Goal: Information Seeking & Learning: Understand process/instructions

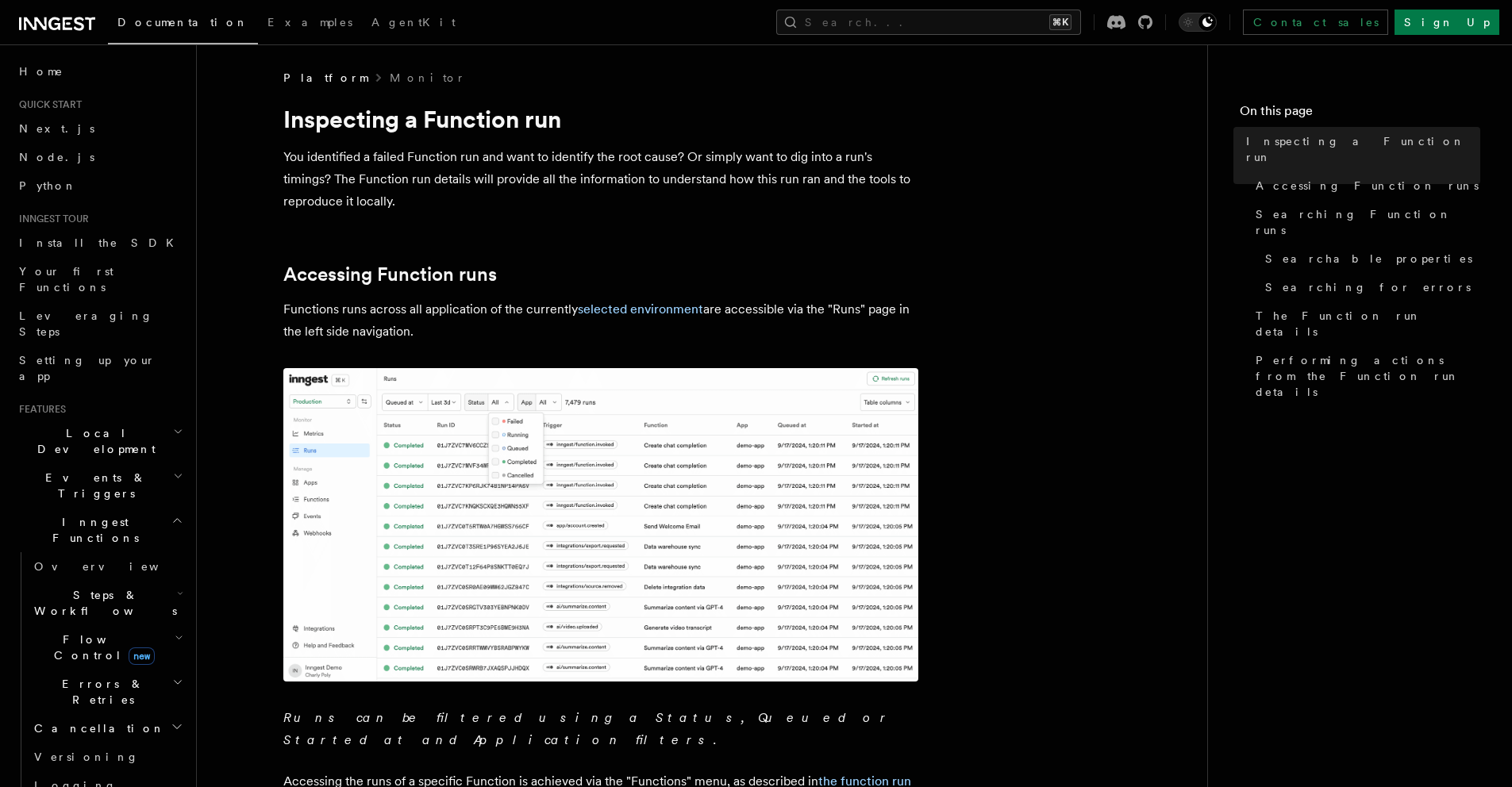
drag, startPoint x: 380, startPoint y: 155, endPoint x: 507, endPoint y: 160, distance: 127.1
click at [507, 160] on p "You identified a failed Function run and want to identify the root cause? Or si…" at bounding box center [601, 180] width 635 height 67
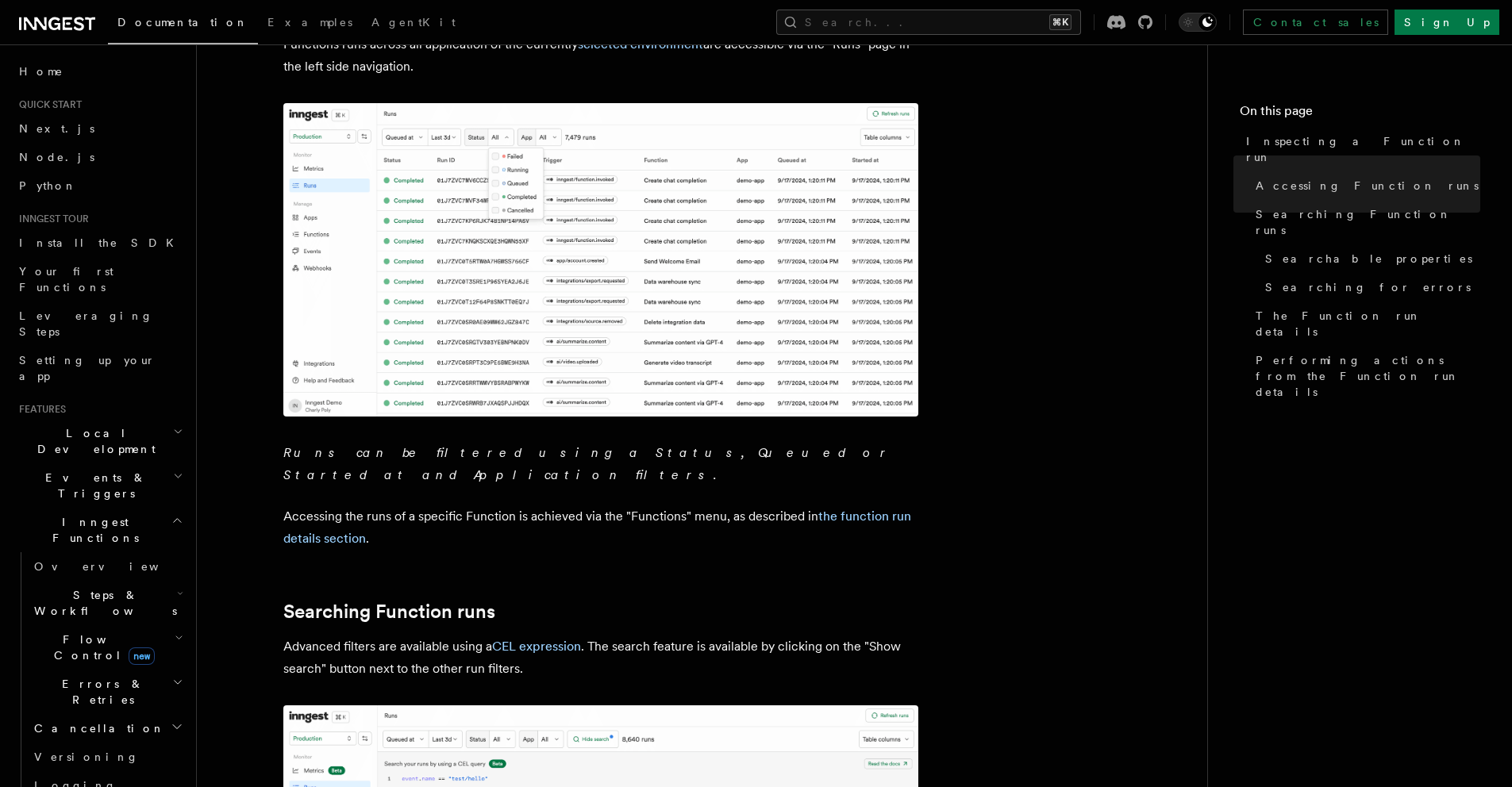
scroll to position [445, 0]
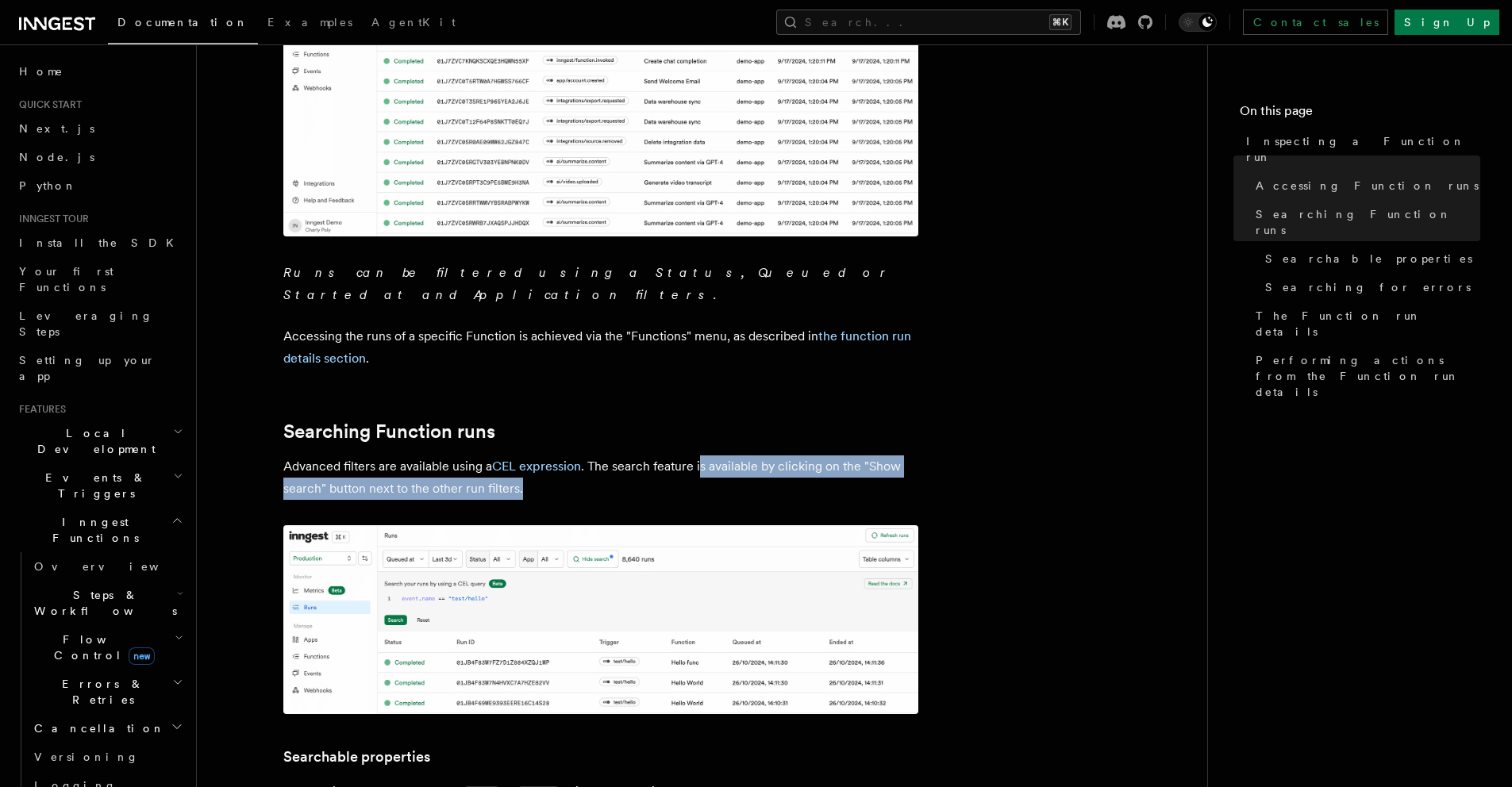
drag, startPoint x: 699, startPoint y: 444, endPoint x: 701, endPoint y: 472, distance: 28.1
click at [703, 472] on p "Advanced filters are available using a CEL expression . The search feature is a…" at bounding box center [601, 477] width 635 height 44
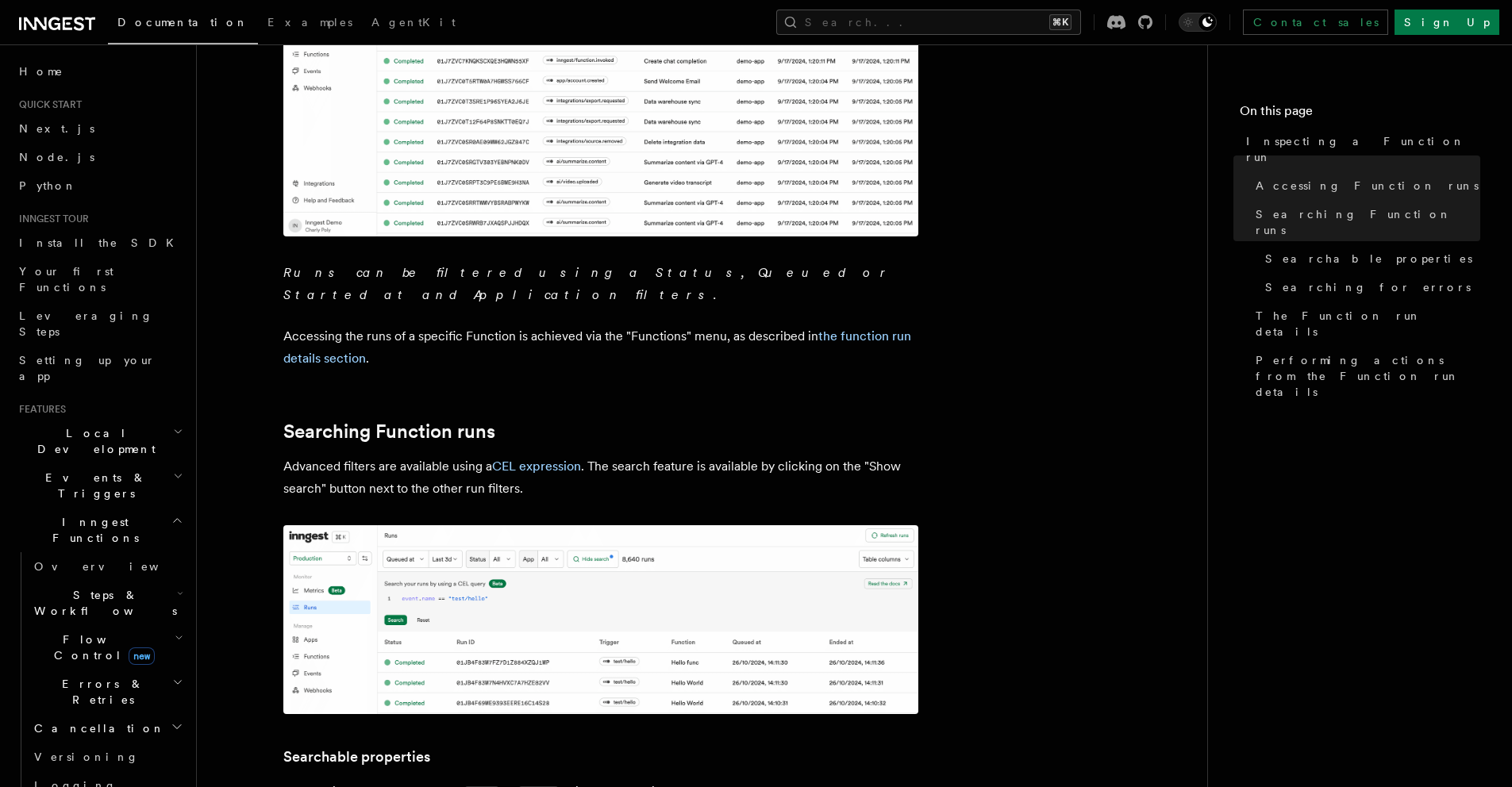
click at [677, 476] on p "Advanced filters are available using a CEL expression . The search feature is a…" at bounding box center [601, 477] width 635 height 44
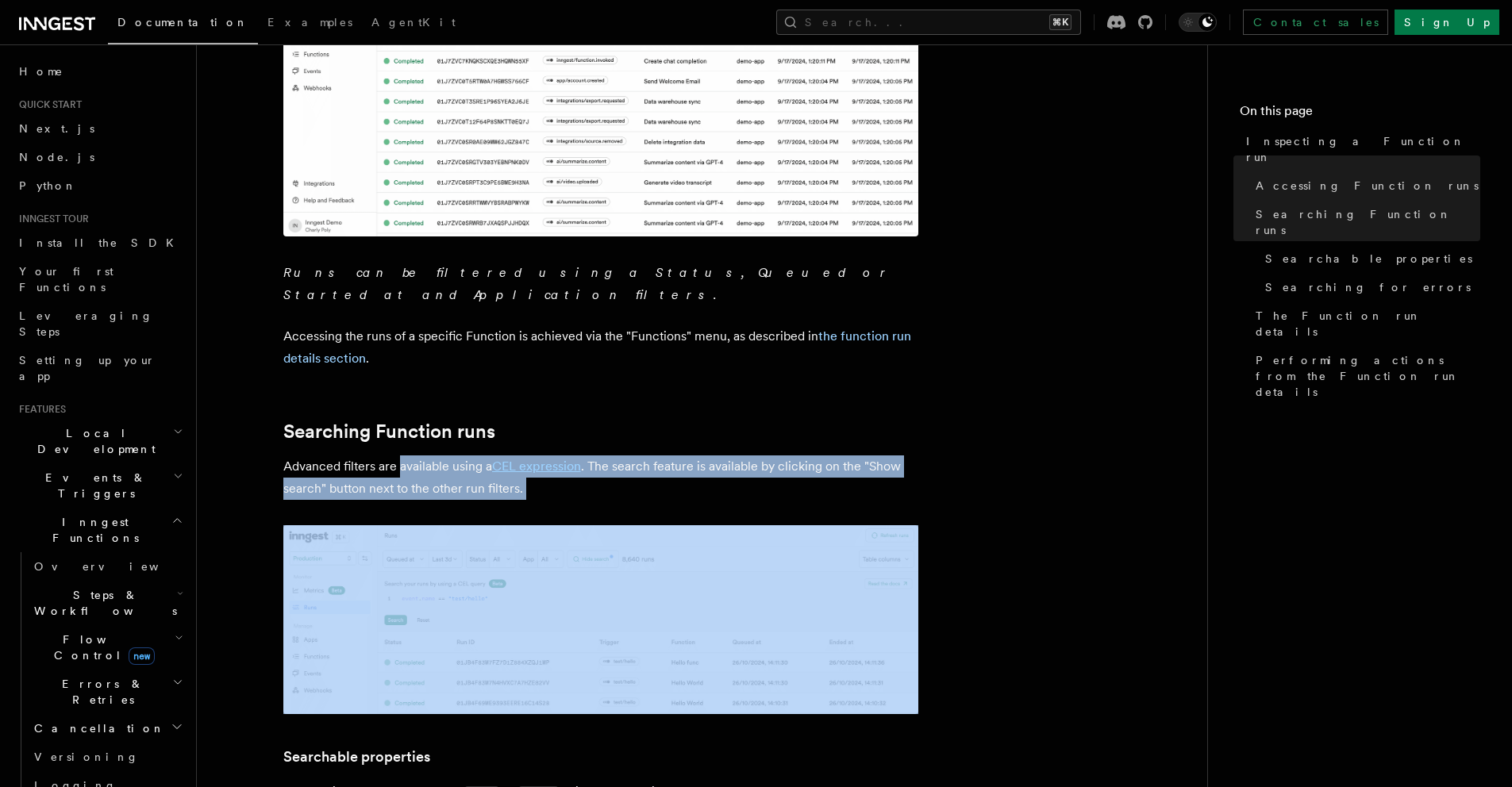
drag, startPoint x: 677, startPoint y: 476, endPoint x: 406, endPoint y: 447, distance: 272.5
click at [411, 455] on p "Advanced filters are available using a CEL expression . The search feature is a…" at bounding box center [601, 477] width 635 height 44
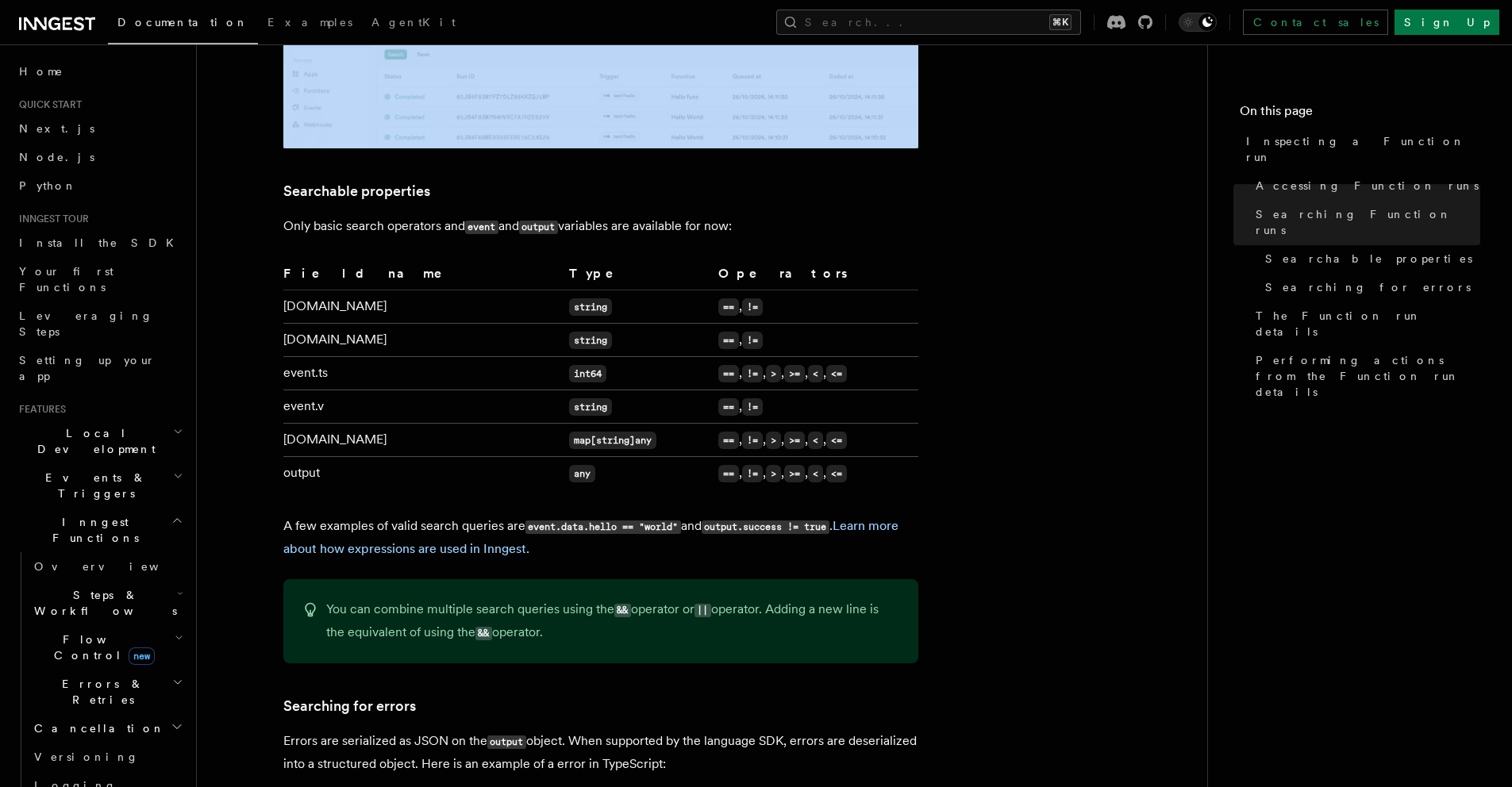
scroll to position [1093, 0]
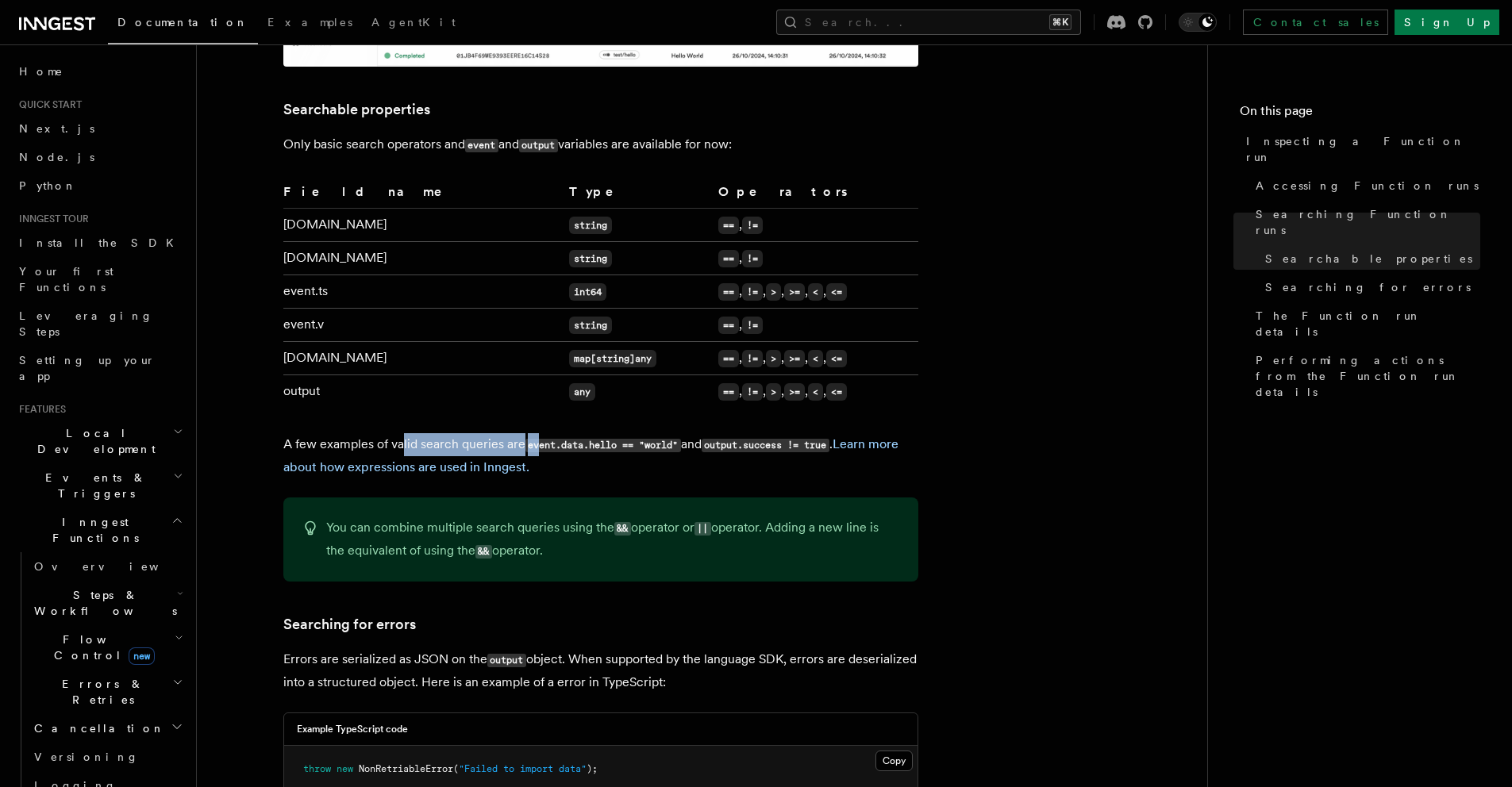
drag, startPoint x: 400, startPoint y: 419, endPoint x: 539, endPoint y: 425, distance: 139.1
click at [539, 434] on p "A few examples of valid search queries are event.data.hello == "world" and outp…" at bounding box center [601, 456] width 635 height 45
click at [539, 439] on code "event.data.hello == "world"" at bounding box center [604, 446] width 156 height 14
drag, startPoint x: 539, startPoint y: 425, endPoint x: 689, endPoint y: 424, distance: 150.0
click at [680, 439] on code "event.data.hello == "world"" at bounding box center [604, 446] width 156 height 14
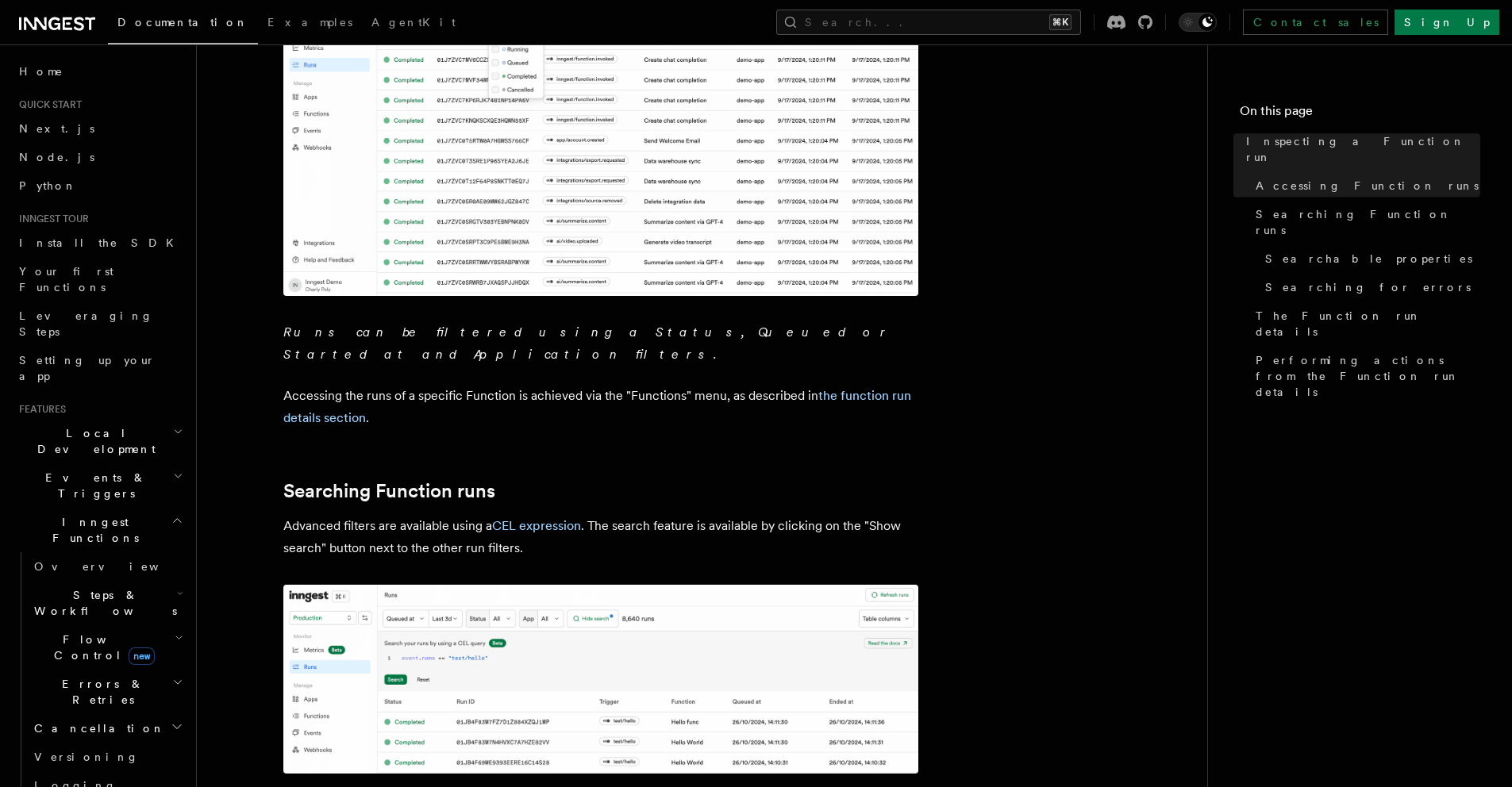
scroll to position [467, 0]
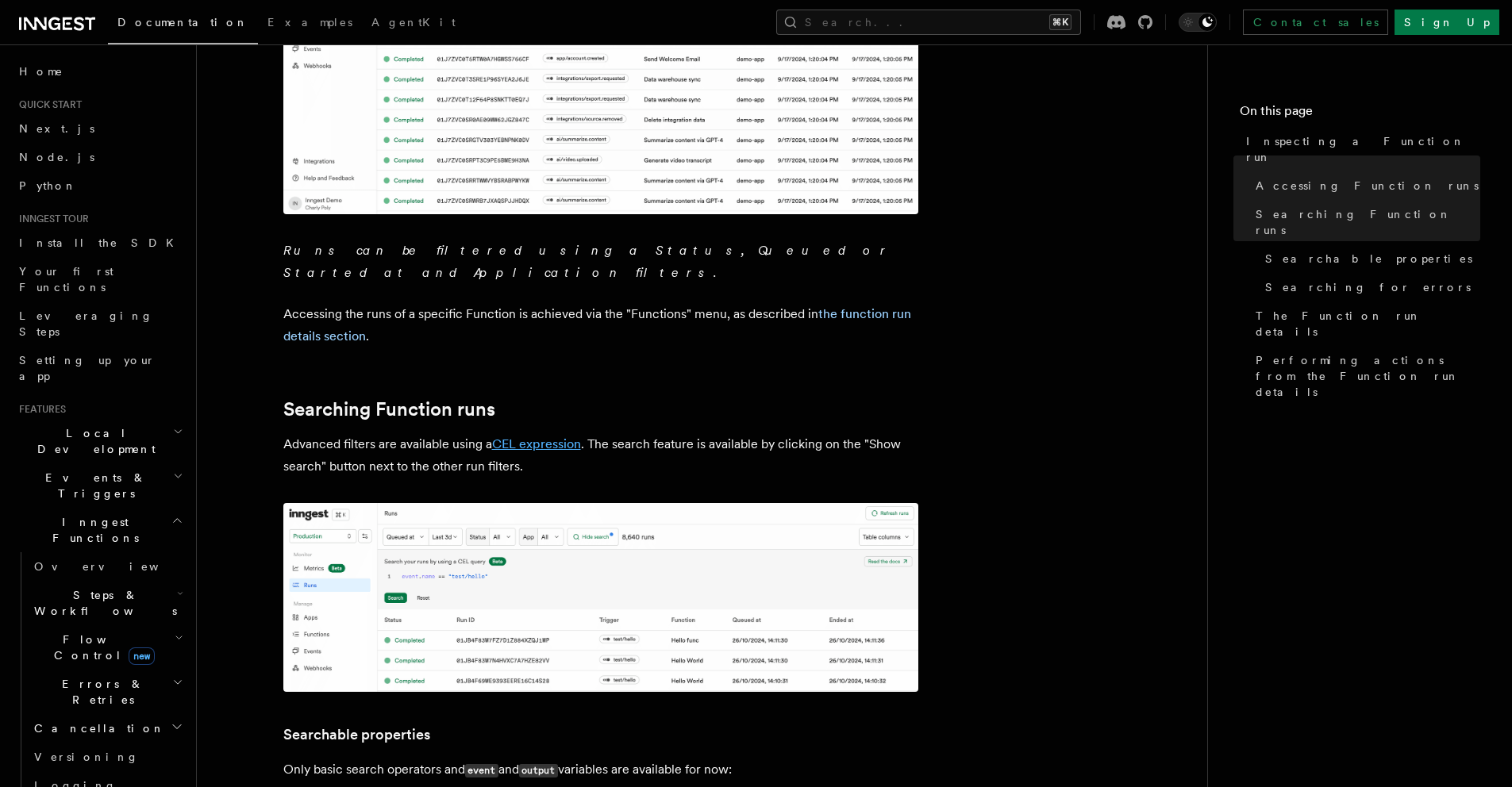
click at [521, 437] on link "CEL expression" at bounding box center [537, 444] width 89 height 15
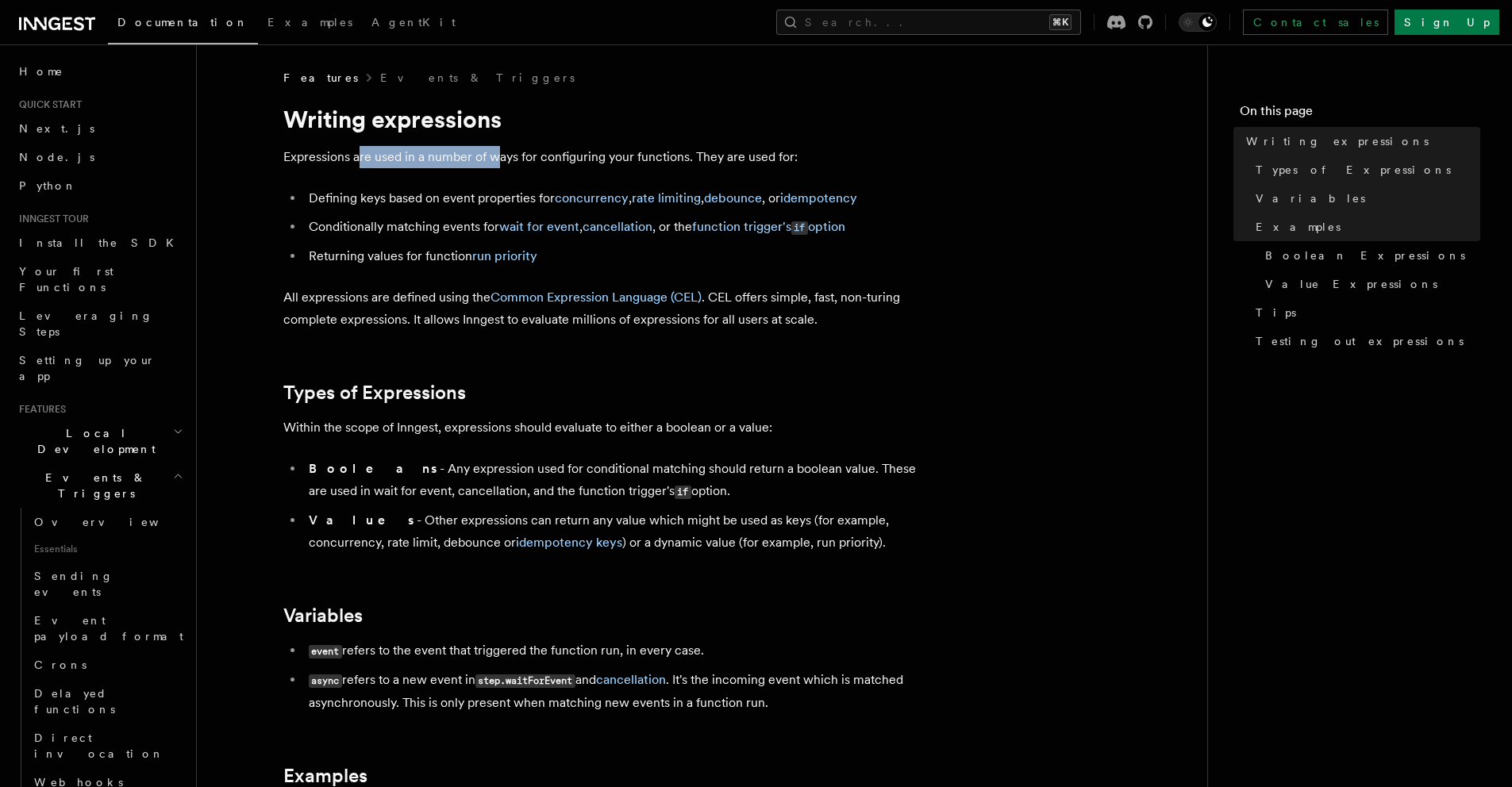
drag, startPoint x: 356, startPoint y: 152, endPoint x: 497, endPoint y: 166, distance: 141.7
click at [497, 166] on p "Expressions are used in a number of ways for configuring your functions. They a…" at bounding box center [601, 158] width 635 height 22
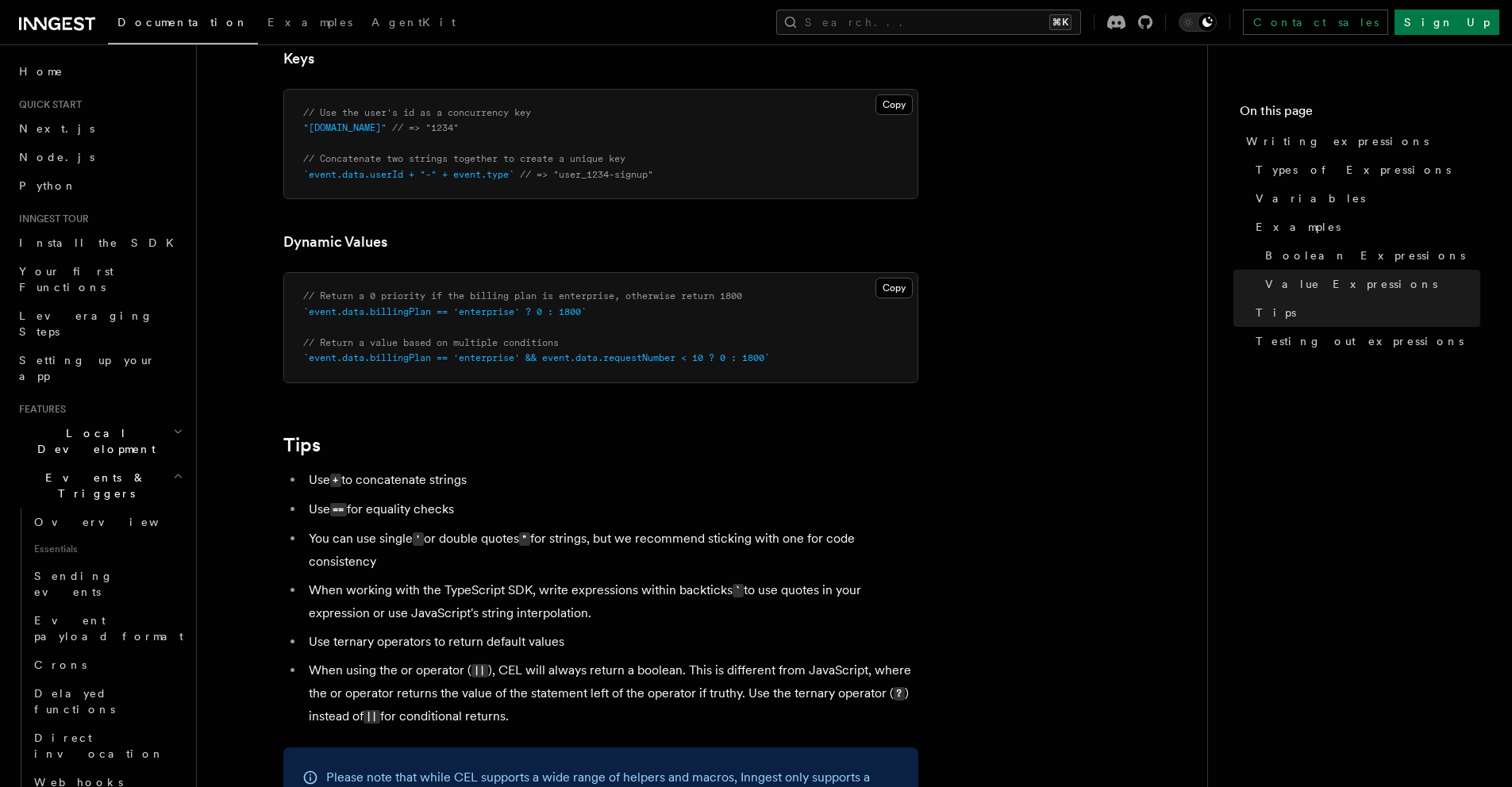
scroll to position [1287, 0]
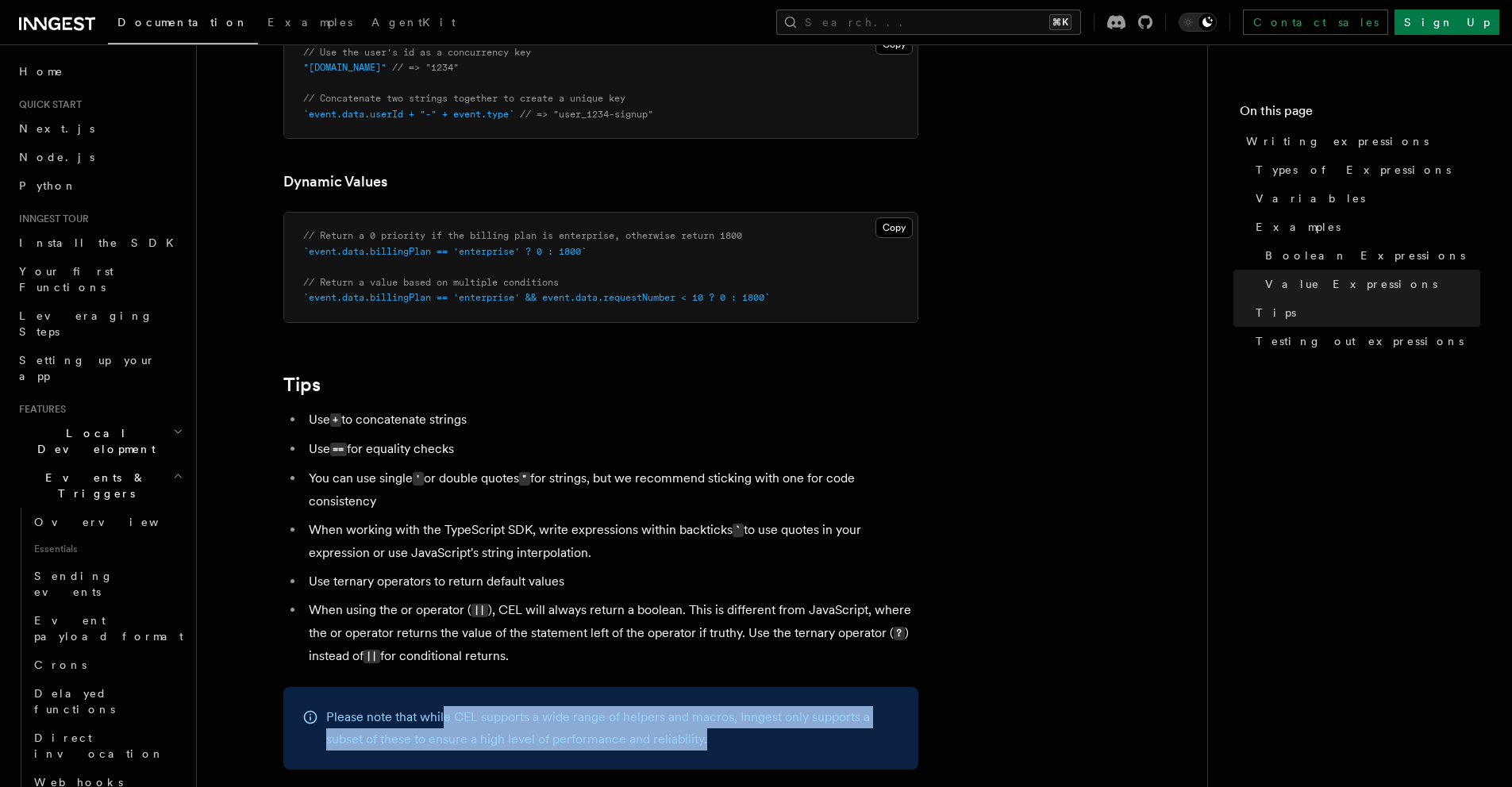
drag, startPoint x: 444, startPoint y: 719, endPoint x: 718, endPoint y: 743, distance: 275.0
click at [721, 743] on p "Please note that while CEL supports a wide range of helpers and macros, Inngest…" at bounding box center [613, 729] width 573 height 44
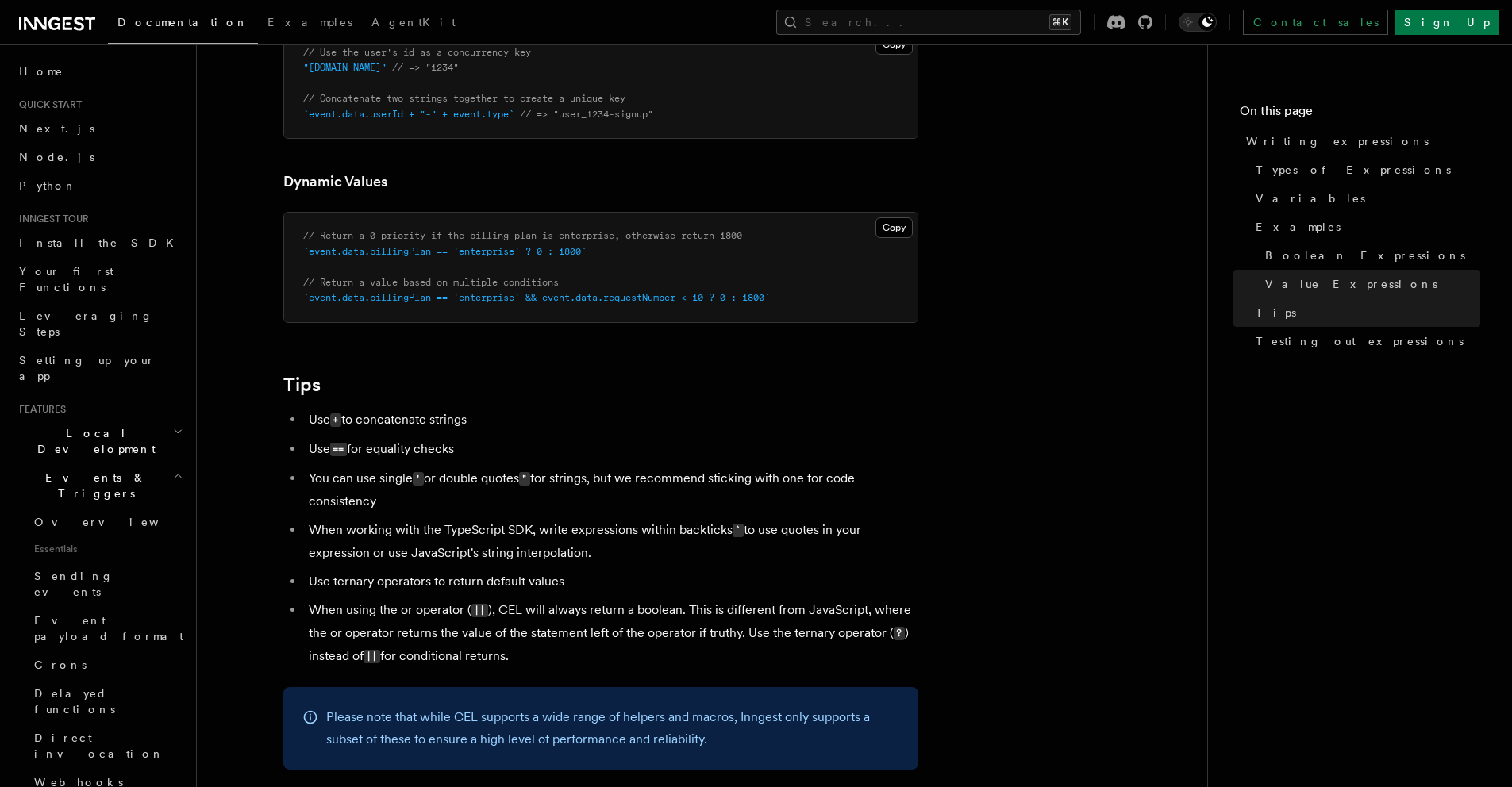
click at [699, 744] on p "Please note that while CEL supports a wide range of helpers and macros, Inngest…" at bounding box center [613, 729] width 573 height 44
drag, startPoint x: 699, startPoint y: 744, endPoint x: 512, endPoint y: 732, distance: 187.4
click at [525, 736] on p "Please note that while CEL supports a wide range of helpers and macros, Inngest…" at bounding box center [613, 729] width 573 height 44
click at [484, 726] on p "Please note that while CEL supports a wide range of helpers and macros, Inngest…" at bounding box center [613, 729] width 573 height 44
drag, startPoint x: 484, startPoint y: 726, endPoint x: 500, endPoint y: 726, distance: 16.0
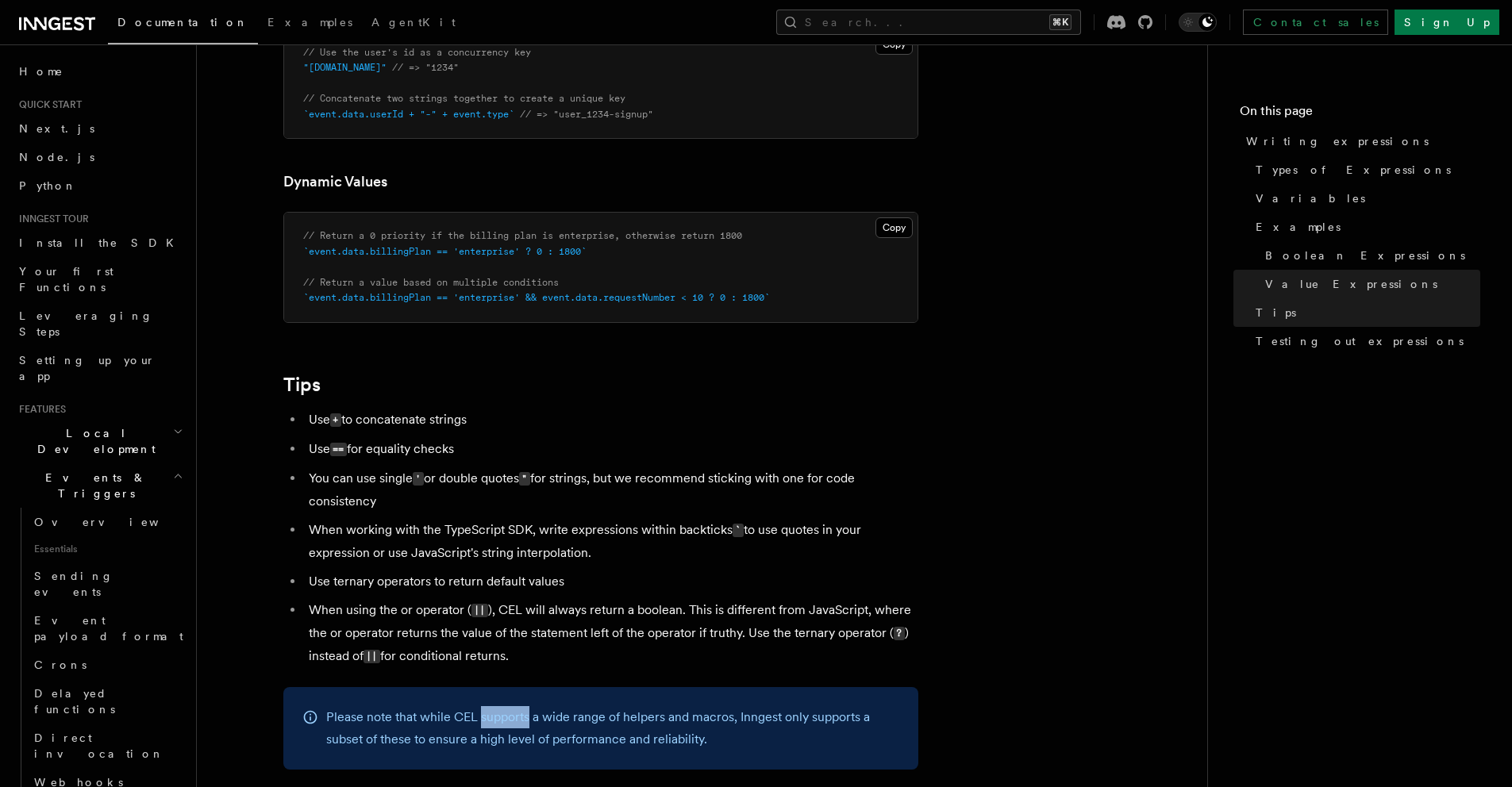
click at [500, 726] on p "Please note that while CEL supports a wide range of helpers and macros, Inngest…" at bounding box center [613, 729] width 573 height 44
click at [500, 725] on p "Please note that while CEL supports a wide range of helpers and macros, Inngest…" at bounding box center [613, 729] width 573 height 44
drag, startPoint x: 500, startPoint y: 725, endPoint x: 610, endPoint y: 724, distance: 110.0
click at [610, 724] on p "Please note that while CEL supports a wide range of helpers and macros, Inngest…" at bounding box center [613, 729] width 573 height 44
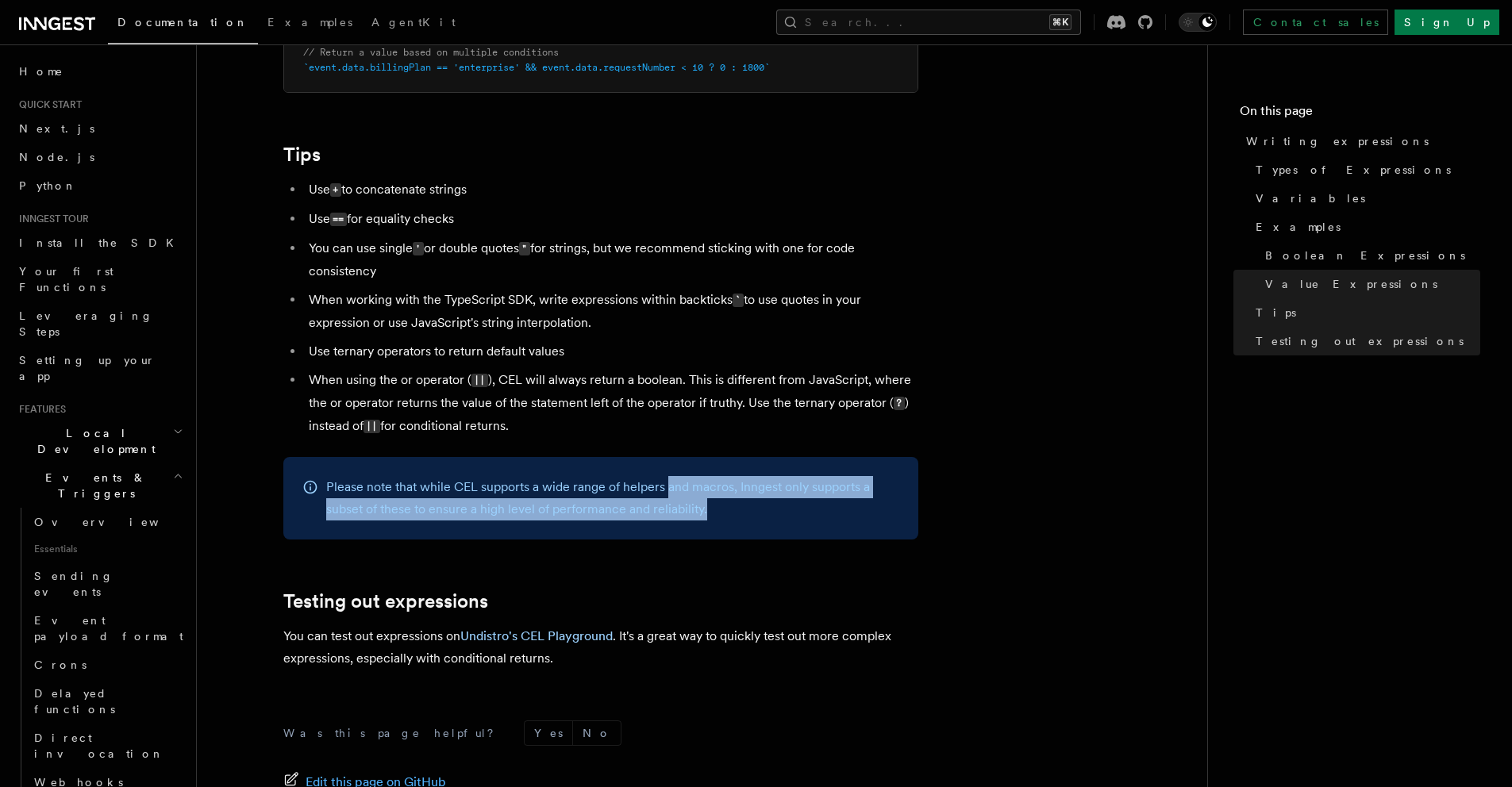
drag, startPoint x: 728, startPoint y: 518, endPoint x: 658, endPoint y: 497, distance: 73.1
click at [658, 497] on p "Please note that while CEL supports a wide range of helpers and macros, Inngest…" at bounding box center [613, 499] width 573 height 44
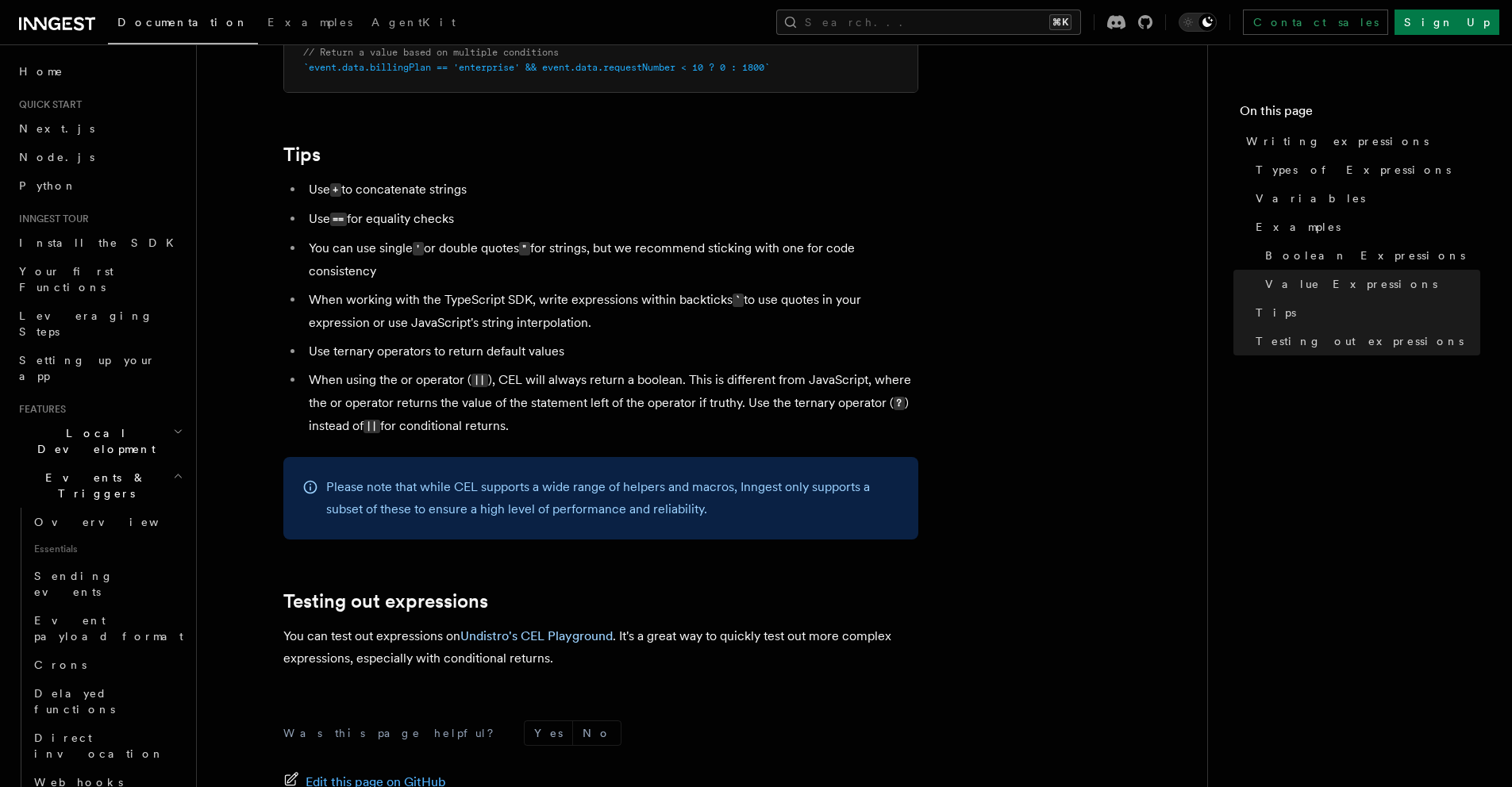
click at [657, 497] on p "Please note that while CEL supports a wide range of helpers and macros, Inngest…" at bounding box center [613, 499] width 573 height 44
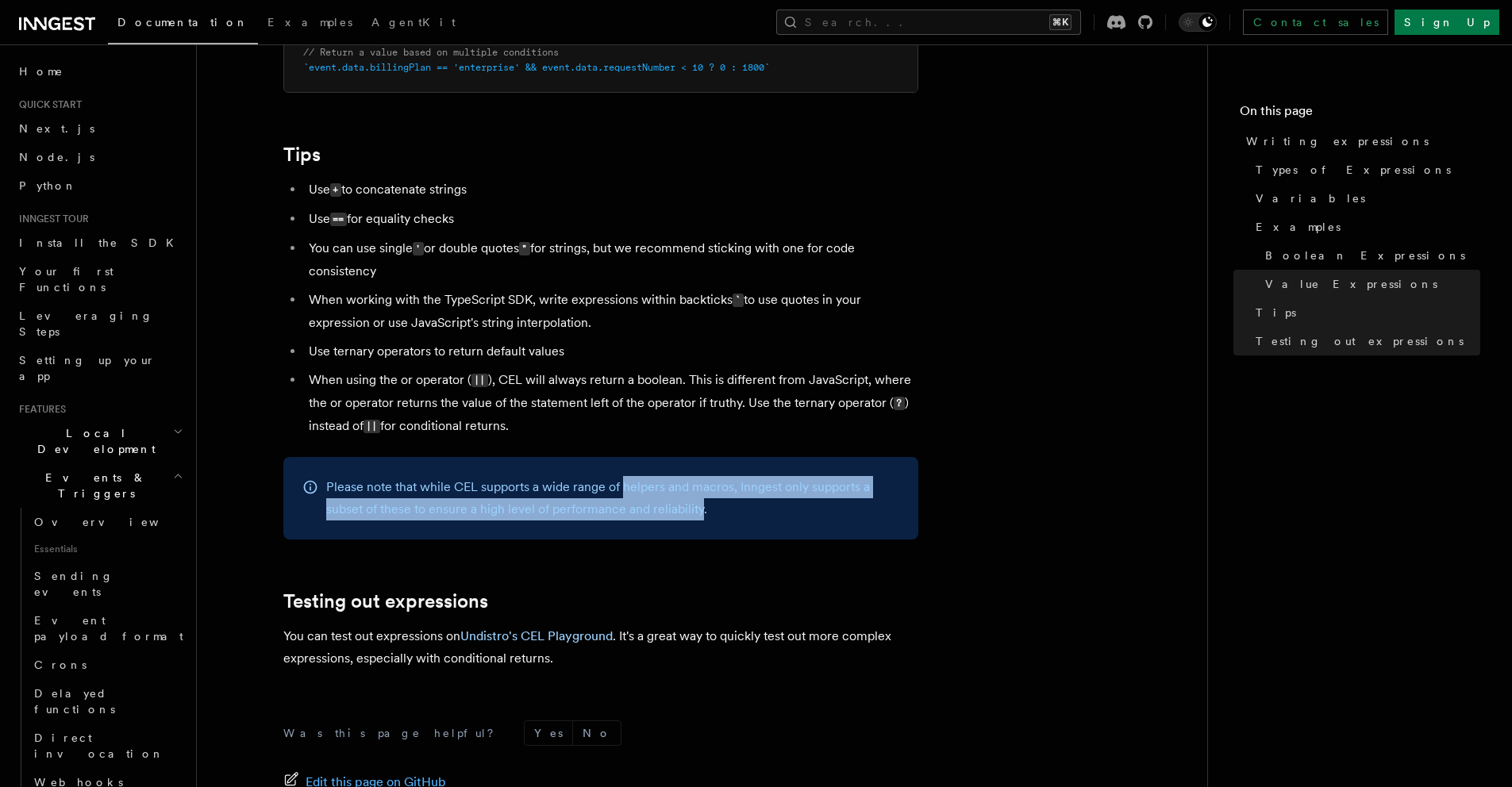
drag, startPoint x: 657, startPoint y: 497, endPoint x: 684, endPoint y: 516, distance: 33.0
click at [684, 516] on p "Please note that while CEL supports a wide range of helpers and macros, Inngest…" at bounding box center [613, 499] width 573 height 44
click at [685, 516] on p "Please note that while CEL supports a wide range of helpers and macros, Inngest…" at bounding box center [613, 499] width 573 height 44
drag, startPoint x: 685, startPoint y: 516, endPoint x: 593, endPoint y: 489, distance: 95.9
click at [593, 489] on p "Please note that while CEL supports a wide range of helpers and macros, Inngest…" at bounding box center [613, 499] width 573 height 44
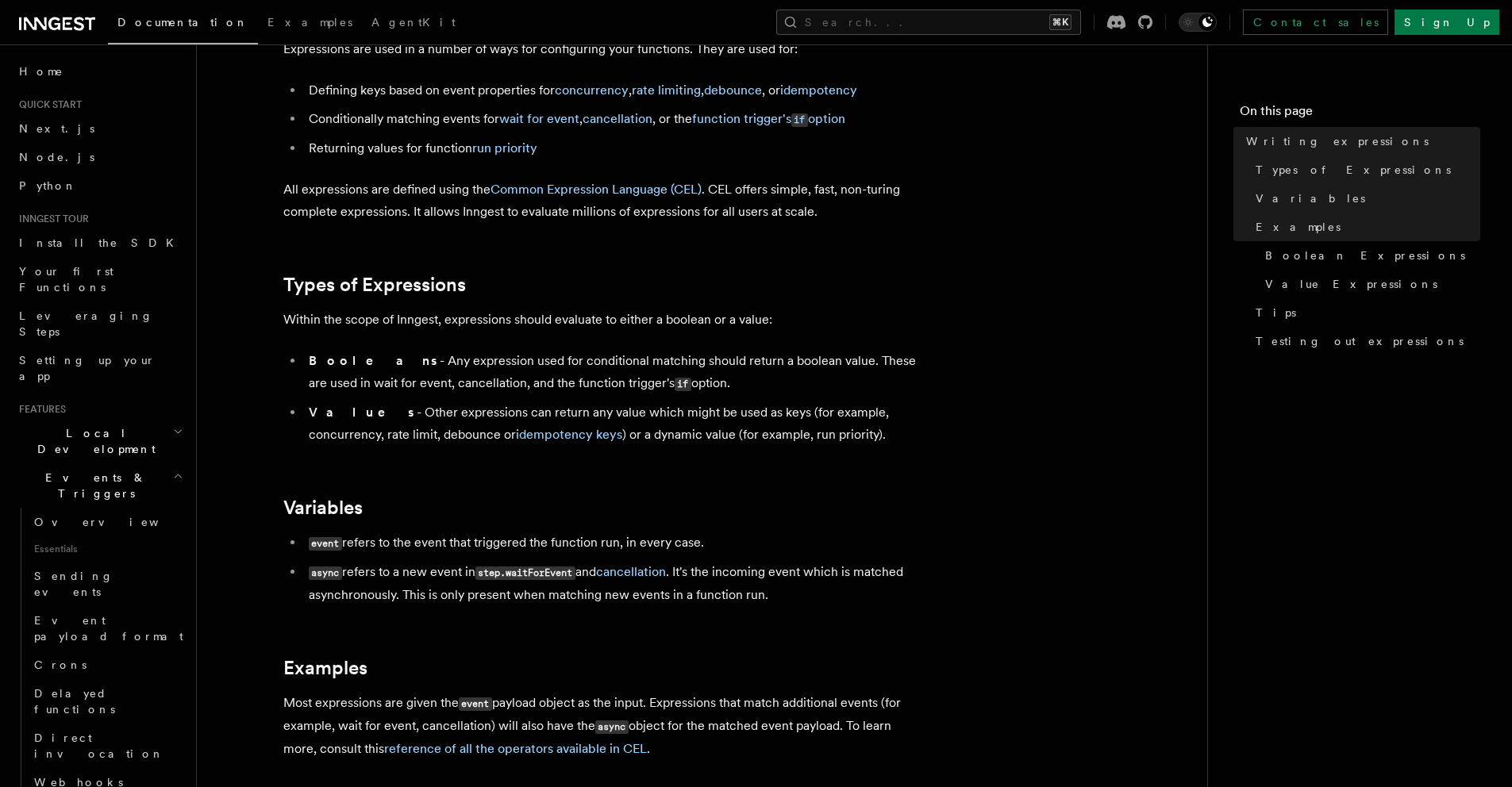
scroll to position [0, 0]
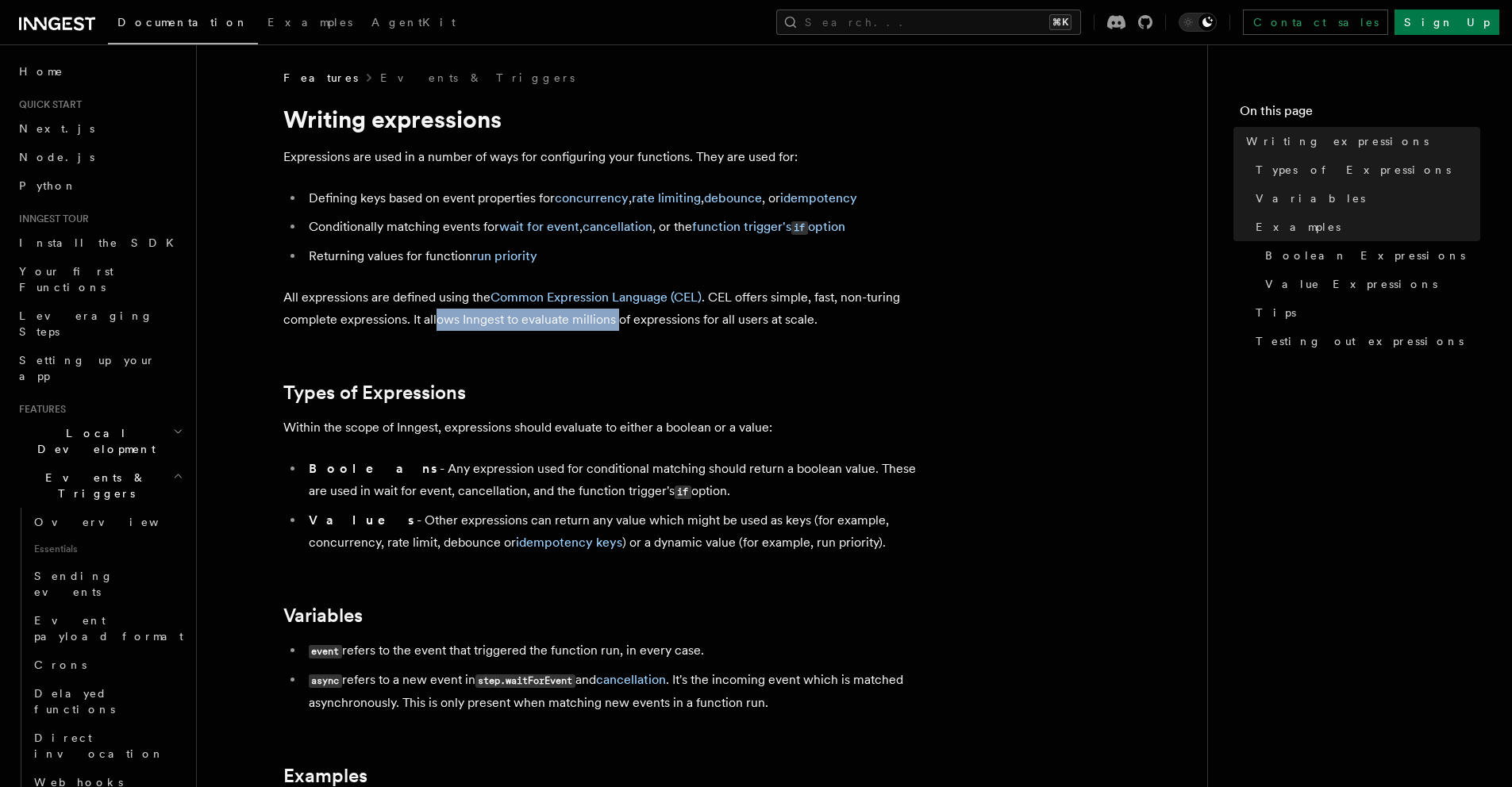
drag, startPoint x: 436, startPoint y: 314, endPoint x: 616, endPoint y: 318, distance: 180.0
click at [616, 318] on p "All expressions are defined using the Common Expression Language (CEL) . CEL of…" at bounding box center [601, 309] width 635 height 44
click at [588, 321] on p "All expressions are defined using the Common Expression Language (CEL) . CEL of…" at bounding box center [601, 309] width 635 height 44
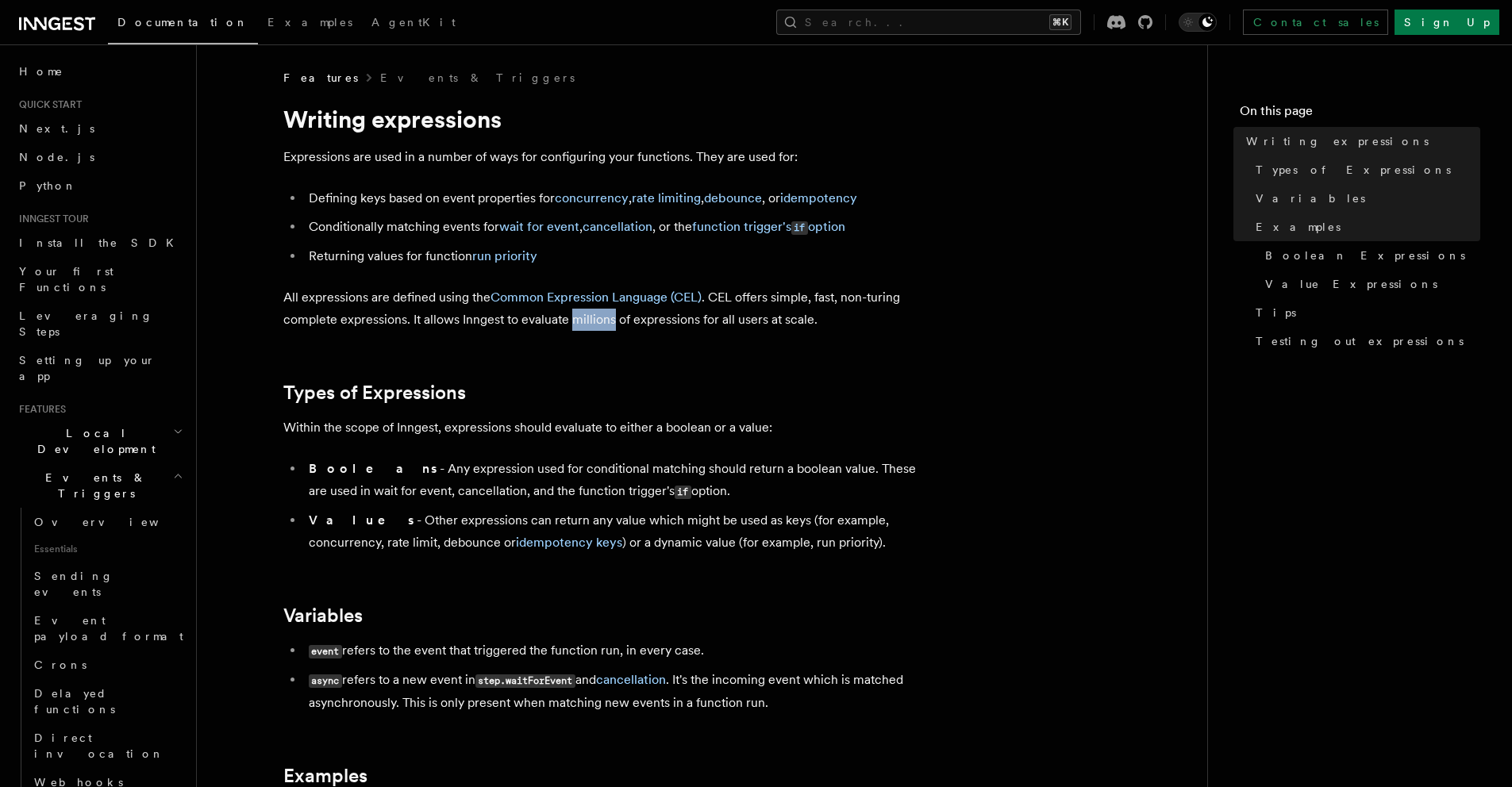
click at [588, 321] on p "All expressions are defined using the Common Expression Language (CEL) . CEL of…" at bounding box center [601, 309] width 635 height 44
click at [550, 321] on p "All expressions are defined using the Common Expression Language (CEL) . CEL of…" at bounding box center [601, 309] width 635 height 44
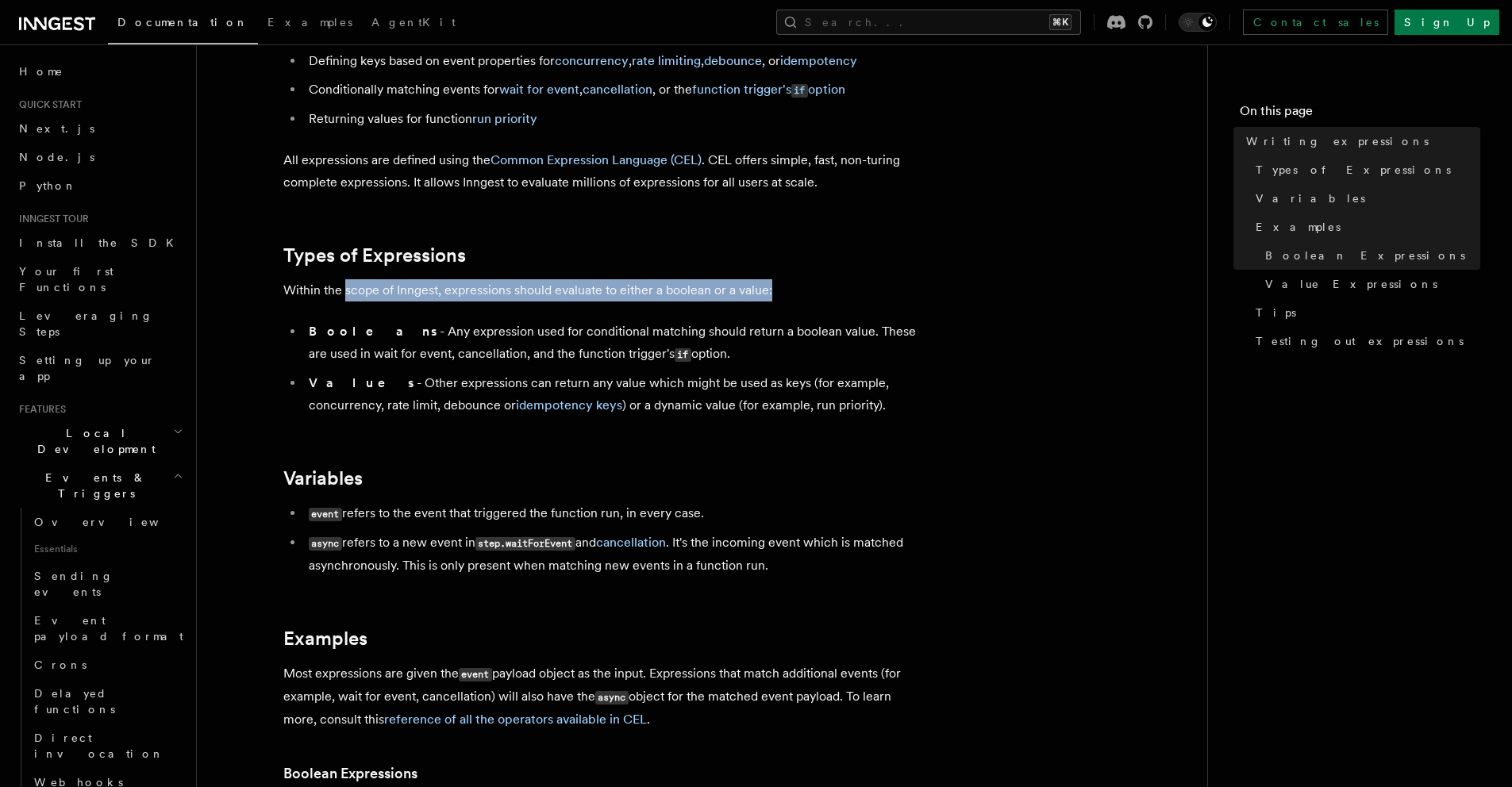
drag, startPoint x: 345, startPoint y: 297, endPoint x: 452, endPoint y: 305, distance: 107.3
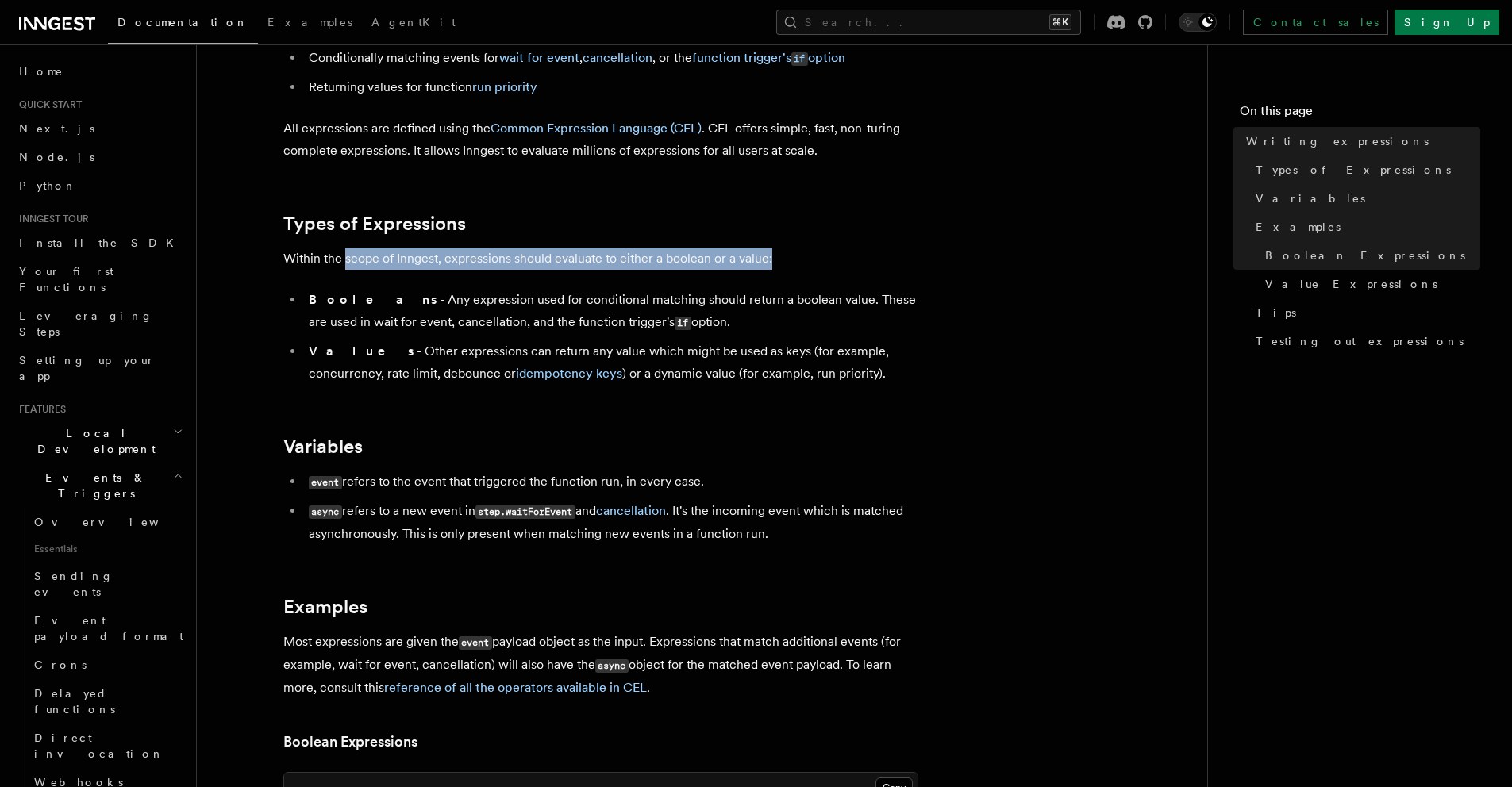
scroll to position [322, 0]
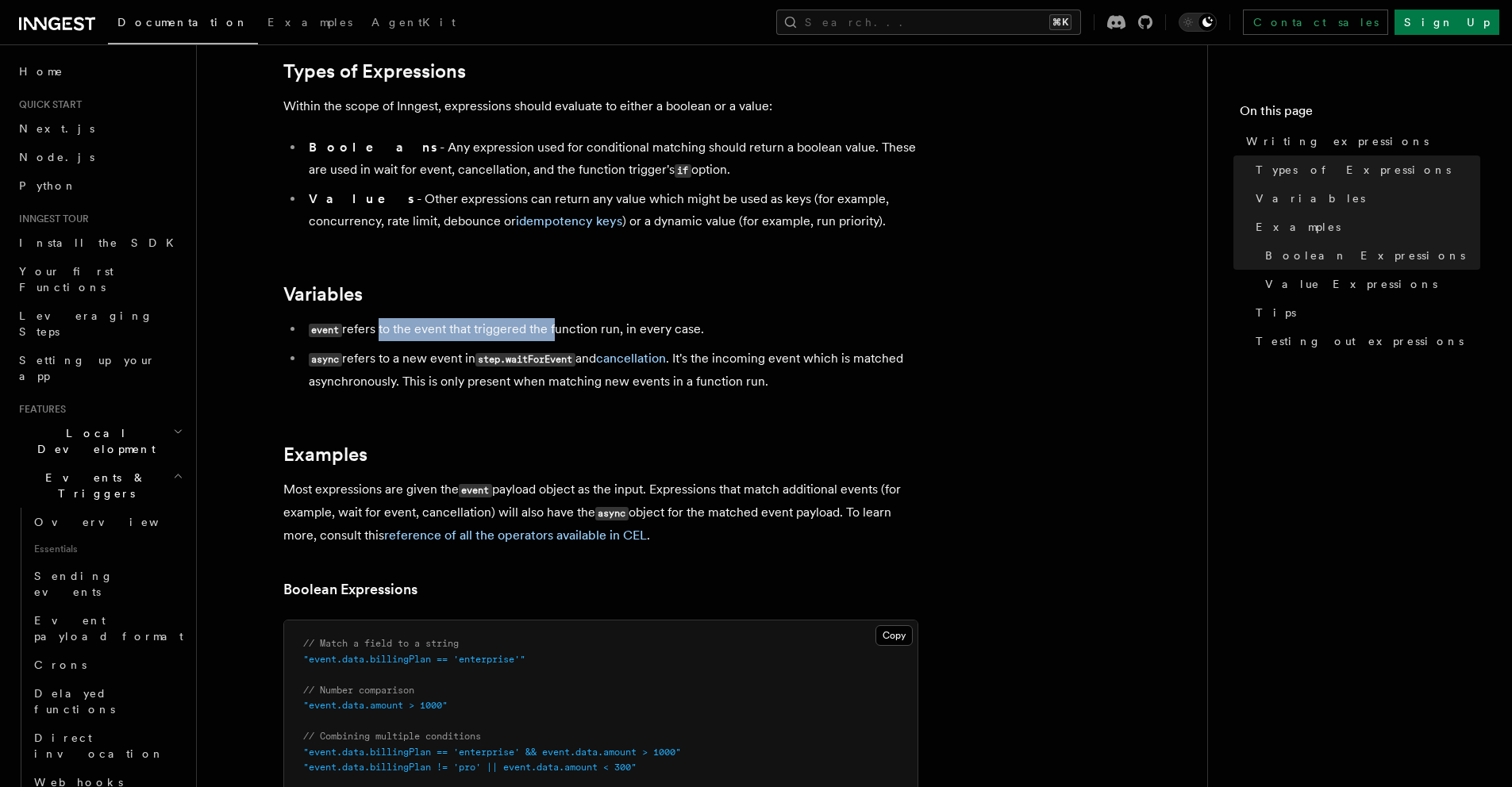
drag, startPoint x: 379, startPoint y: 334, endPoint x: 552, endPoint y: 335, distance: 173.0
click at [552, 335] on li "event refers to the event that triggered the function run, in every case." at bounding box center [611, 329] width 615 height 23
drag, startPoint x: 552, startPoint y: 335, endPoint x: 411, endPoint y: 339, distance: 141.1
click at [411, 339] on li "event refers to the event that triggered the function run, in every case." at bounding box center [611, 329] width 615 height 23
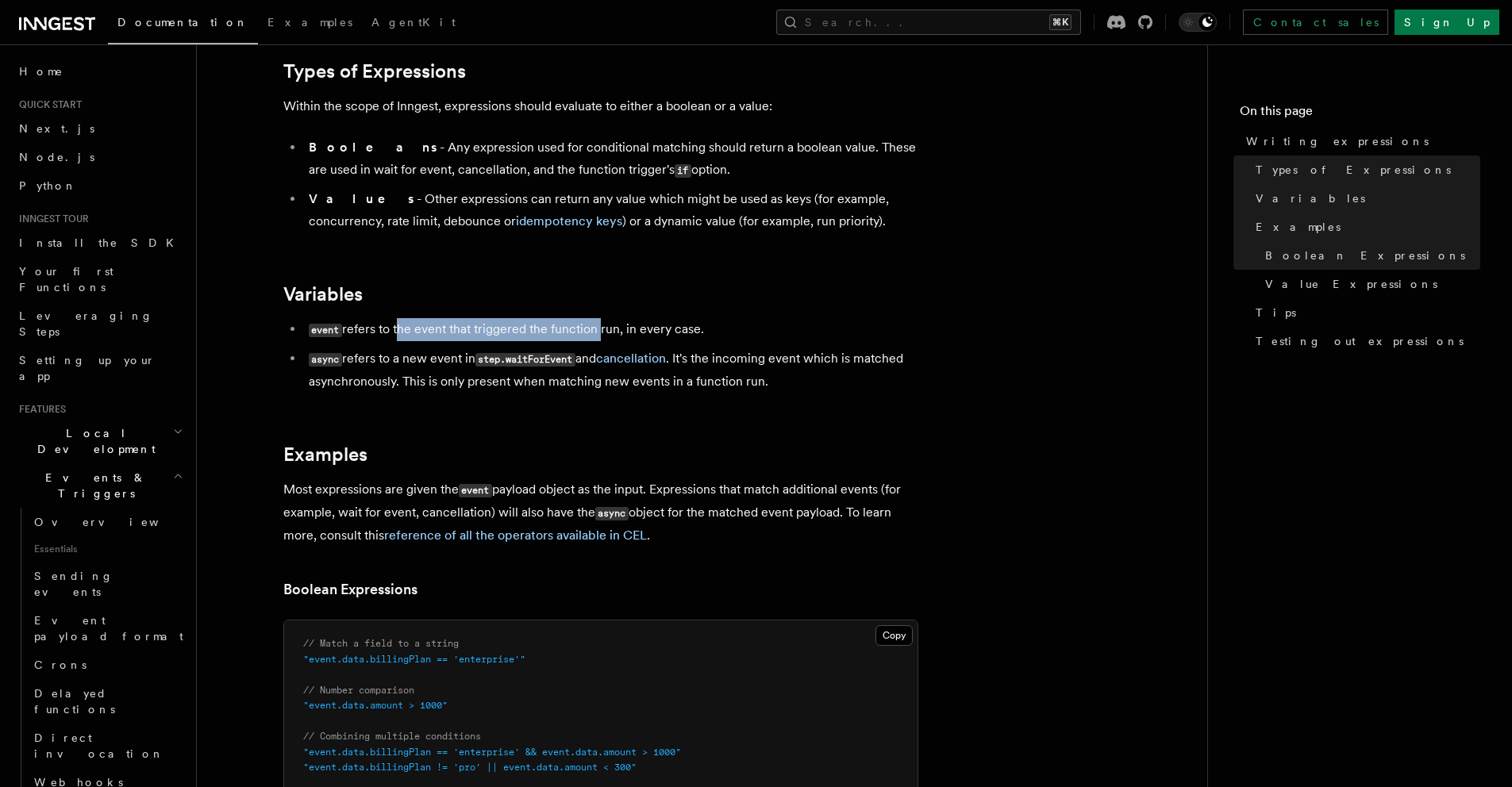
click at [411, 339] on li "event refers to the event that triggered the function run, in every case." at bounding box center [611, 329] width 615 height 23
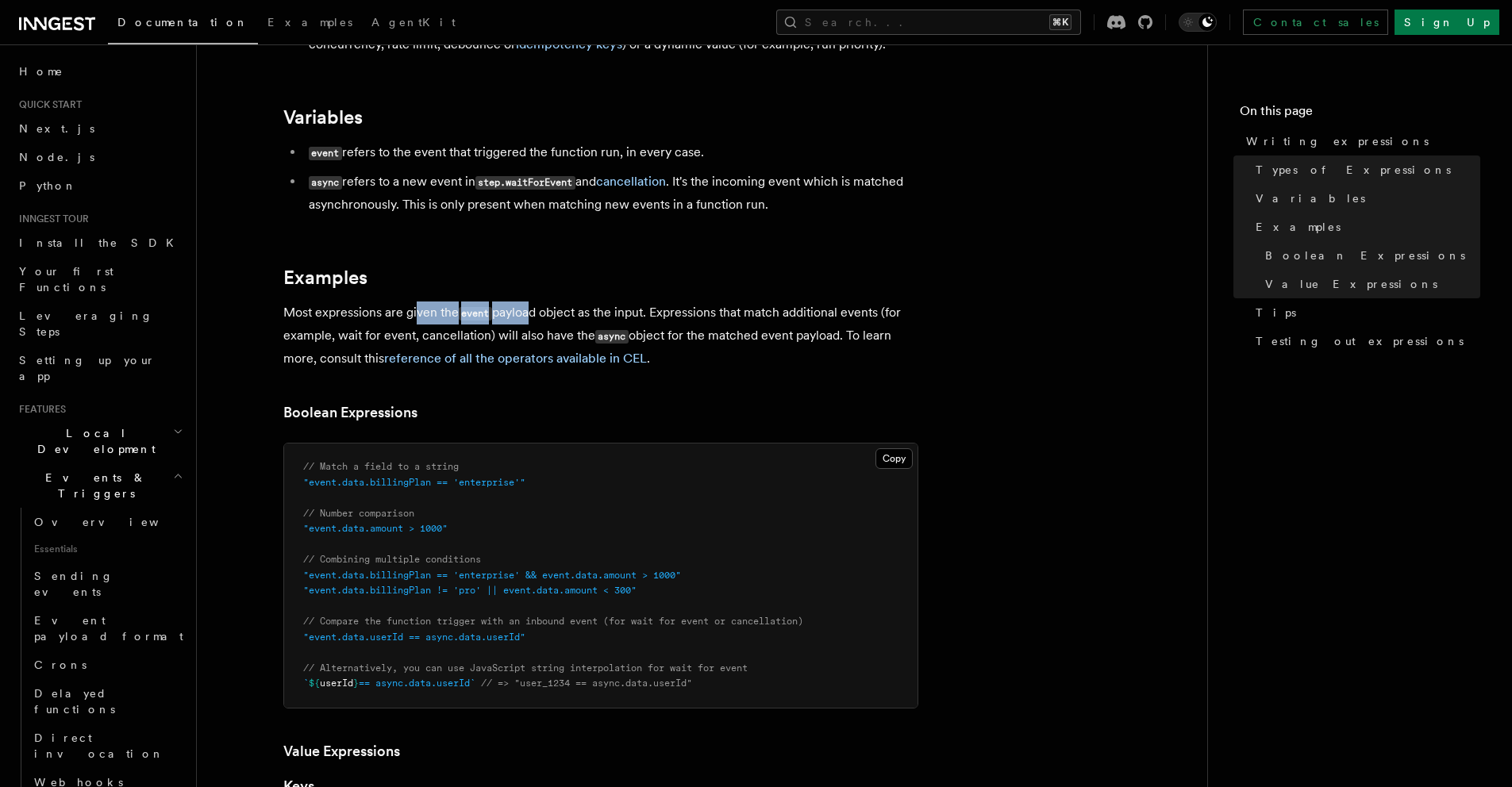
drag, startPoint x: 415, startPoint y: 318, endPoint x: 526, endPoint y: 316, distance: 111.0
click at [526, 316] on p "Most expressions are given the event payload object as the input. Expressions t…" at bounding box center [601, 336] width 635 height 69
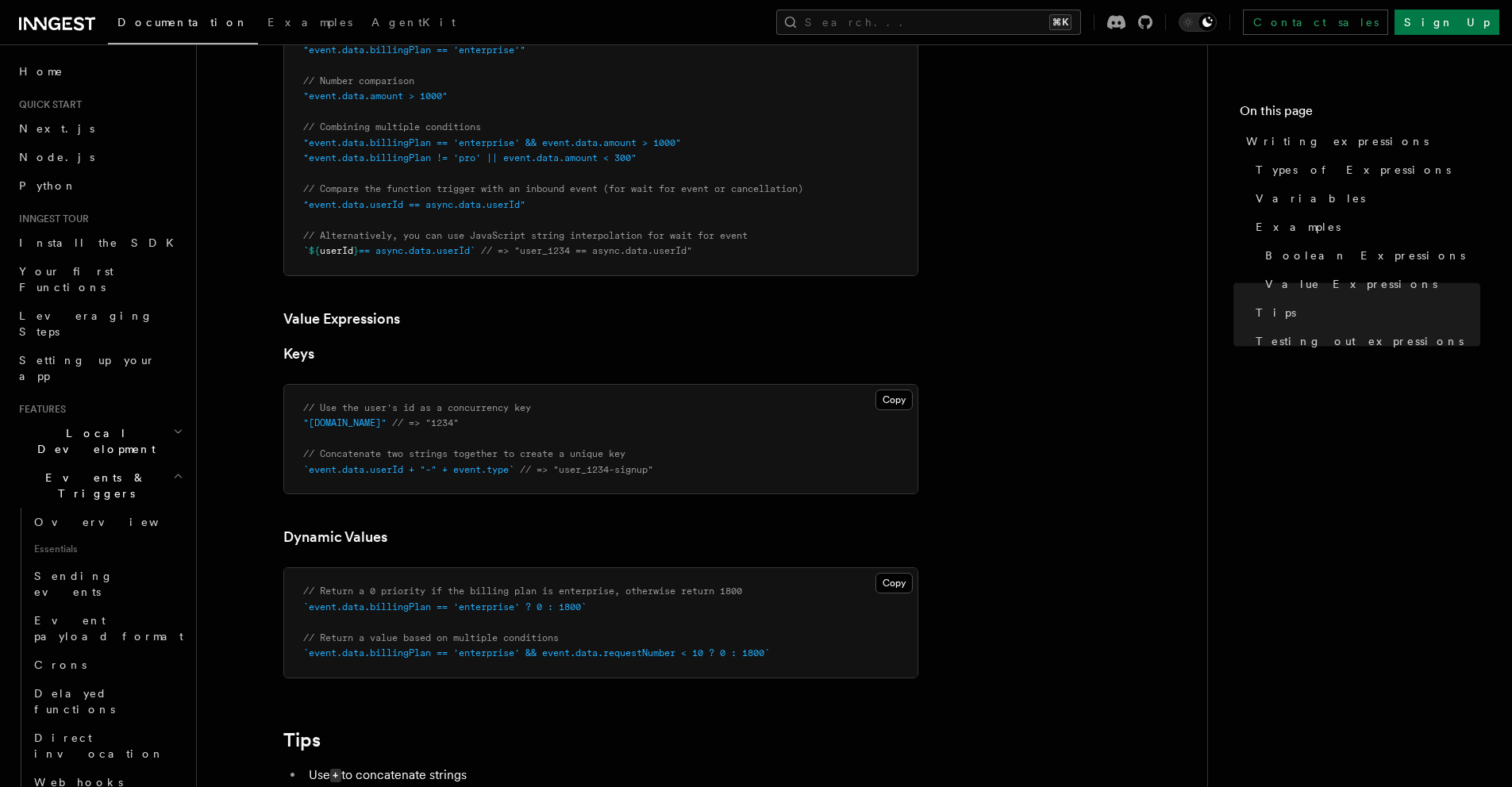
scroll to position [0, 0]
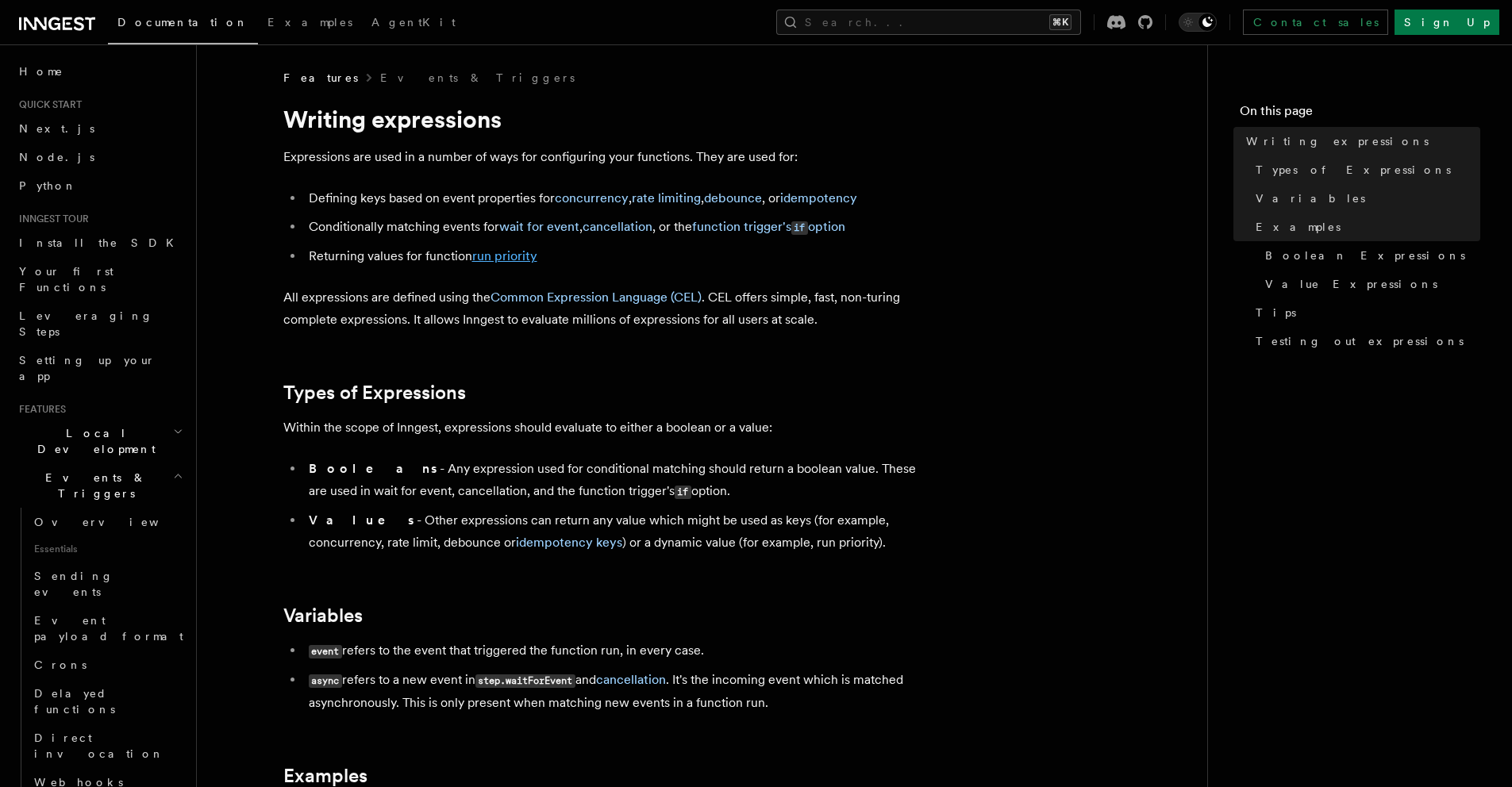
click at [502, 261] on link "run priority" at bounding box center [504, 256] width 65 height 15
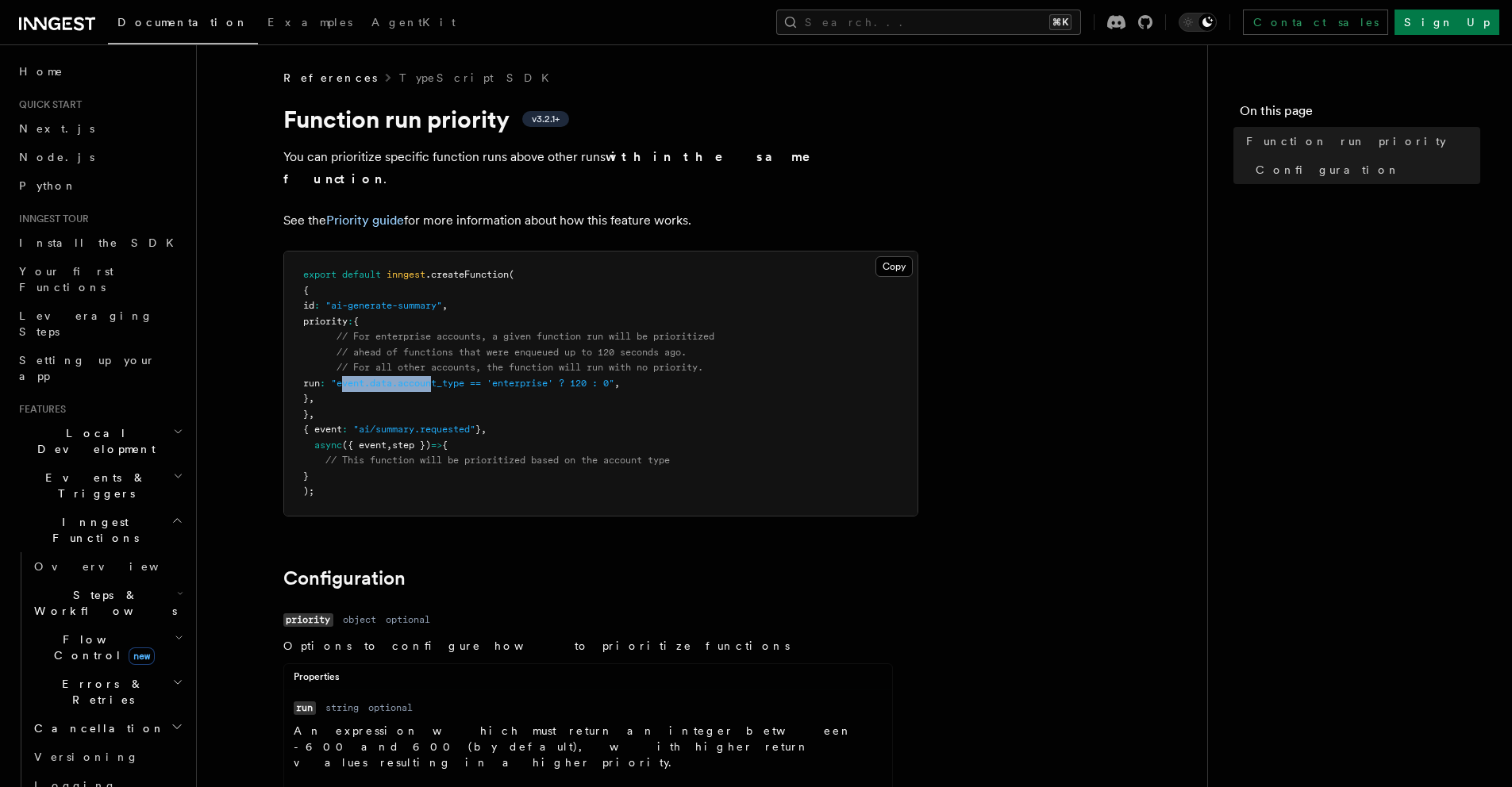
drag, startPoint x: 378, startPoint y: 362, endPoint x: 470, endPoint y: 359, distance: 92.0
click at [470, 378] on span ""event.data.account_type == 'enterprise' ? 120 : 0"" at bounding box center [473, 384] width 284 height 11
click at [348, 316] on span "priority" at bounding box center [325, 322] width 44 height 11
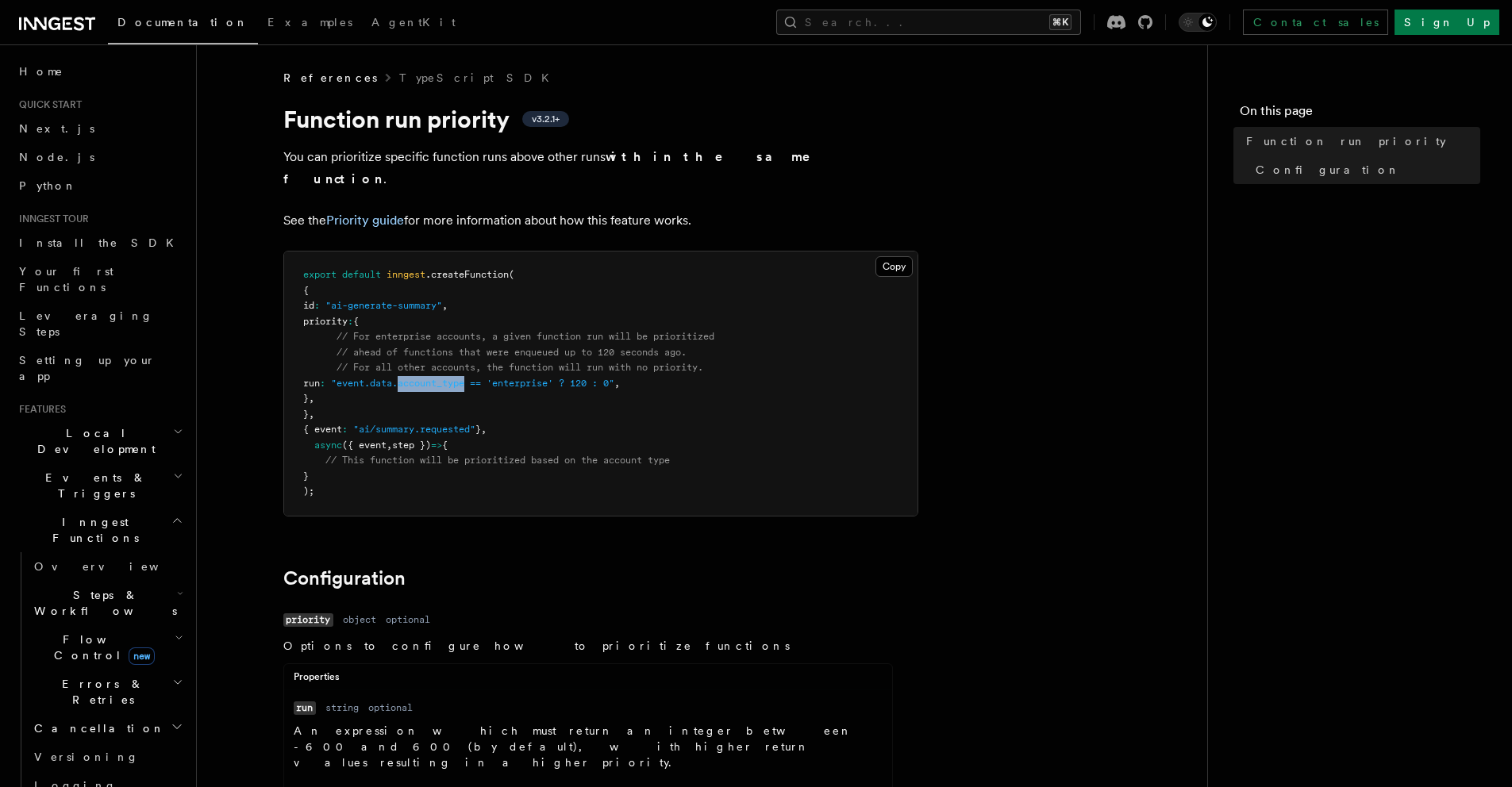
click at [348, 316] on span "priority" at bounding box center [325, 322] width 44 height 11
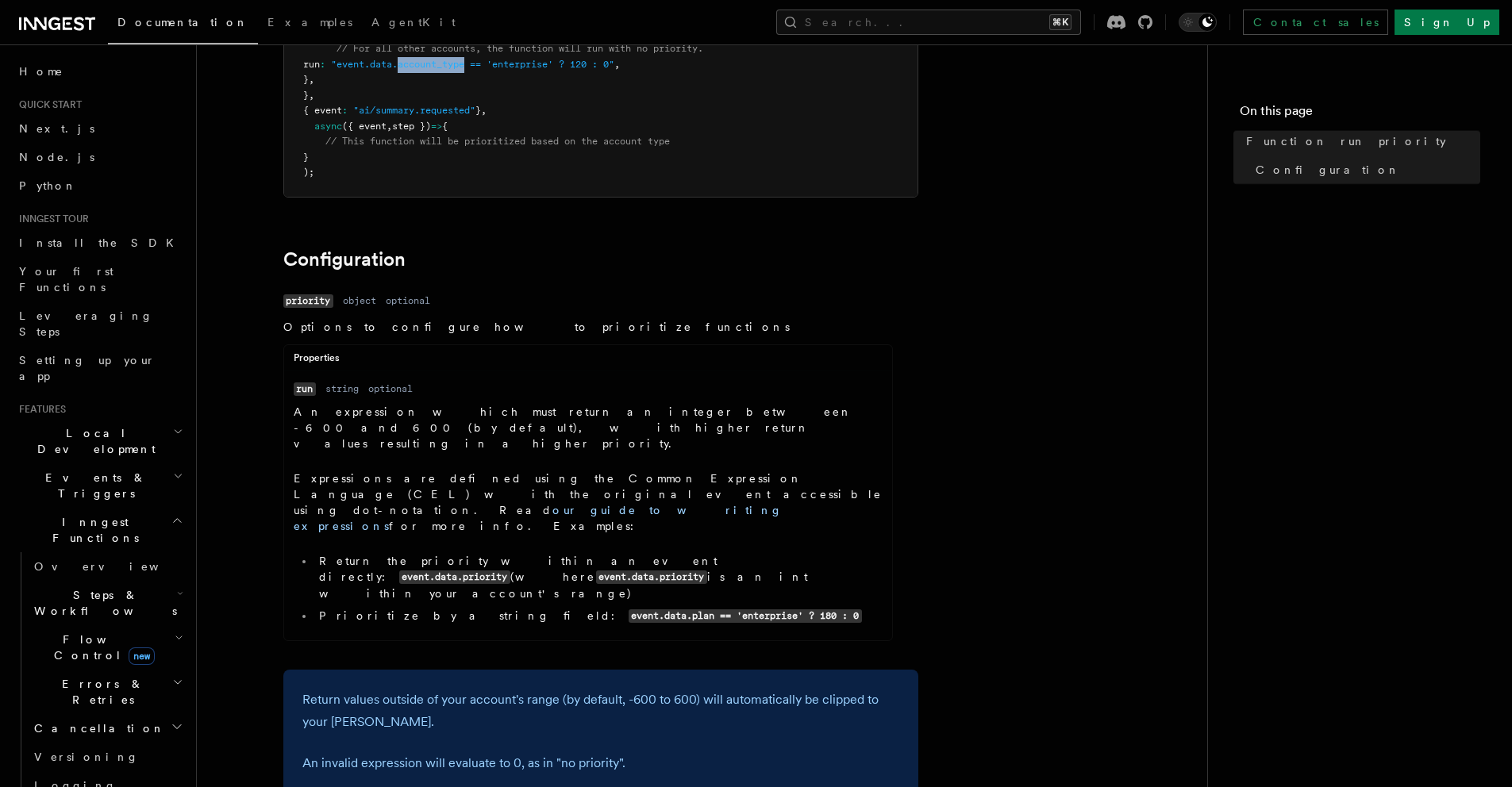
scroll to position [555, 0]
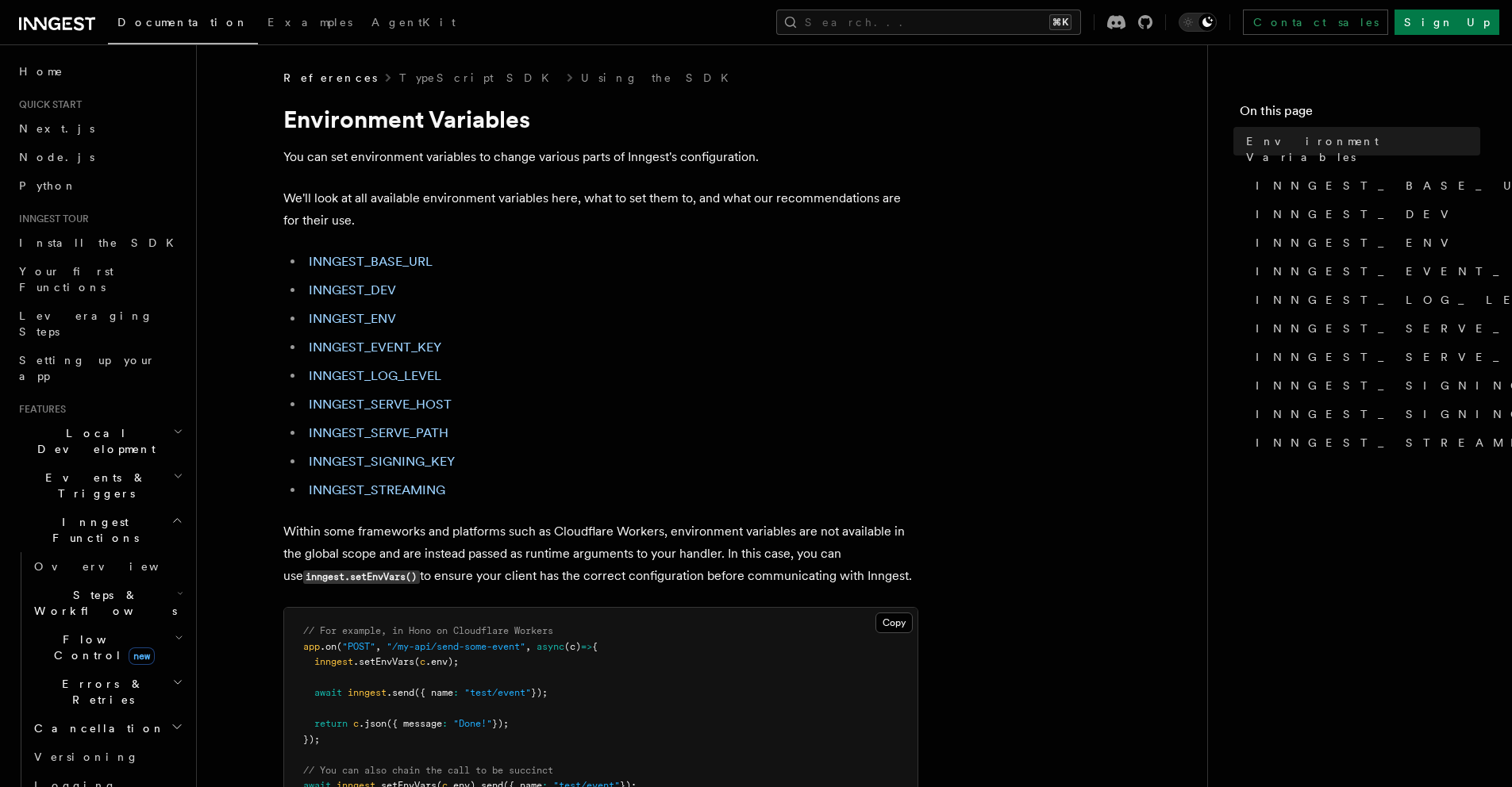
click at [416, 363] on ul "INNGEST_BASE_URL INNGEST_DEV INNGEST_ENV INNGEST_EVENT_KEY INNGEST_LOG_LEVEL IN…" at bounding box center [601, 376] width 635 height 251
click at [413, 381] on link "INNGEST_LOG_LEVEL" at bounding box center [375, 375] width 133 height 15
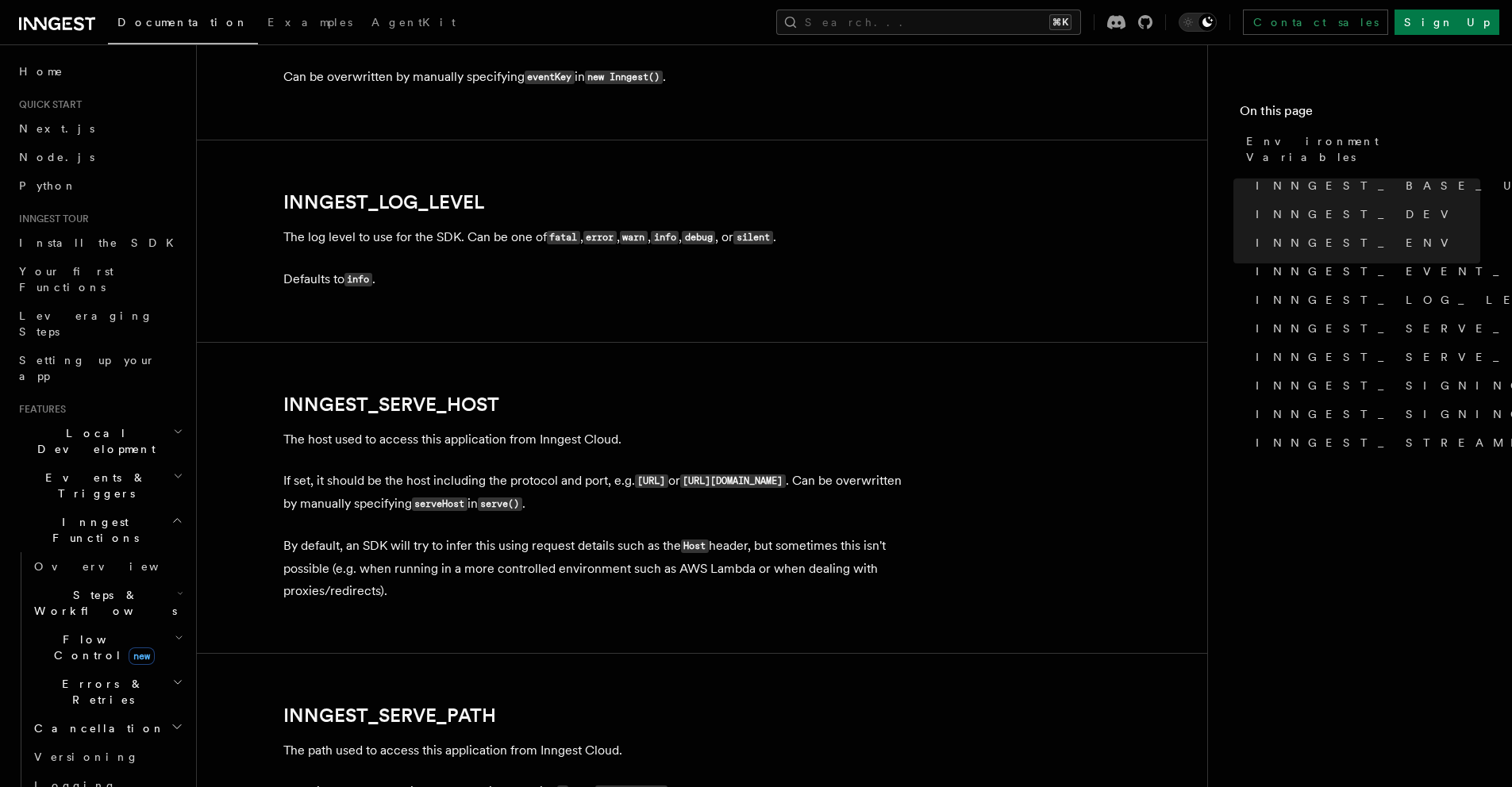
scroll to position [2010, 0]
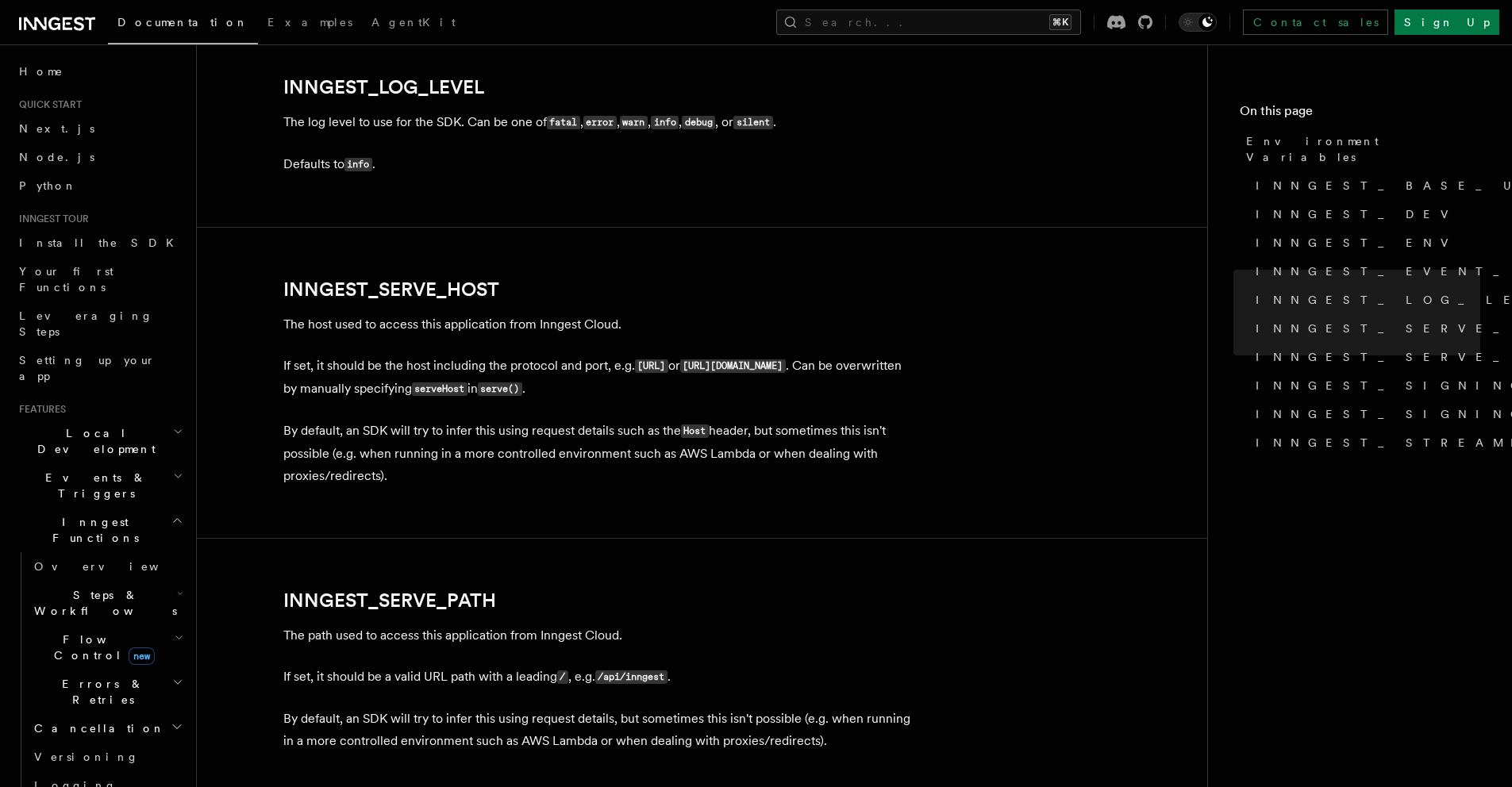
click at [772, 124] on code "silent" at bounding box center [753, 122] width 39 height 14
click at [772, 121] on code "silent" at bounding box center [753, 122] width 39 height 14
click at [715, 120] on code "debug" at bounding box center [699, 122] width 33 height 14
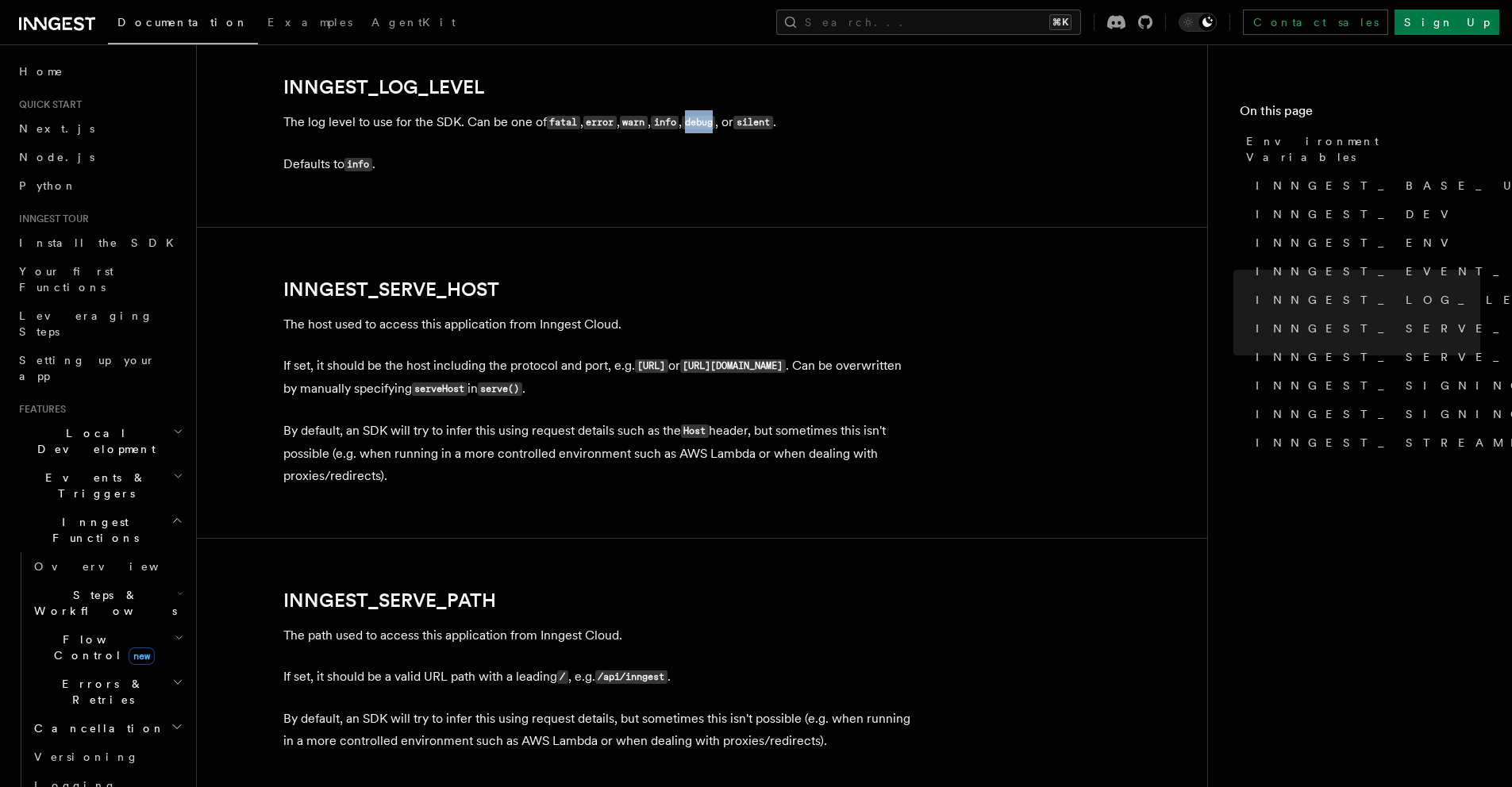
click at [715, 120] on code "debug" at bounding box center [699, 122] width 33 height 14
copy code "debug"
click at [1324, 207] on span "INNGEST_DEV" at bounding box center [1357, 214] width 202 height 16
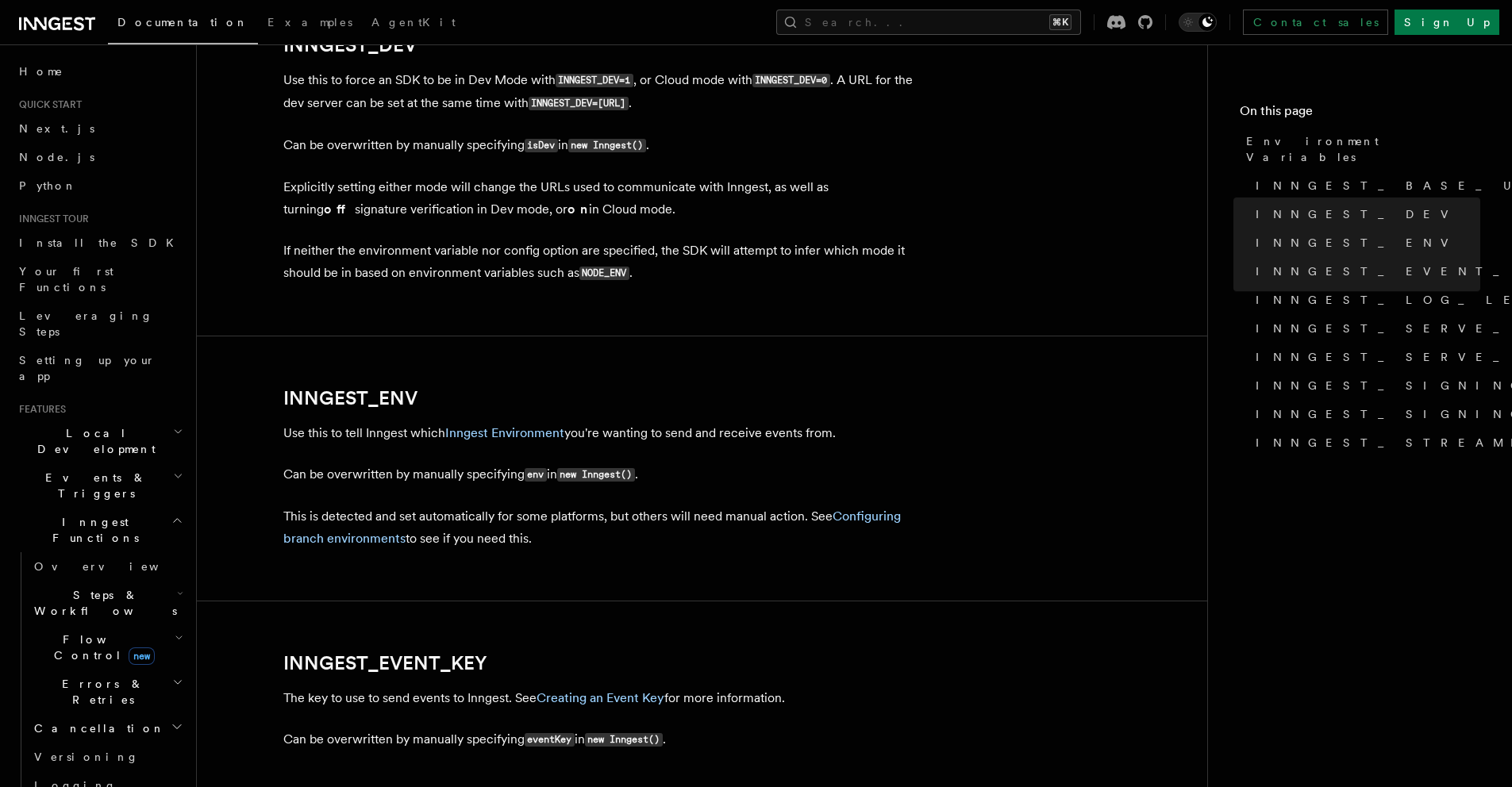
scroll to position [1190, 0]
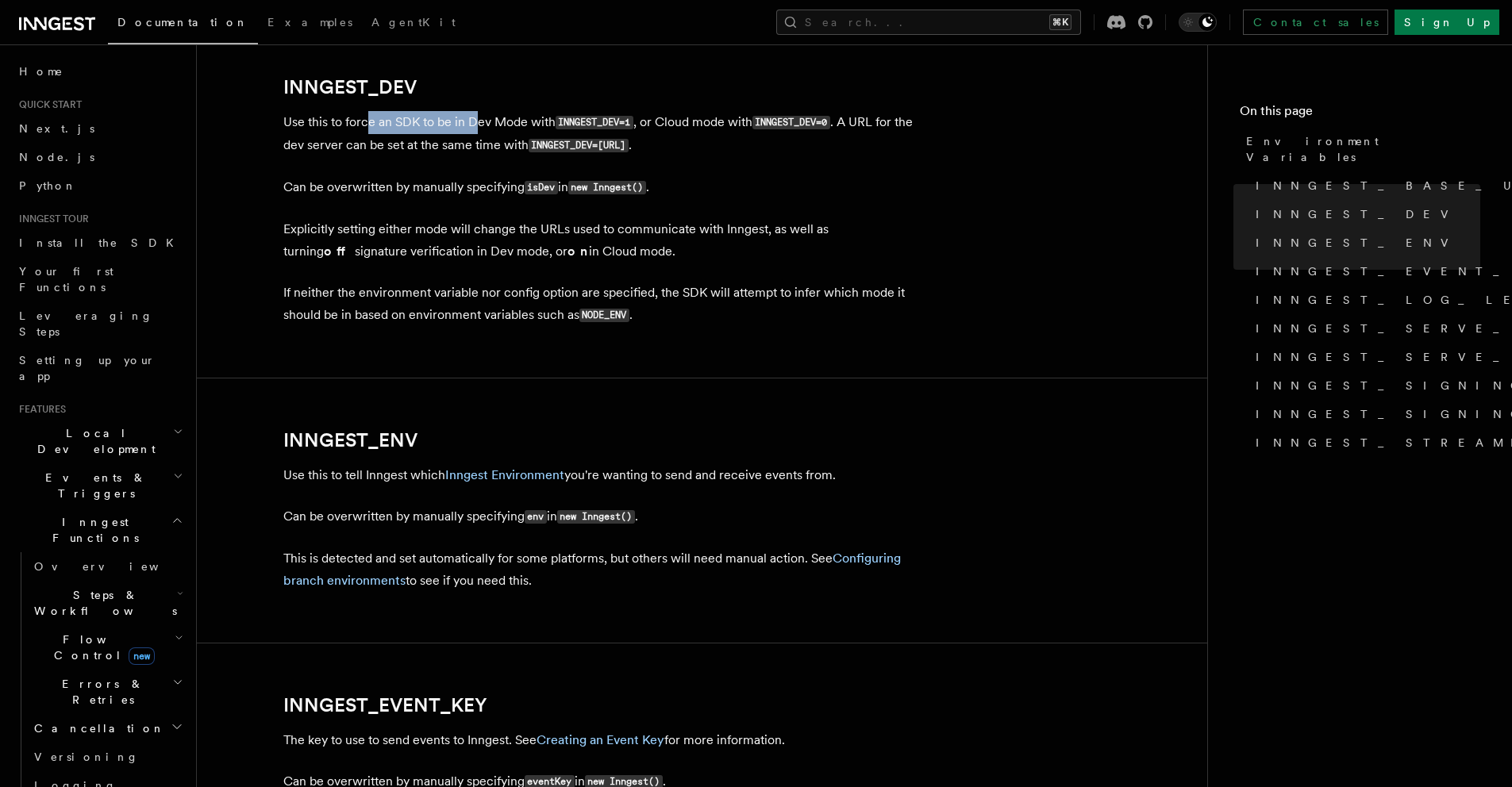
drag, startPoint x: 370, startPoint y: 130, endPoint x: 511, endPoint y: 118, distance: 141.5
click at [504, 119] on p "Use this to force an SDK to be in Dev Mode with INNGEST_DEV=1 , or Cloud mode w…" at bounding box center [601, 134] width 635 height 46
click at [1364, 435] on span "INNGEST_STREAMING" at bounding box center [1409, 442] width 307 height 16
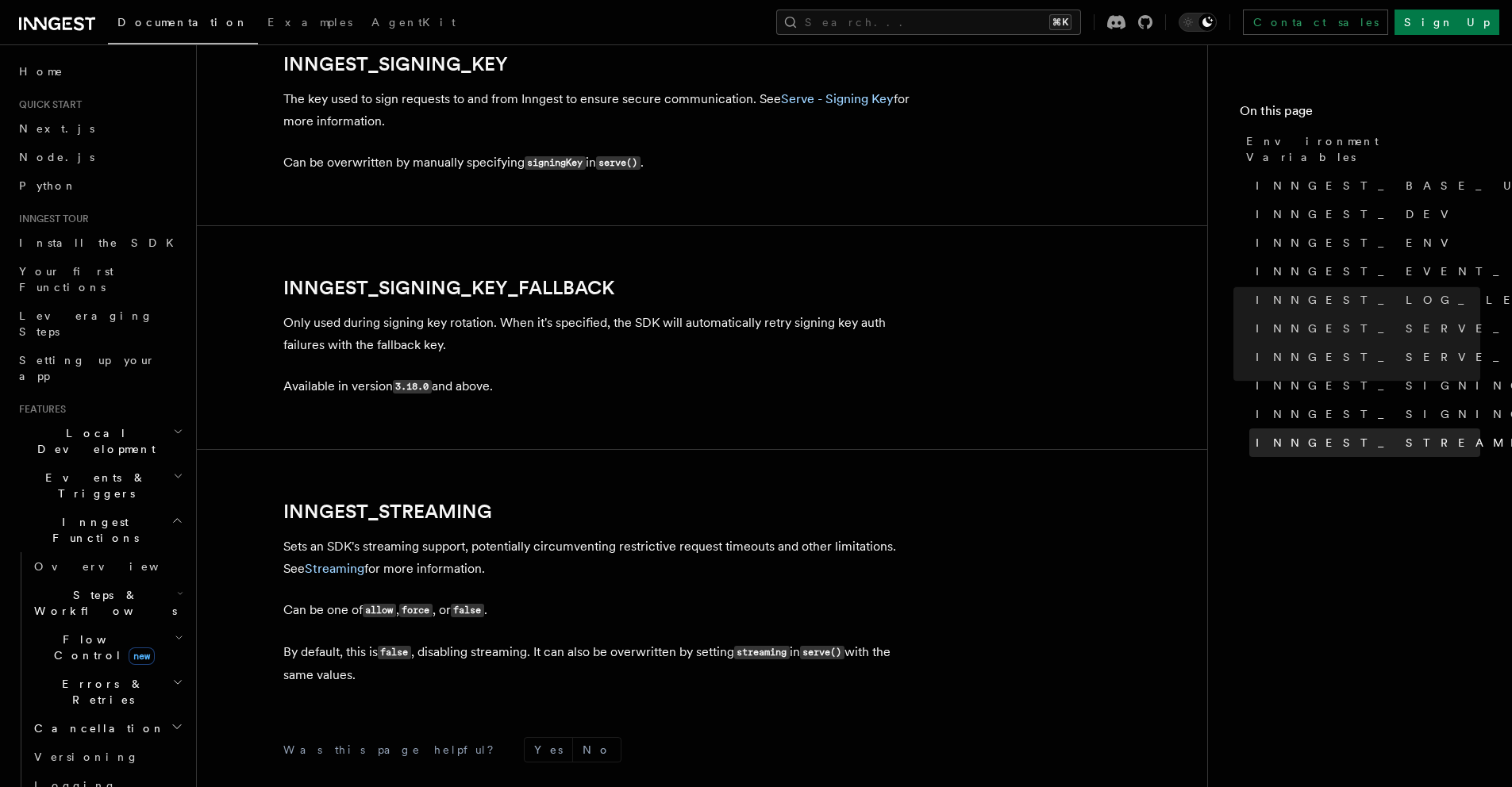
scroll to position [3026, 0]
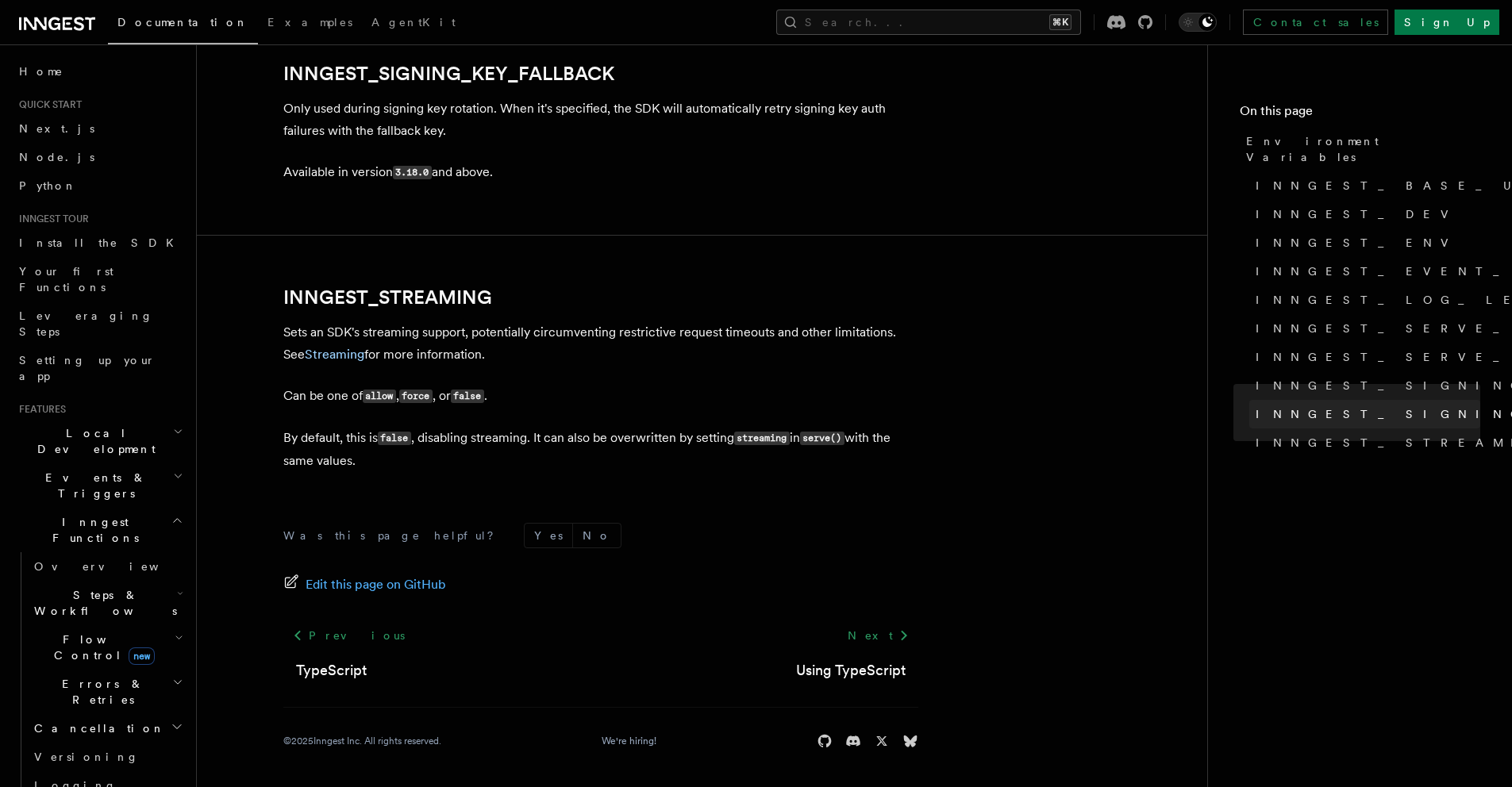
click at [1372, 406] on span "INNGEST_SIGNING_KEY_FALLBACK" at bounding box center [1516, 413] width 519 height 16
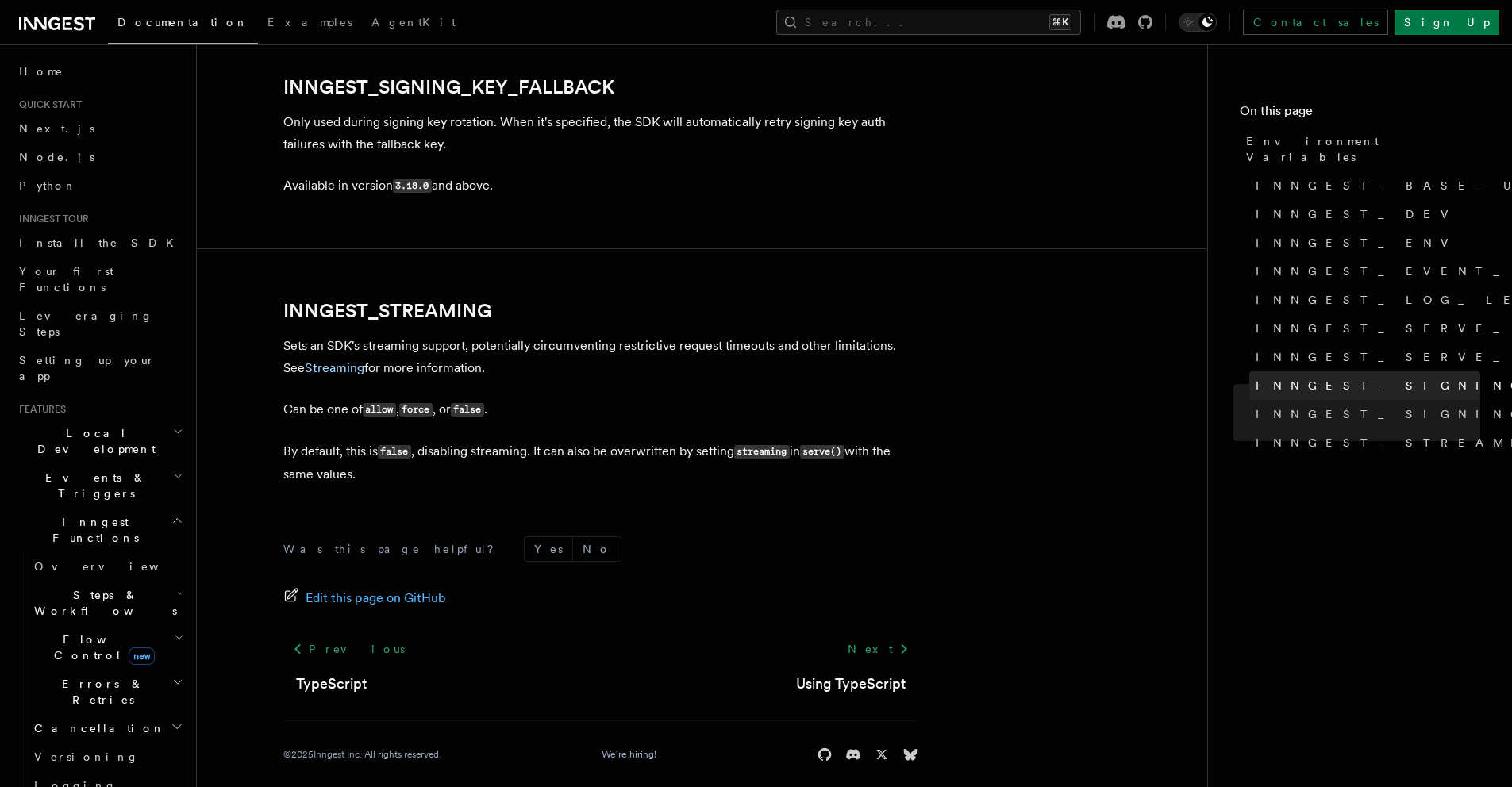
click at [1357, 378] on span "INNGEST_SIGNING_KEY" at bounding box center [1432, 386] width 352 height 16
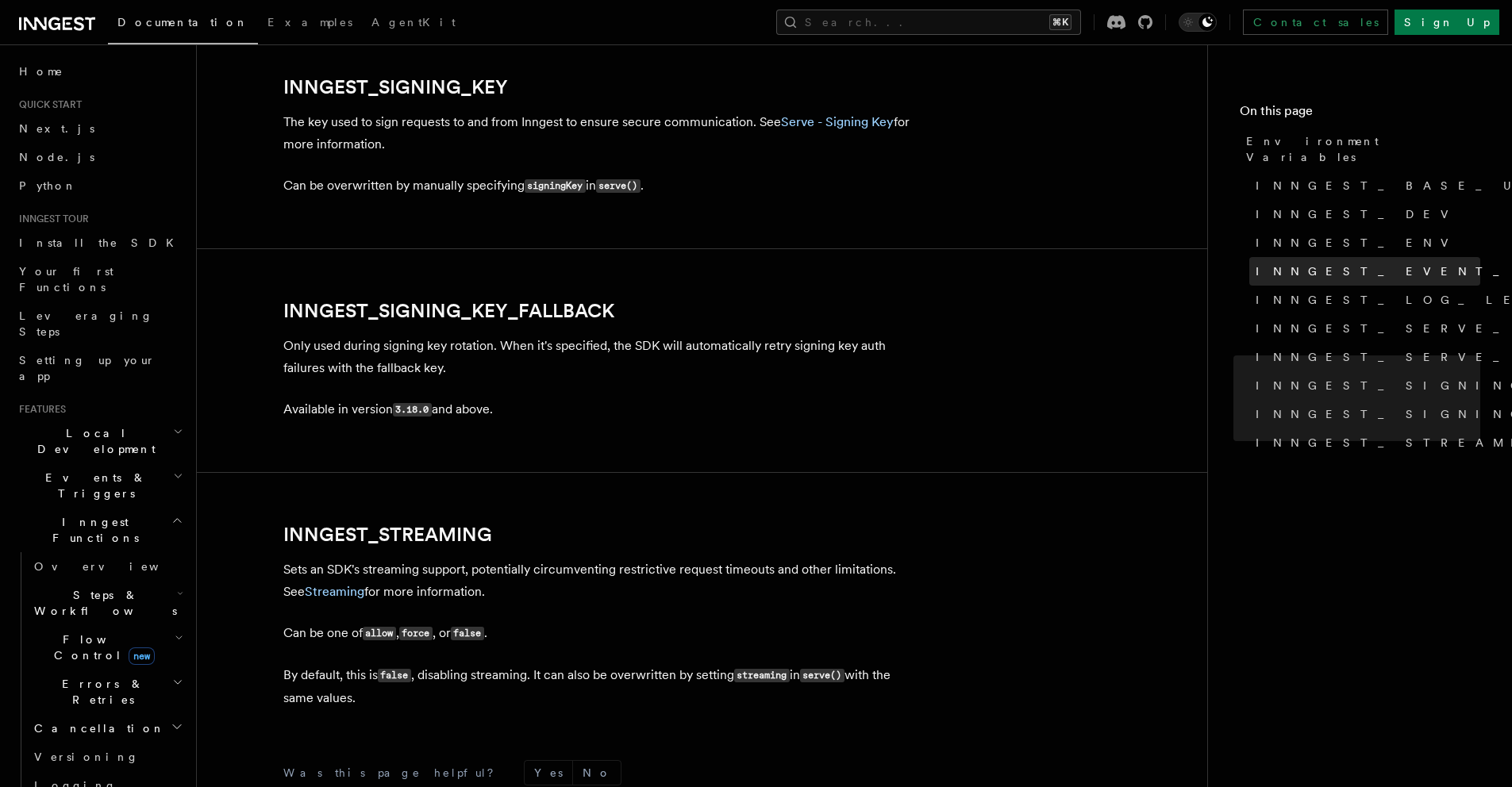
click at [1359, 263] on span "INNGEST_EVENT_KEY" at bounding box center [1415, 271] width 318 height 16
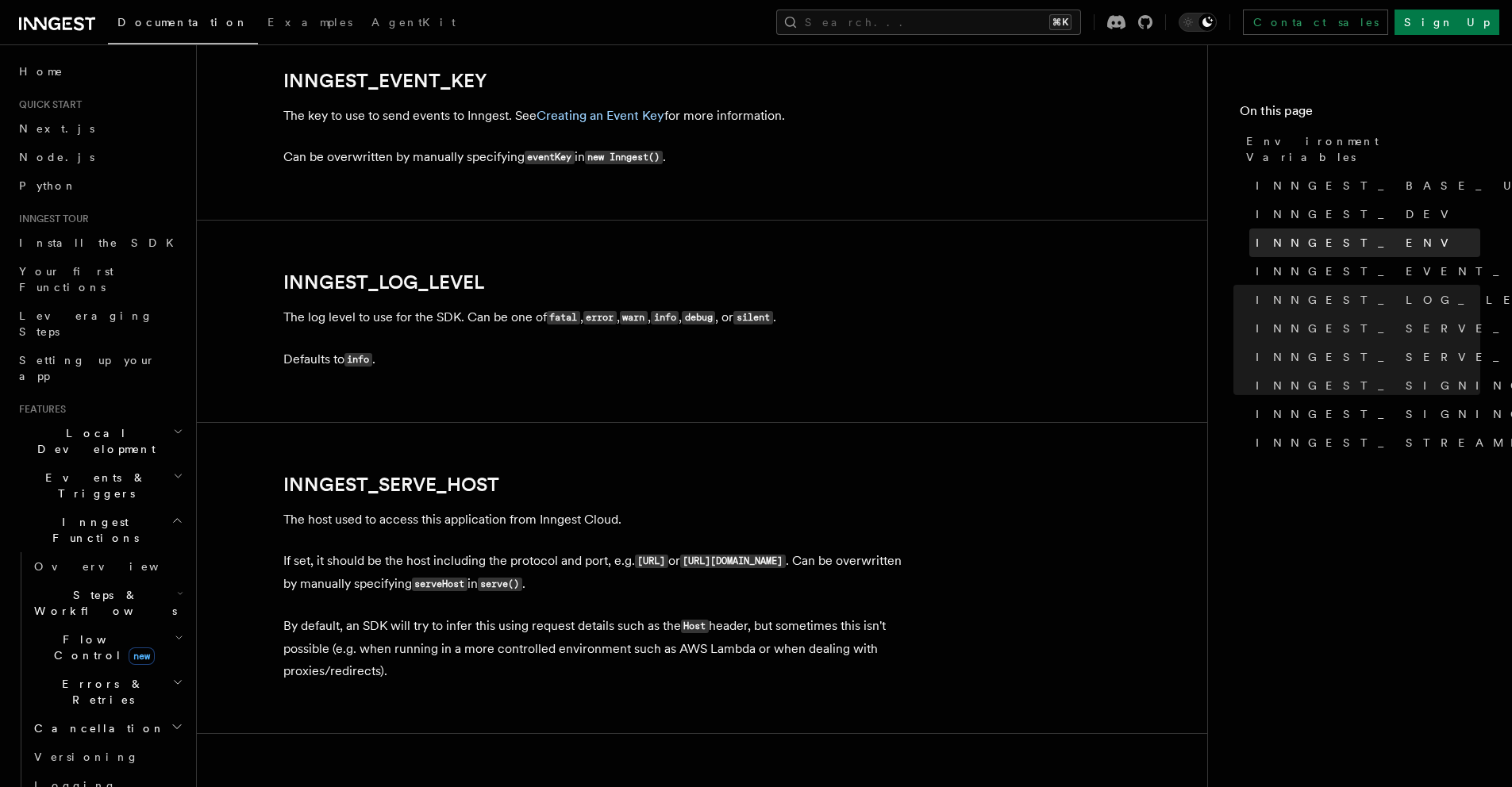
scroll to position [1809, 0]
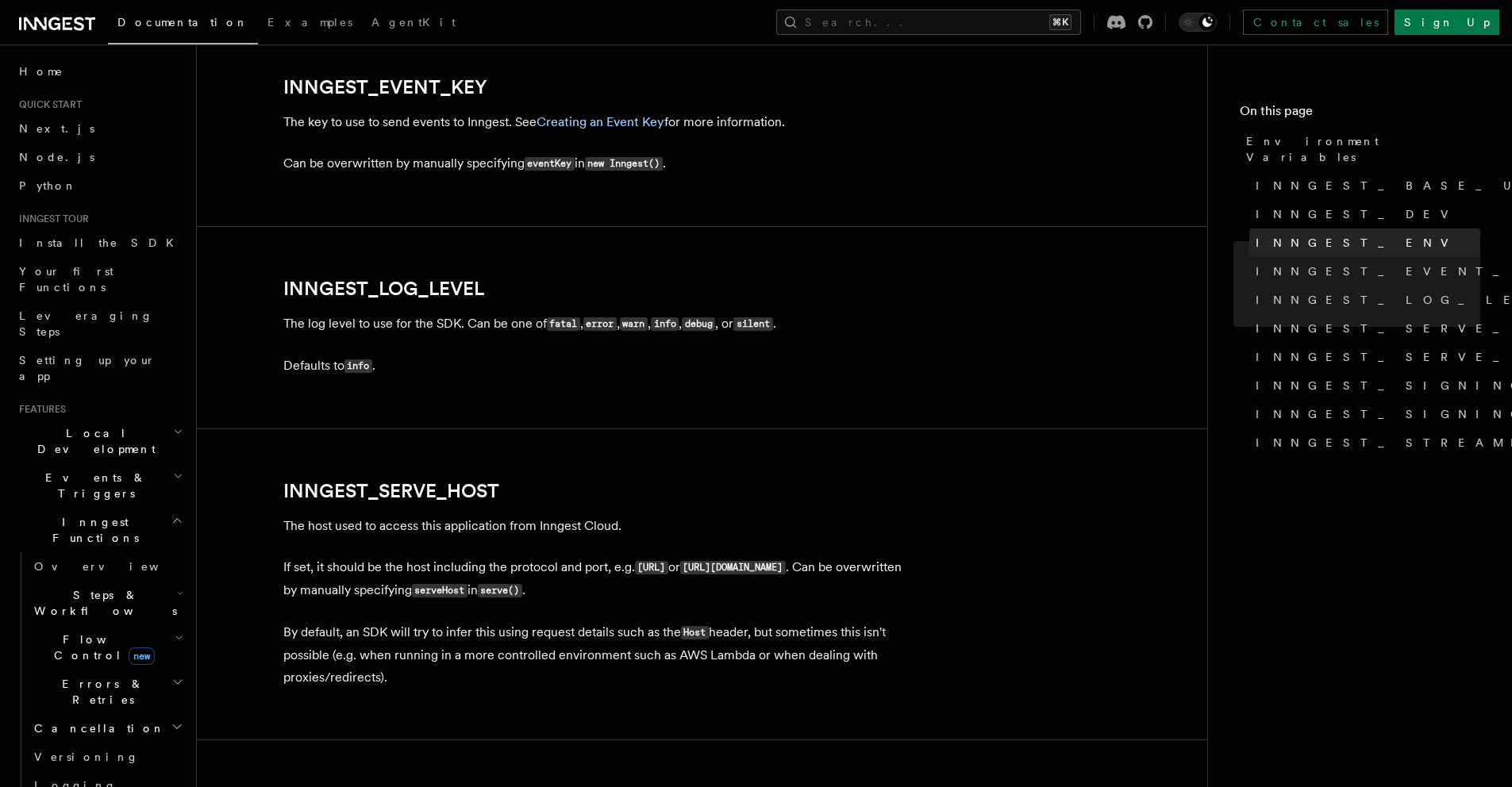
click at [1352, 234] on link "INNGEST_ENV" at bounding box center [1365, 243] width 231 height 29
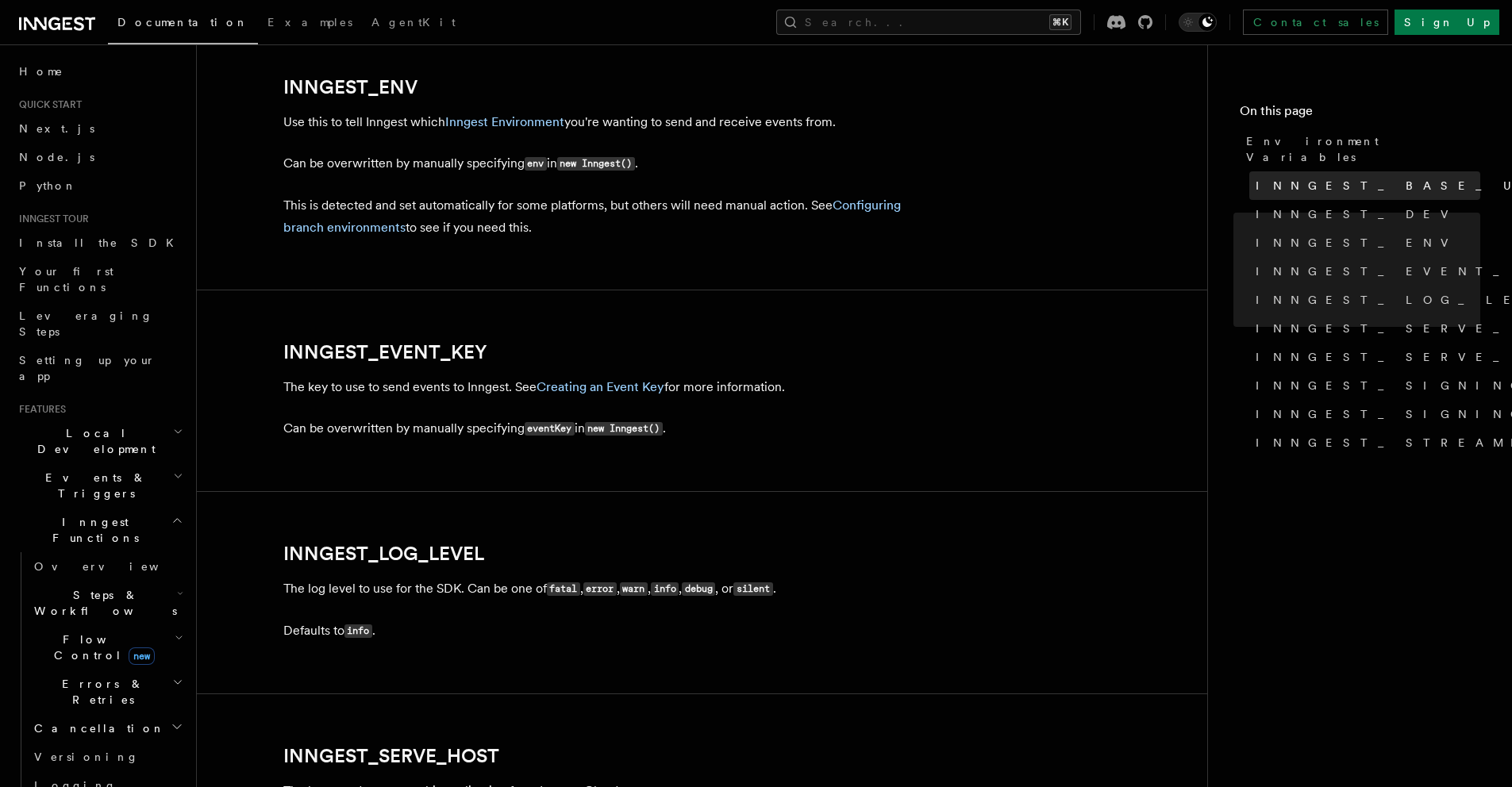
click at [1350, 178] on span "INNGEST_BASE_URL" at bounding box center [1406, 185] width 300 height 16
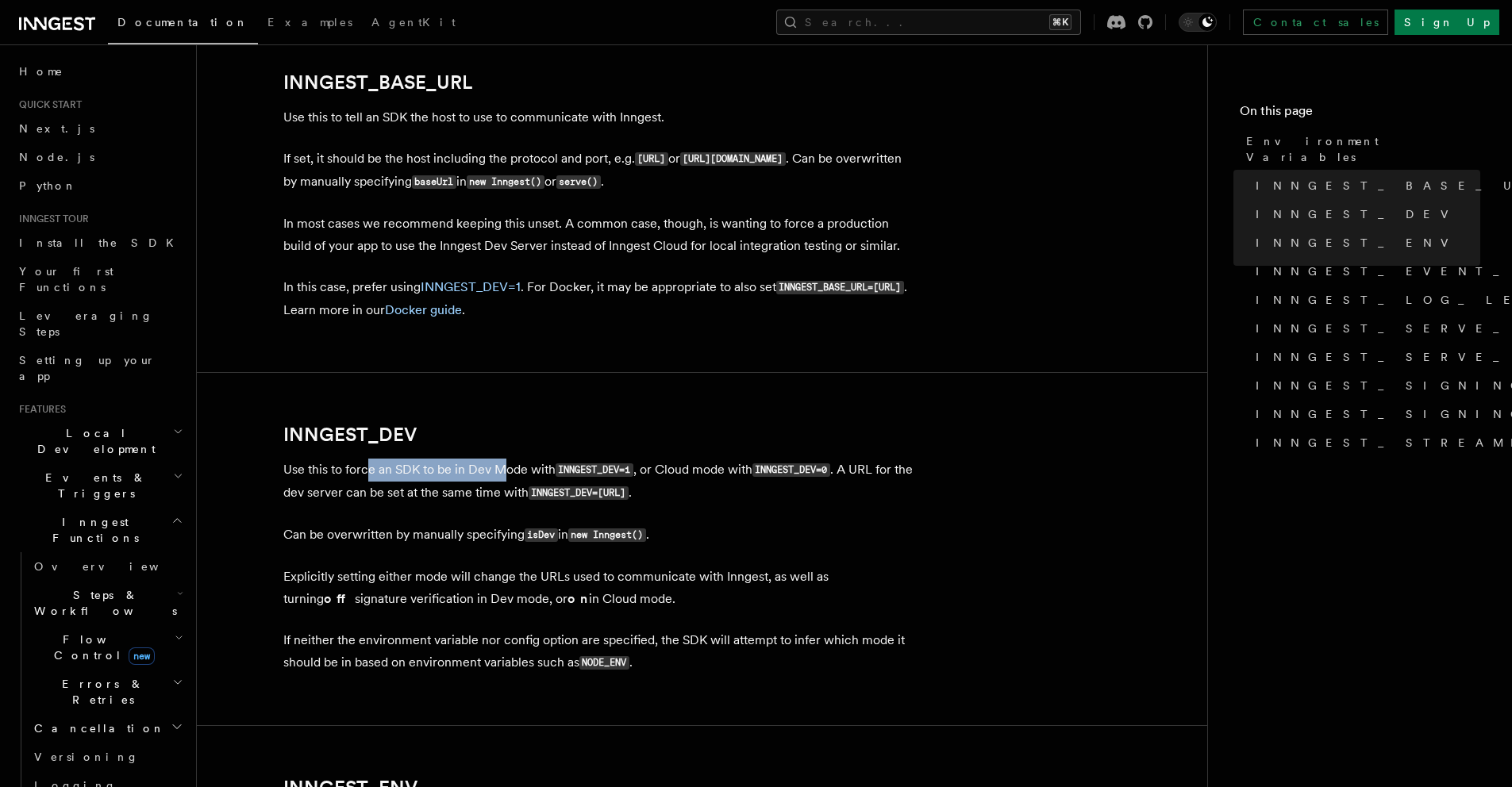
scroll to position [837, 0]
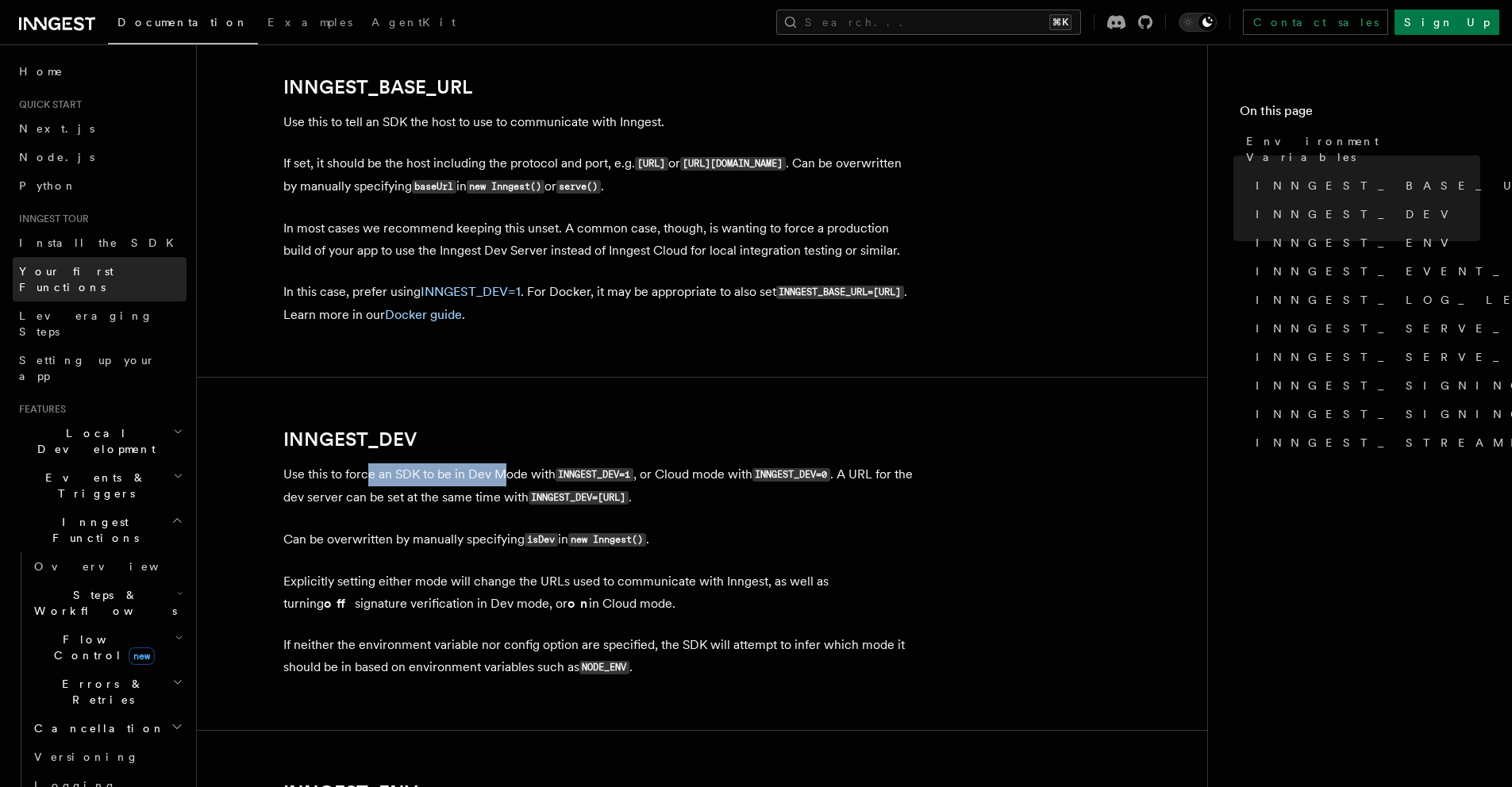
click at [89, 268] on span "Your first Functions" at bounding box center [67, 279] width 95 height 29
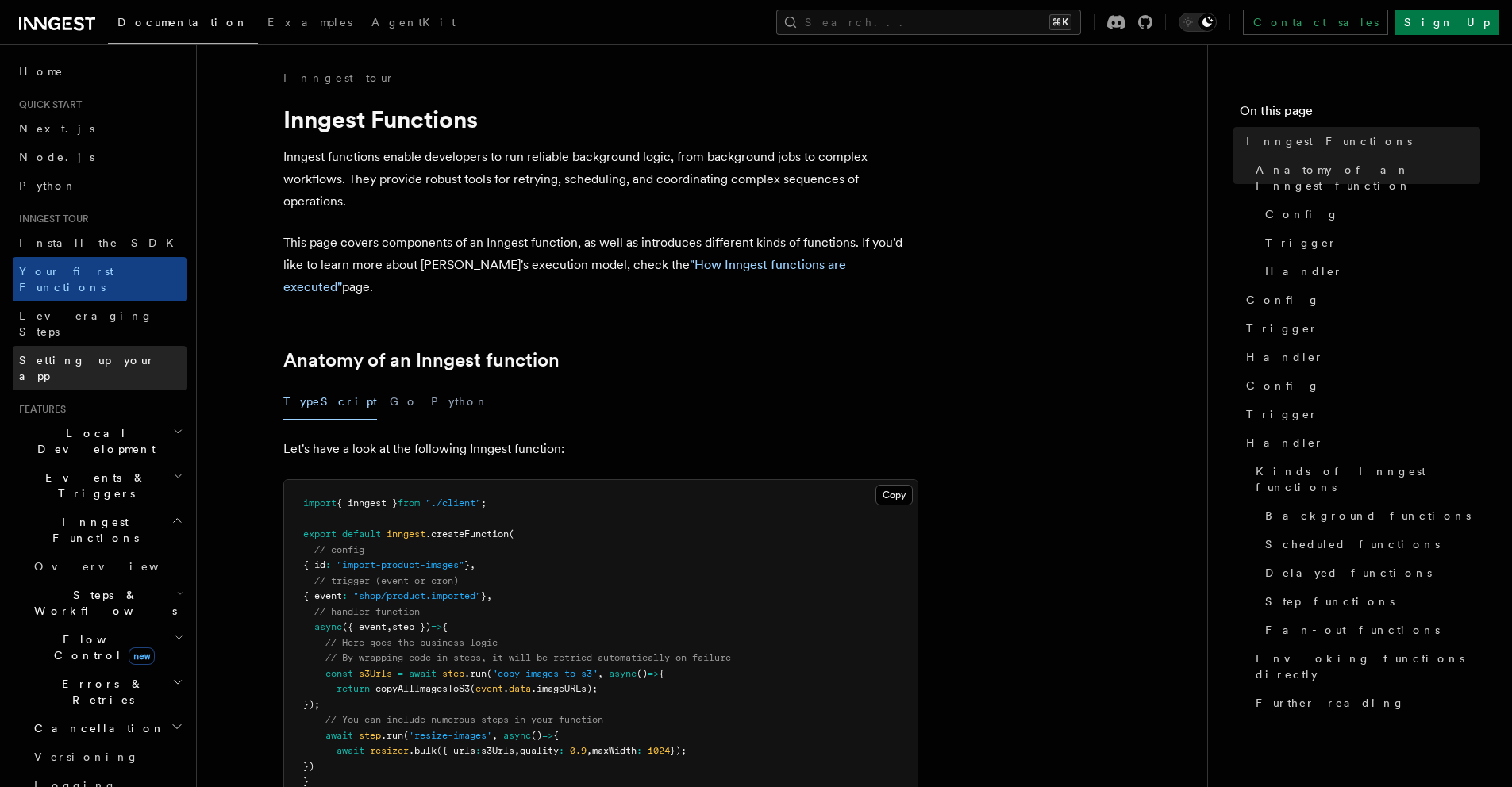
click at [84, 346] on link "Setting up your app" at bounding box center [100, 368] width 174 height 44
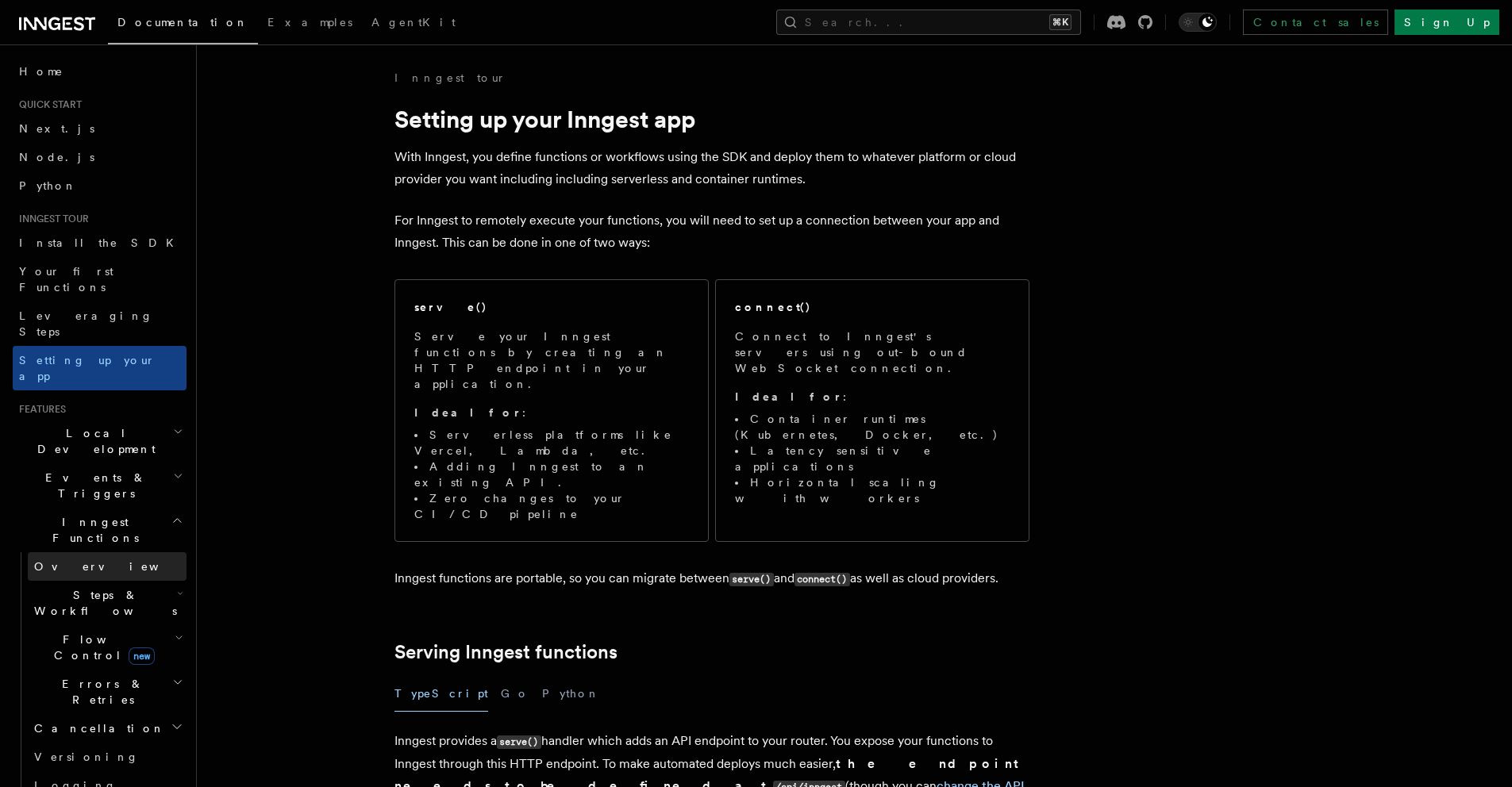
click at [76, 552] on link "Overview" at bounding box center [107, 566] width 159 height 29
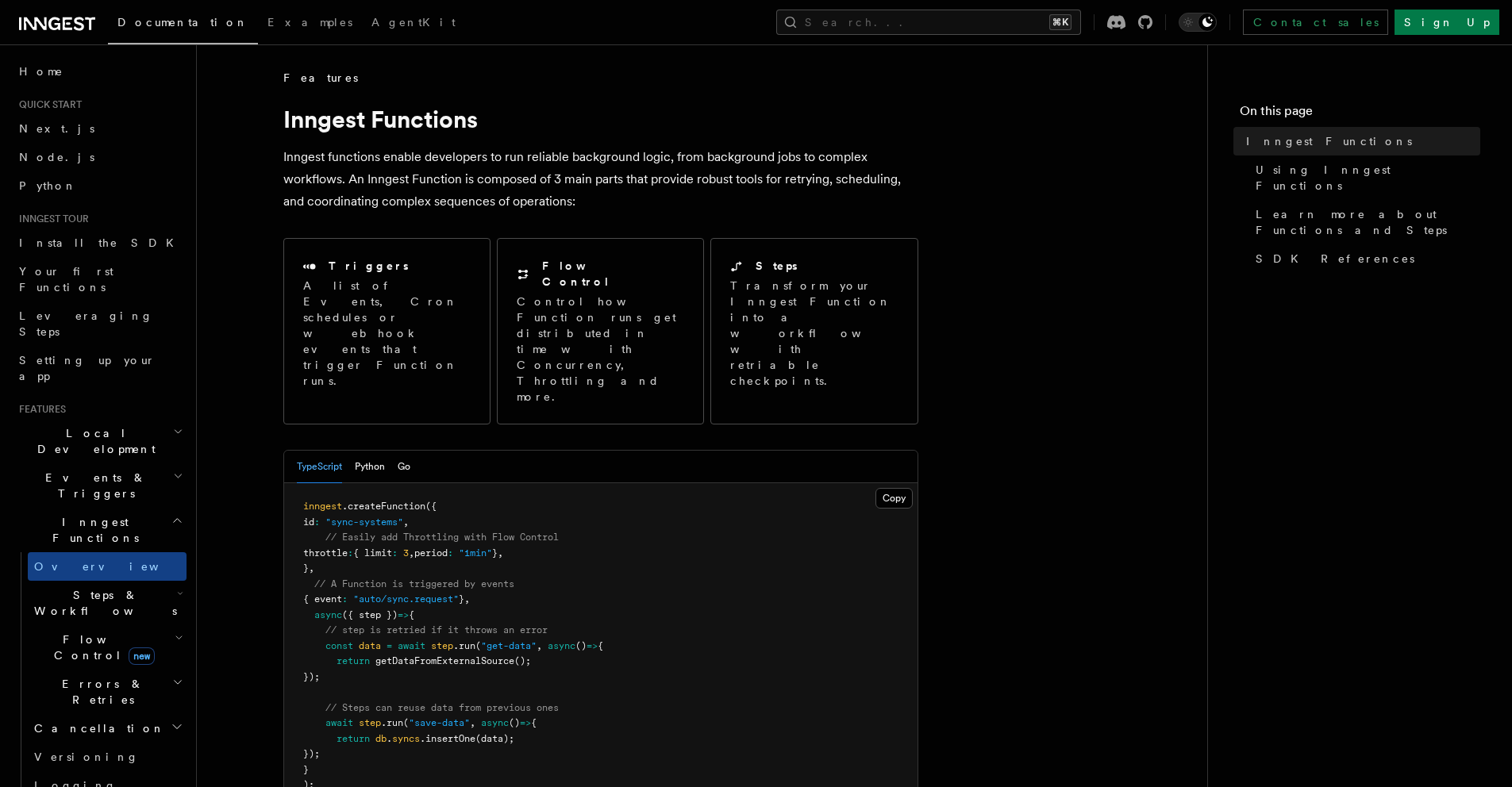
click at [116, 581] on h2 "Steps & Workflows" at bounding box center [107, 603] width 159 height 44
click at [121, 588] on span "Steps & Workflows" at bounding box center [102, 603] width 149 height 32
click at [95, 247] on link "Install the SDK" at bounding box center [100, 243] width 174 height 29
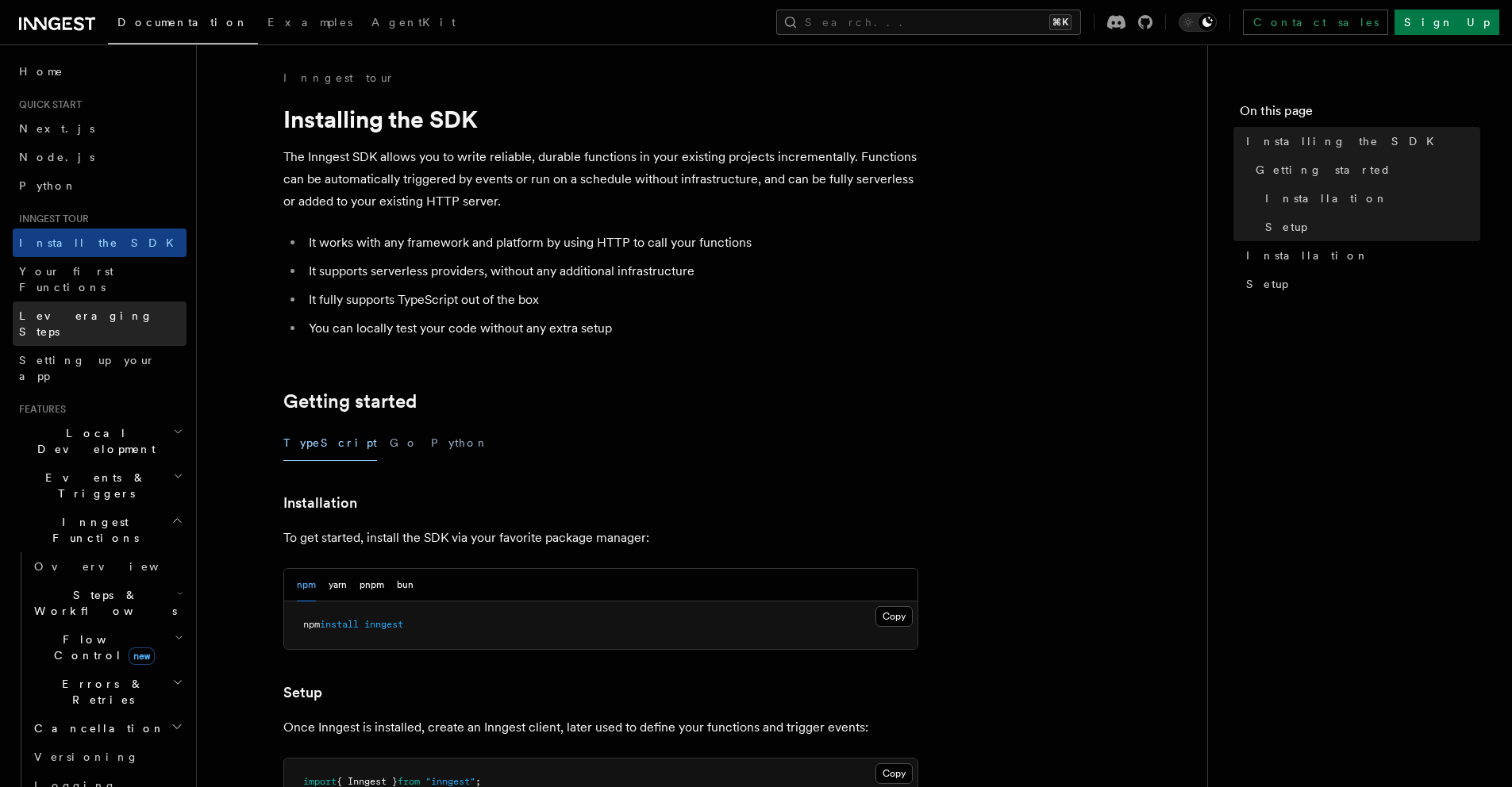
click at [69, 310] on span "Leveraging Steps" at bounding box center [86, 324] width 134 height 29
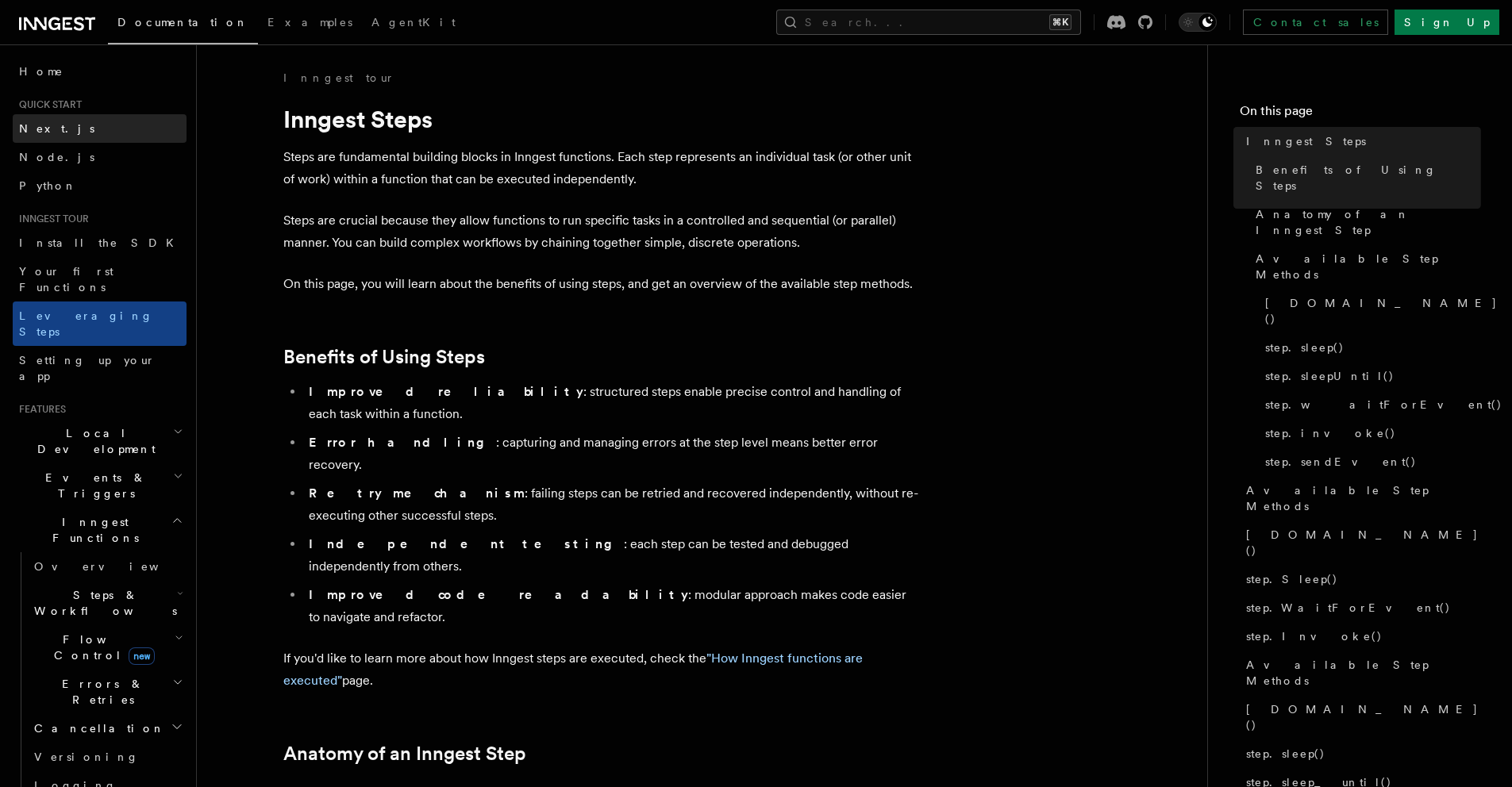
click at [79, 130] on link "Next.js" at bounding box center [100, 128] width 174 height 29
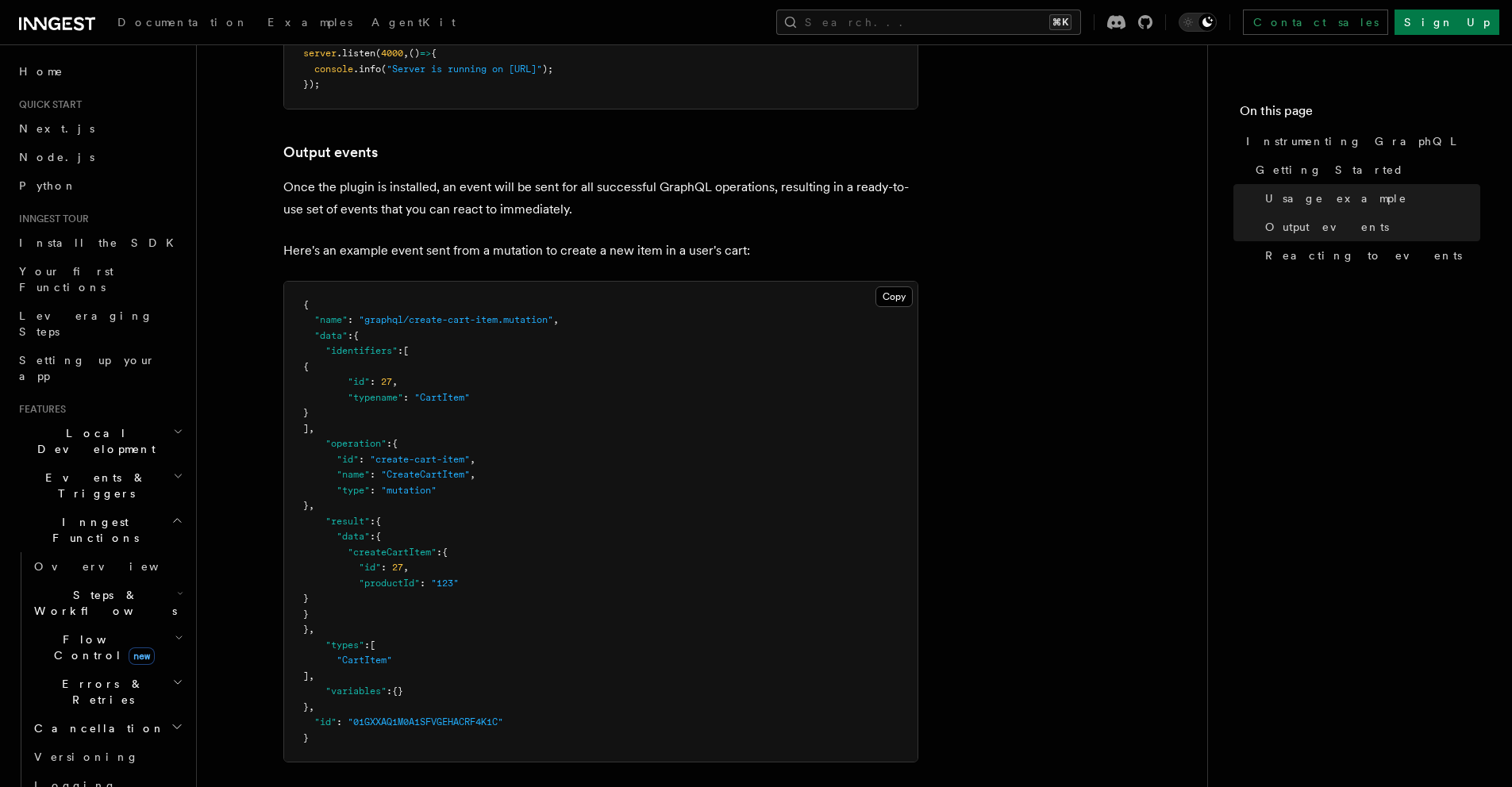
scroll to position [1196, 0]
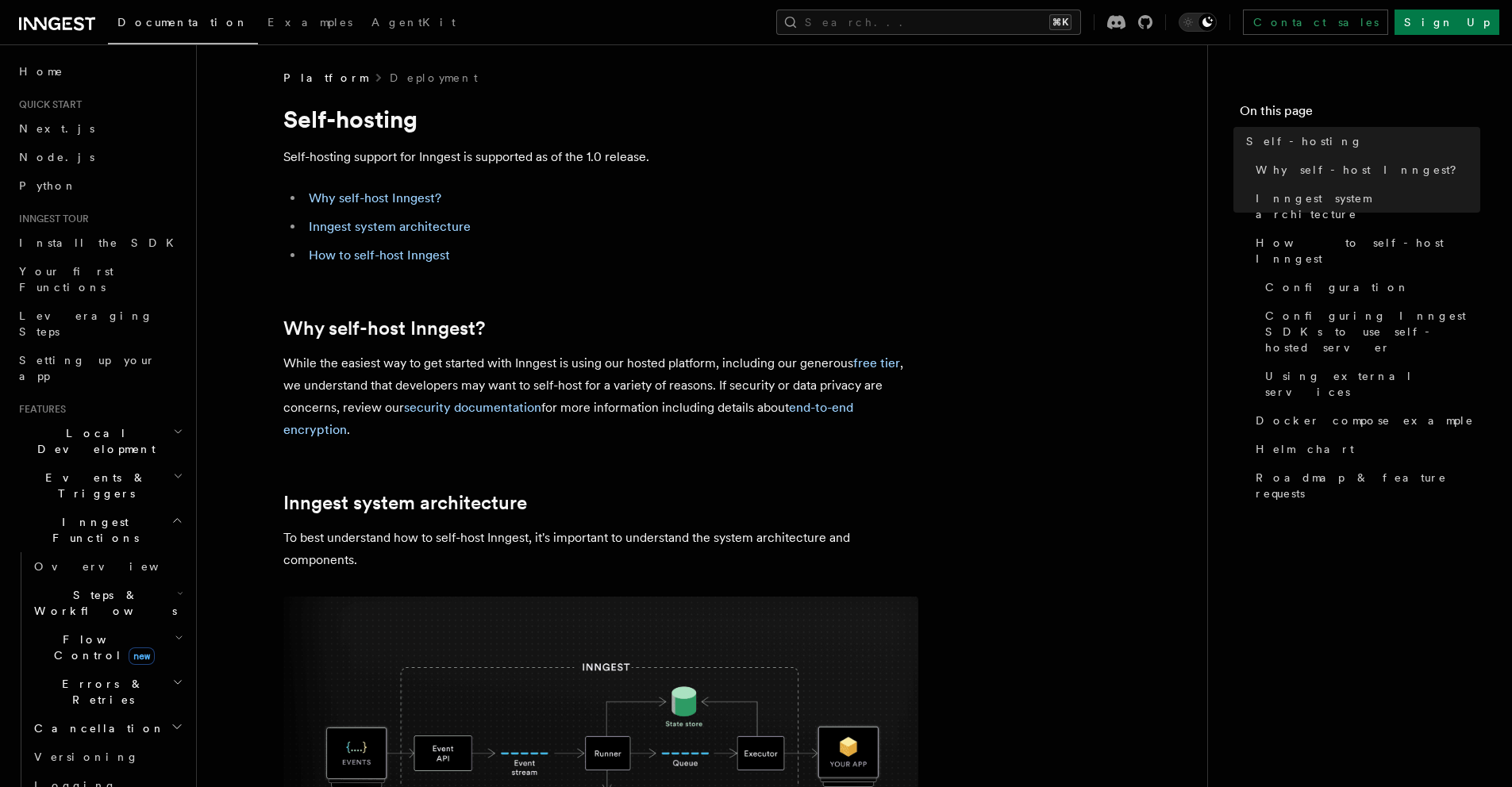
click at [613, 353] on p "While the easiest way to get started with Inngest is using our hosted platform,…" at bounding box center [601, 397] width 635 height 89
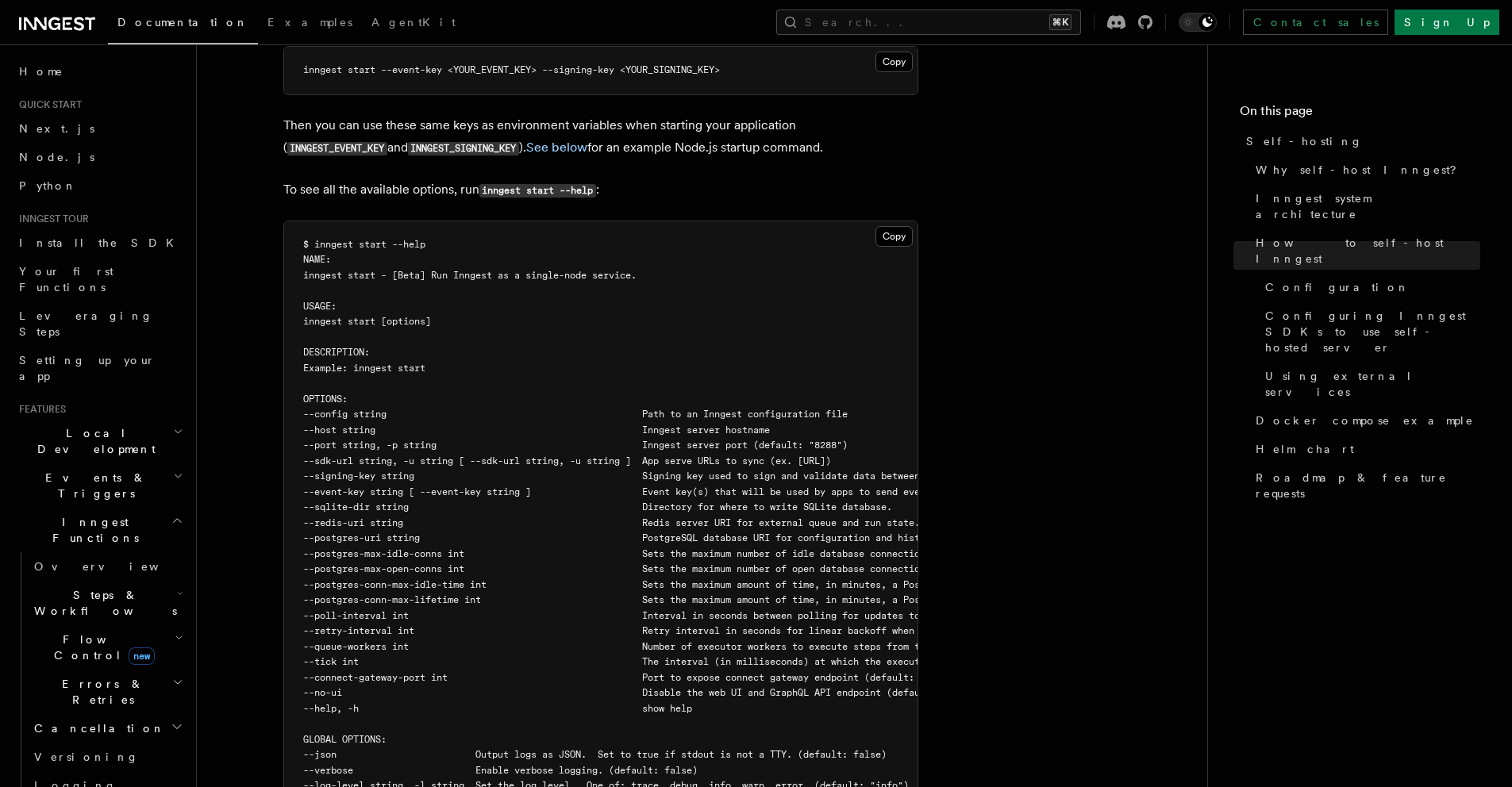
scroll to position [389, 0]
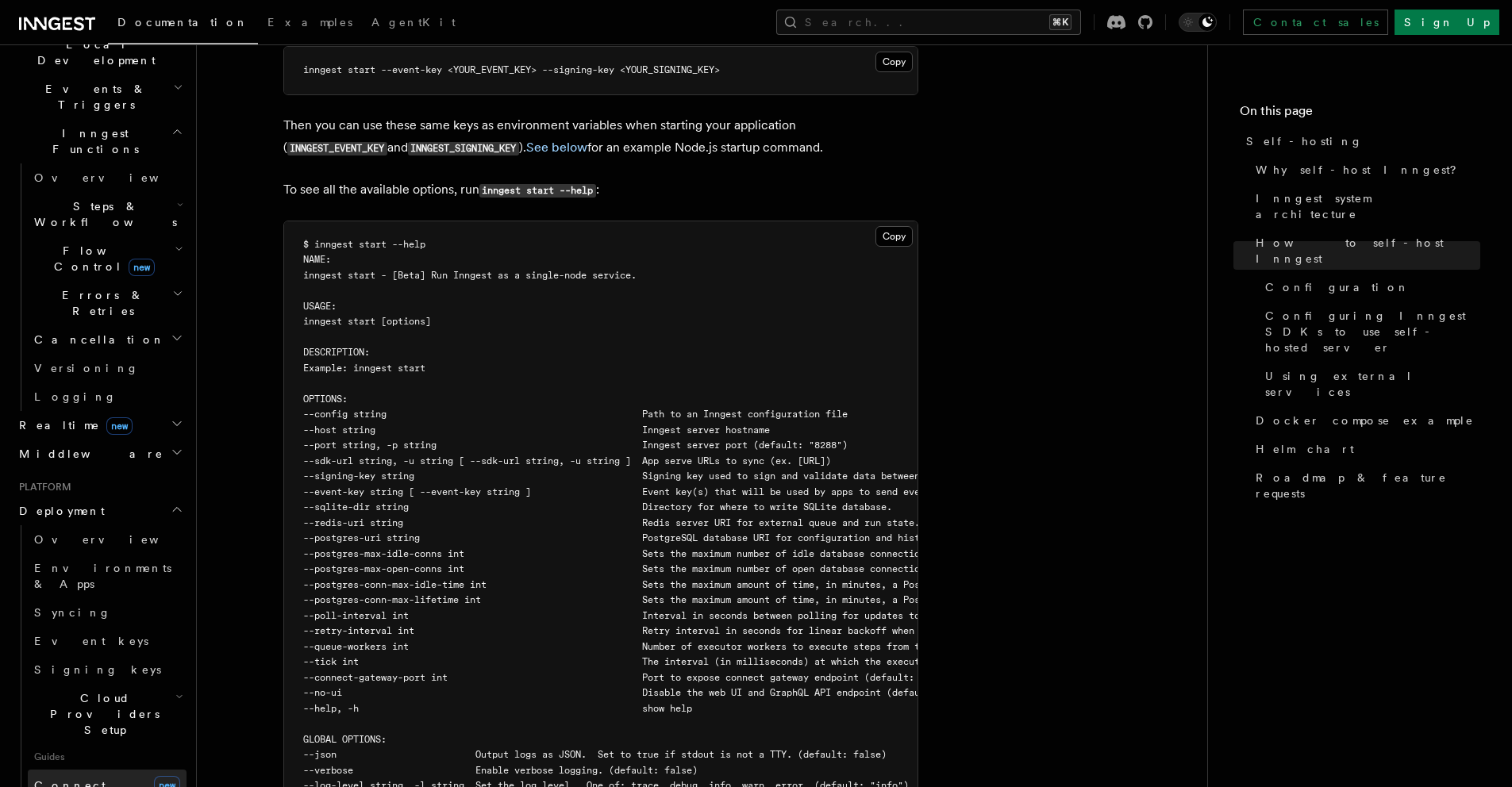
click at [77, 770] on link "Connect new" at bounding box center [107, 786] width 159 height 32
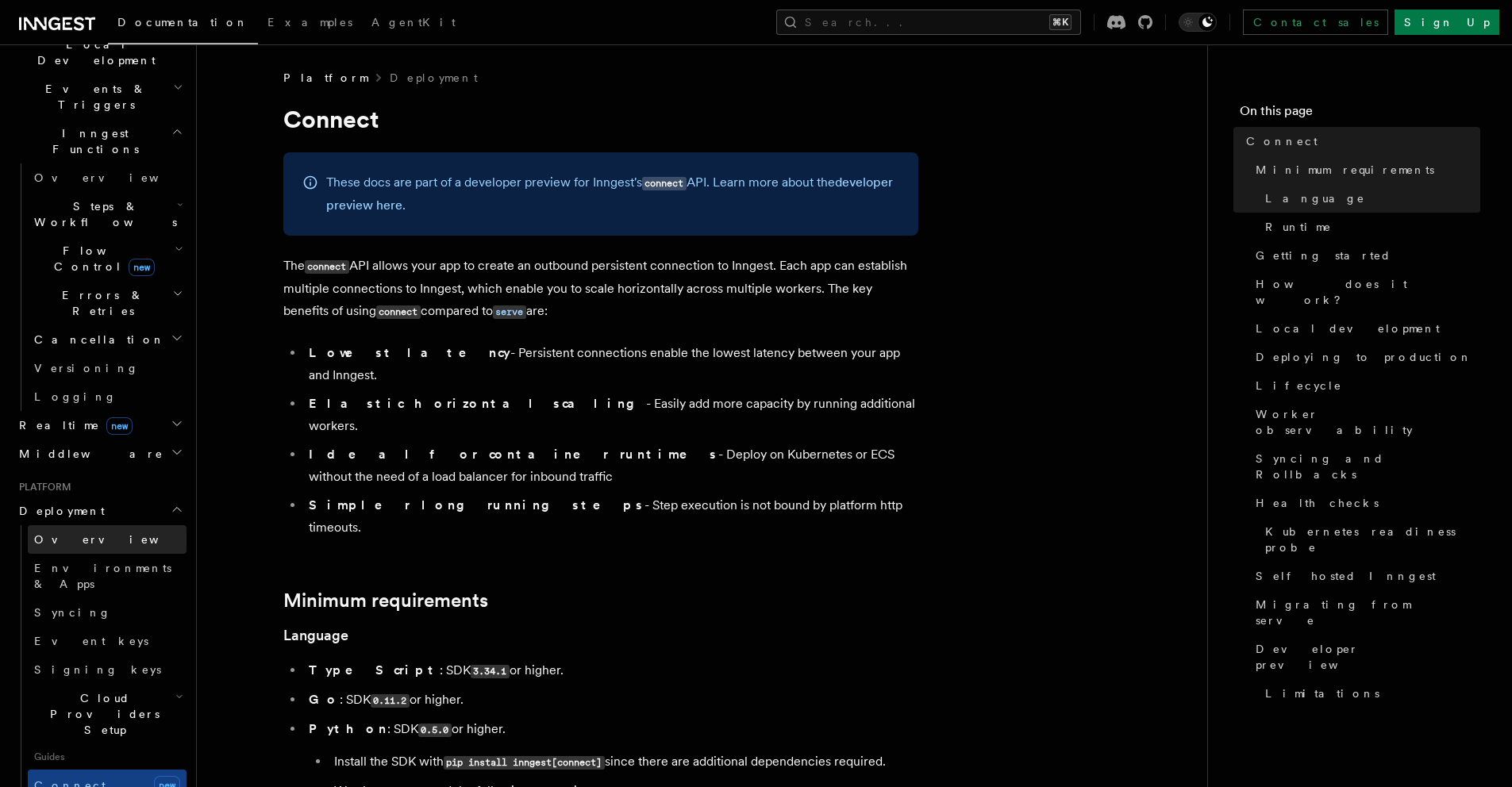
click at [90, 526] on link "Overview" at bounding box center [107, 539] width 159 height 29
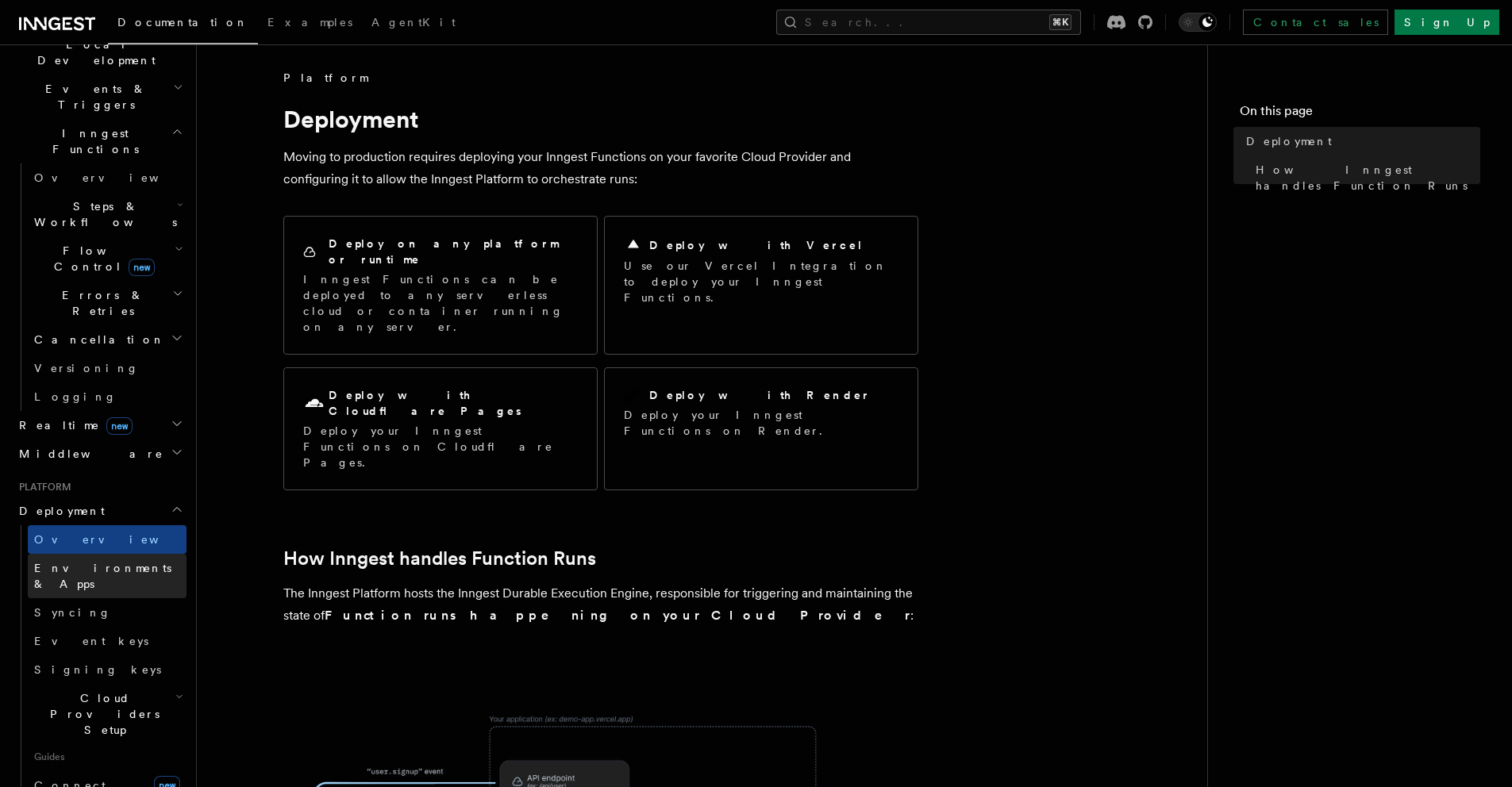
click at [84, 562] on span "Environments & Apps" at bounding box center [103, 576] width 137 height 29
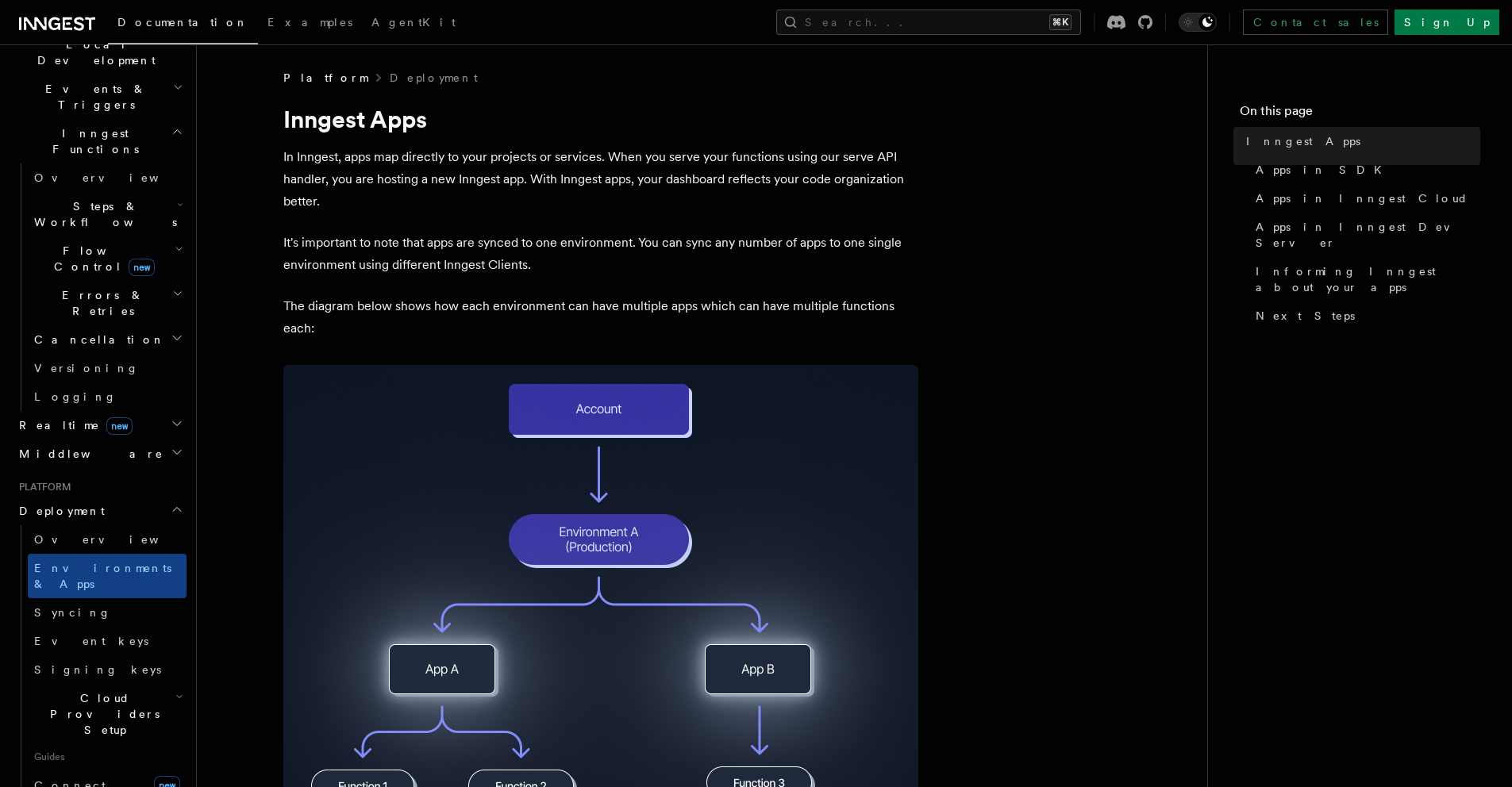
click at [85, 481] on h2 "Platform" at bounding box center [100, 488] width 174 height 13
click at [83, 497] on h2 "Deployment" at bounding box center [100, 511] width 174 height 29
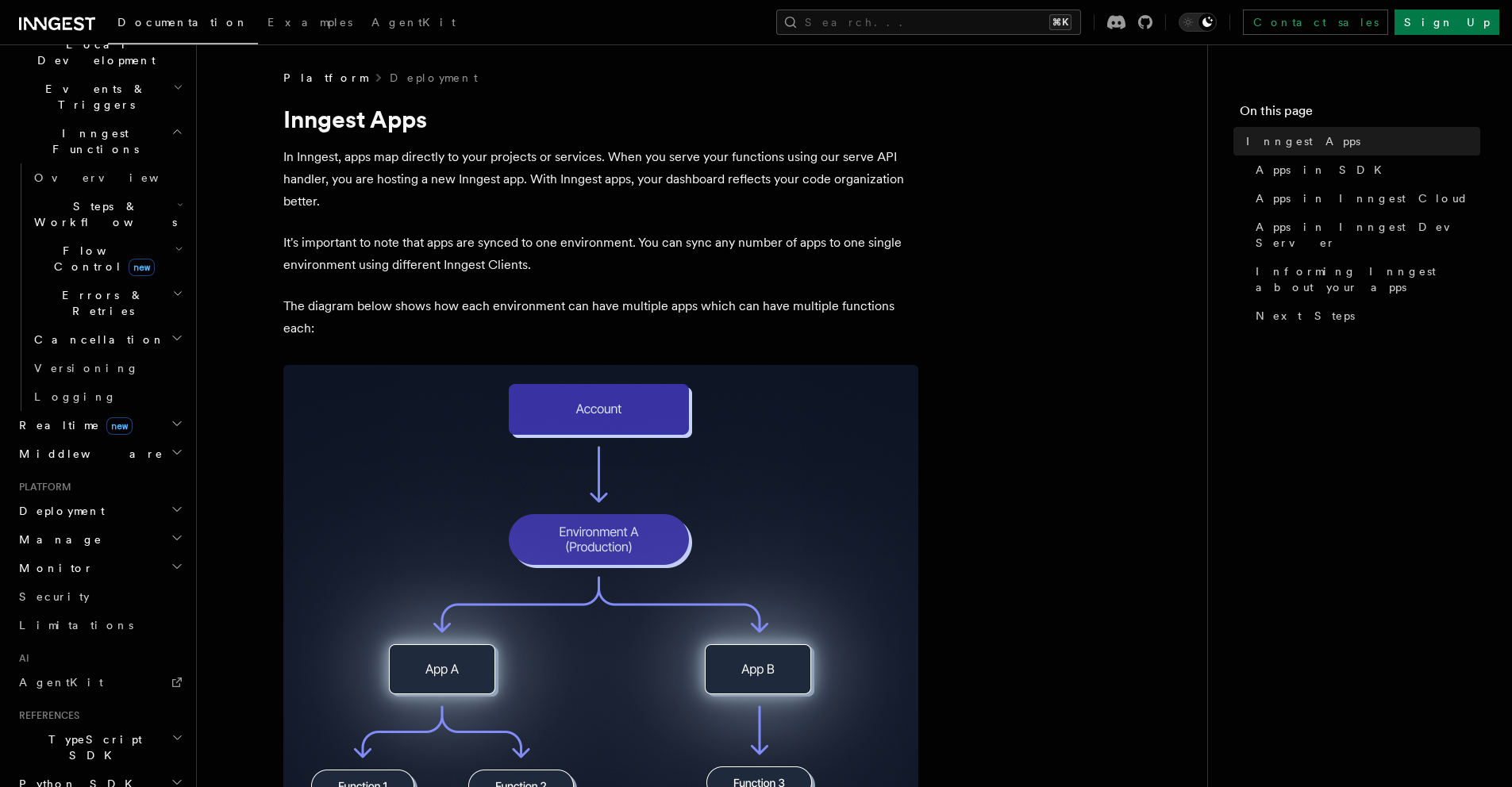
click at [79, 526] on h2 "Manage" at bounding box center [100, 539] width 174 height 29
click at [76, 562] on span "Environments" at bounding box center [103, 568] width 137 height 13
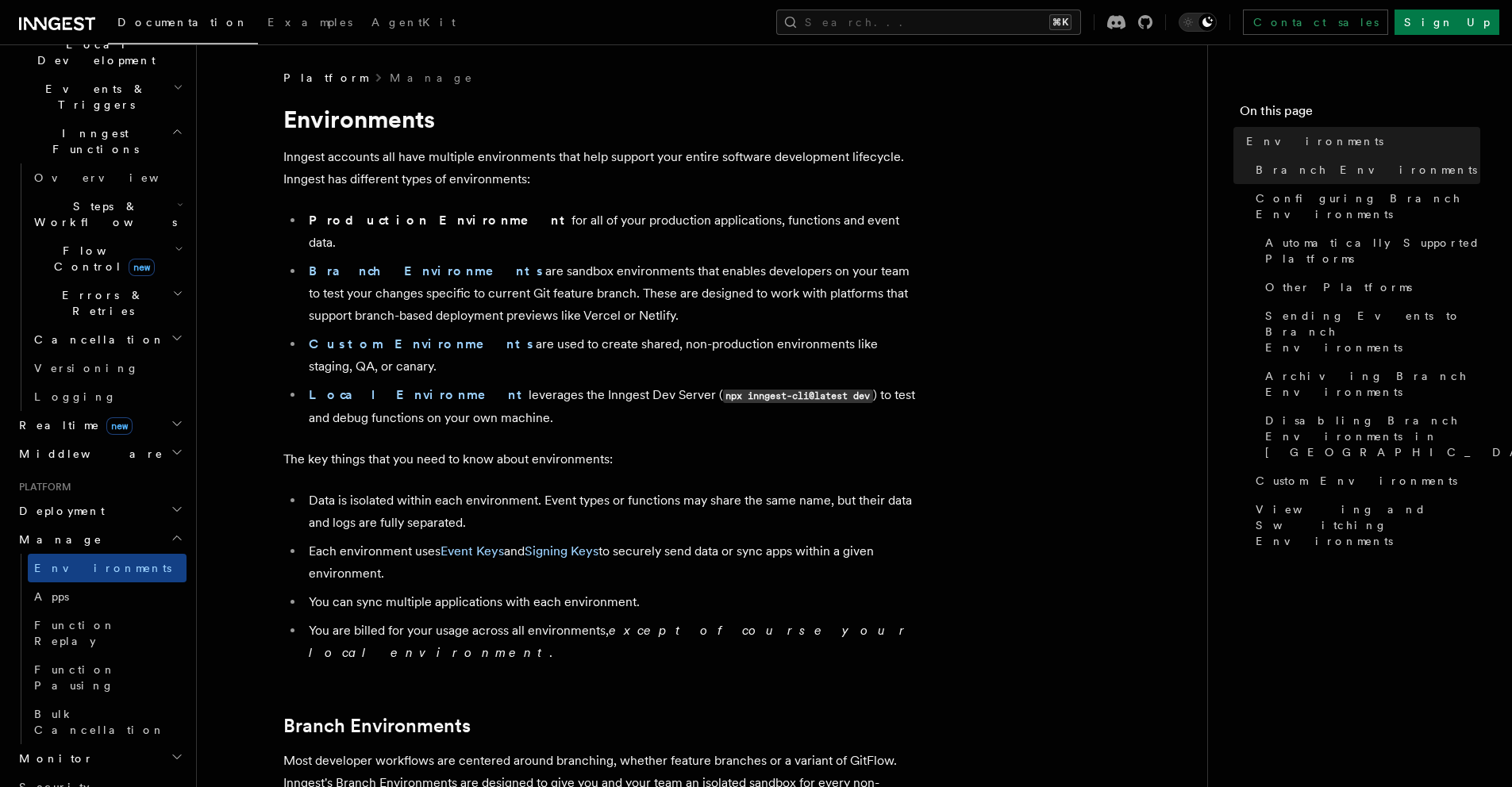
click at [63, 744] on h2 "Monitor" at bounding box center [100, 758] width 174 height 29
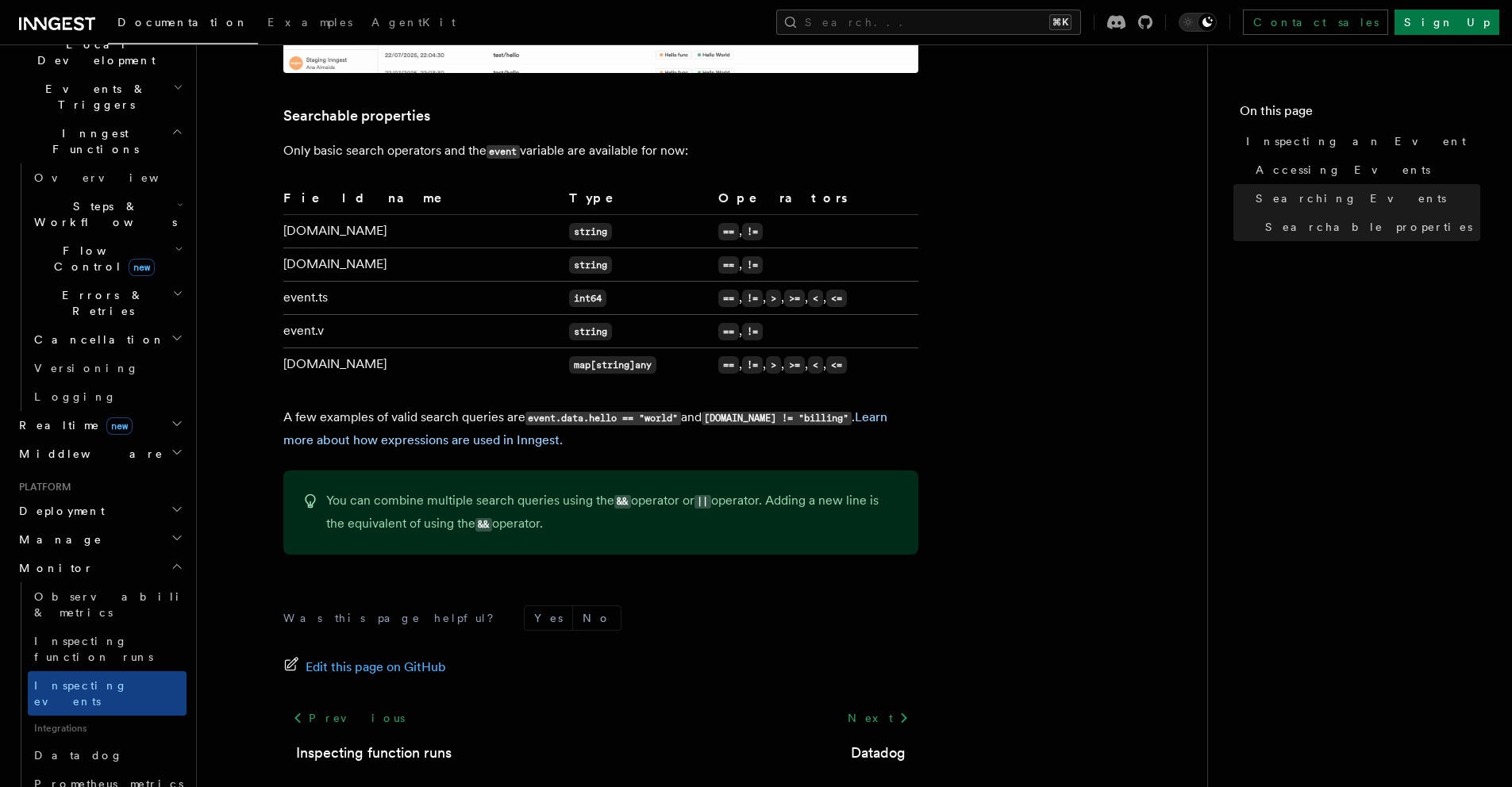
scroll to position [1311, 0]
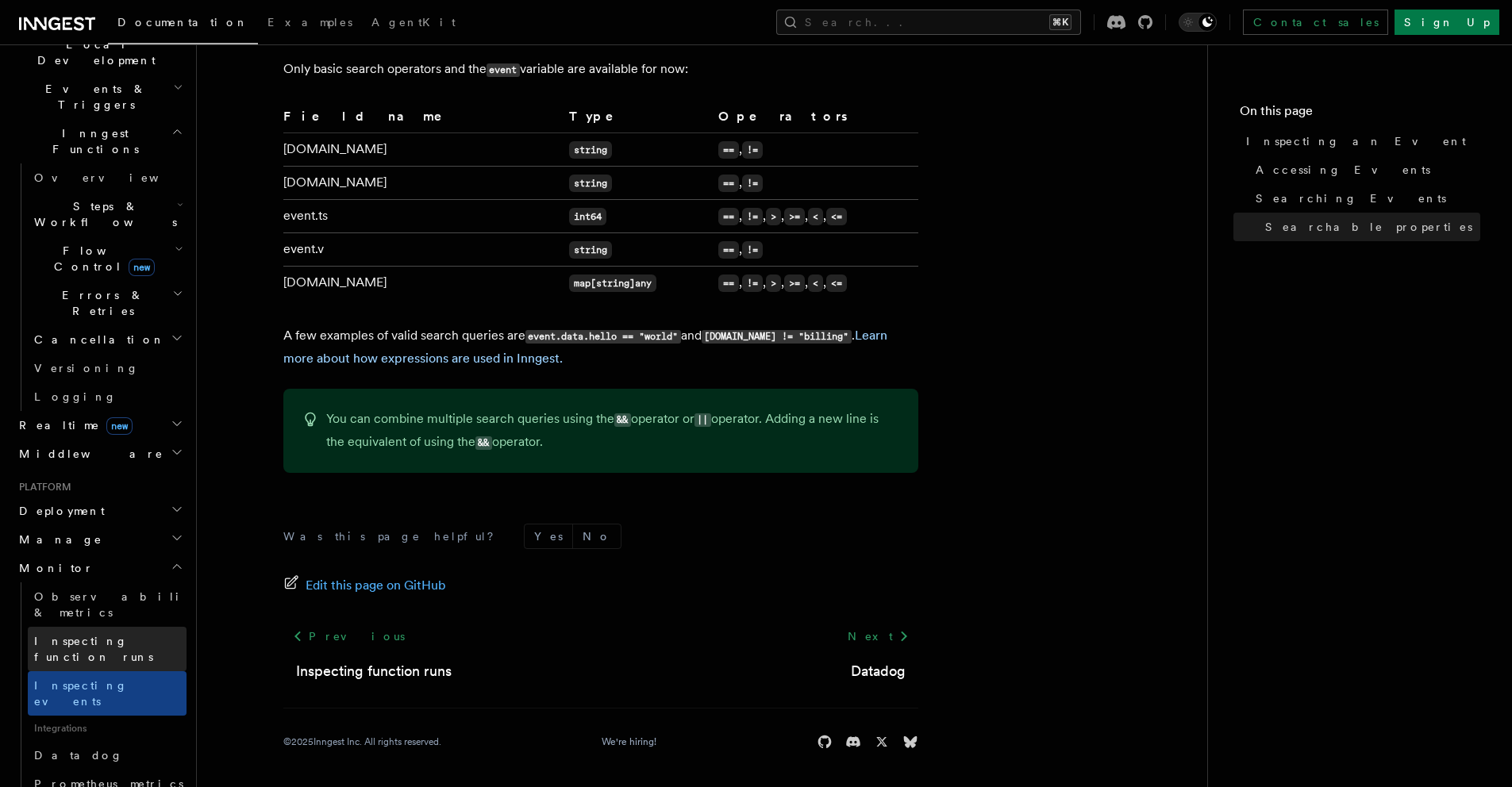
click at [112, 627] on link "Inspecting function runs" at bounding box center [107, 649] width 159 height 44
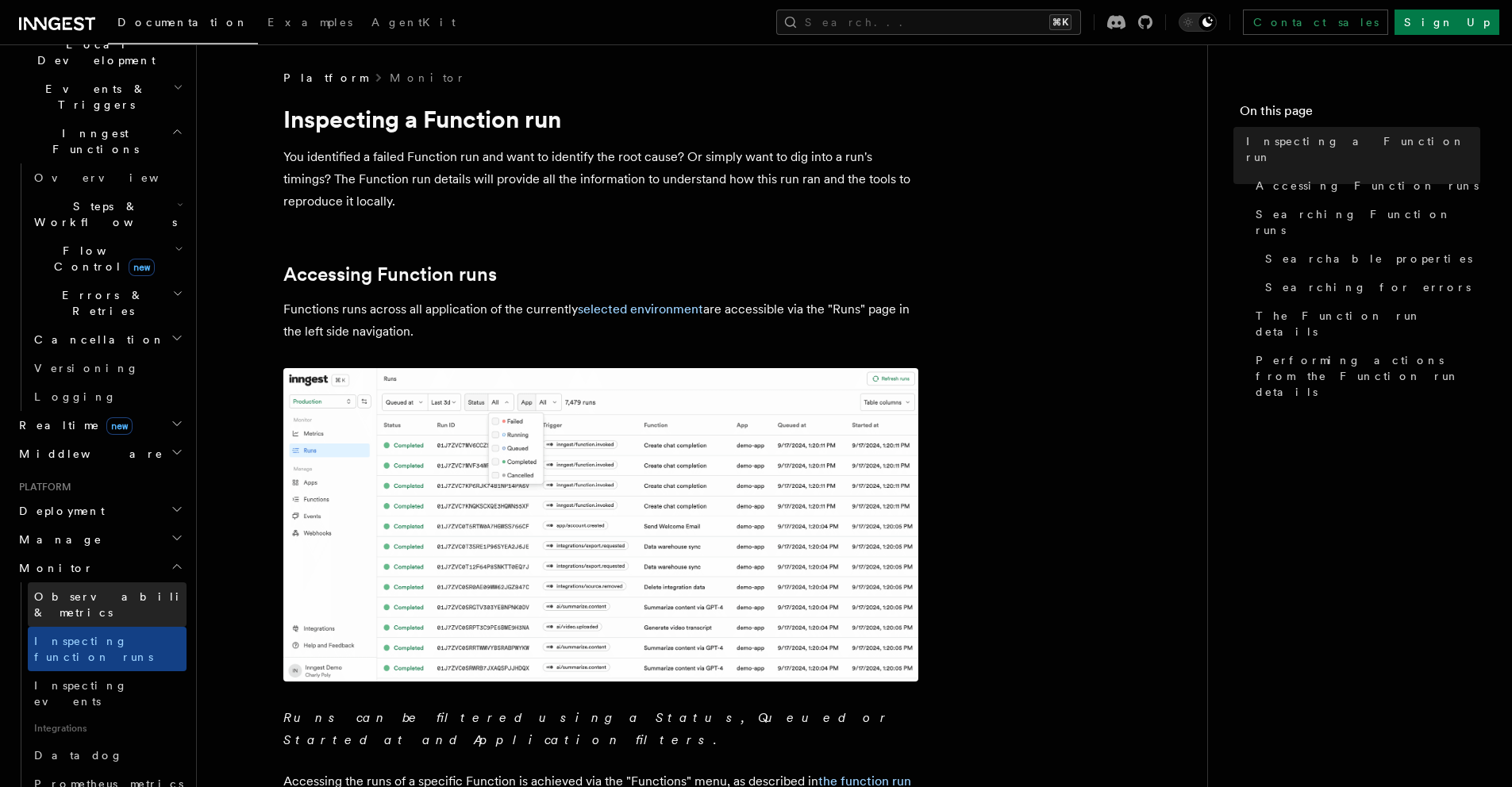
click at [122, 590] on span "Observability & metrics" at bounding box center [116, 604] width 163 height 29
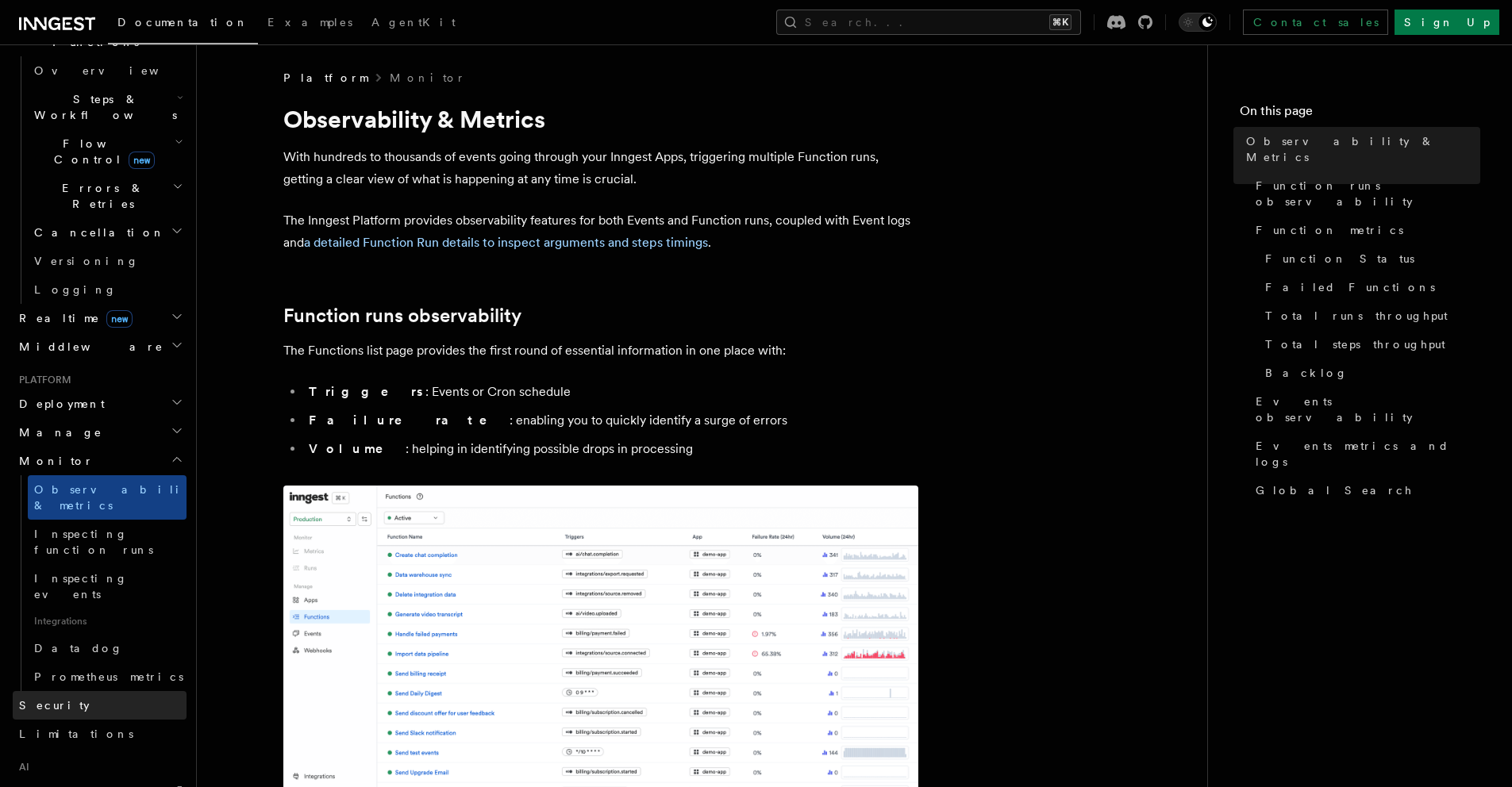
click at [77, 692] on link "Security" at bounding box center [100, 705] width 174 height 29
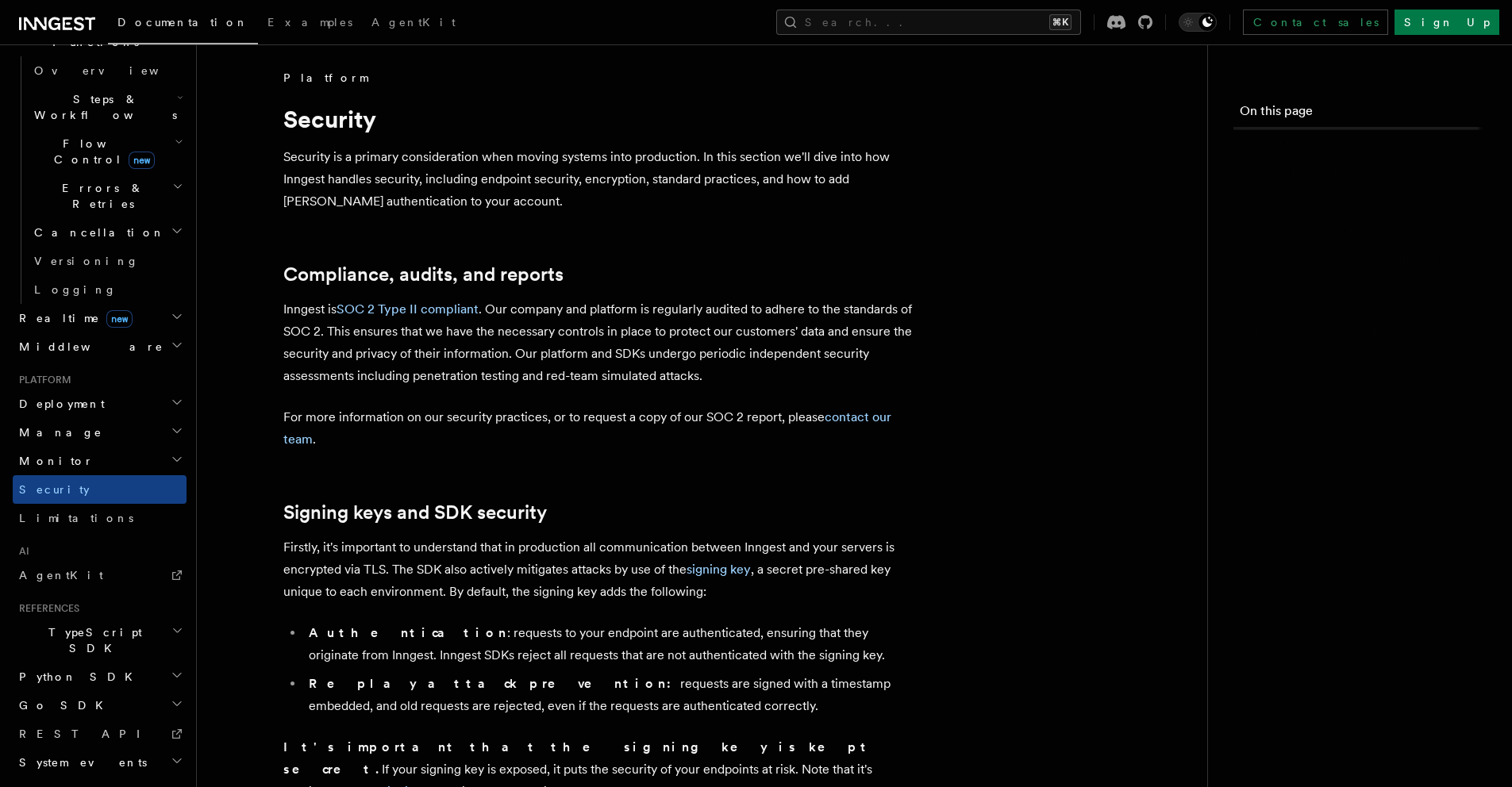
scroll to position [483, 0]
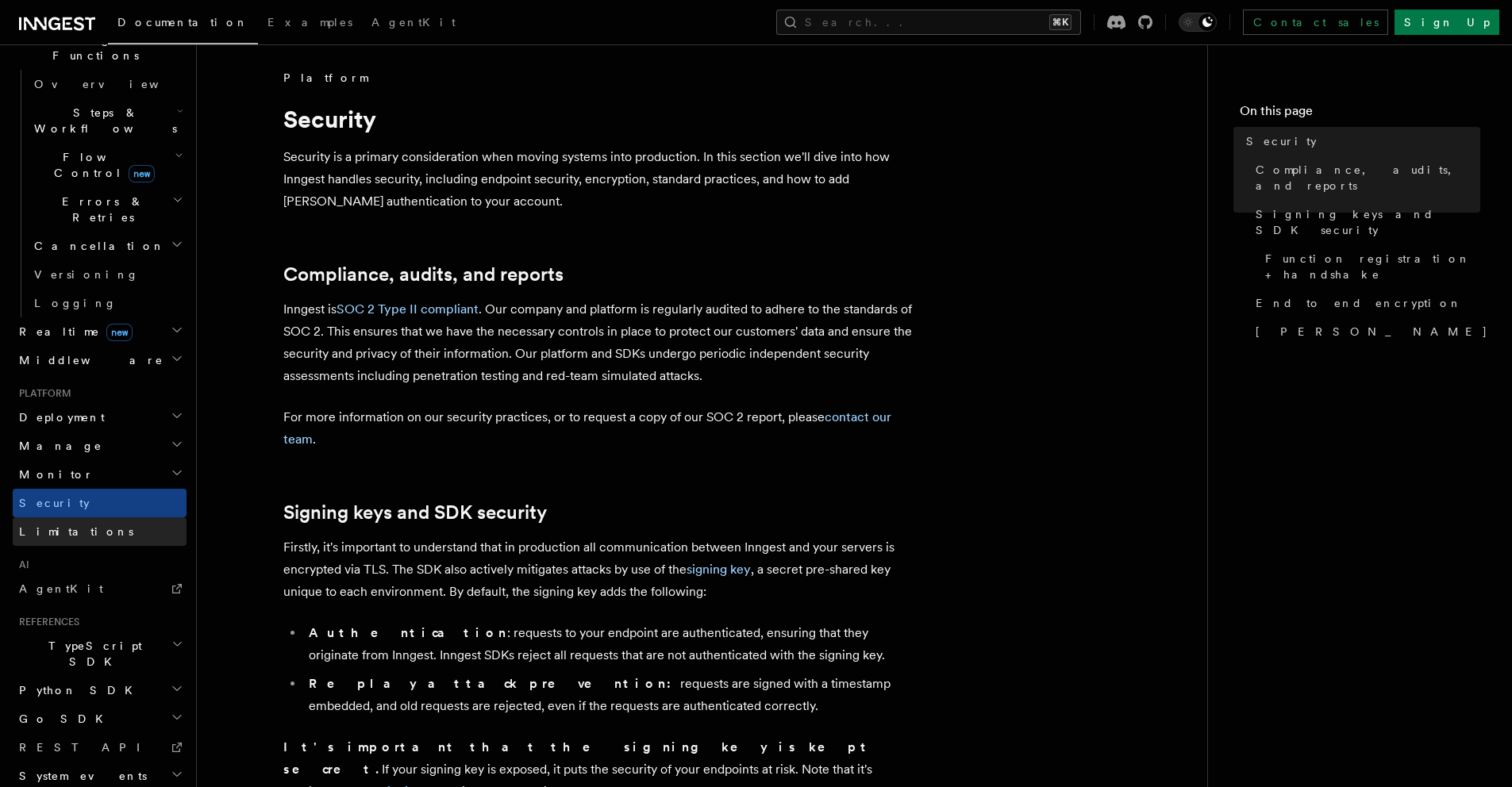
click at [76, 517] on link "Limitations" at bounding box center [100, 531] width 174 height 29
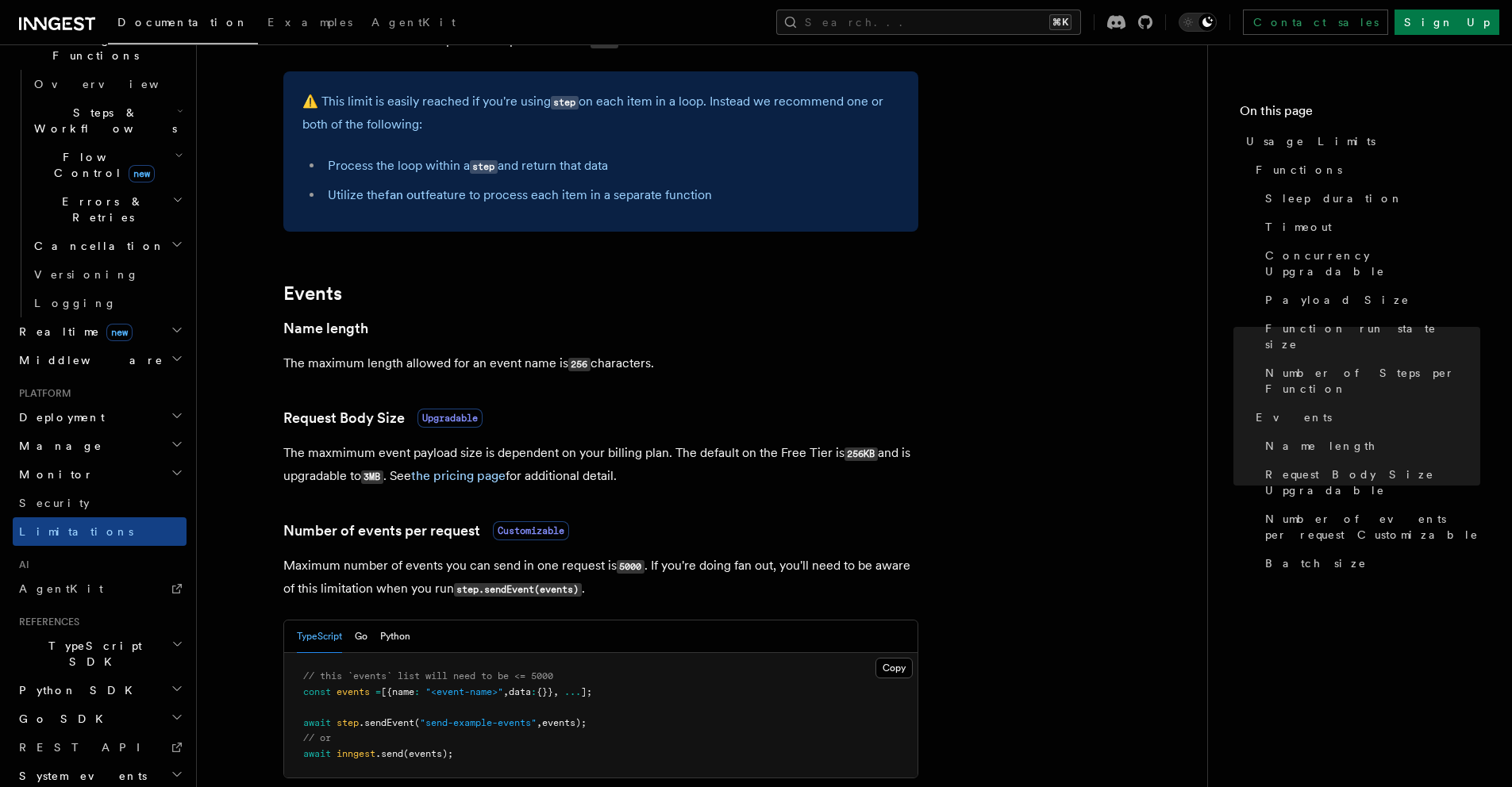
scroll to position [1352, 0]
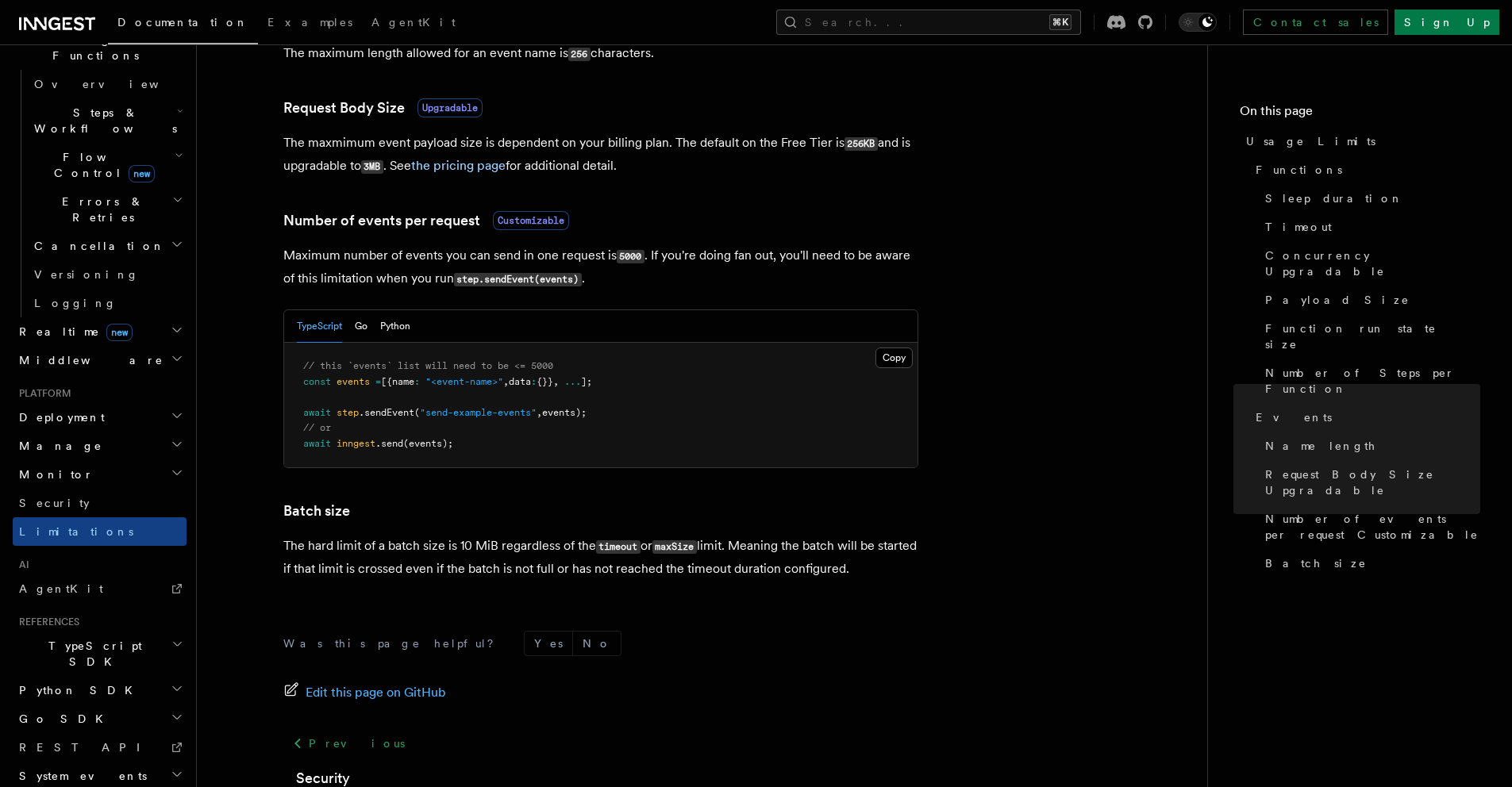
click at [67, 768] on span "System events" at bounding box center [80, 776] width 134 height 16
click at [83, 704] on h2 "Go SDK" at bounding box center [100, 718] width 174 height 29
click at [93, 677] on h2 "Python SDK" at bounding box center [100, 691] width 174 height 29
click at [98, 632] on h2 "TypeScript SDK" at bounding box center [100, 654] width 174 height 44
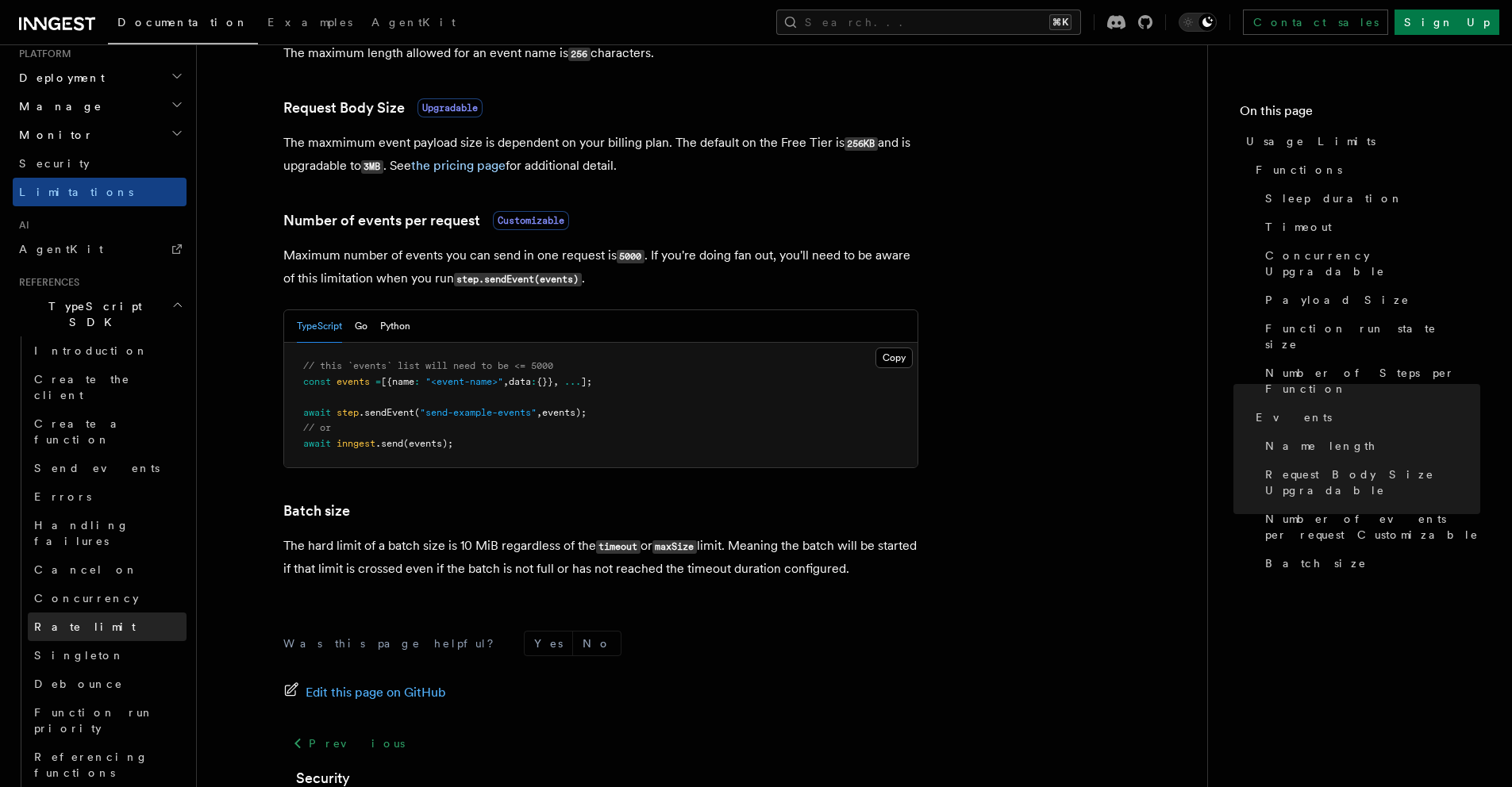
scroll to position [869, 0]
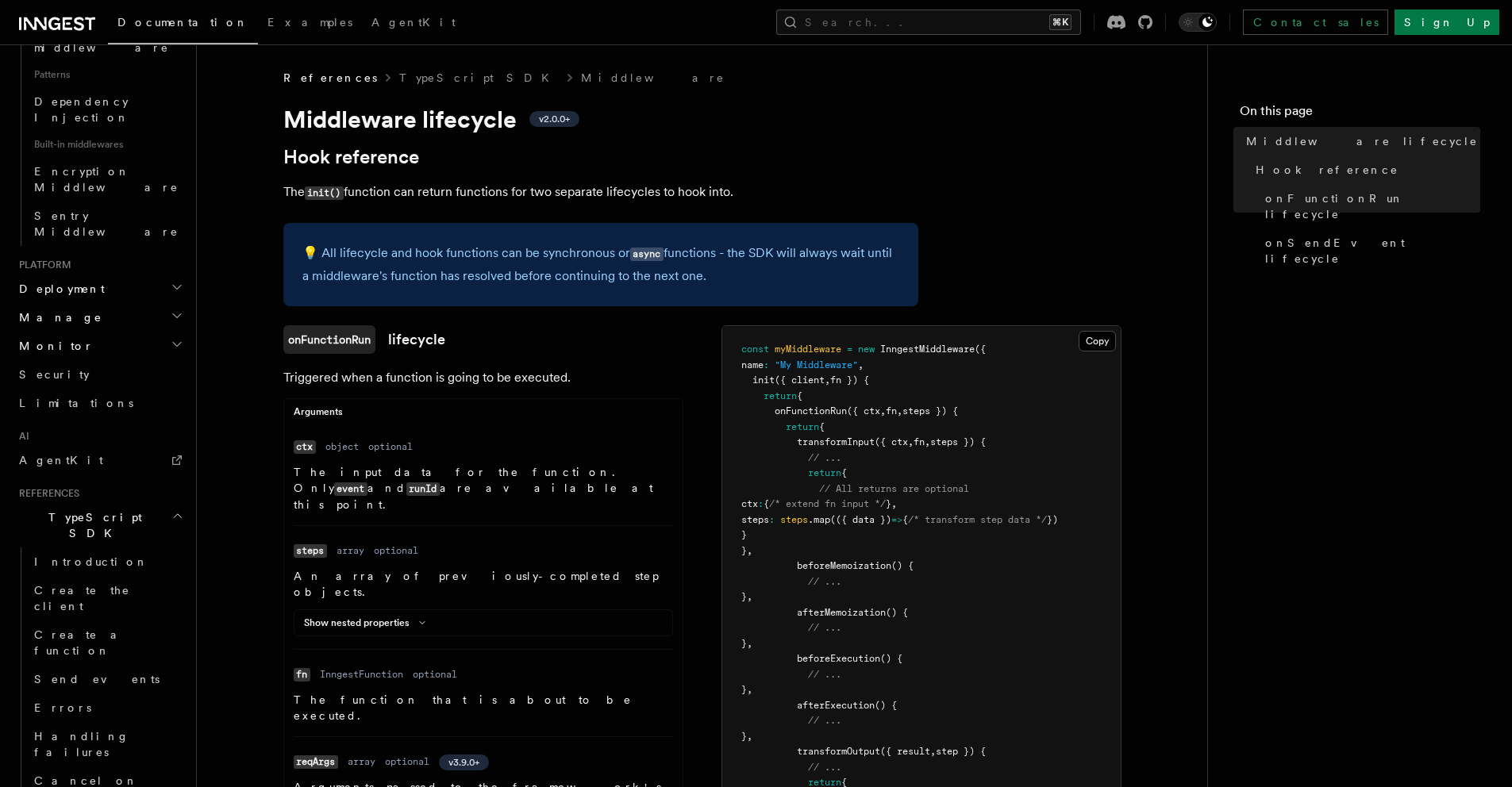
click at [815, 425] on span "return" at bounding box center [803, 427] width 33 height 11
click at [815, 417] on pre "const myMiddleware = new InngestMiddleware ({ name : "My Middleware" , init ({ …" at bounding box center [921, 705] width 399 height 759
click at [815, 416] on span "onFunctionRun" at bounding box center [811, 412] width 72 height 11
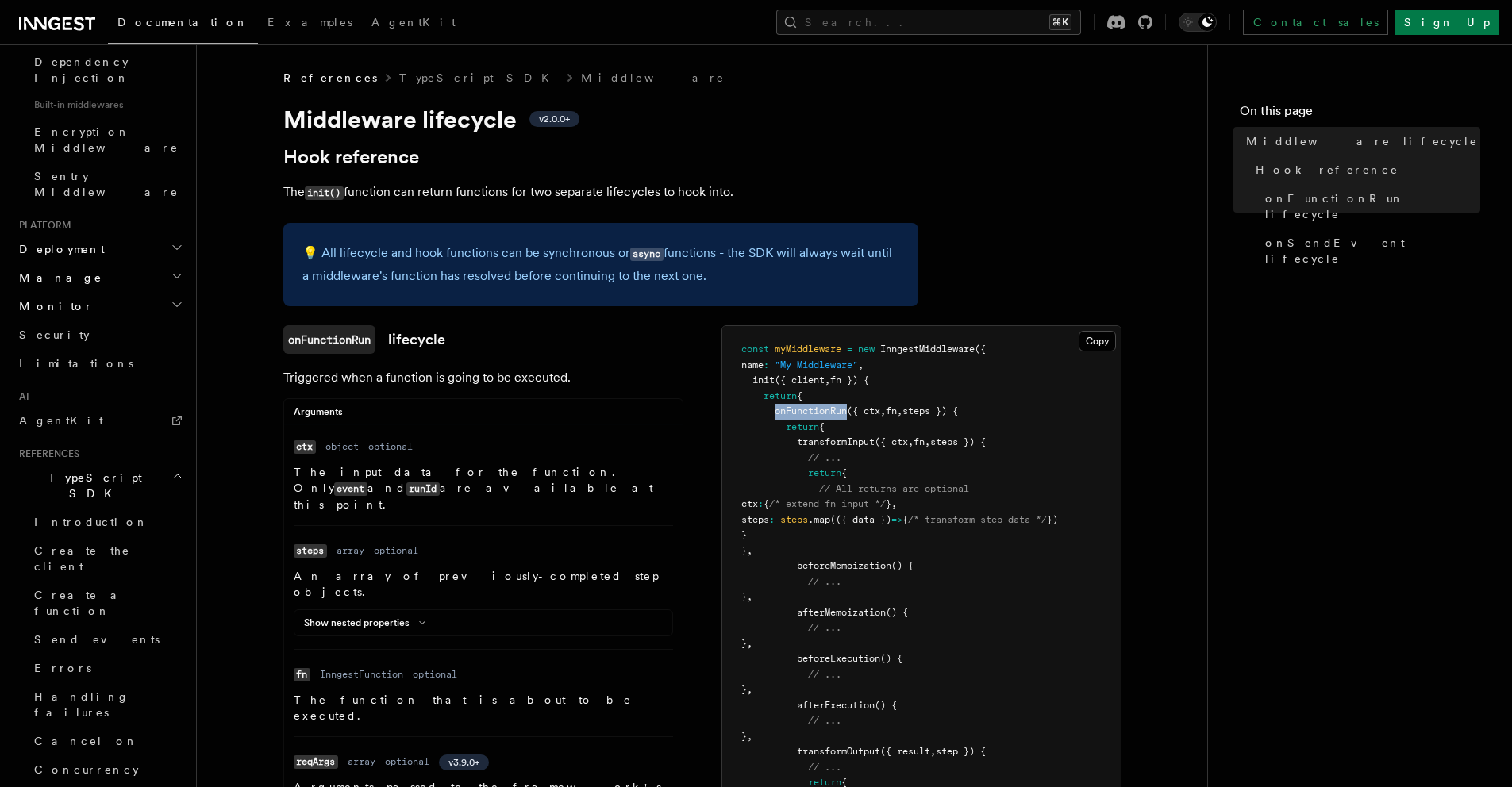
scroll to position [958, 0]
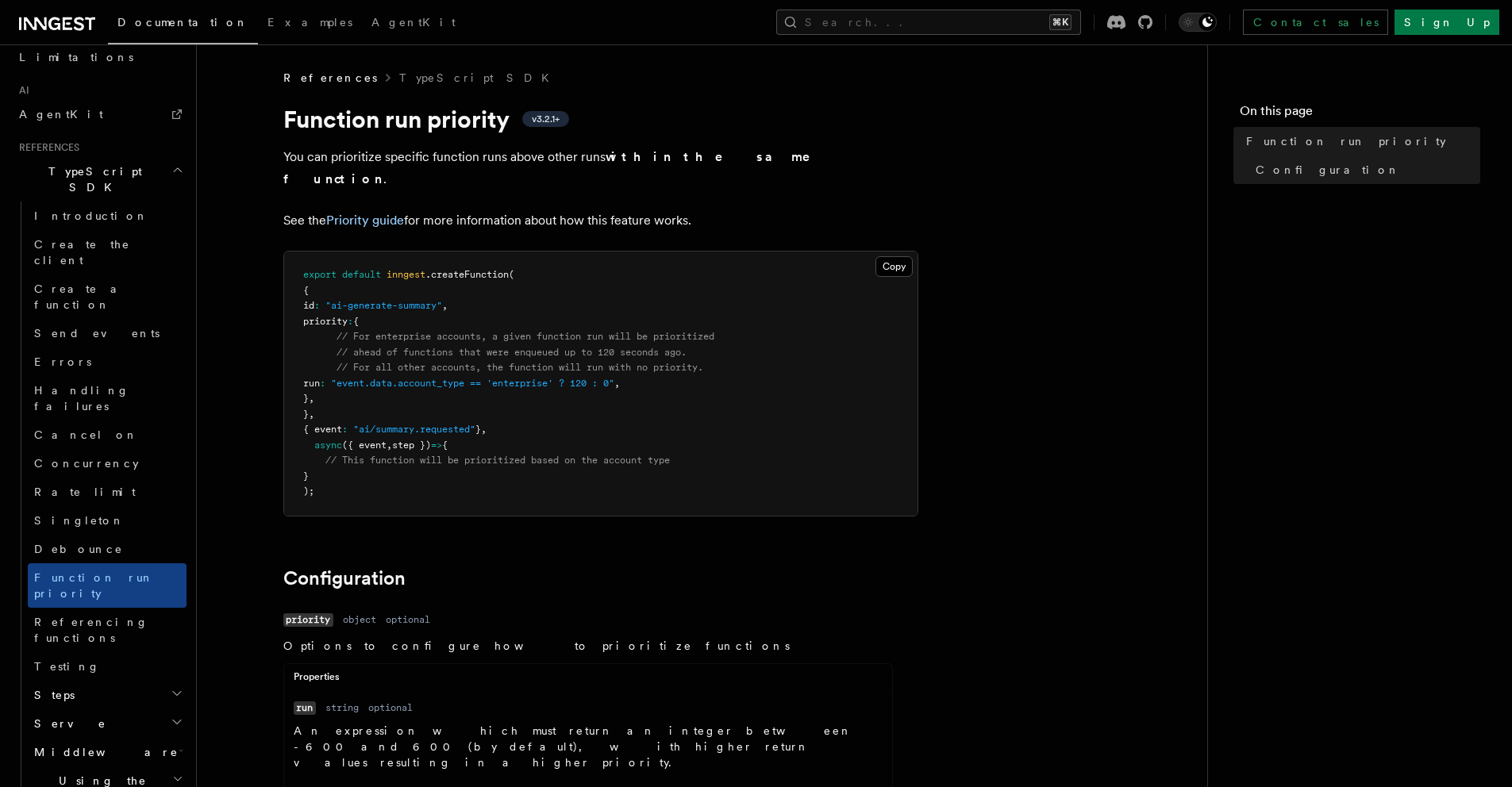
click at [91, 744] on span "Middleware" at bounding box center [103, 752] width 151 height 16
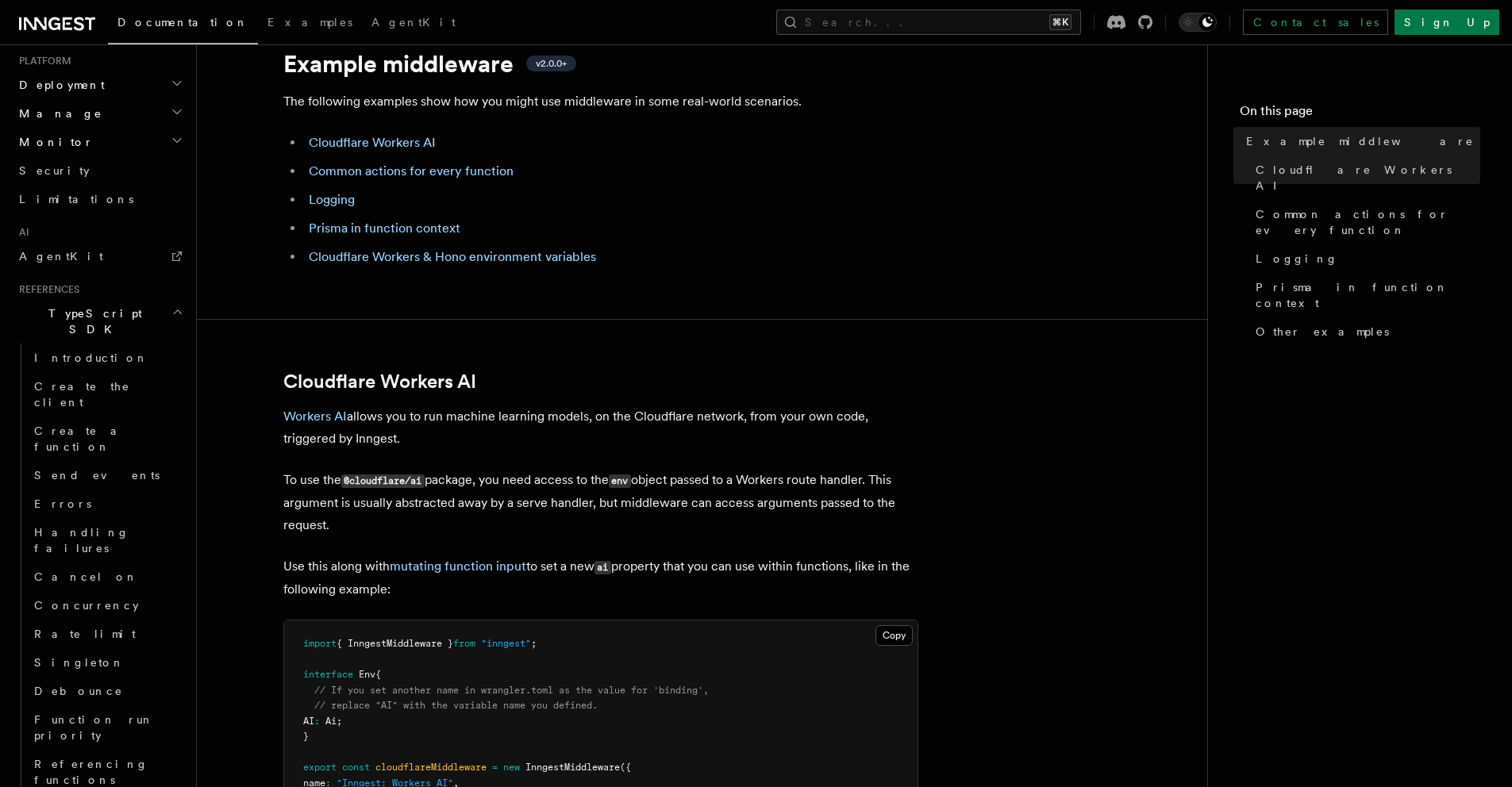
scroll to position [1153, 0]
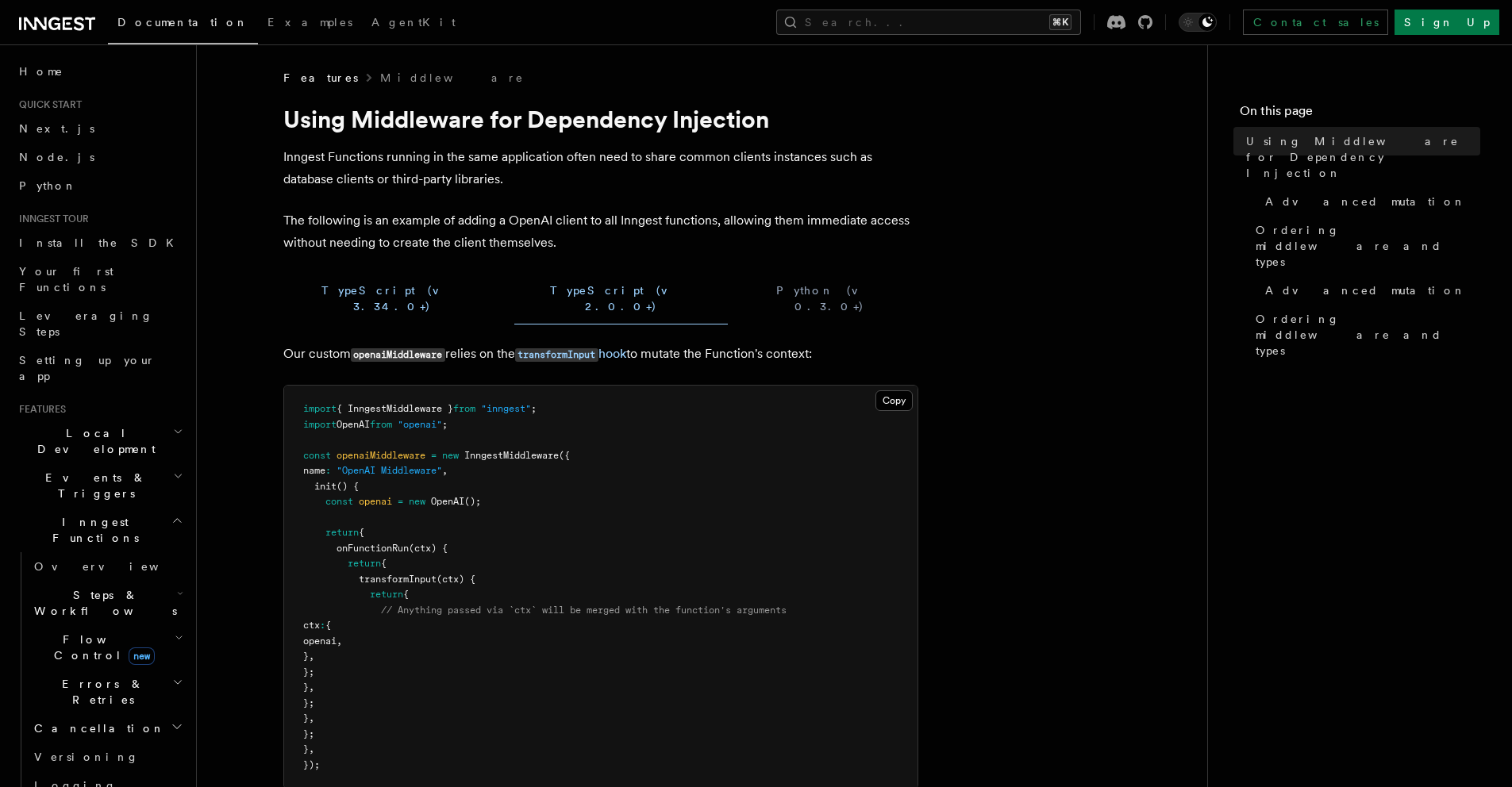
click at [350, 295] on button "TypeScript (v 3.34.0+)" at bounding box center [392, 299] width 218 height 52
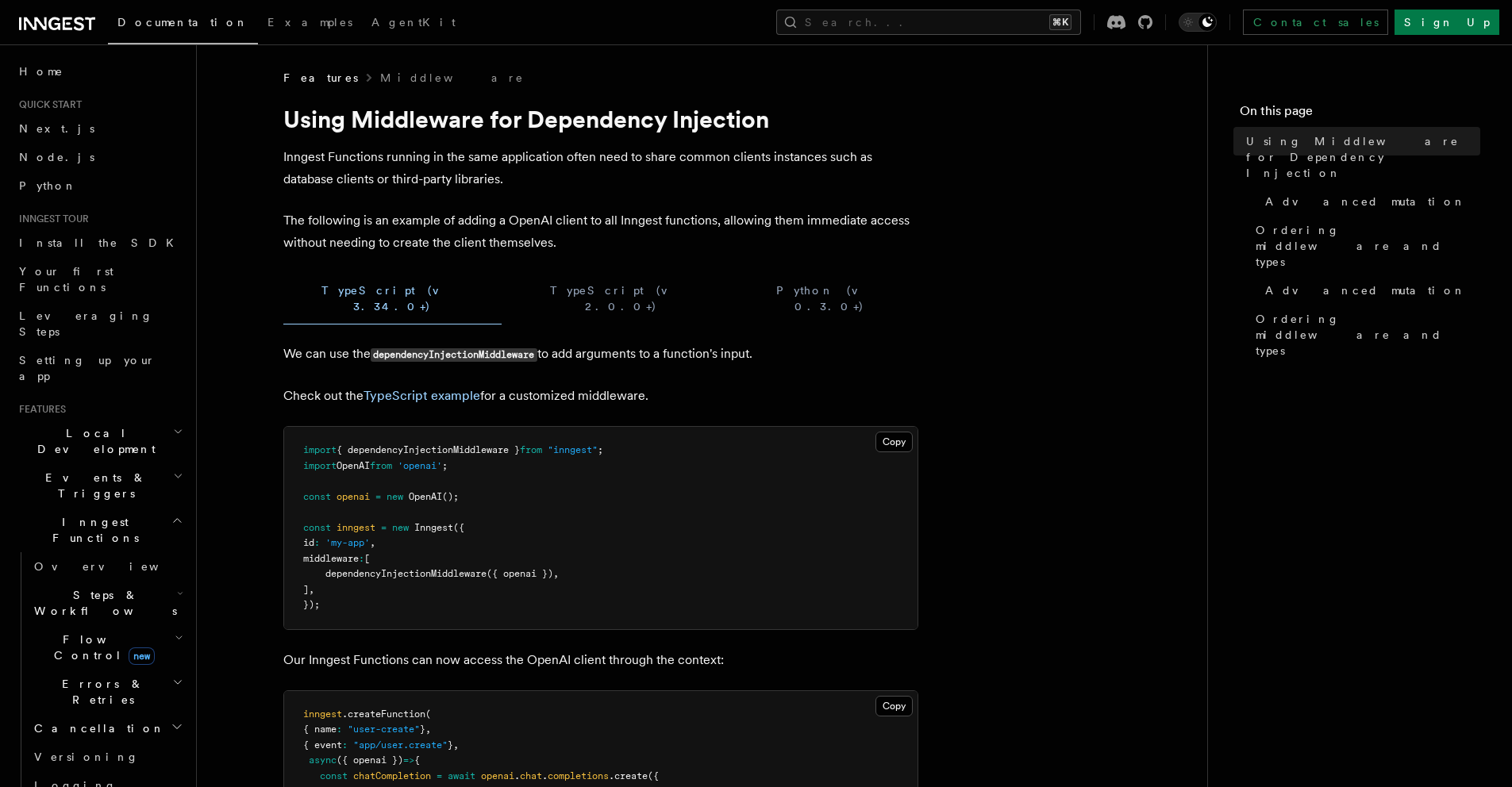
click at [386, 568] on span "dependencyInjectionMiddleware" at bounding box center [406, 574] width 161 height 11
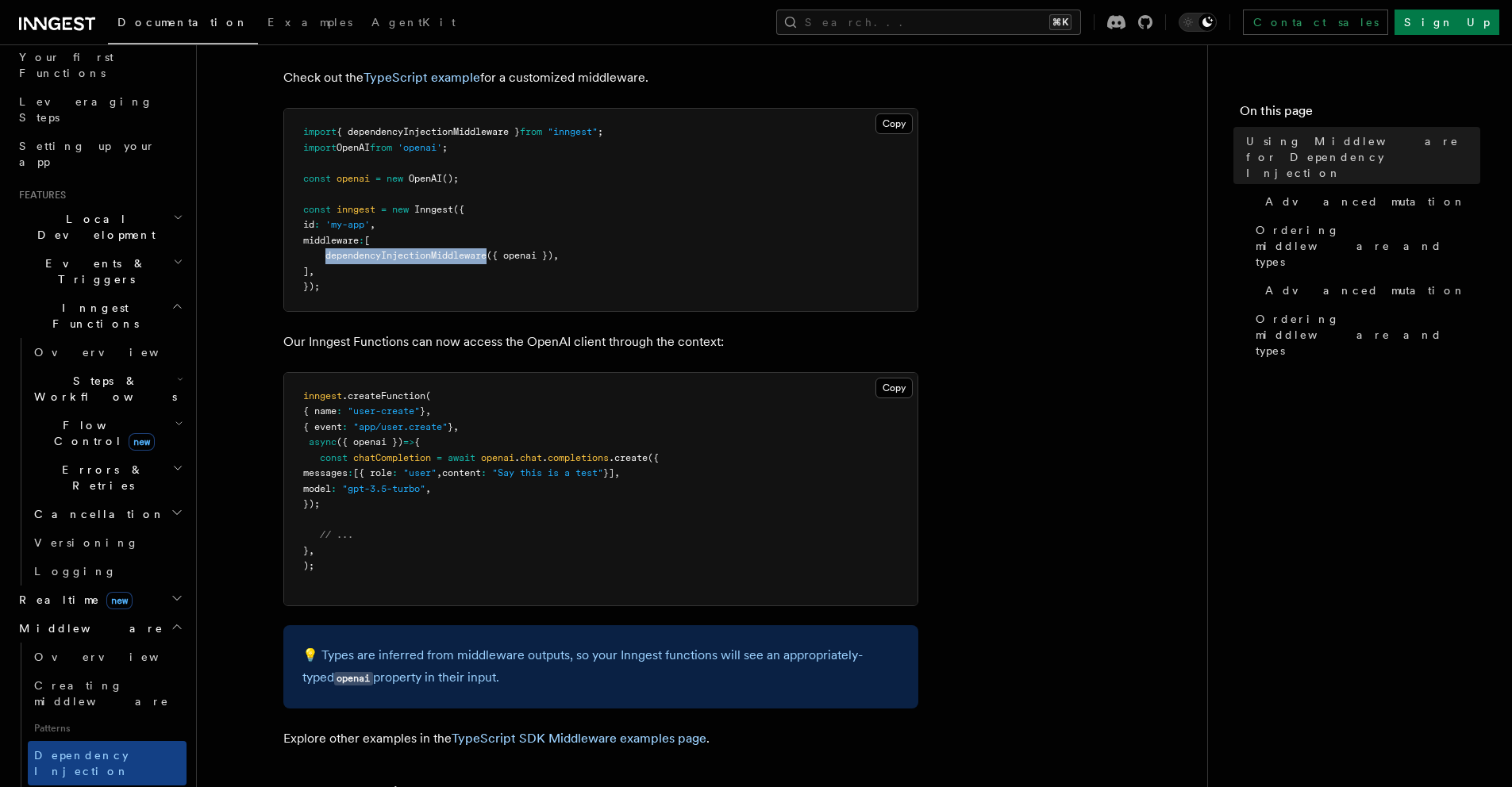
scroll to position [235, 0]
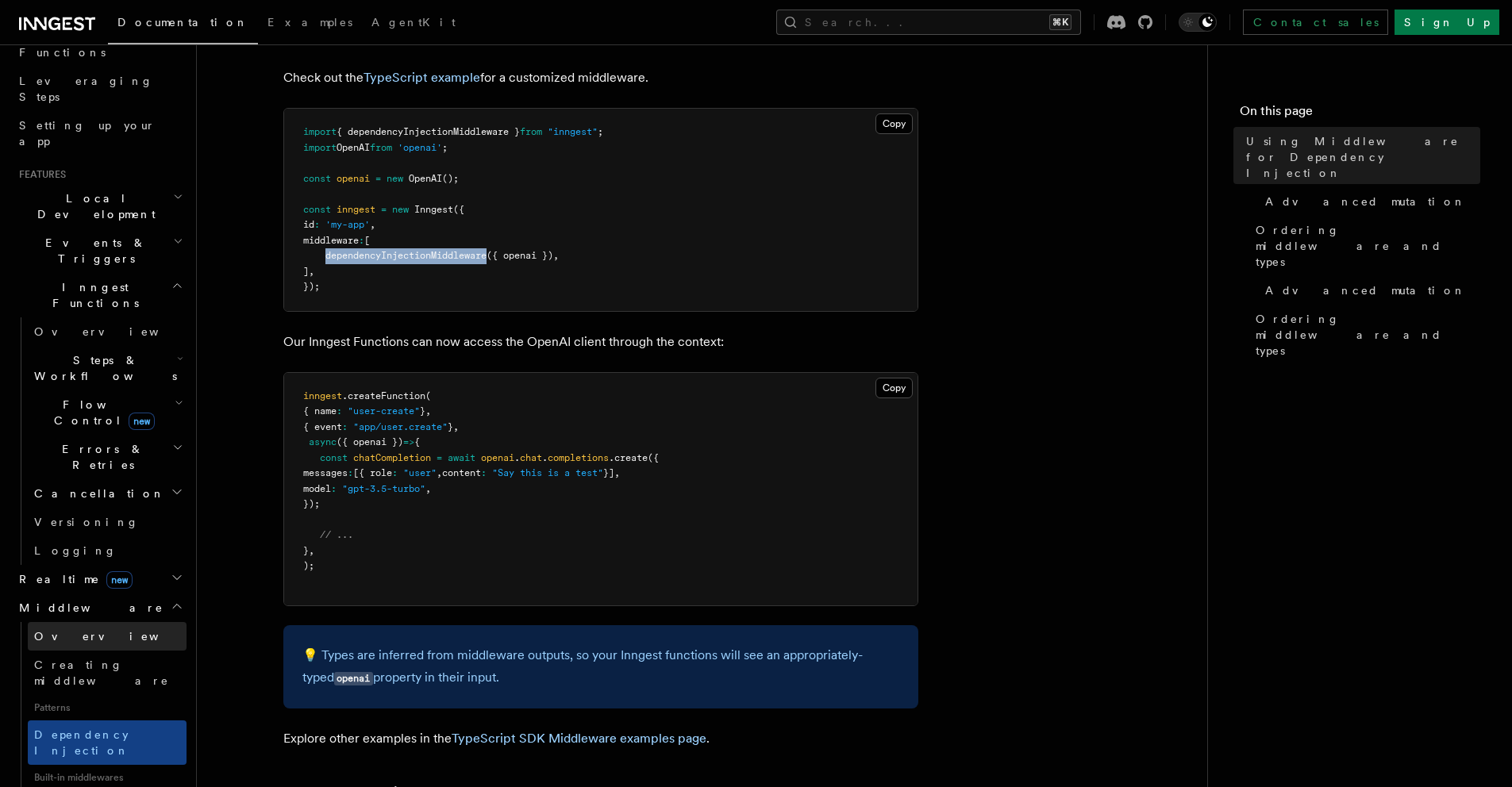
click at [118, 622] on link "Overview" at bounding box center [107, 636] width 159 height 29
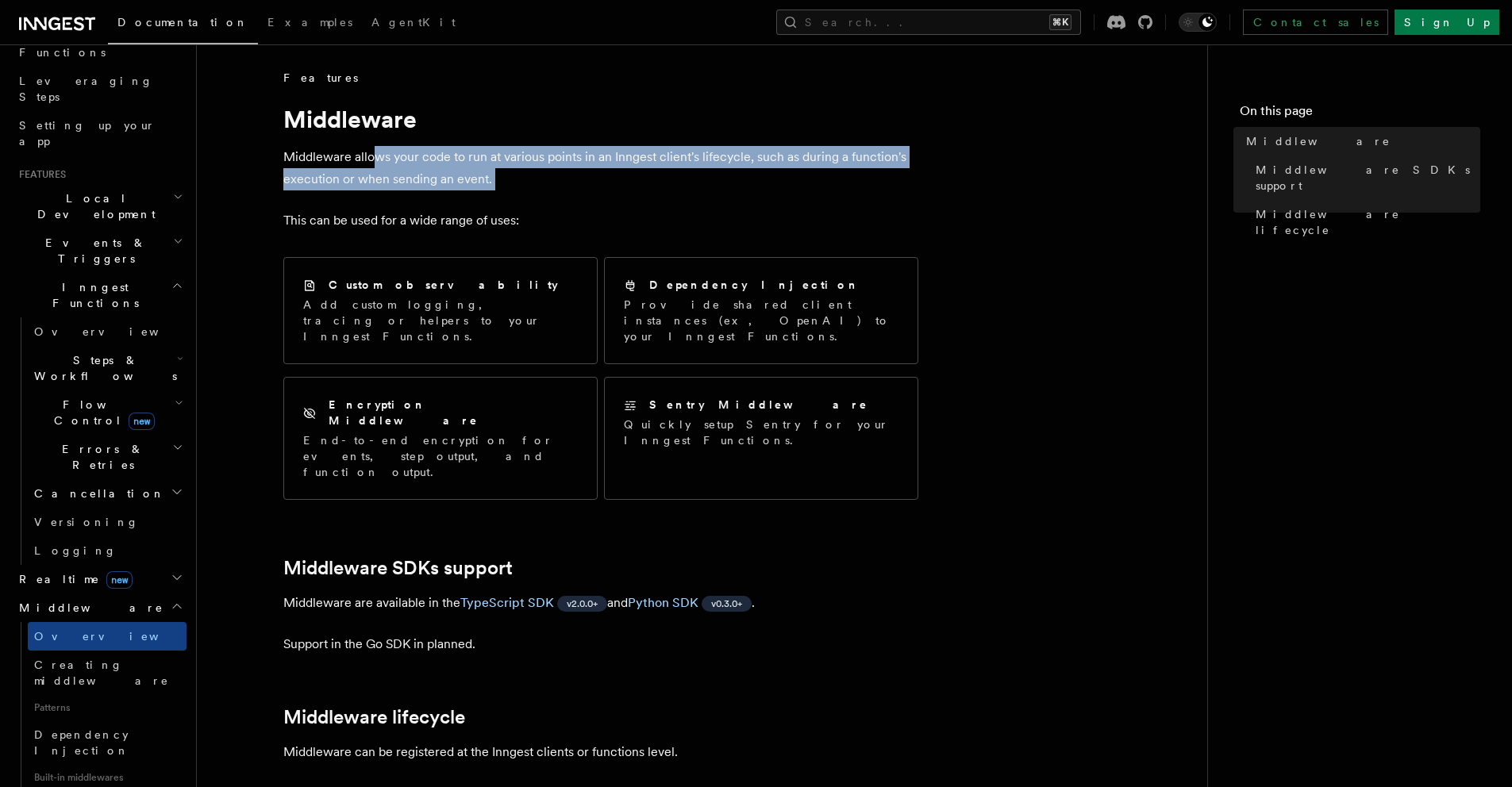
drag, startPoint x: 506, startPoint y: 201, endPoint x: 373, endPoint y: 163, distance: 138.3
click at [373, 163] on p "Middleware allows your code to run at various points in an Inngest client's lif…" at bounding box center [601, 169] width 635 height 44
drag, startPoint x: 373, startPoint y: 163, endPoint x: 470, endPoint y: 229, distance: 117.3
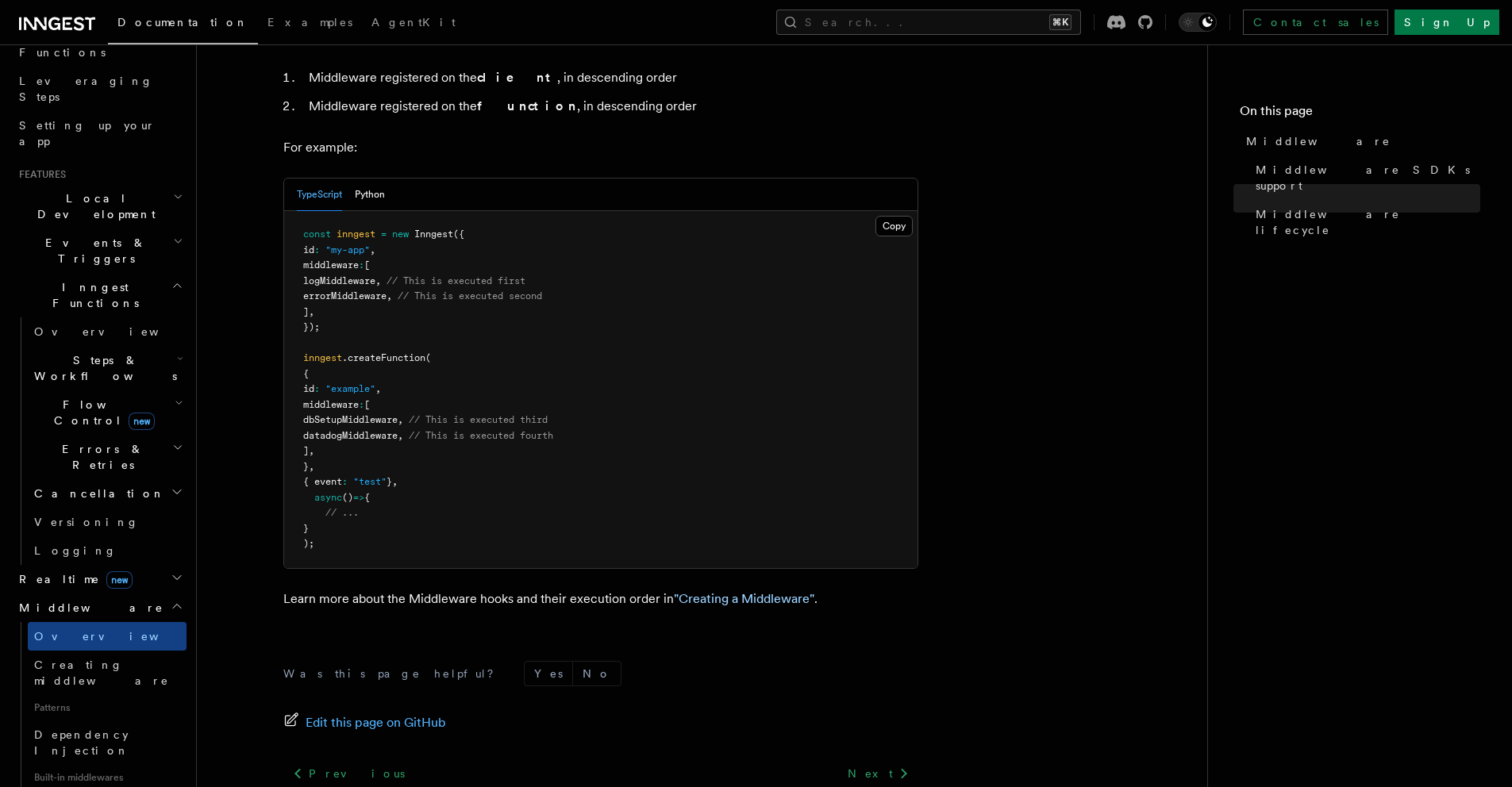
scroll to position [512, 0]
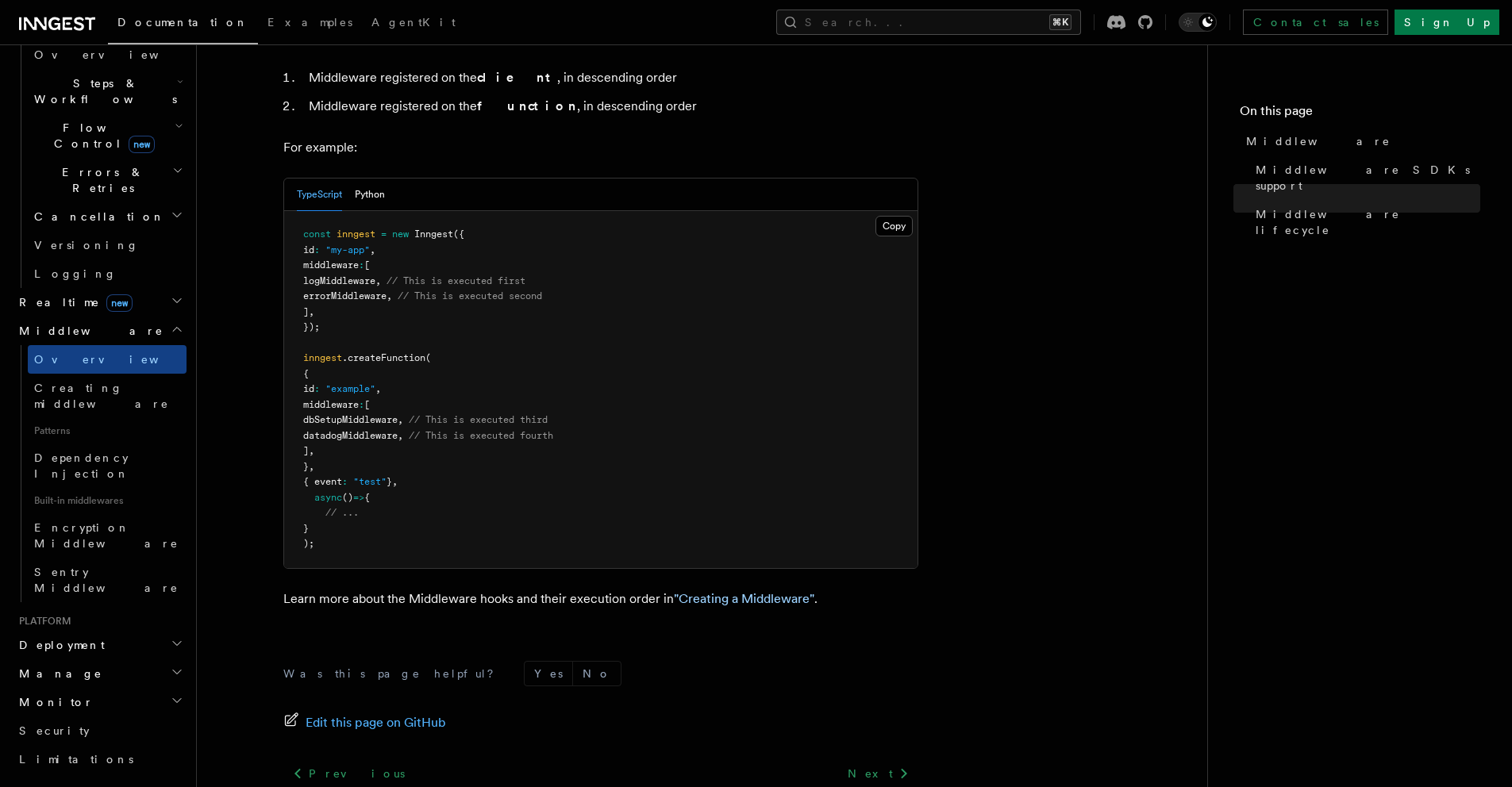
click at [135, 631] on h2 "Deployment" at bounding box center [100, 645] width 174 height 29
click at [119, 660] on h2 "Manage" at bounding box center [100, 674] width 174 height 29
click at [112, 688] on h2 "Monitor" at bounding box center [100, 702] width 174 height 29
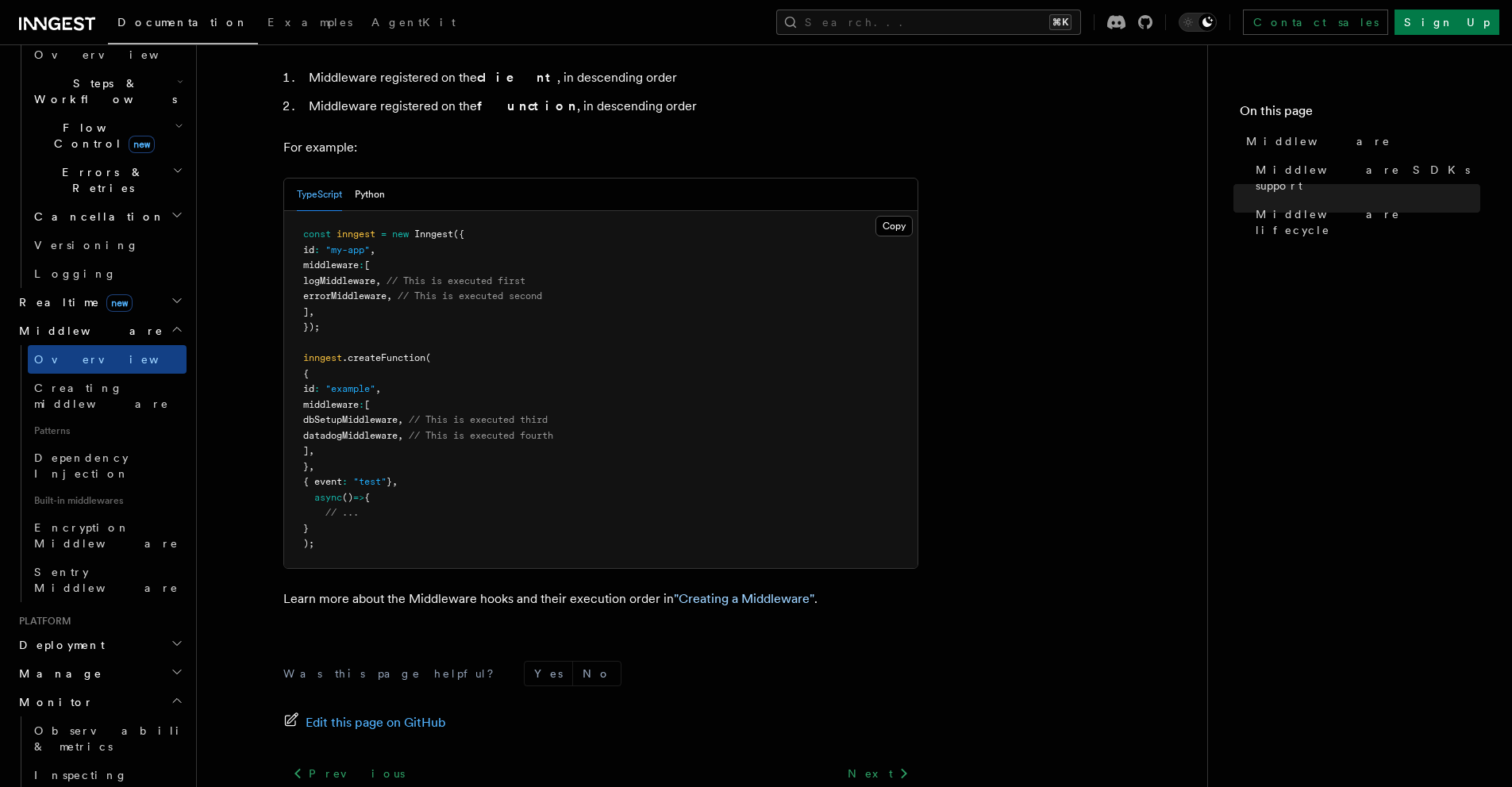
click at [111, 688] on h2 "Monitor" at bounding box center [100, 702] width 174 height 29
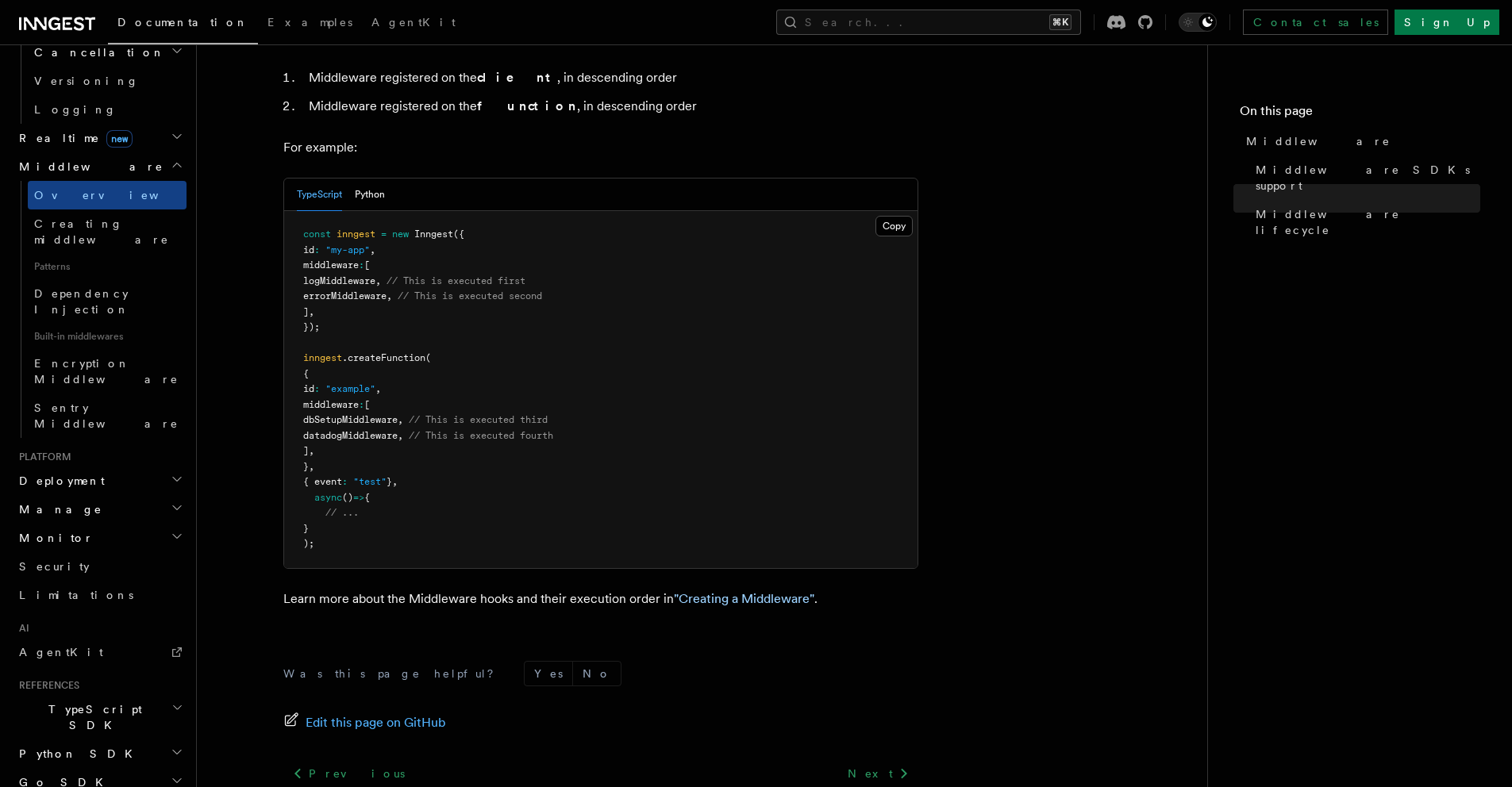
scroll to position [800, 0]
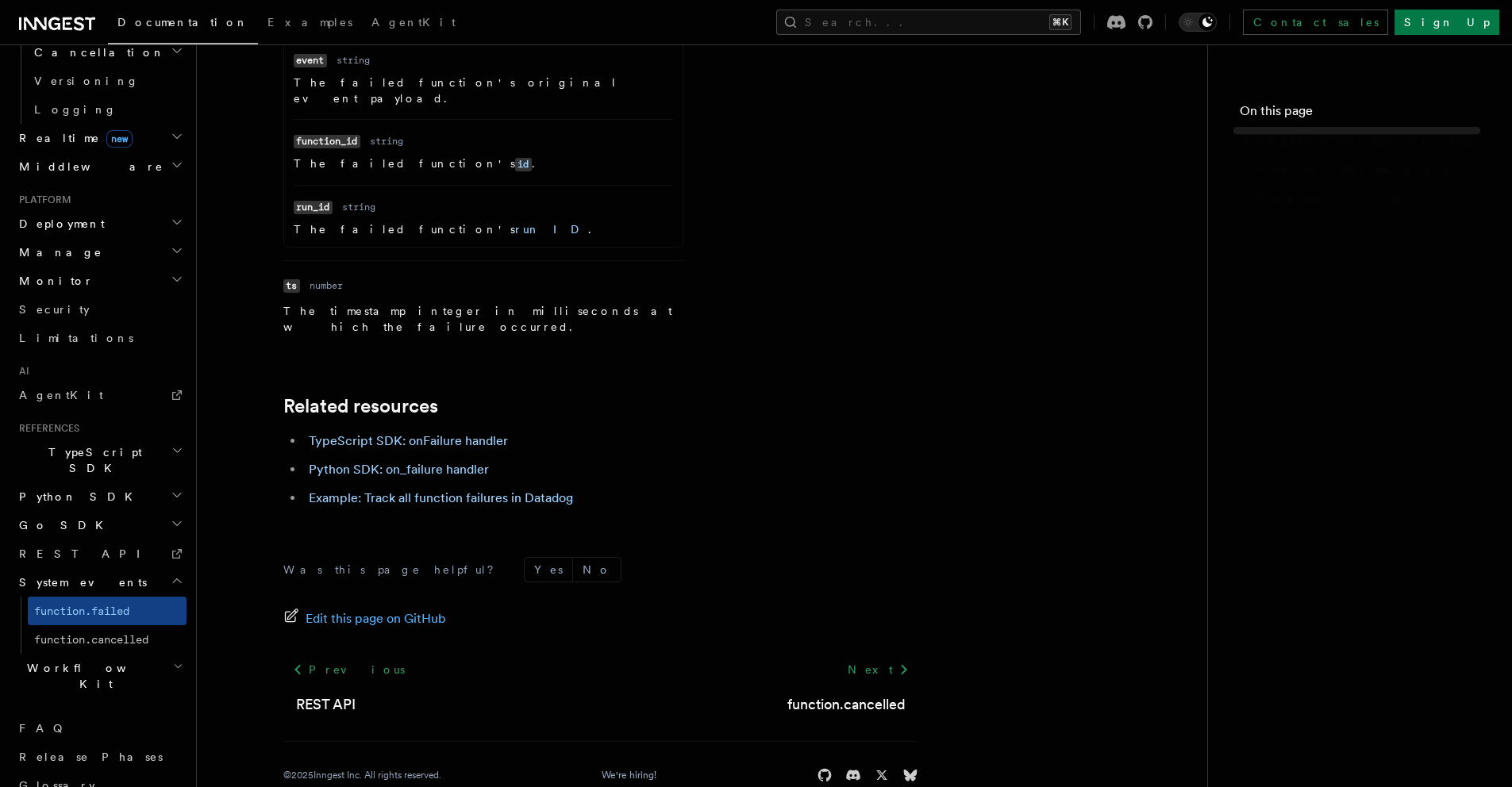
scroll to position [539, 0]
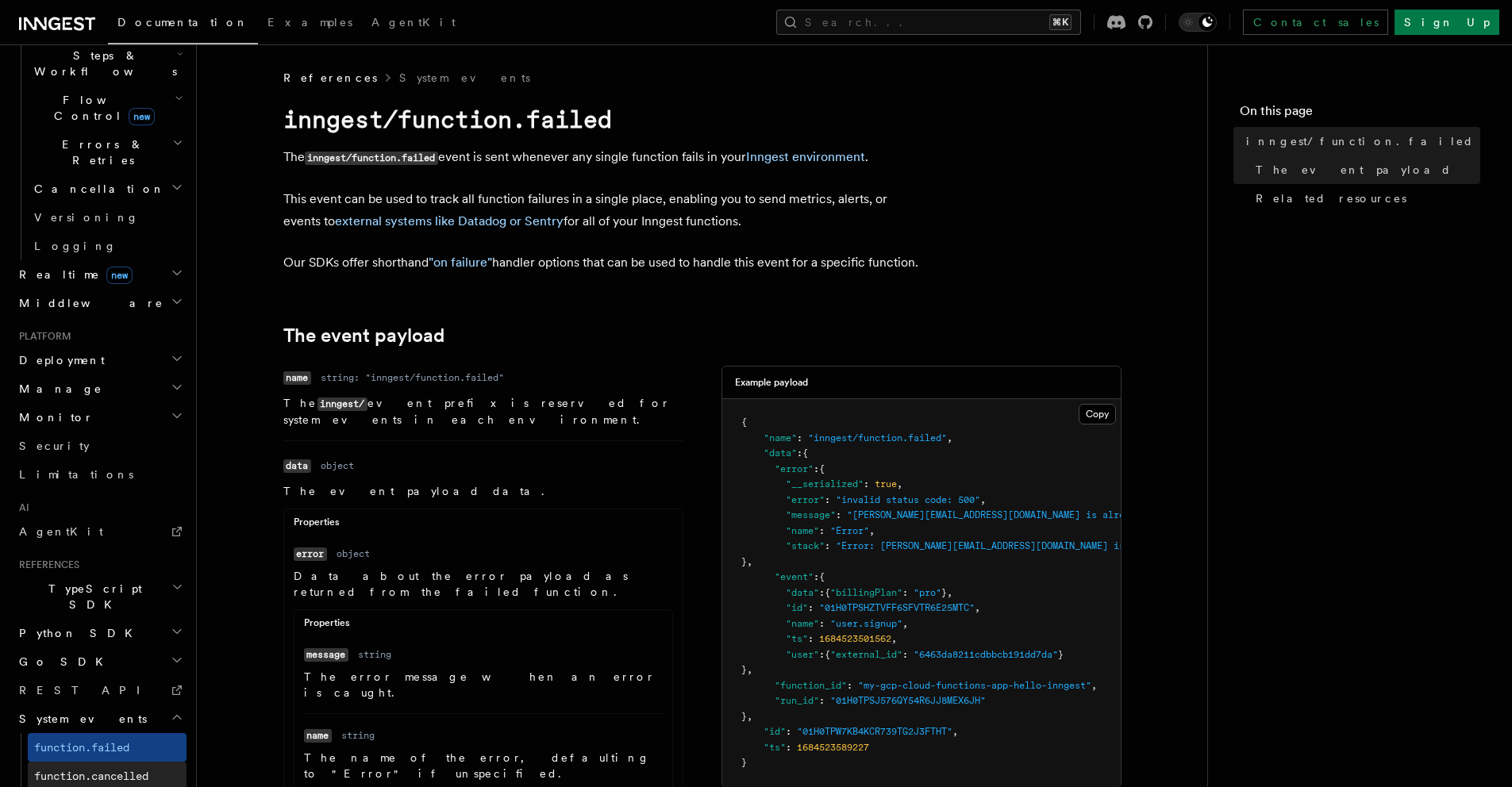
click at [122, 770] on span "function.cancelled" at bounding box center [91, 777] width 114 height 13
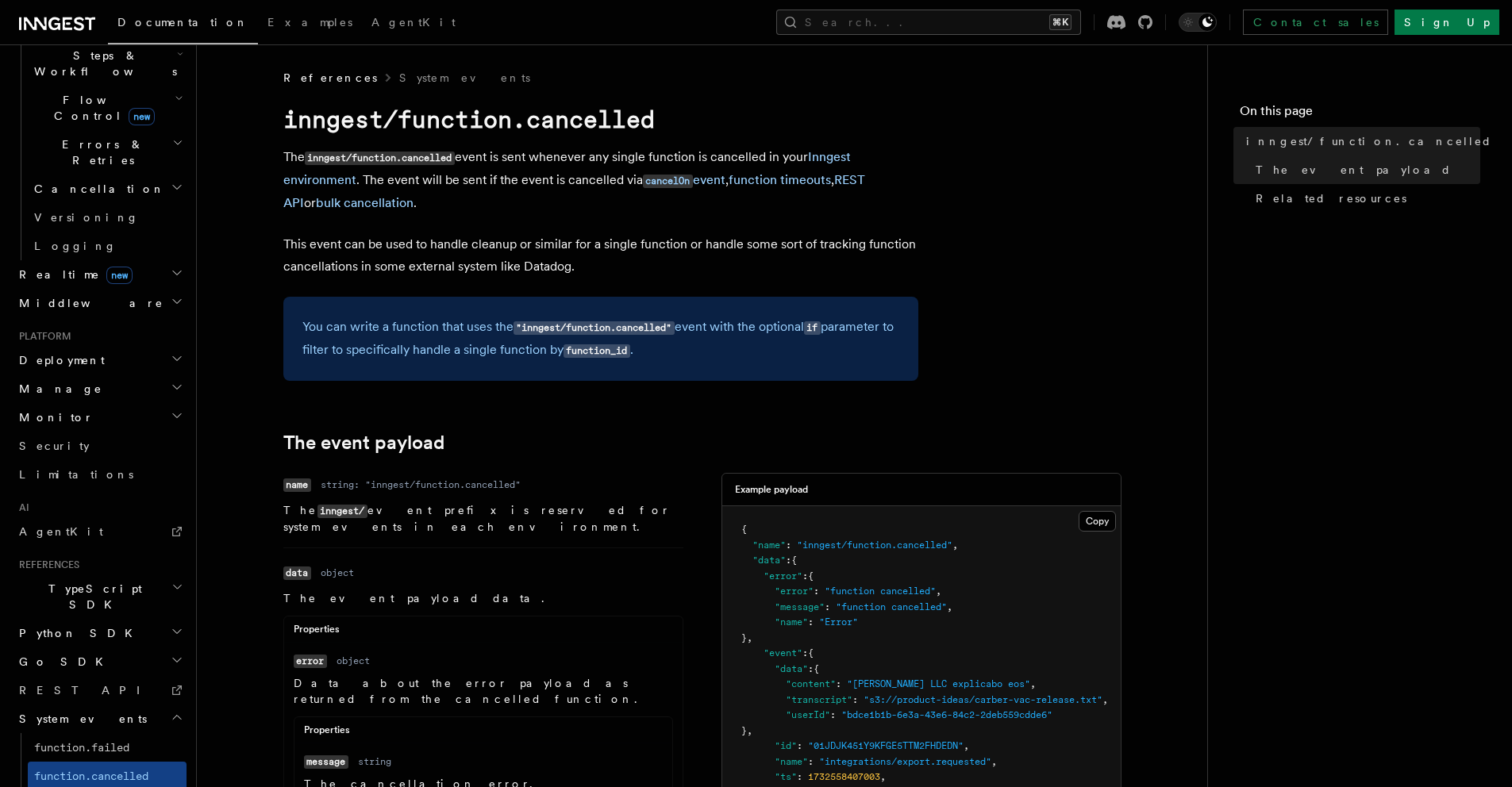
scroll to position [74, 0]
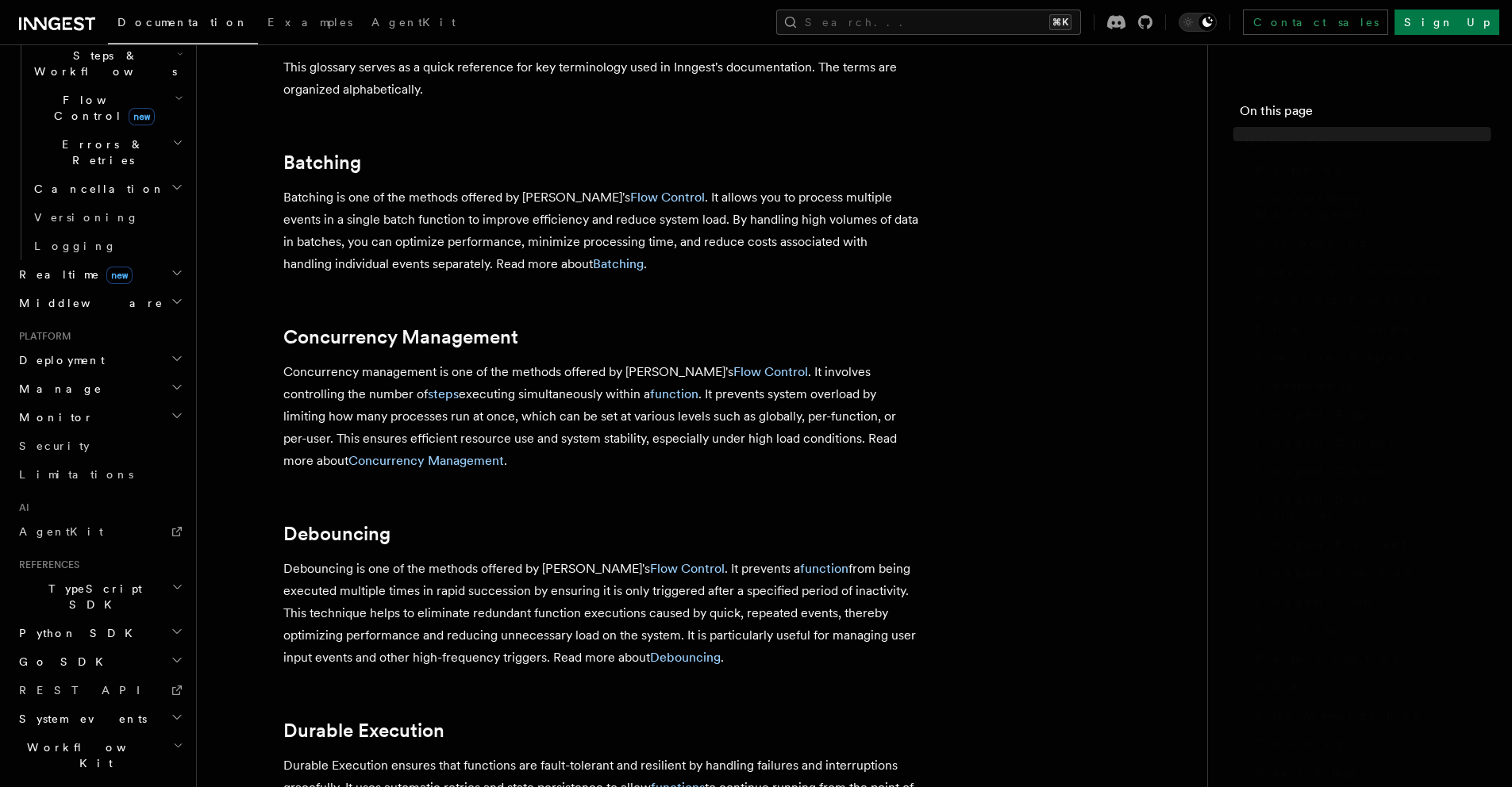
scroll to position [483, 0]
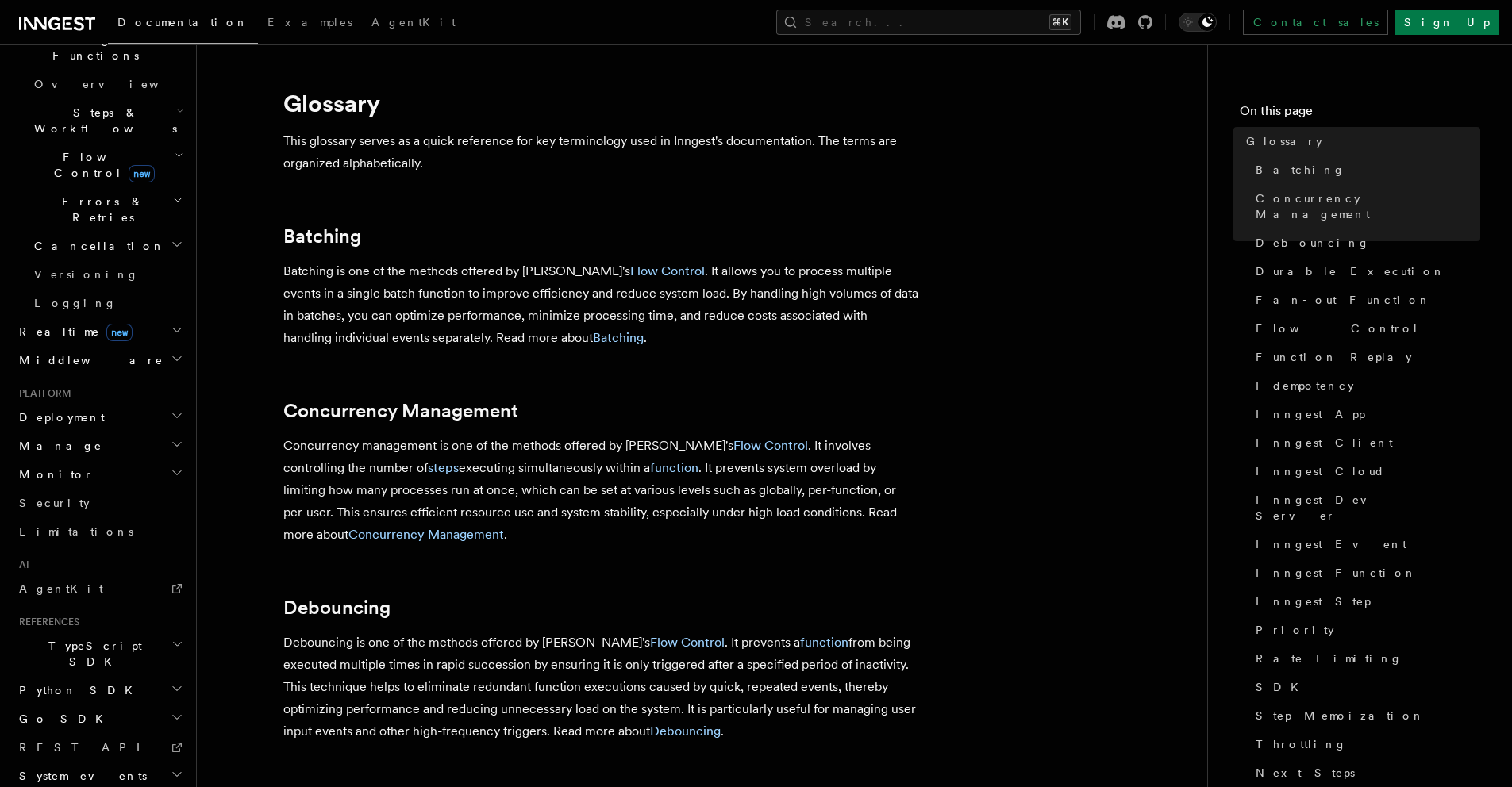
click at [54, 461] on h2 "Monitor" at bounding box center [100, 475] width 174 height 29
click at [80, 489] on link "Observability & metrics" at bounding box center [107, 511] width 159 height 44
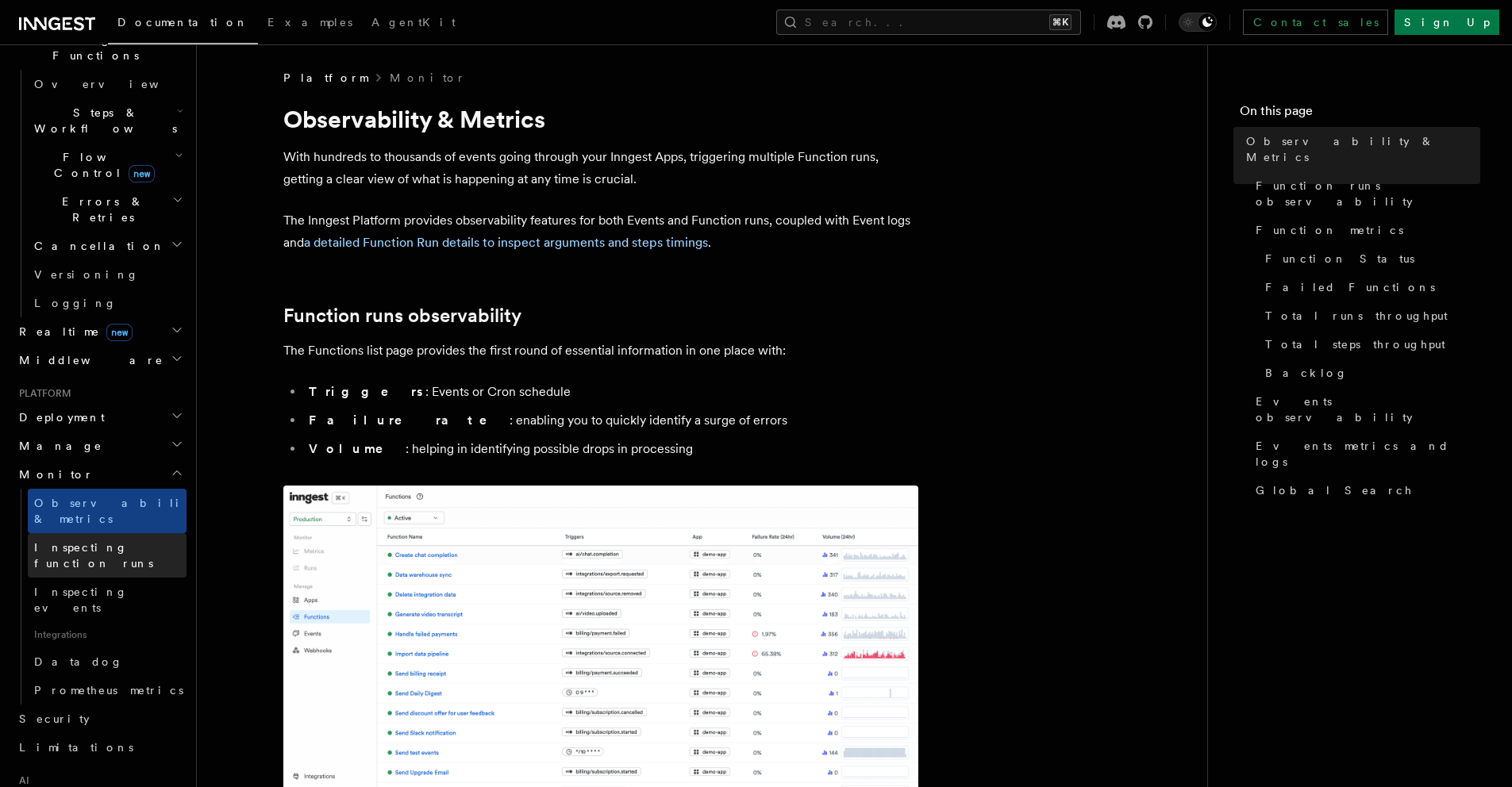
click at [75, 541] on span "Inspecting function runs" at bounding box center [94, 555] width 119 height 29
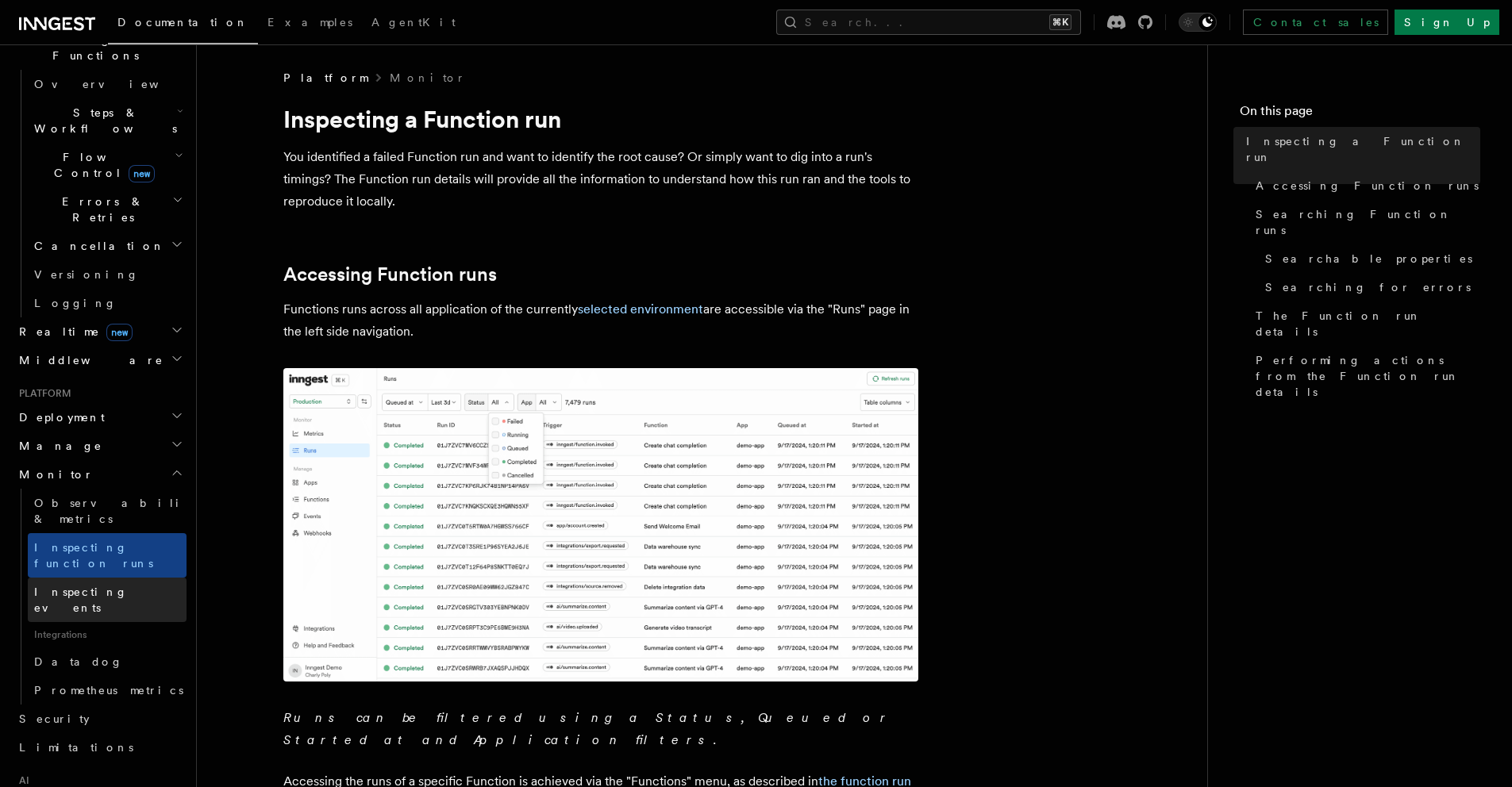
click at [65, 584] on span "Inspecting events" at bounding box center [110, 600] width 152 height 32
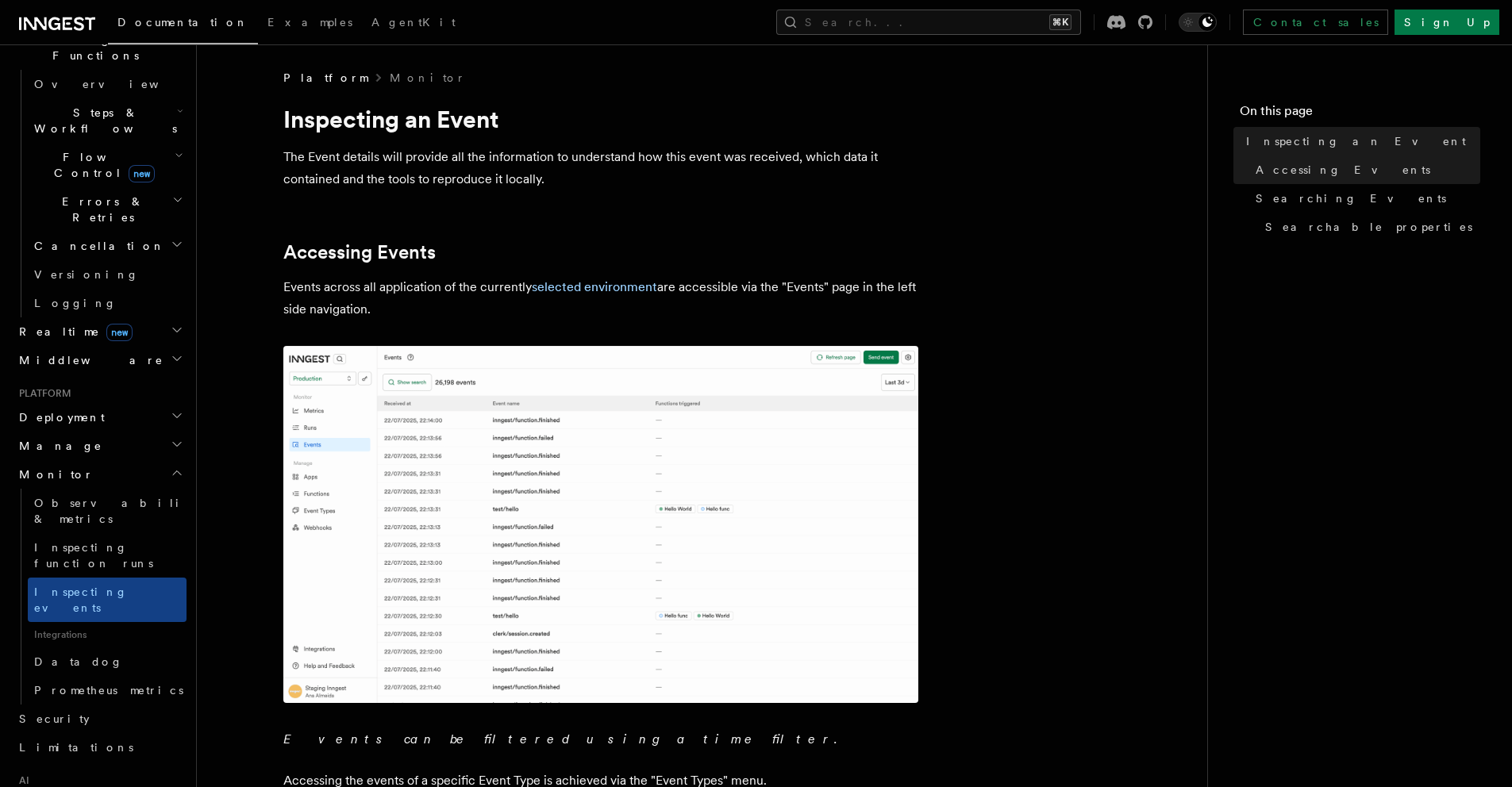
click at [83, 432] on h2 "Manage" at bounding box center [100, 446] width 174 height 29
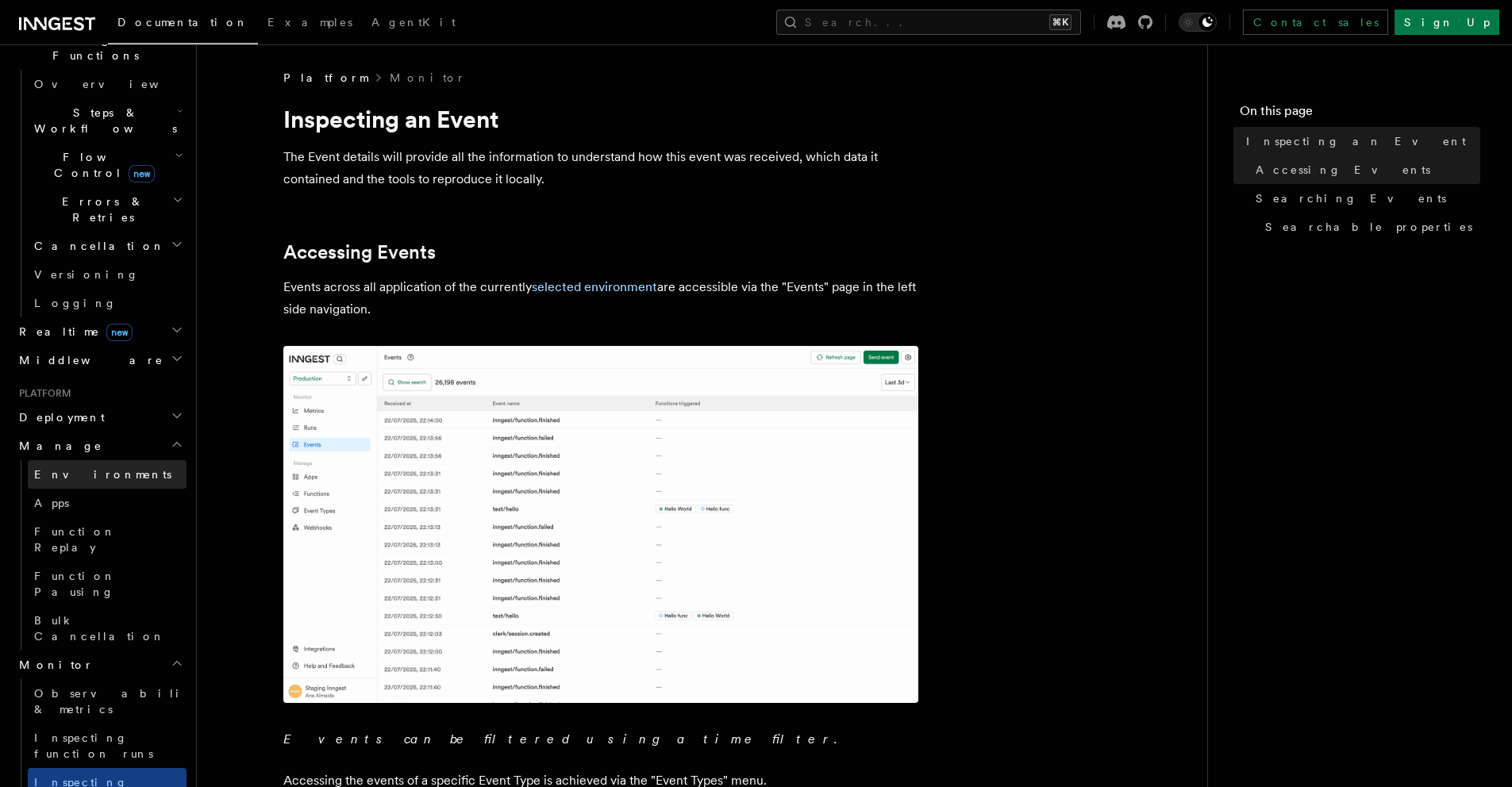
click at [75, 466] on span "Environments" at bounding box center [103, 474] width 137 height 16
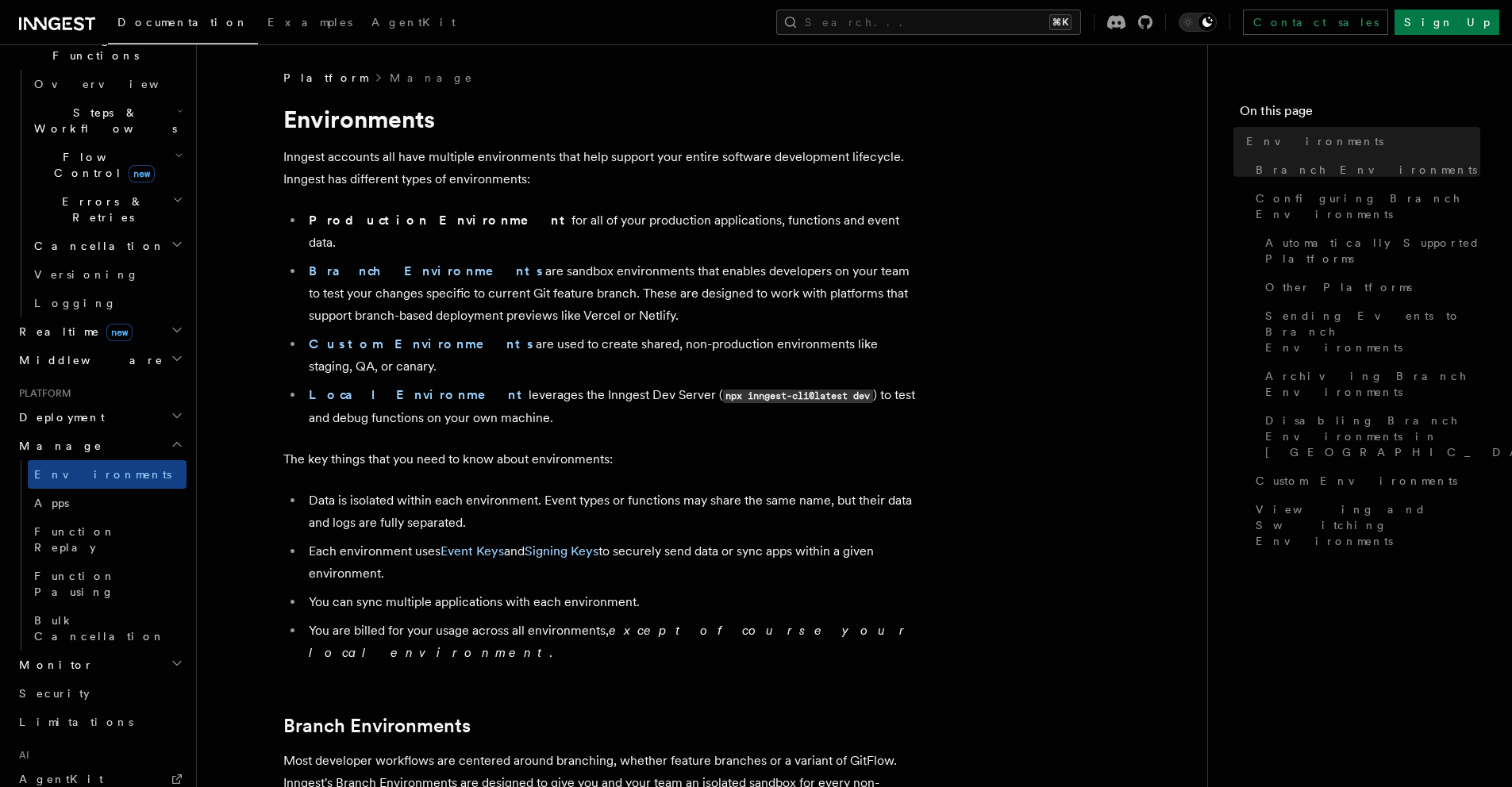
click at [87, 403] on h2 "Deployment" at bounding box center [100, 417] width 174 height 29
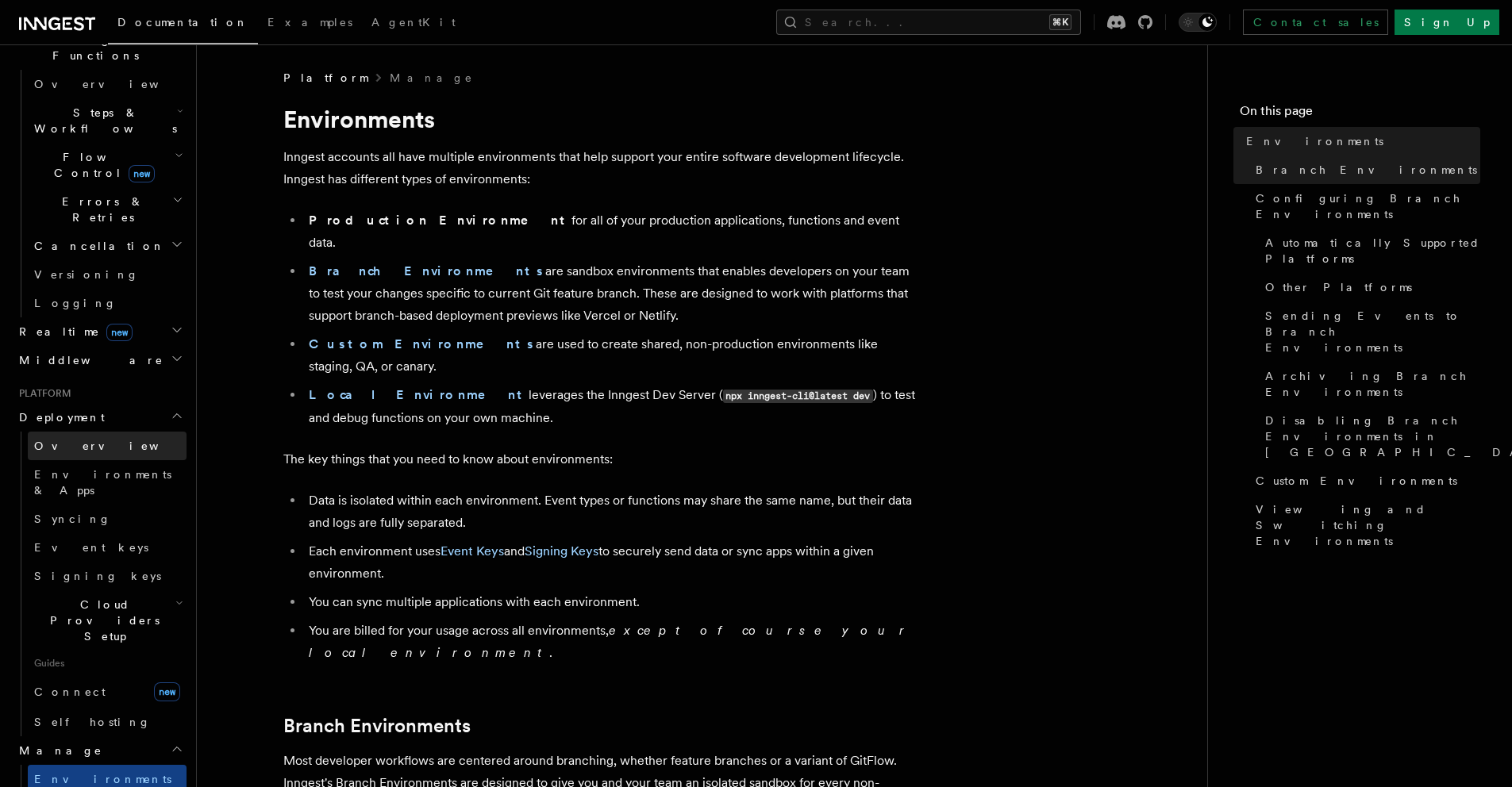
scroll to position [394, 0]
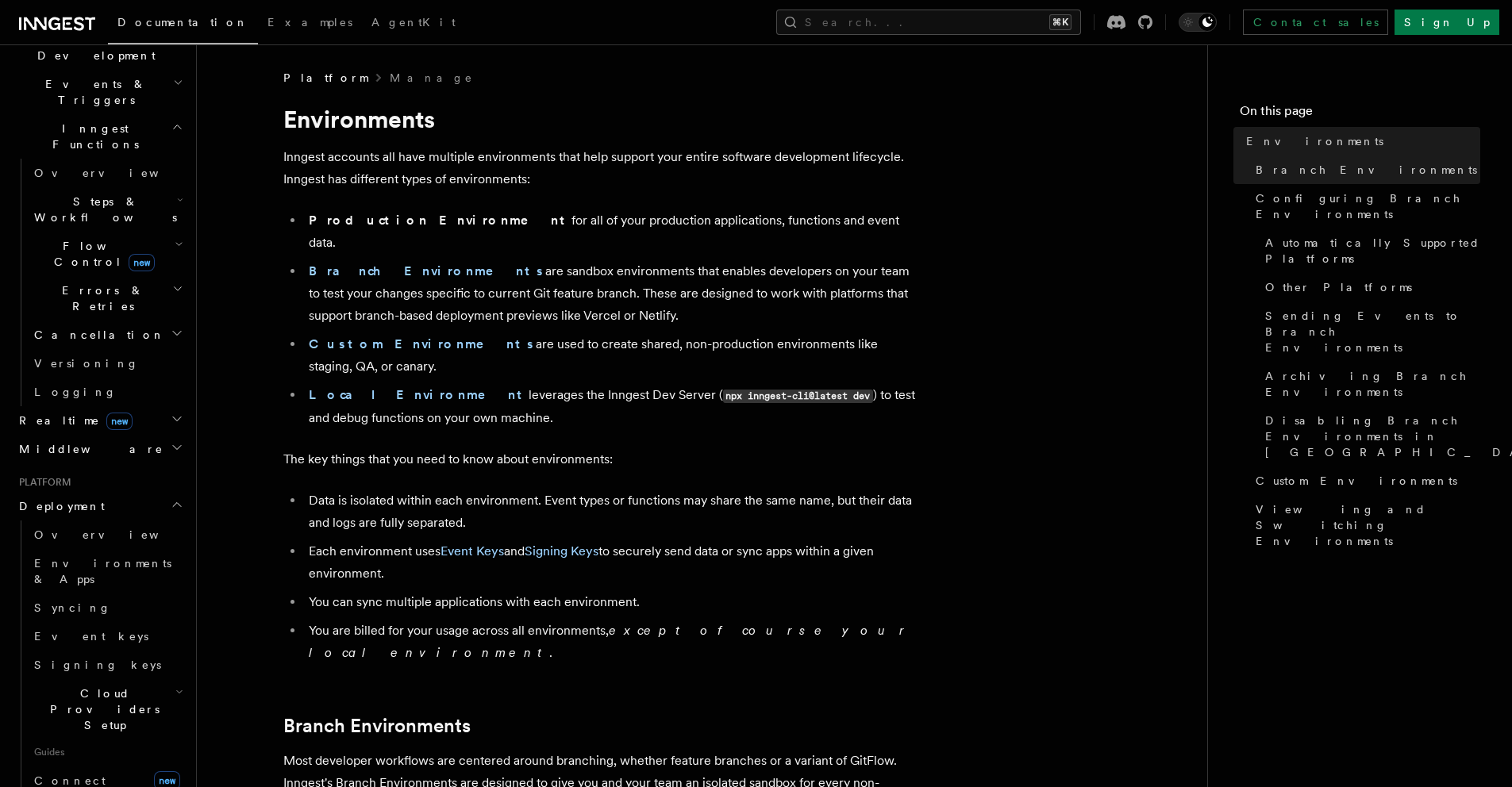
click at [80, 435] on h2 "Middleware" at bounding box center [100, 449] width 174 height 29
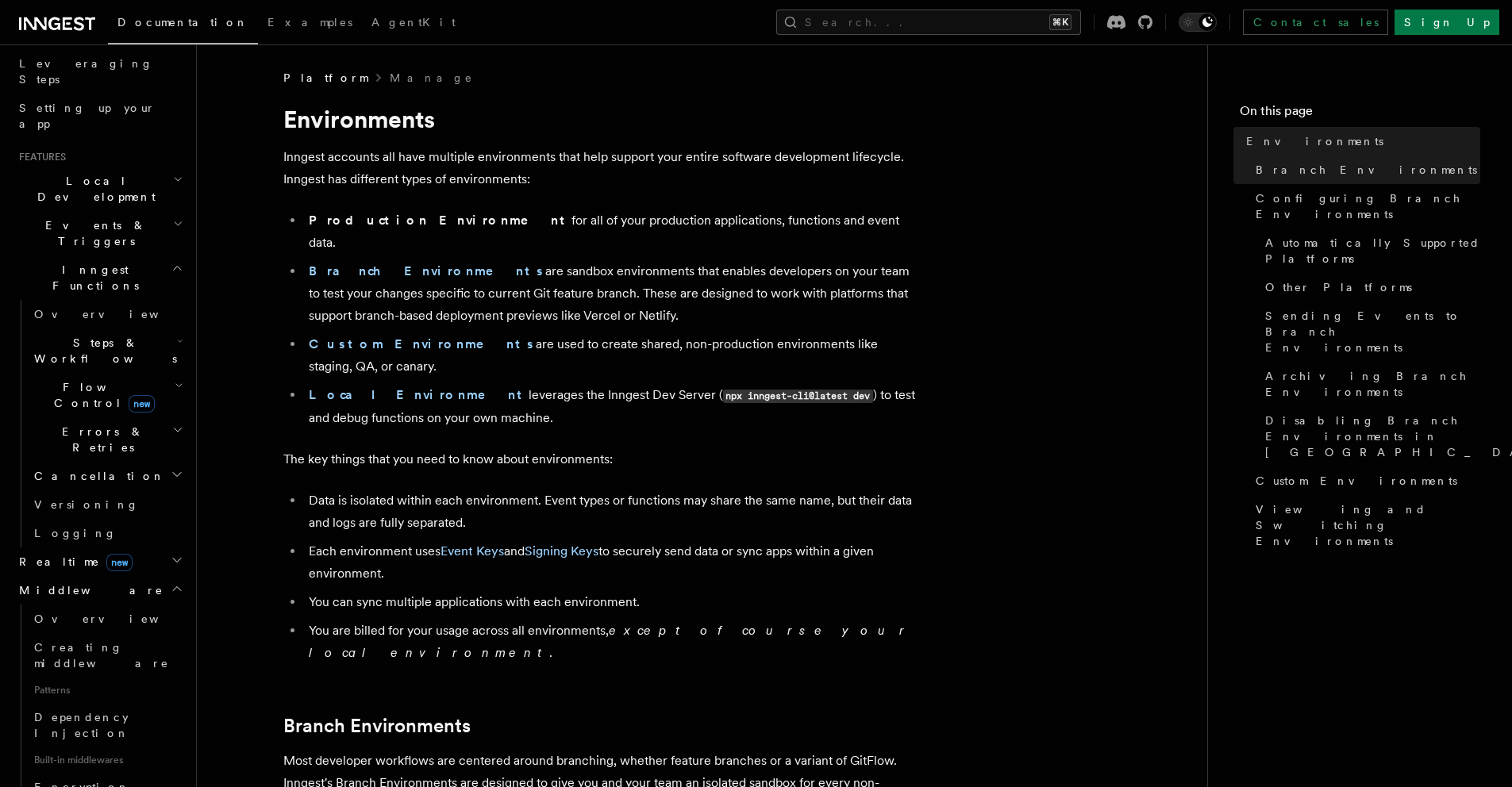
scroll to position [188, 0]
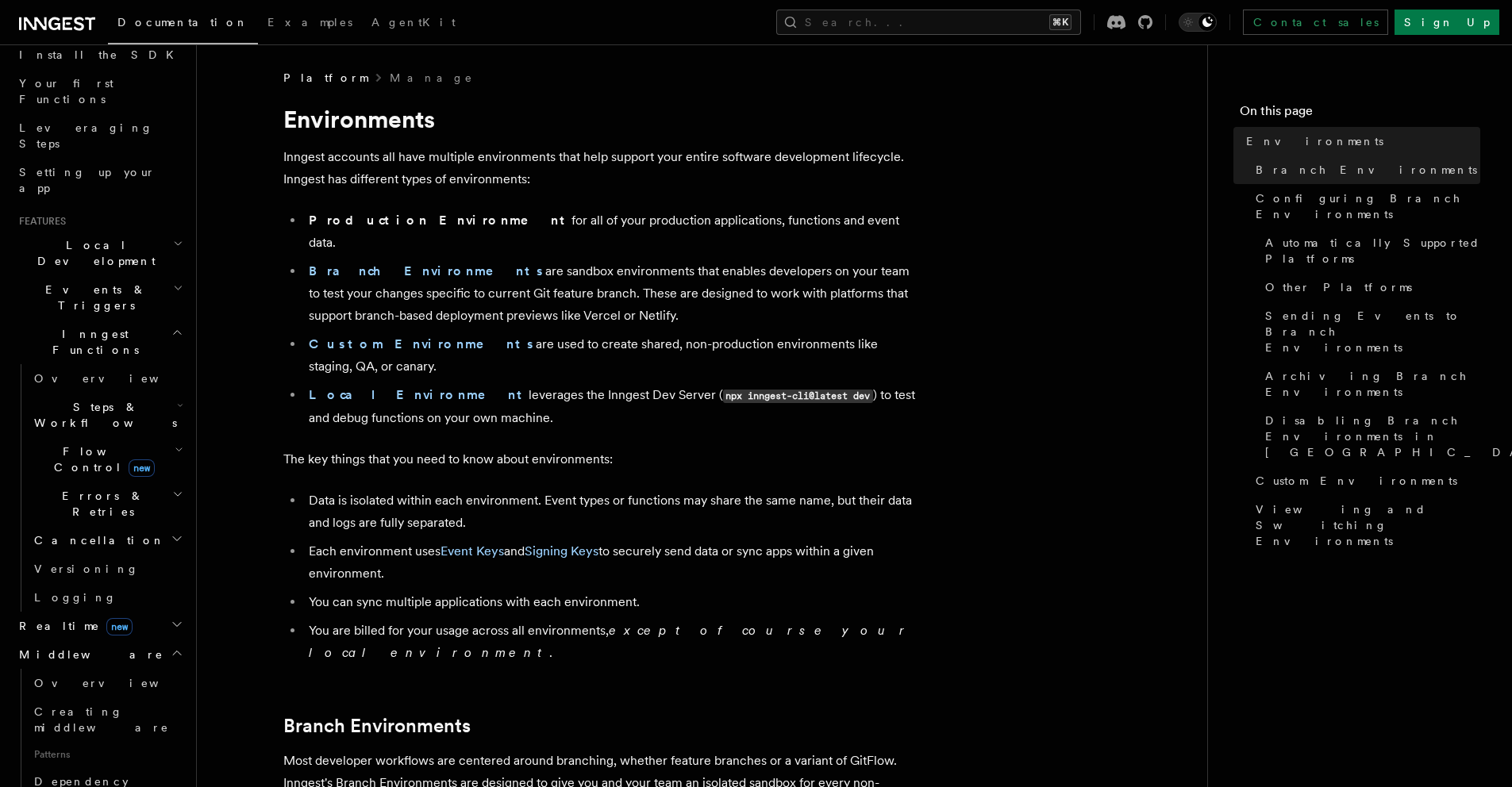
click at [97, 275] on h2 "Events & Triggers" at bounding box center [100, 298] width 174 height 44
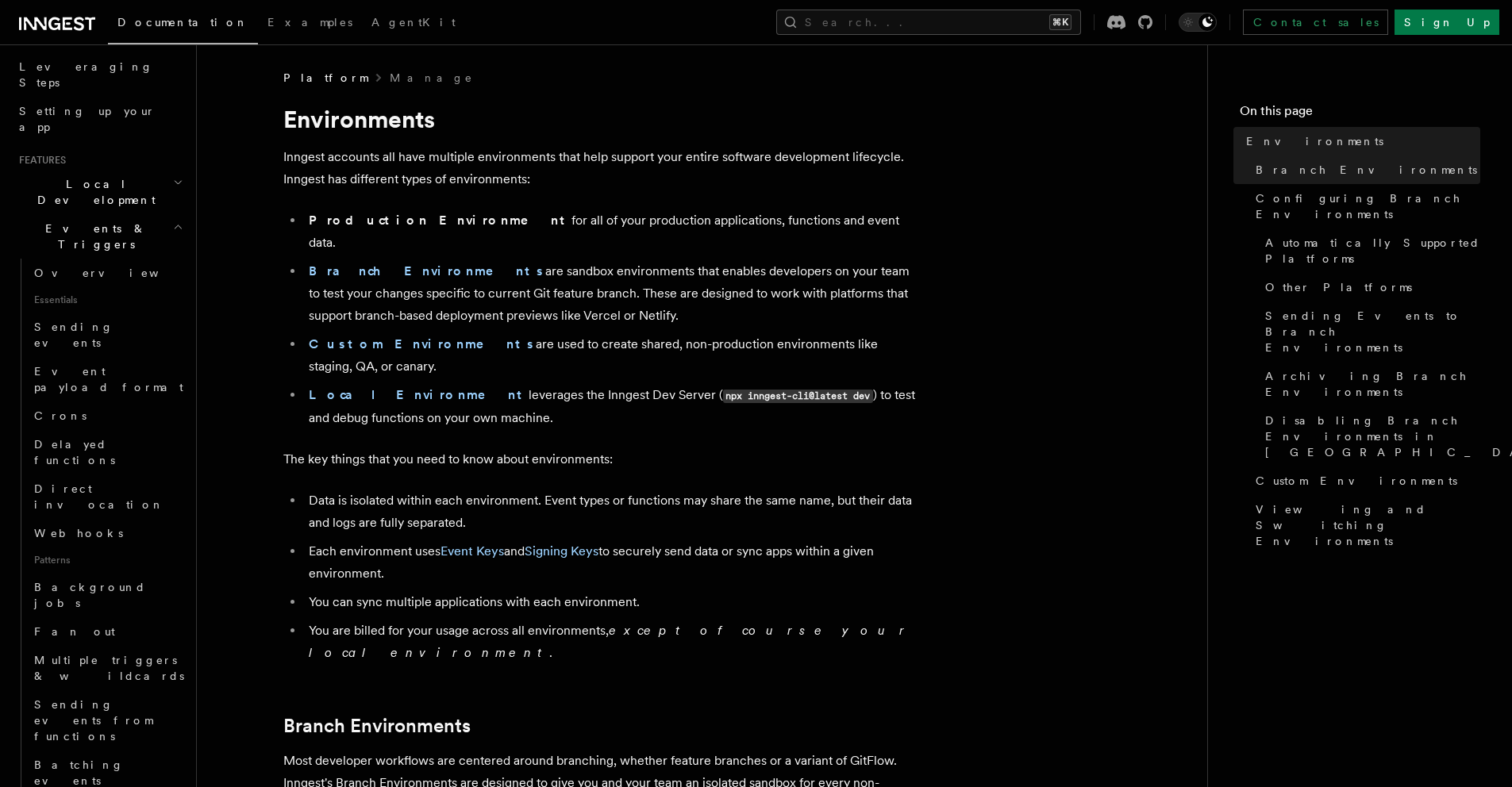
scroll to position [270, 0]
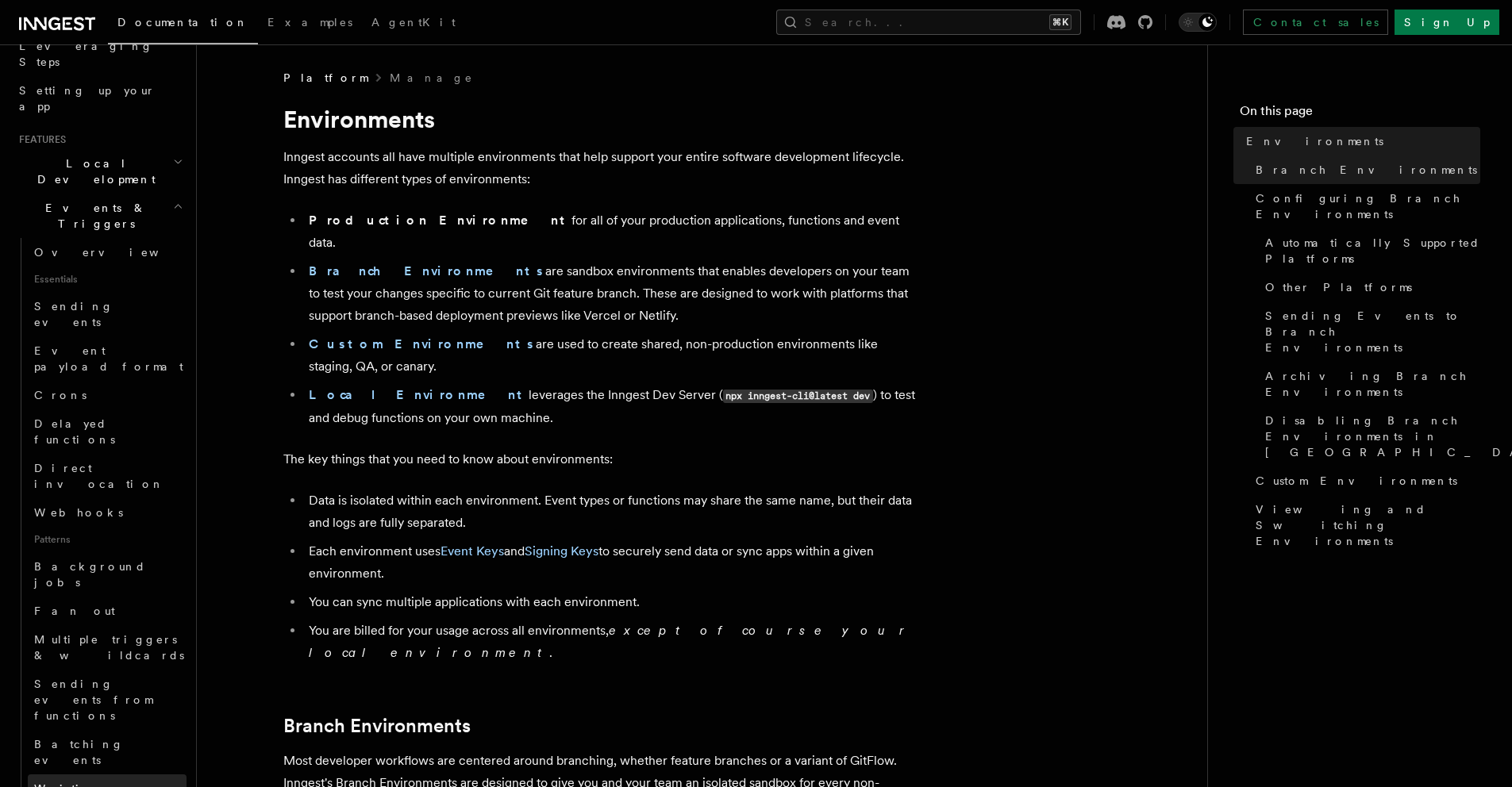
click at [107, 782] on span "Writing expression" at bounding box center [80, 796] width 91 height 29
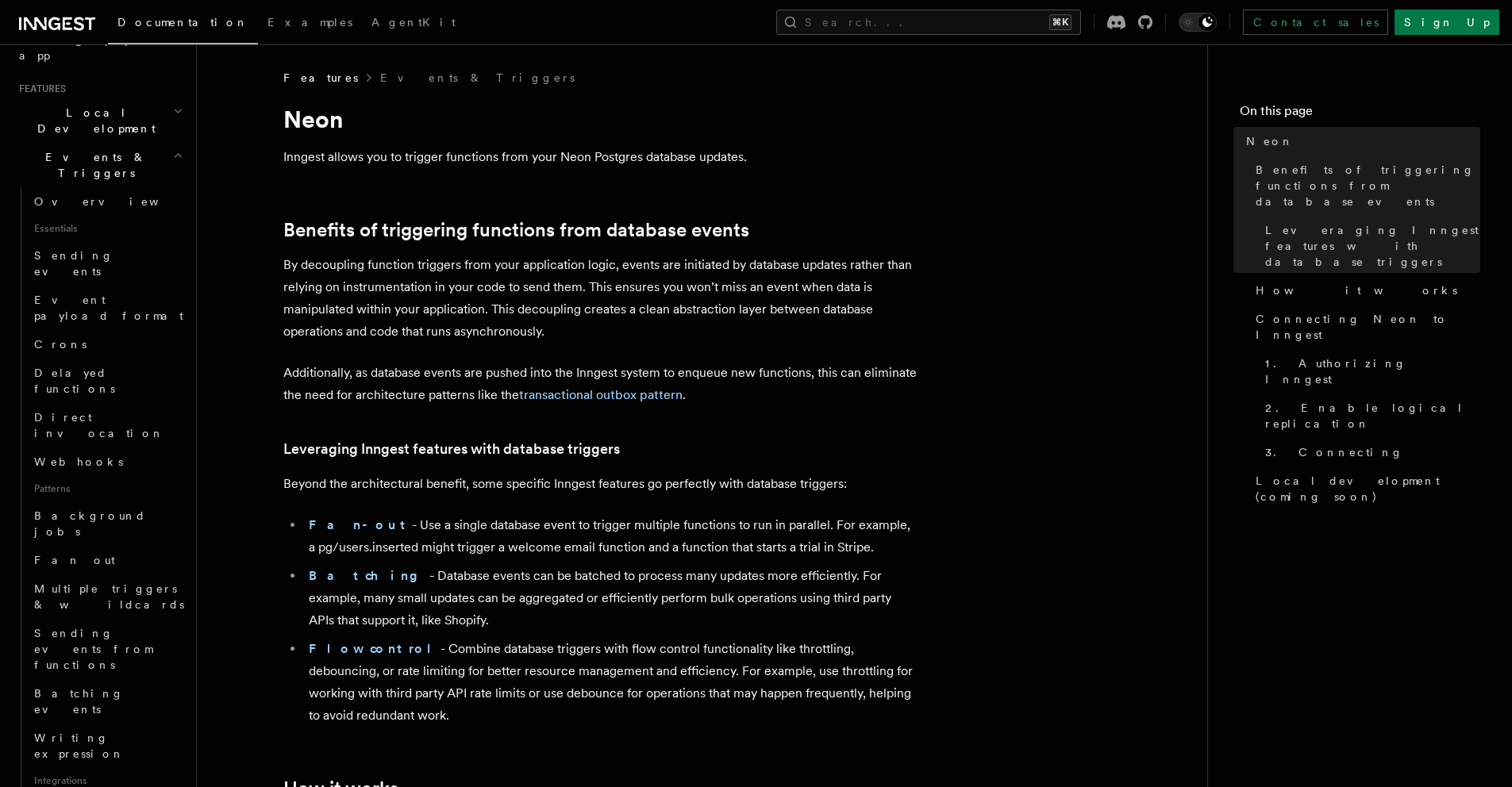
scroll to position [332, 0]
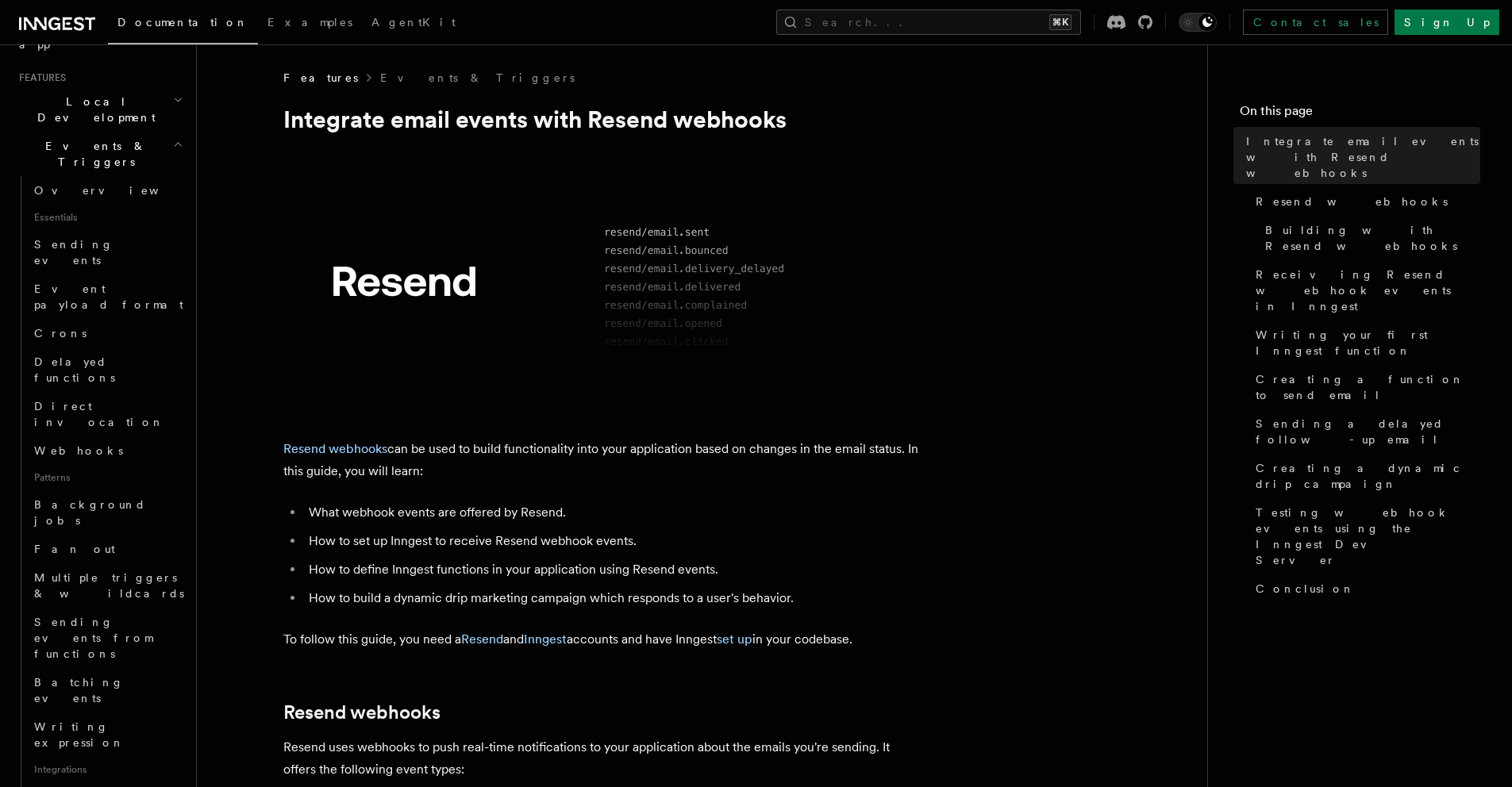
click at [96, 757] on span "Integrations" at bounding box center [107, 769] width 159 height 25
click at [106, 720] on span "Writing expression" at bounding box center [80, 734] width 91 height 29
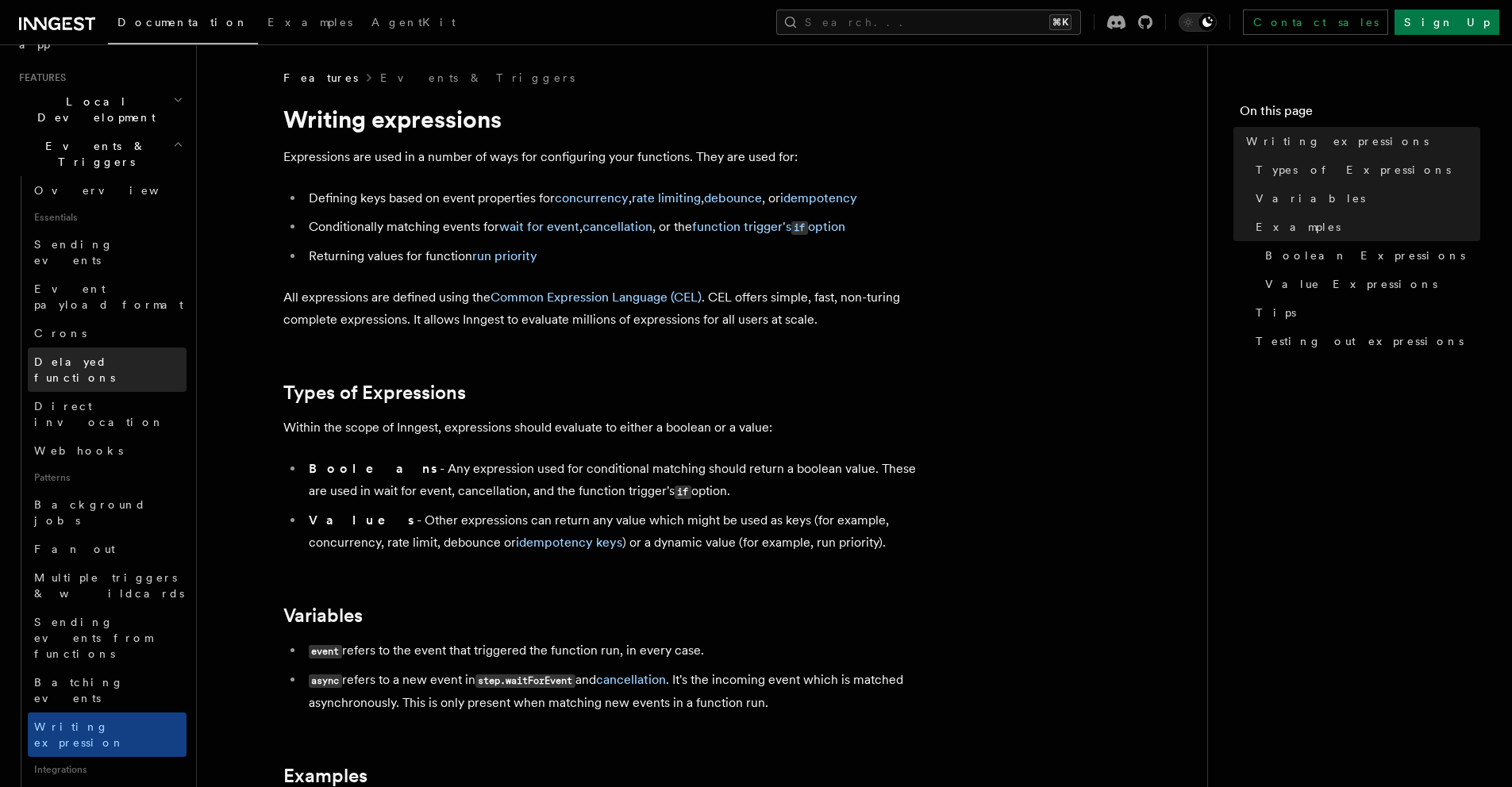
scroll to position [259, 0]
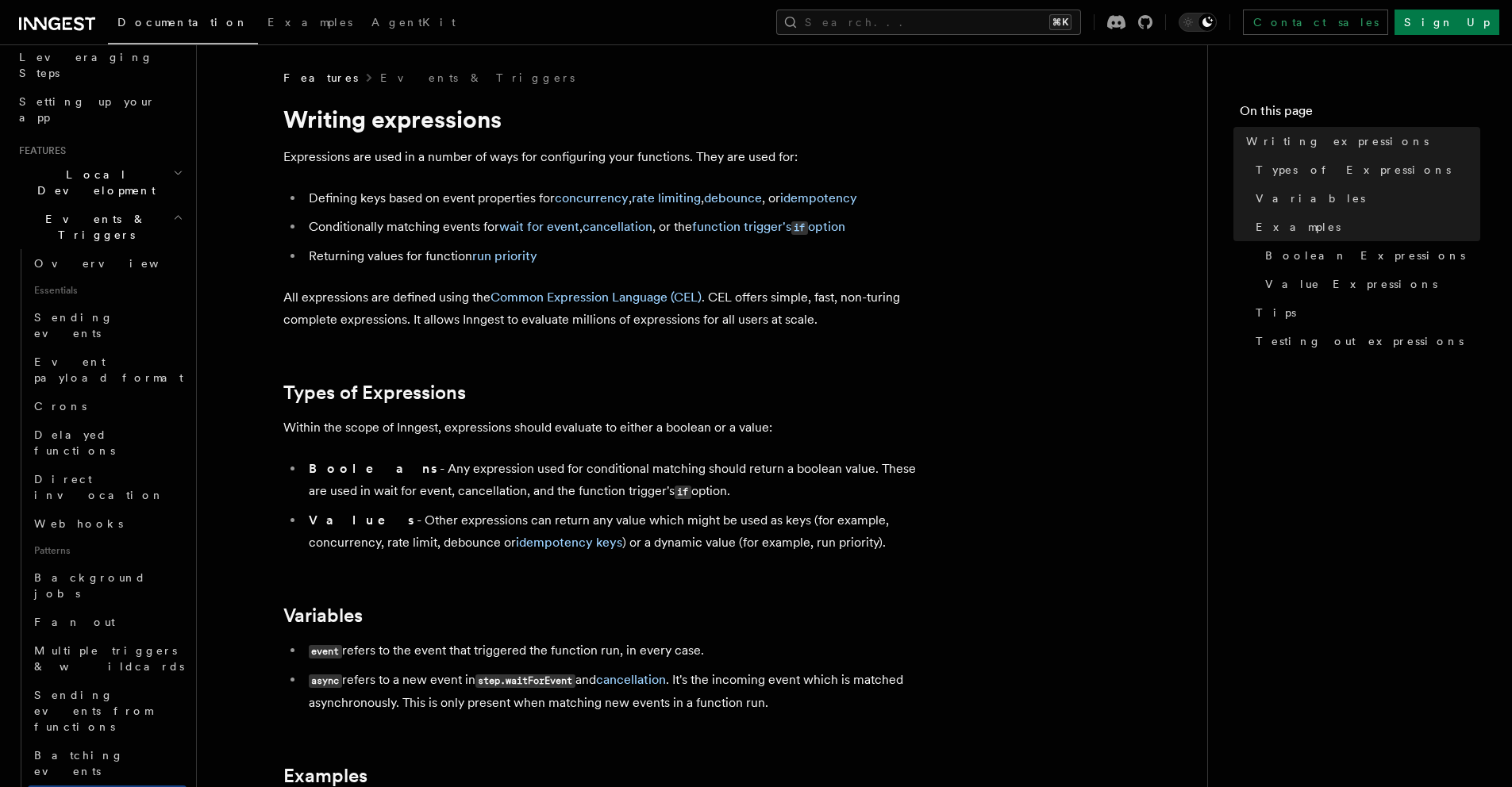
click at [62, 167] on span "Local Development" at bounding box center [93, 183] width 160 height 32
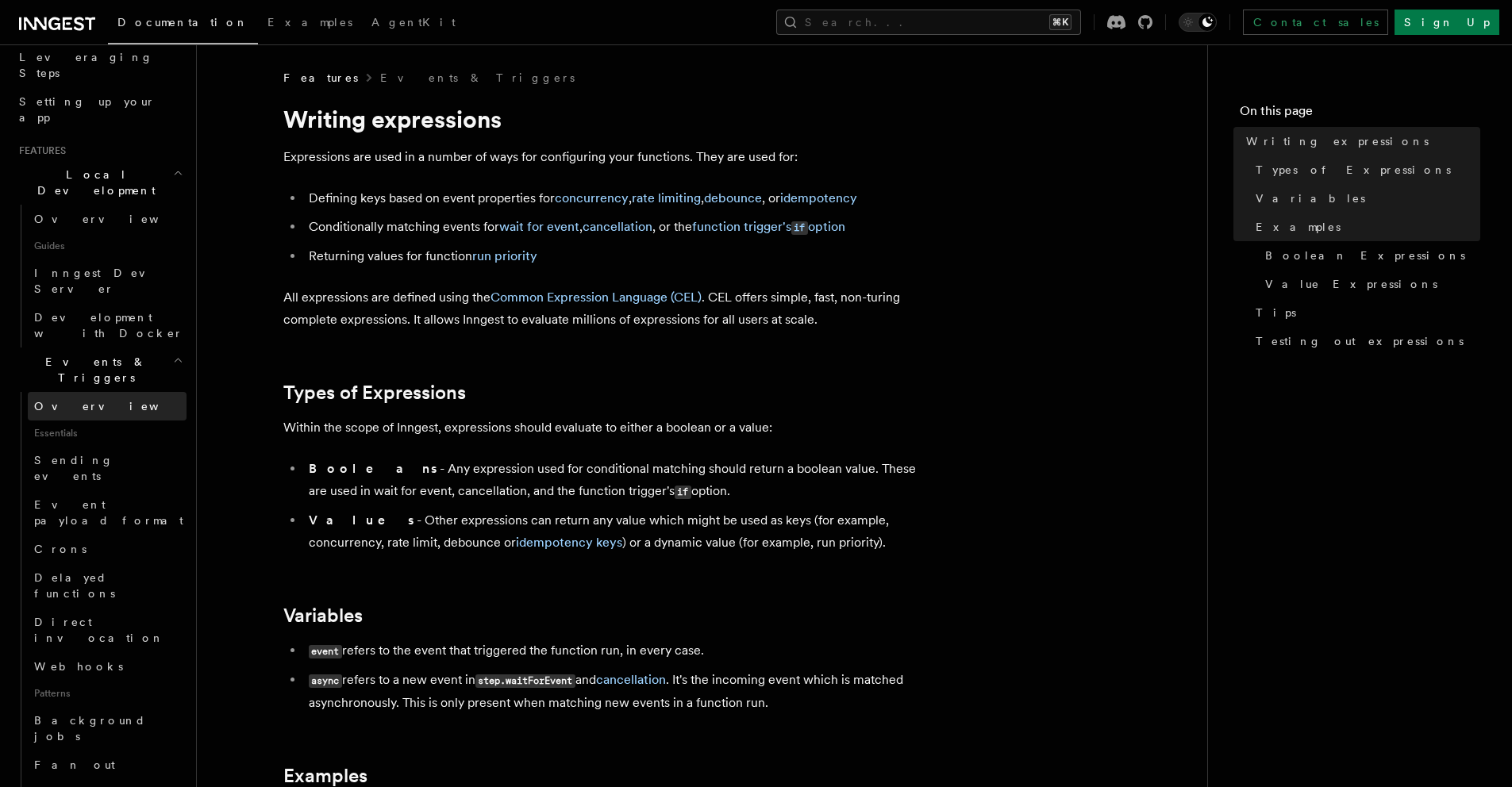
scroll to position [37, 0]
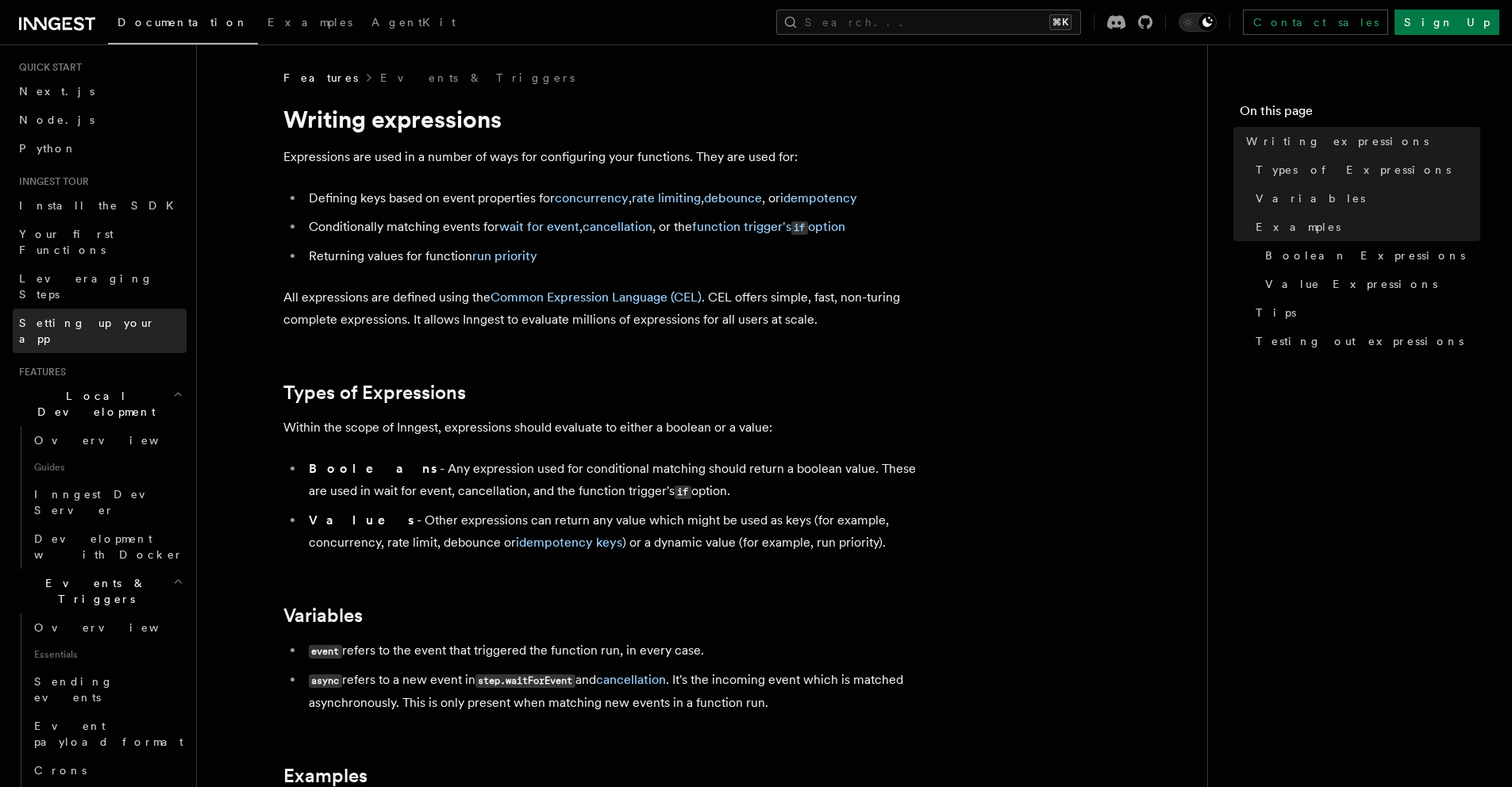
click at [66, 317] on span "Setting up your app" at bounding box center [87, 331] width 136 height 29
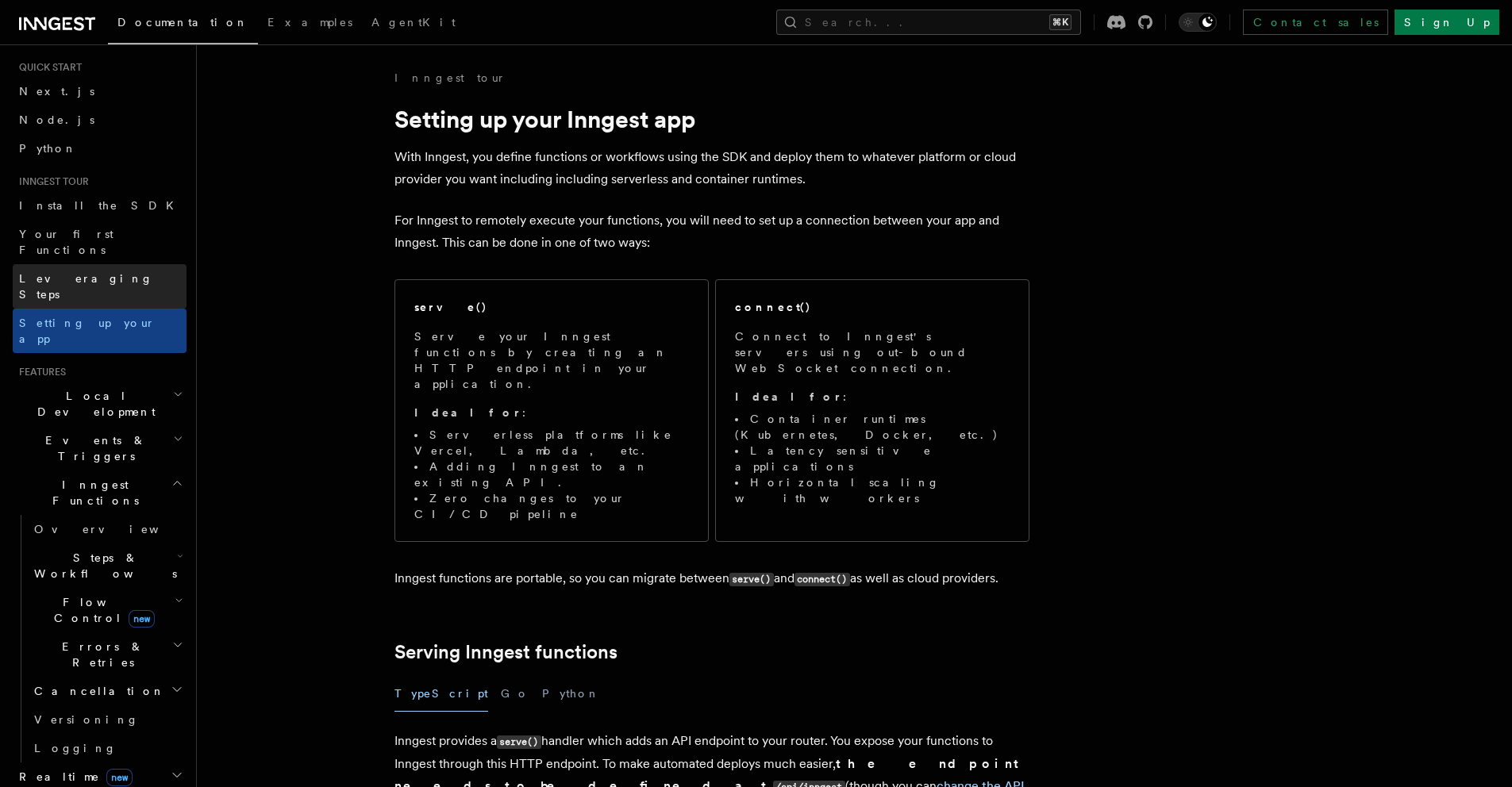
click at [76, 273] on span "Leveraging Steps" at bounding box center [86, 286] width 134 height 29
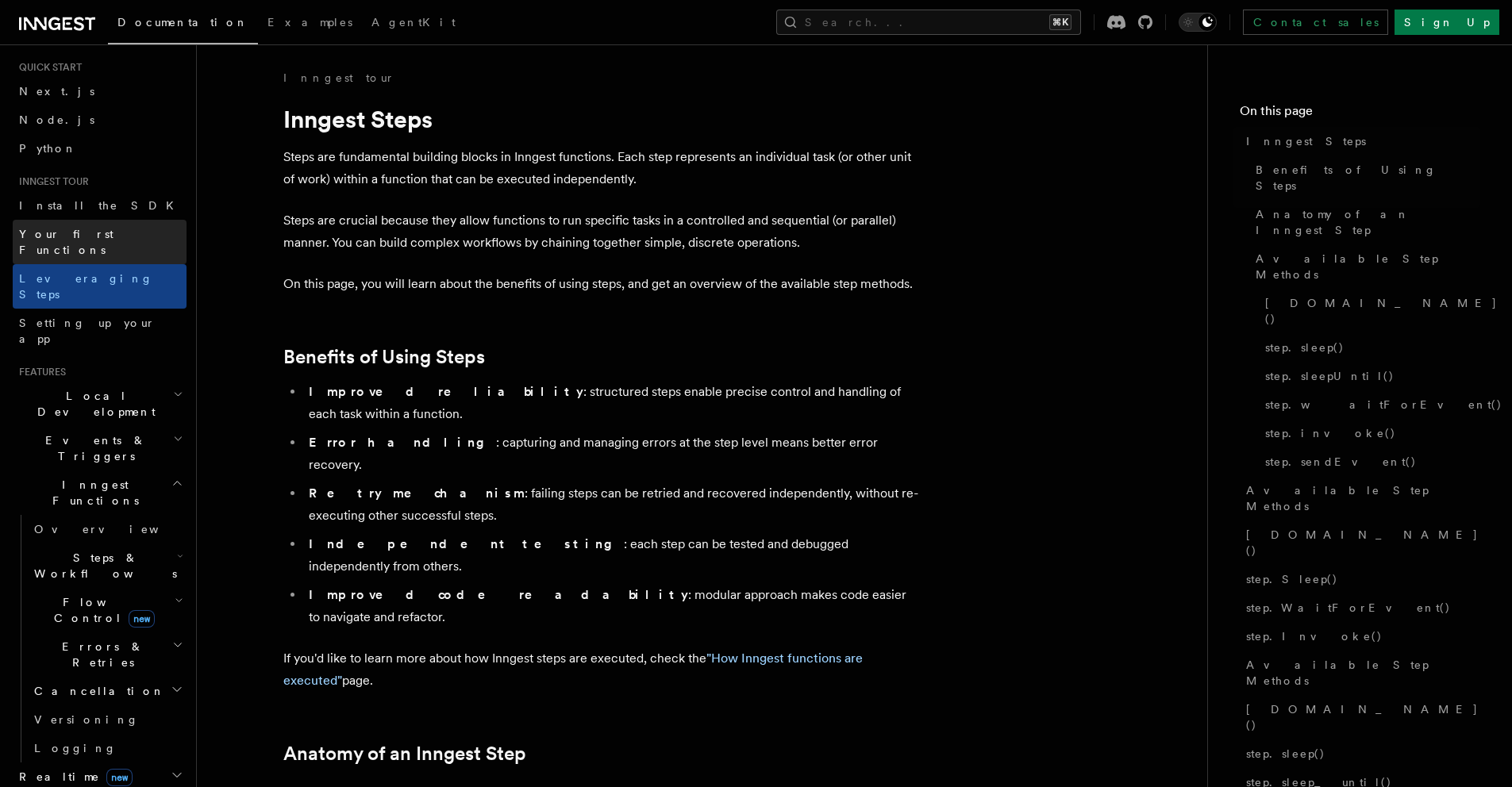
click at [87, 220] on link "Your first Functions" at bounding box center [100, 242] width 174 height 44
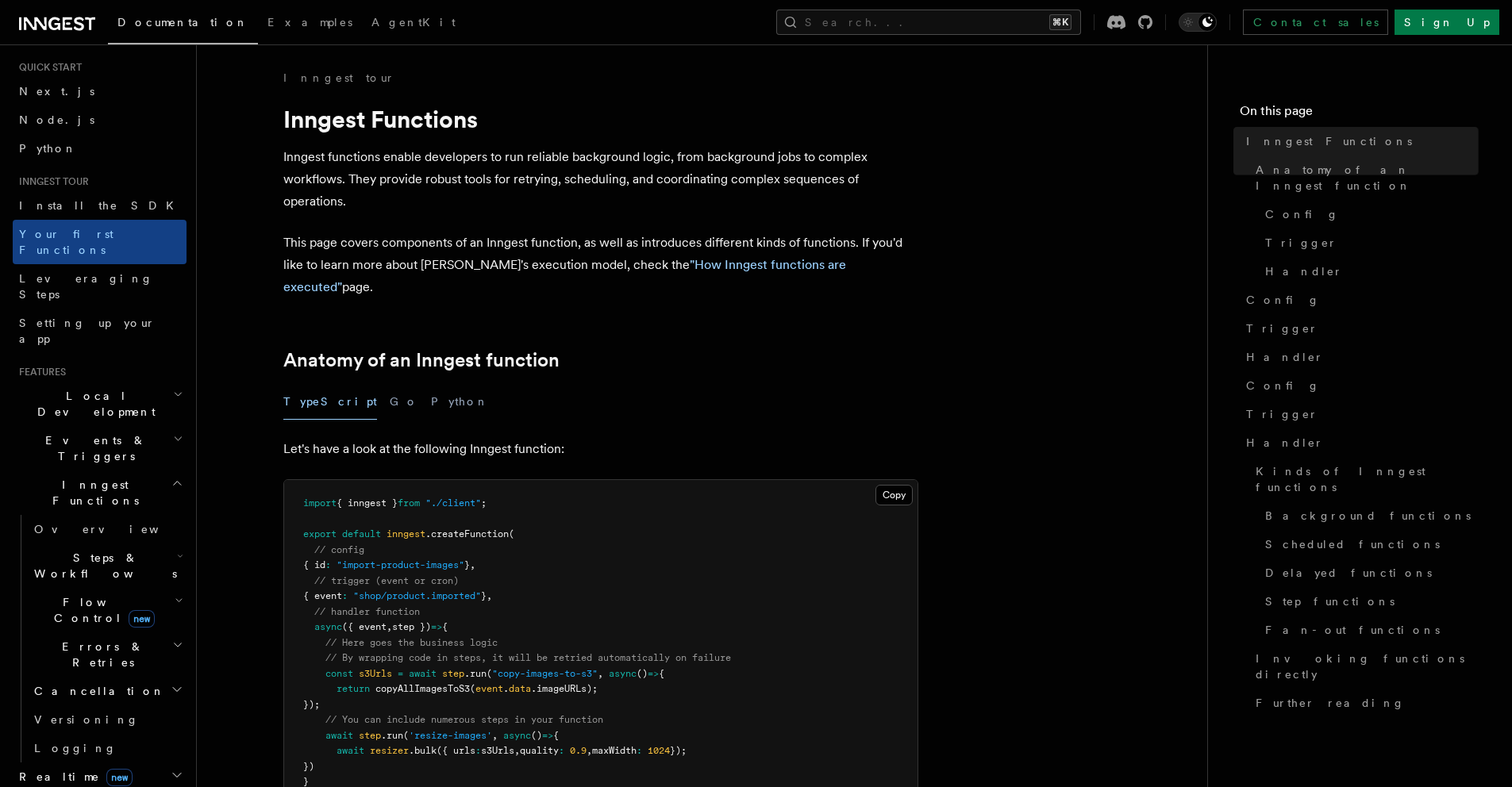
click at [83, 166] on div "Home Quick start Next.js Node.js Python Inngest tour Install the SDK Your first…" at bounding box center [100, 700] width 174 height 1362
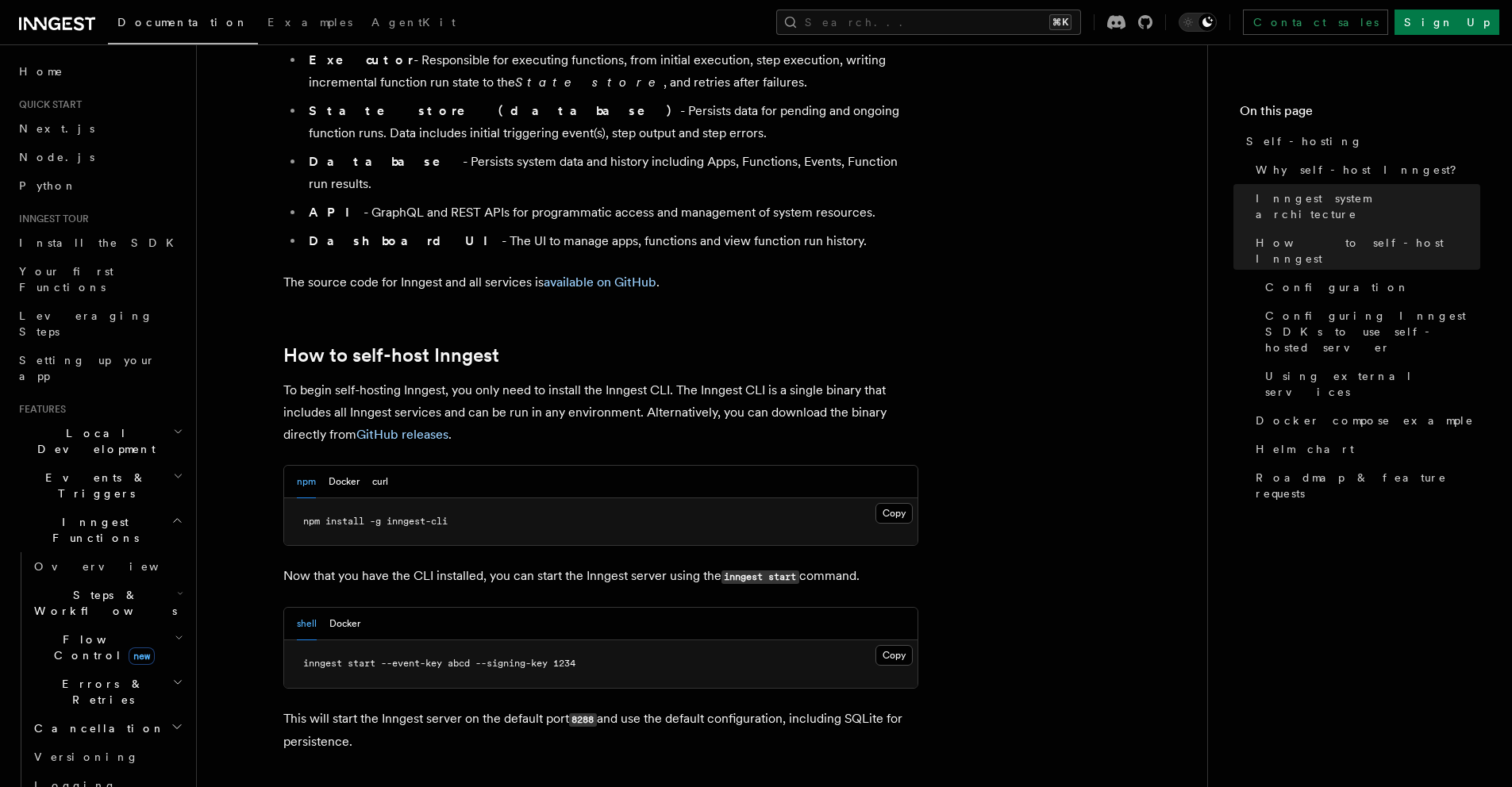
scroll to position [1594, 0]
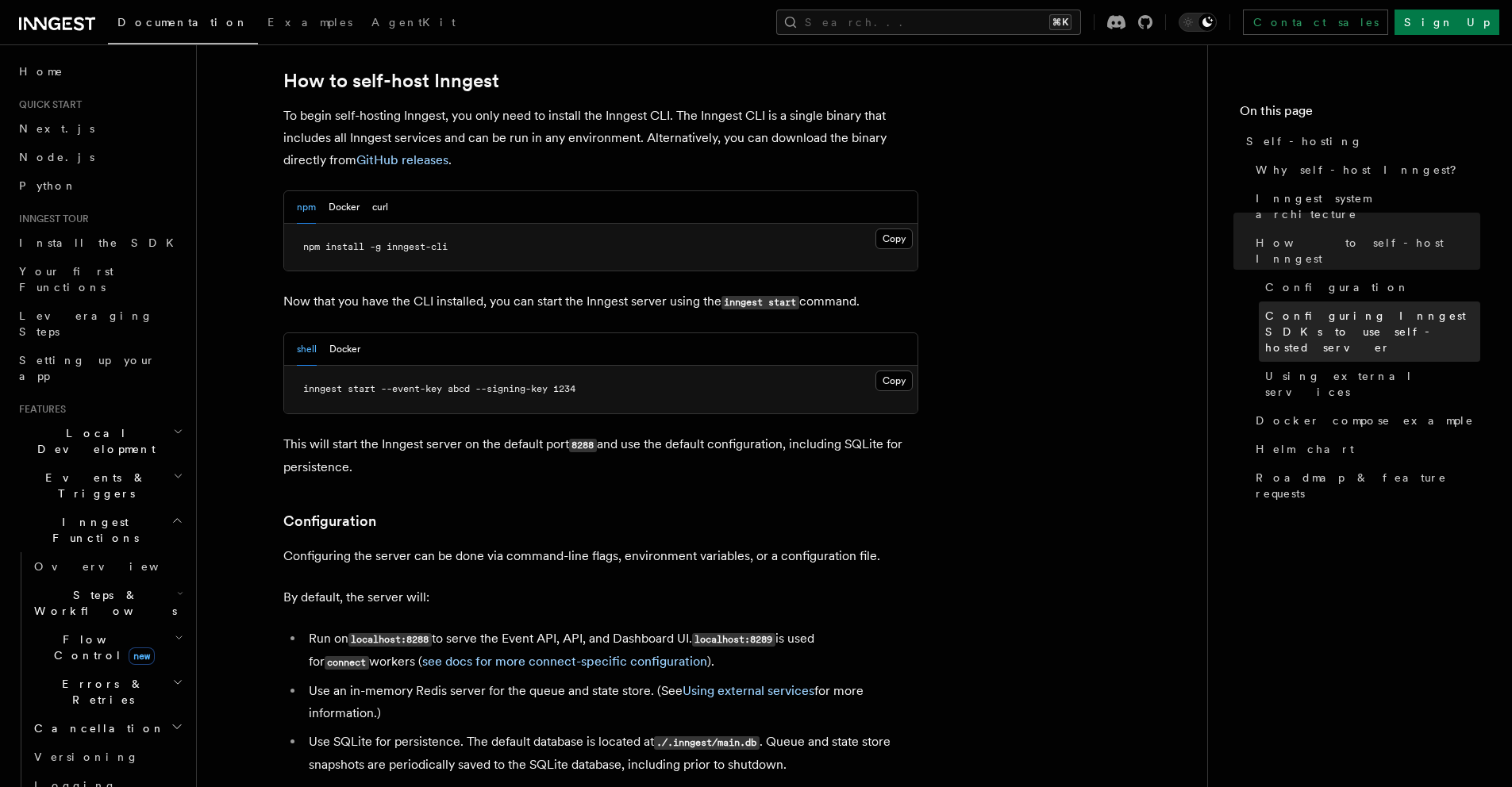
click at [1354, 308] on span "Configuring Inngest SDKs to use self-hosted server" at bounding box center [1373, 331] width 215 height 47
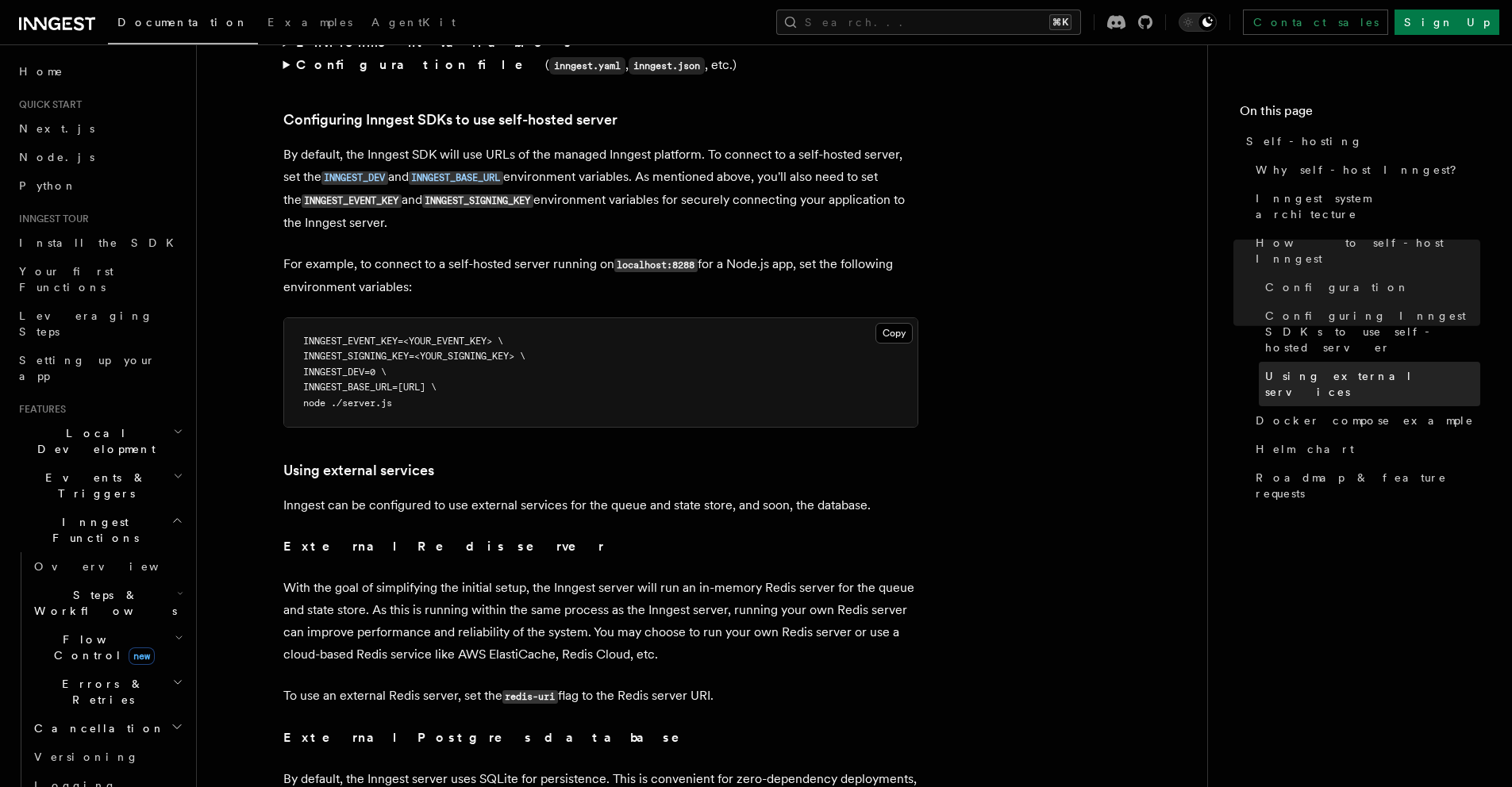
click at [1352, 368] on span "Using external services" at bounding box center [1373, 384] width 215 height 32
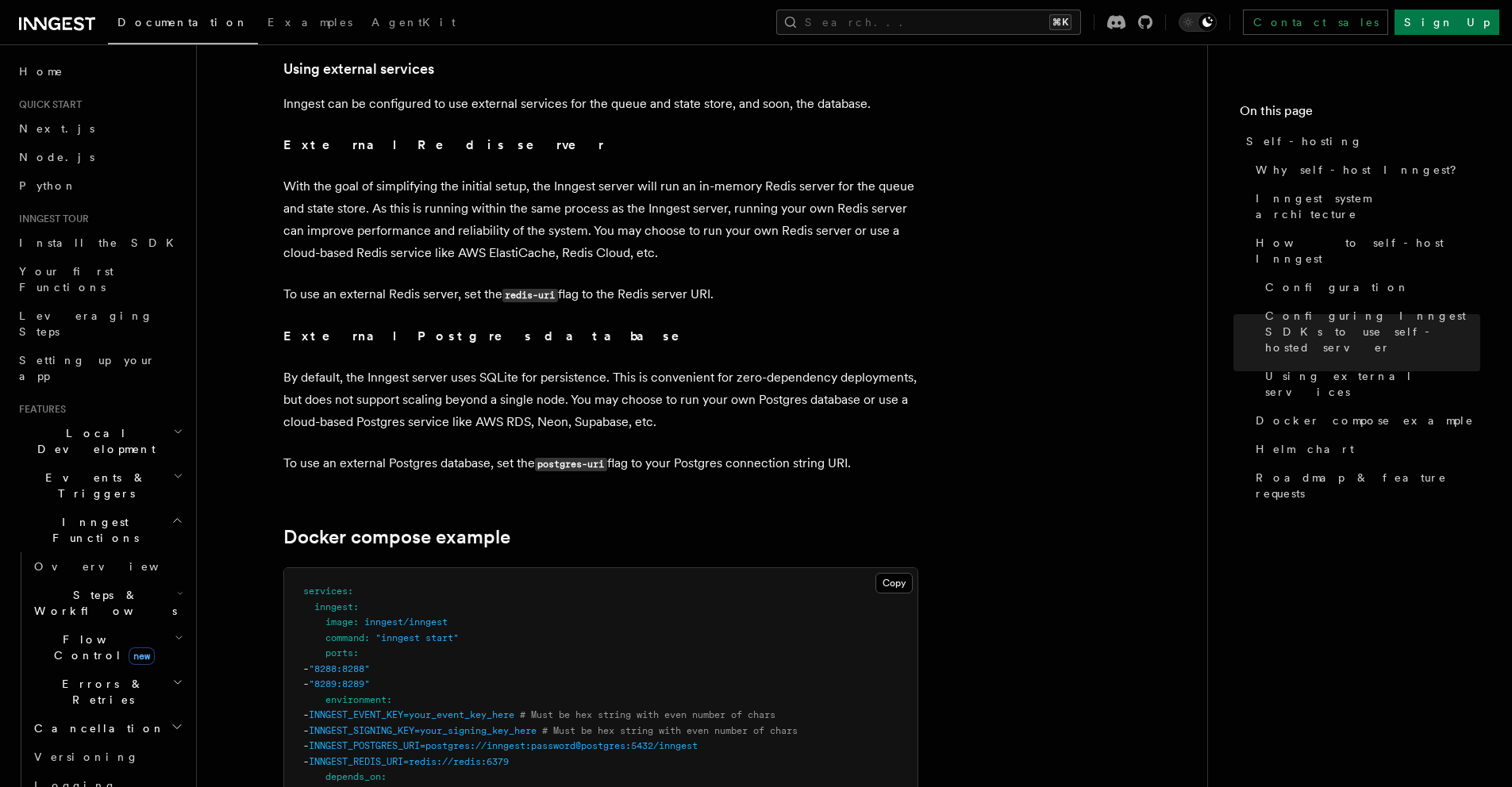
scroll to position [3937, 0]
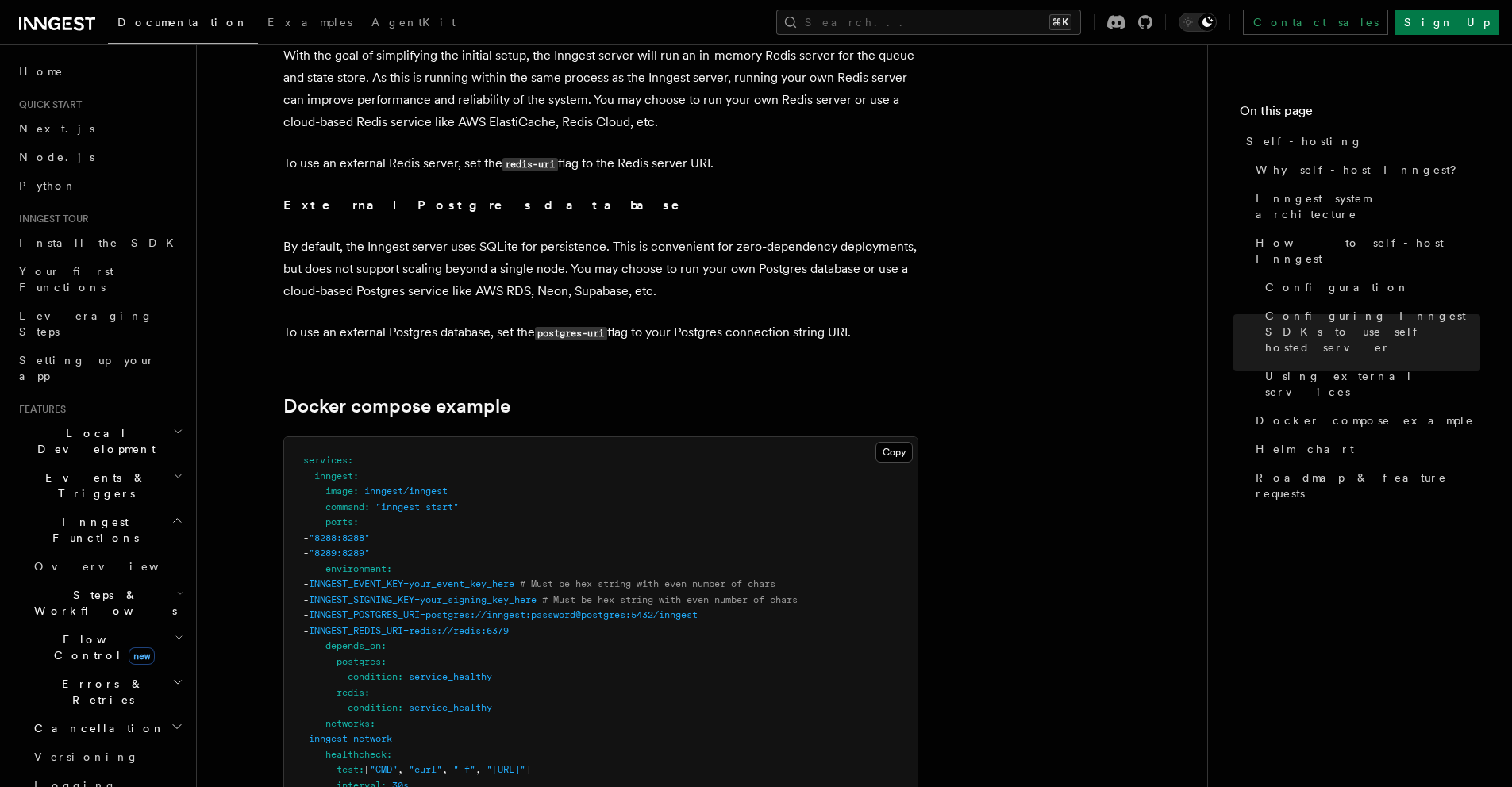
click at [393, 610] on span "INNGEST_POSTGRES_URI=postgres://inngest:password@postgres:5432/inngest" at bounding box center [503, 616] width 389 height 11
click at [394, 610] on span "INNGEST_POSTGRES_URI=postgres://inngest:password@postgres:5432/inngest" at bounding box center [503, 616] width 389 height 11
click at [389, 610] on span "INNGEST_POSTGRES_URI=postgres://inngest:password@postgres:5432/inngest" at bounding box center [503, 616] width 389 height 11
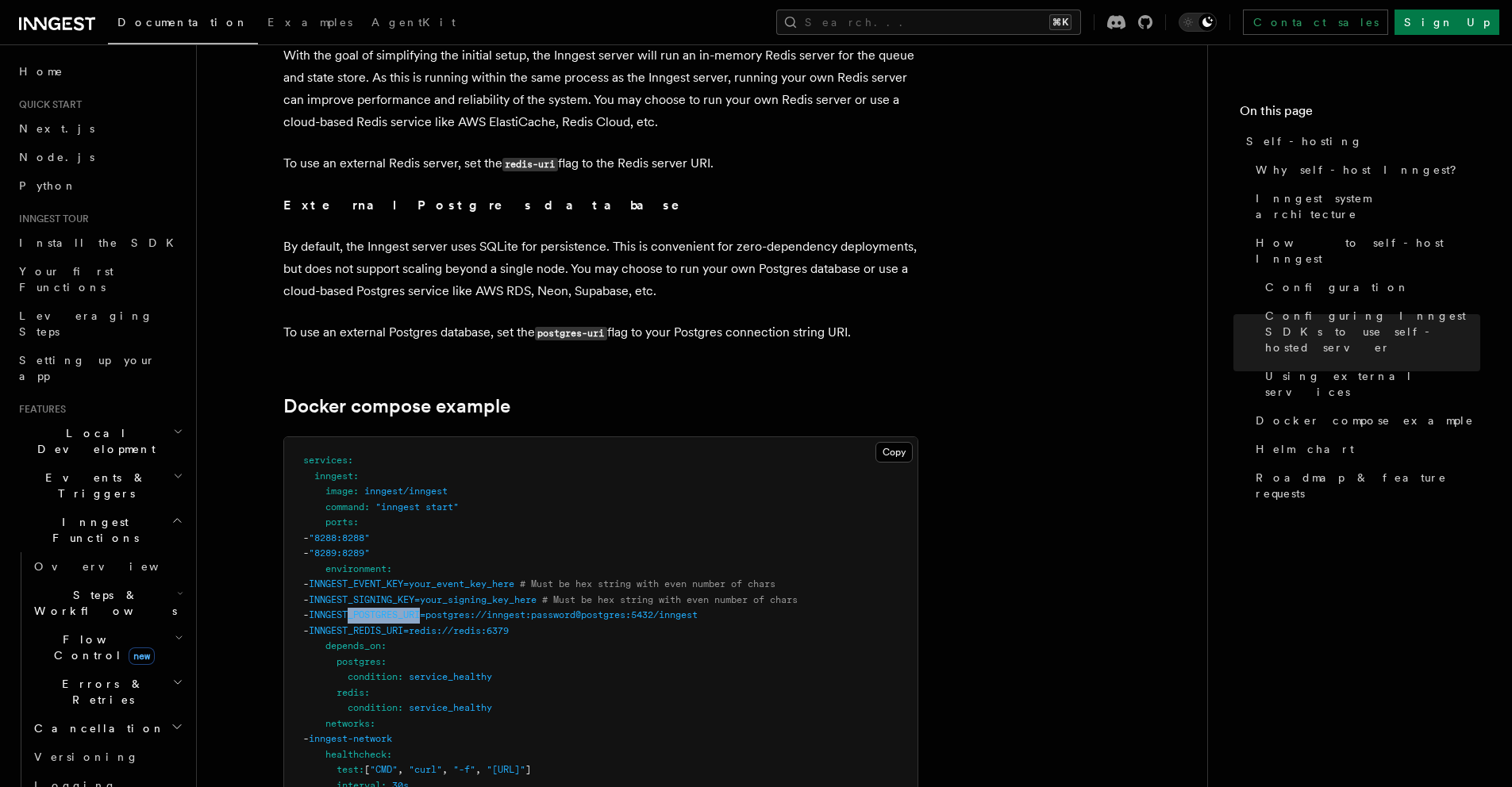
click at [389, 610] on span "INNGEST_POSTGRES_URI=postgres://inngest:password@postgres:5432/inngest" at bounding box center [503, 616] width 389 height 11
click at [391, 610] on span "INNGEST_POSTGRES_URI=postgres://inngest:password@postgres:5432/inngest" at bounding box center [503, 616] width 389 height 11
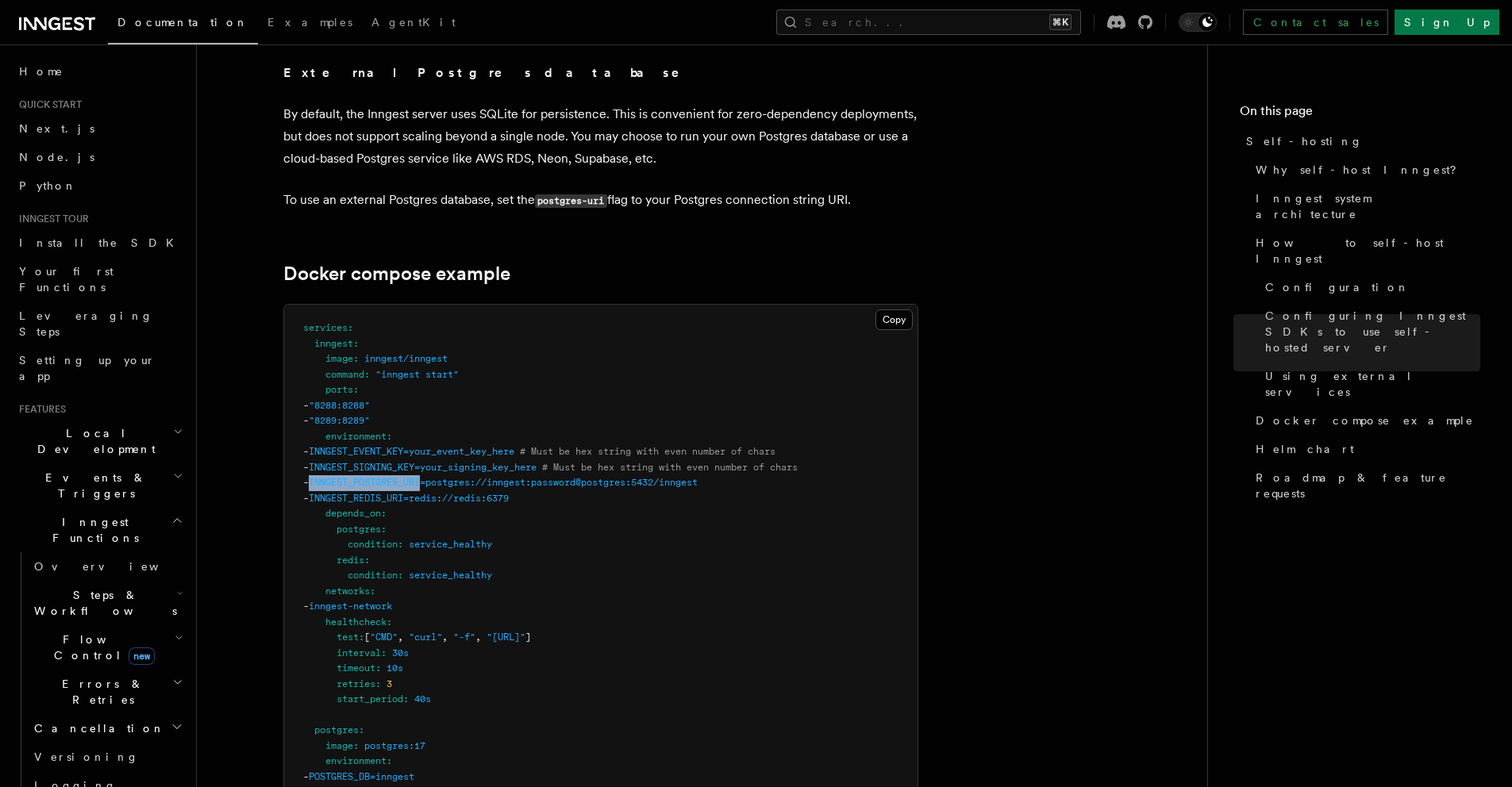
scroll to position [4293, 0]
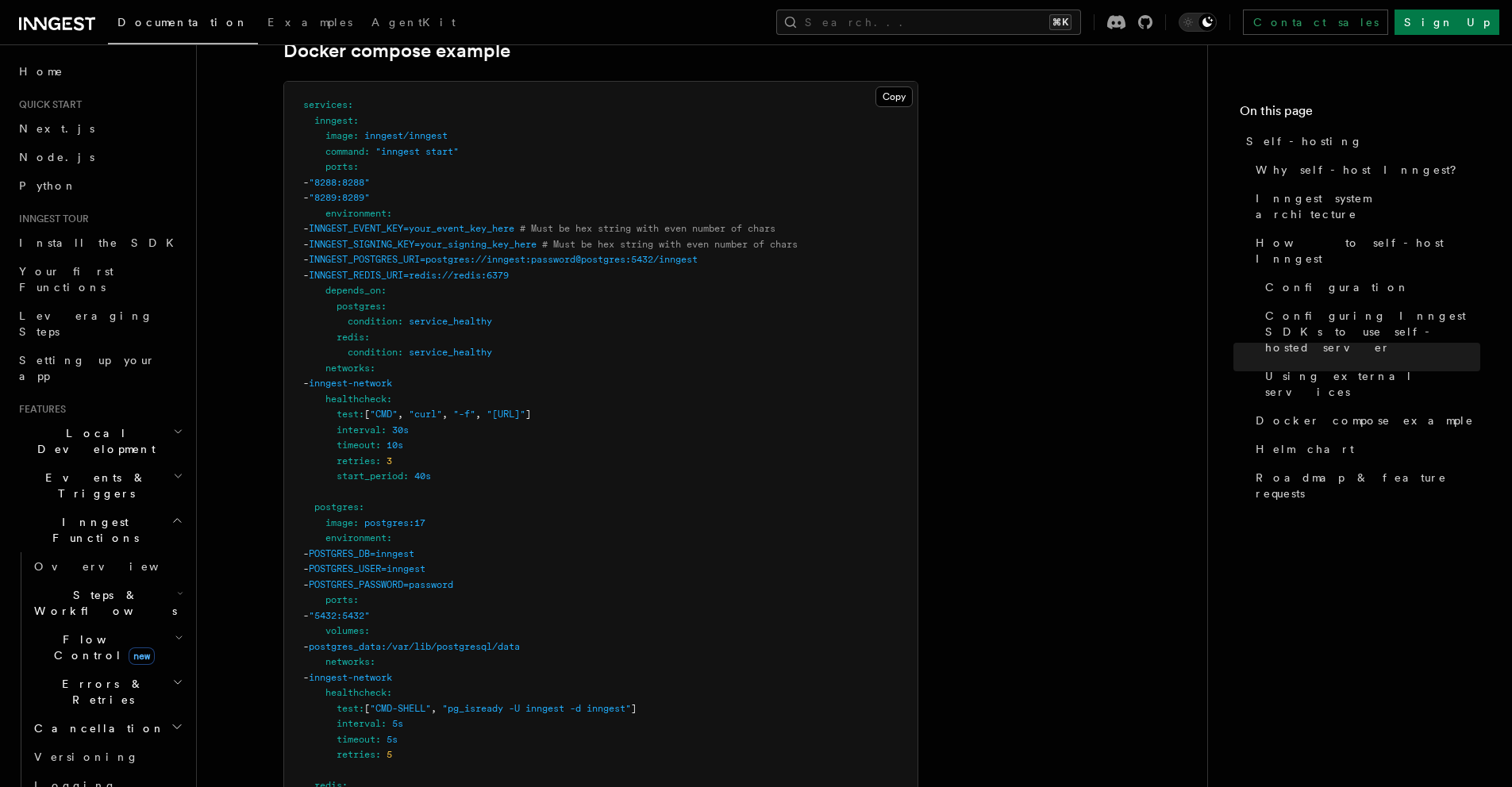
click at [698, 254] on span "INNGEST_POSTGRES_URI=postgres://inngest:password@postgres:5432/inngest" at bounding box center [503, 260] width 389 height 11
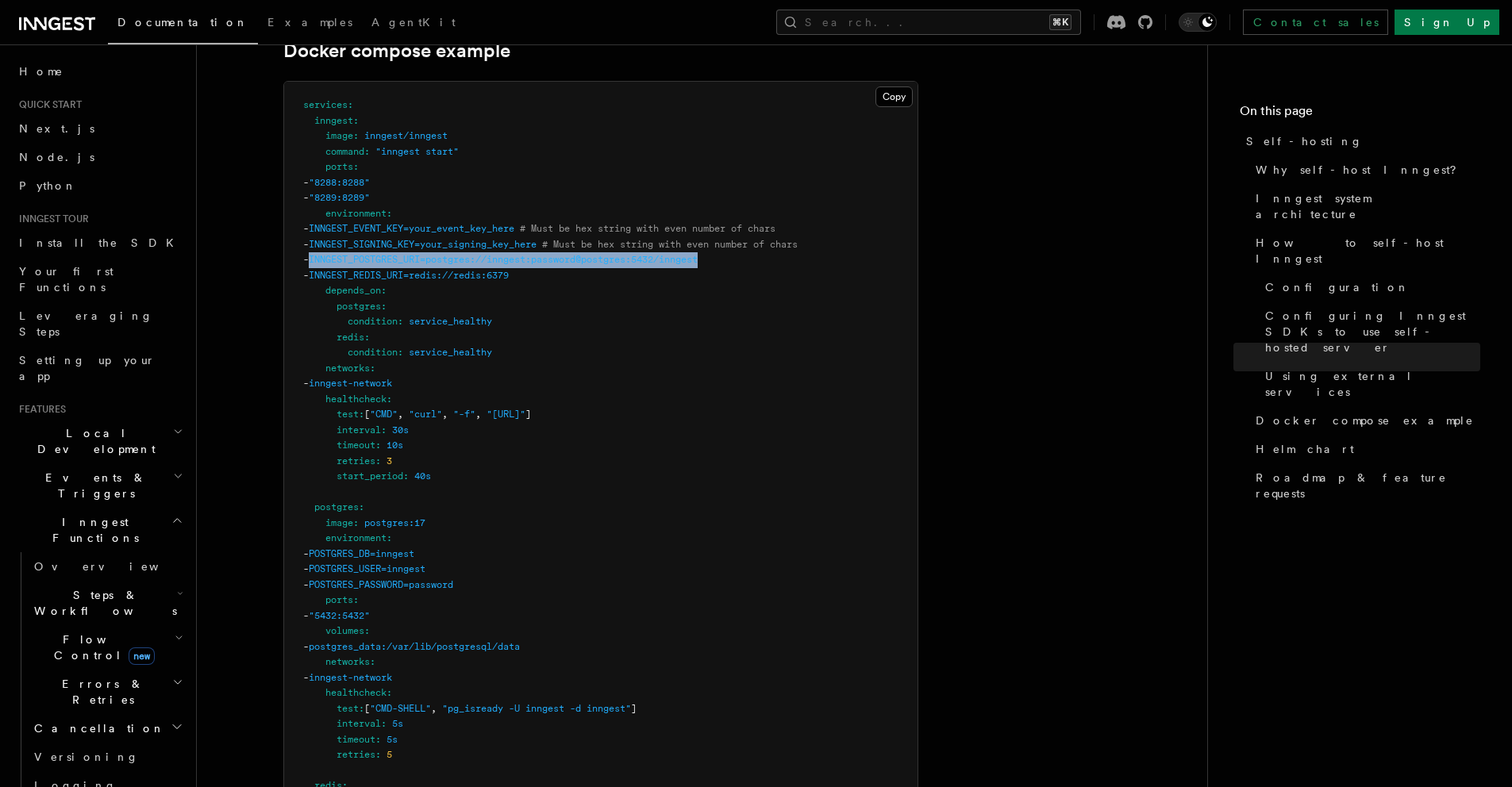
drag, startPoint x: 718, startPoint y: 226, endPoint x: 384, endPoint y: 234, distance: 334.1
click at [384, 234] on pre "services : inngest : image : inngest/inngest command : "inngest start" ports : …" at bounding box center [601, 608] width 633 height 1053
copy span "INNGEST_POSTGRES_URI=postgres://inngest:password@postgres:5432/inngest"
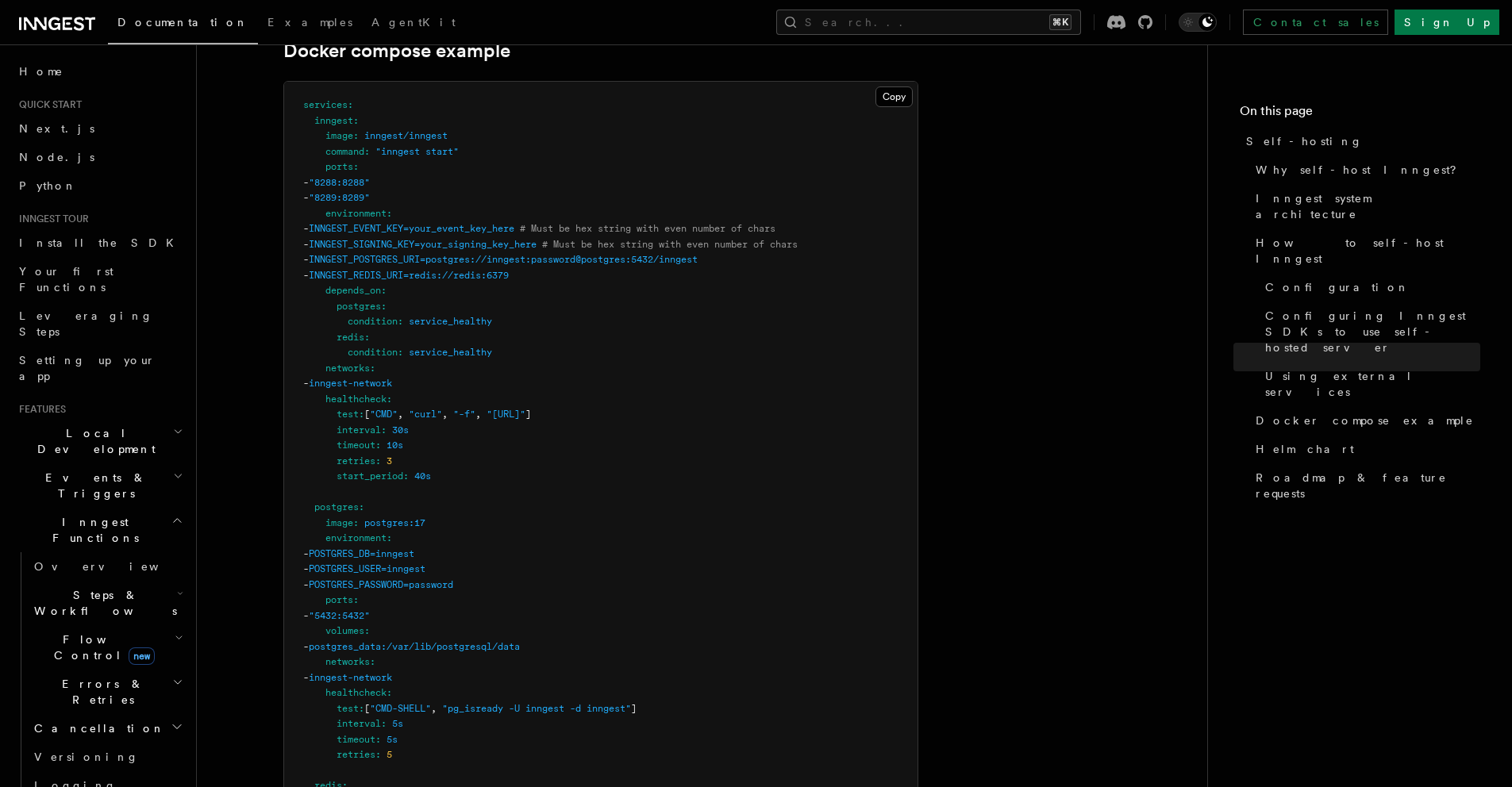
click at [408, 183] on pre "services : inngest : image : inngest/inngest command : "inngest start" ports : …" at bounding box center [601, 608] width 633 height 1053
click at [405, 223] on span "INNGEST_EVENT_KEY=your_event_key_here" at bounding box center [412, 229] width 206 height 11
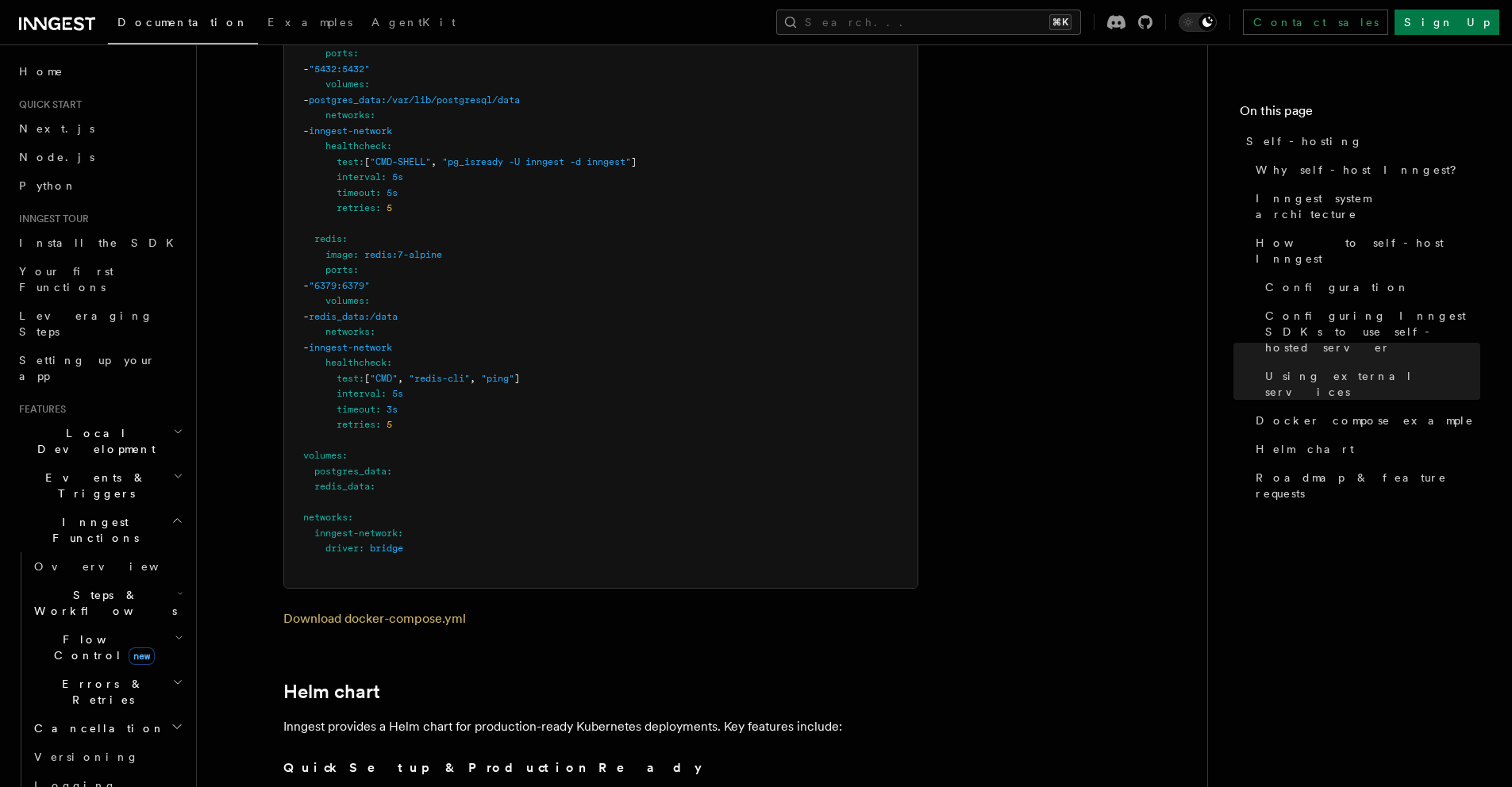
scroll to position [4127, 0]
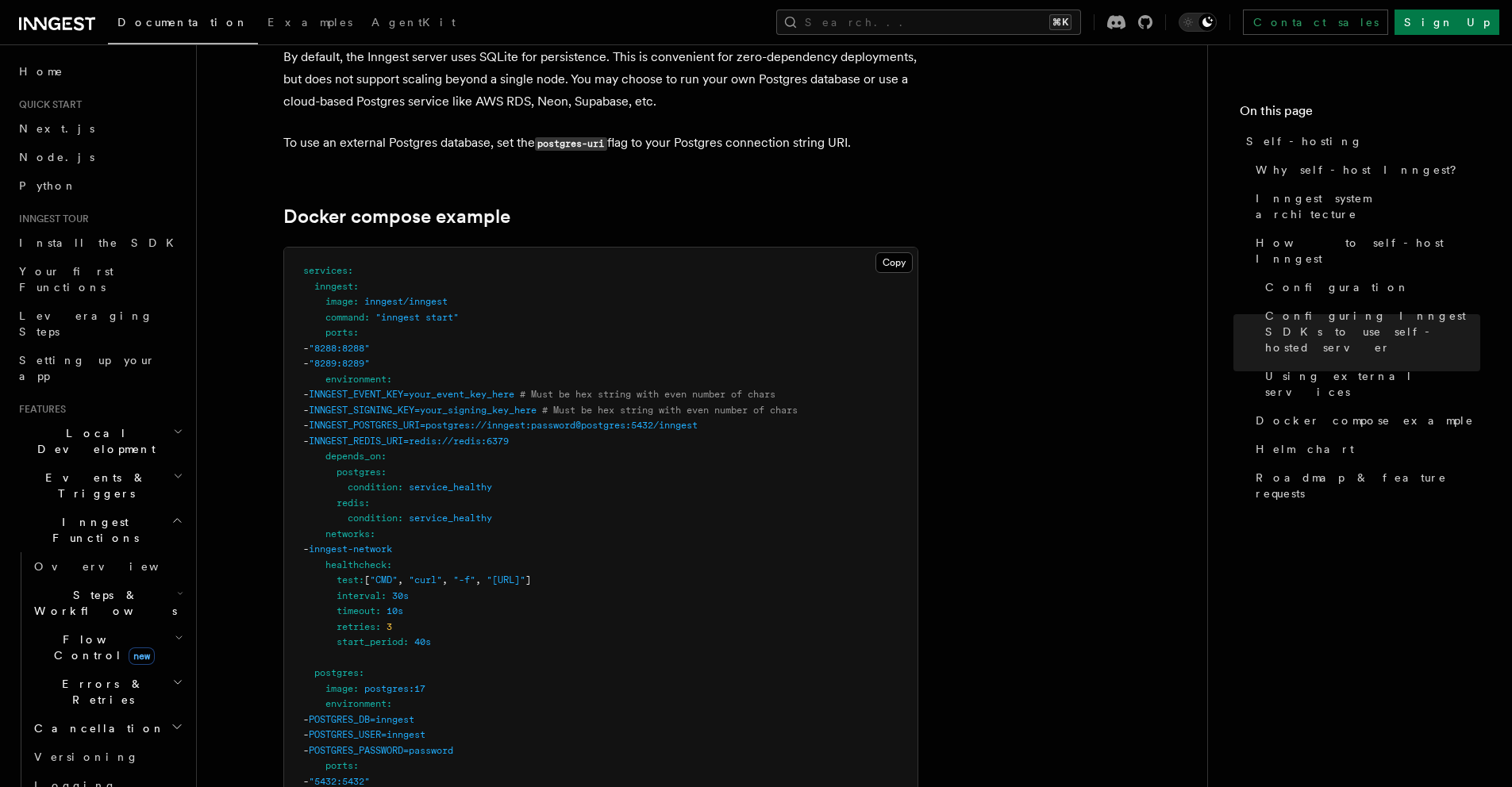
click at [367, 368] on pre "services : inngest : image : inngest/inngest command : "inngest start" ports : …" at bounding box center [601, 774] width 633 height 1053
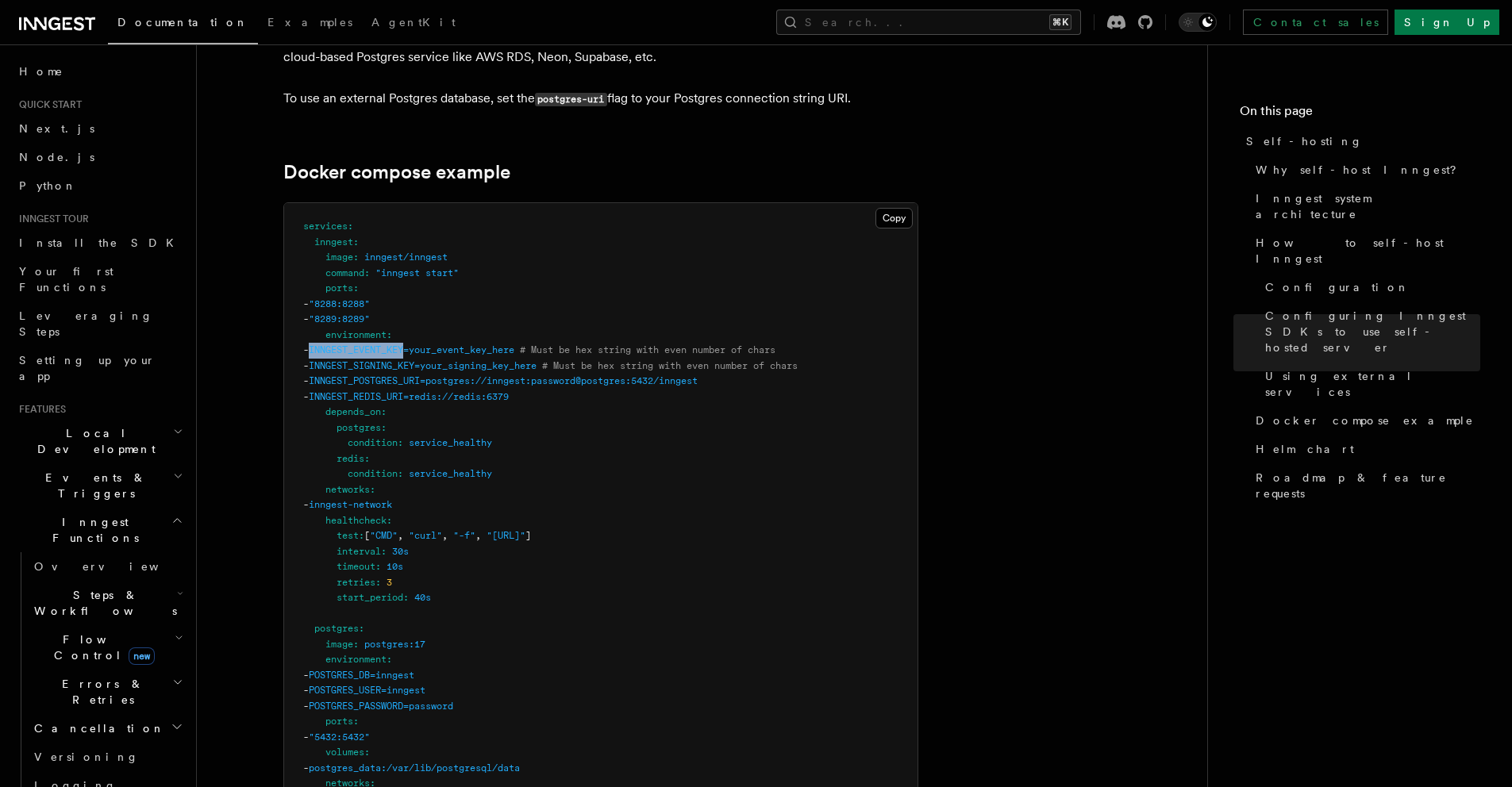
scroll to position [4305, 0]
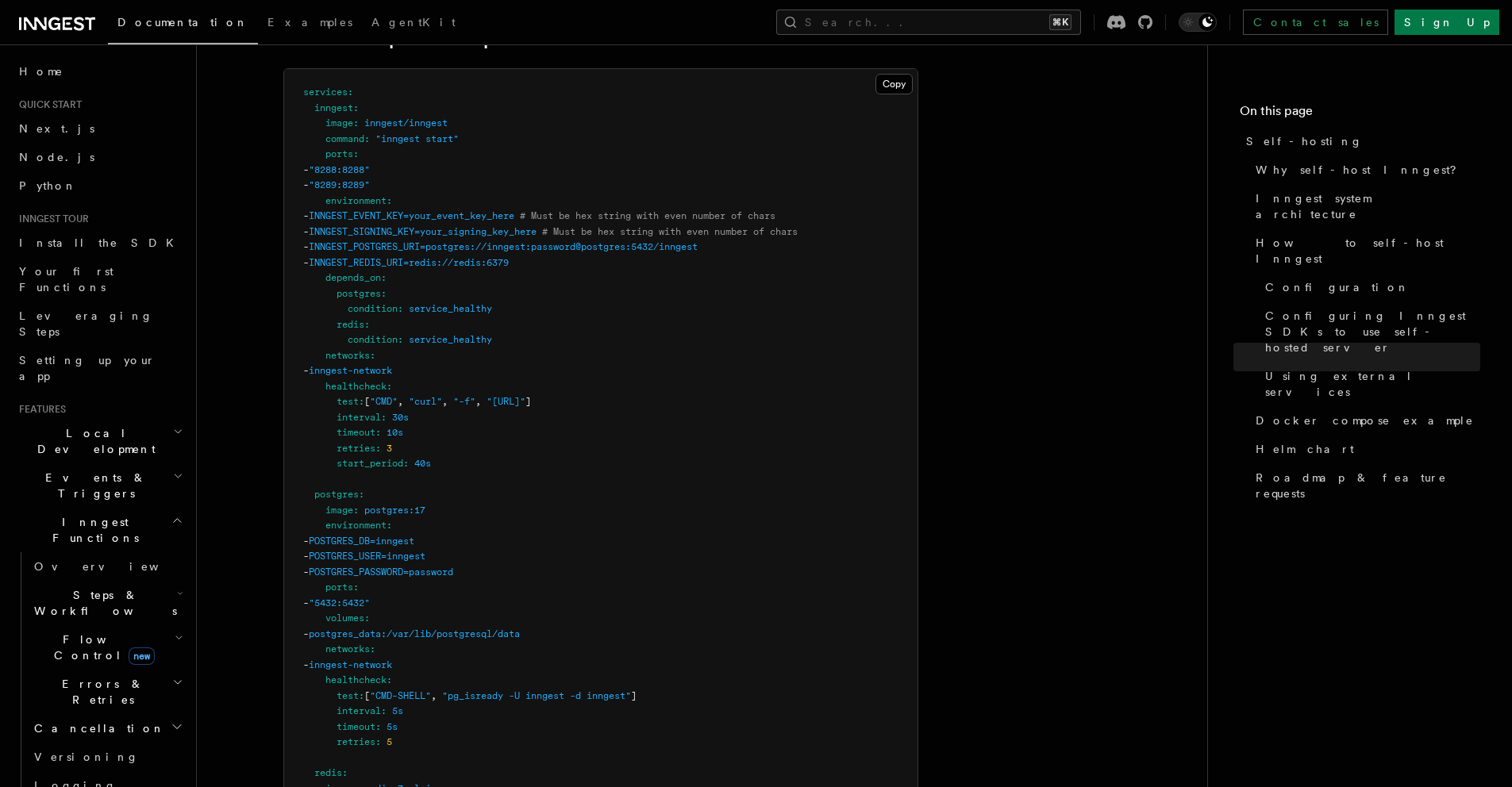
drag, startPoint x: 497, startPoint y: 530, endPoint x: 526, endPoint y: 539, distance: 30.4
click at [497, 530] on pre "services : inngest : image : inngest/inngest command : "inngest start" ports : …" at bounding box center [601, 595] width 633 height 1053
drag, startPoint x: 523, startPoint y: 538, endPoint x: 493, endPoint y: 500, distance: 48.4
click at [493, 501] on pre "services : inngest : image : inngest/inngest command : "inngest start" ports : …" at bounding box center [601, 595] width 633 height 1053
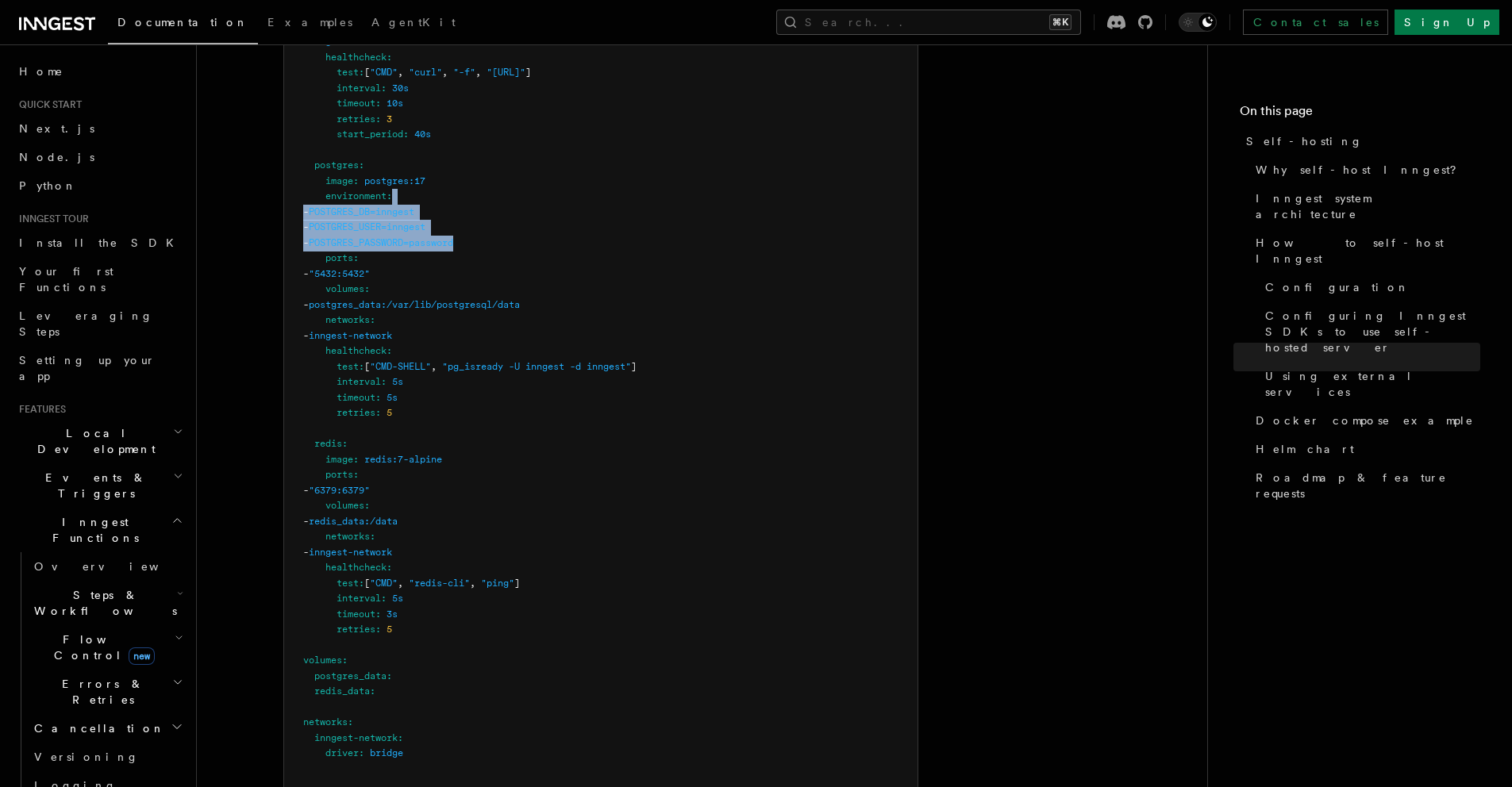
scroll to position [4716, 0]
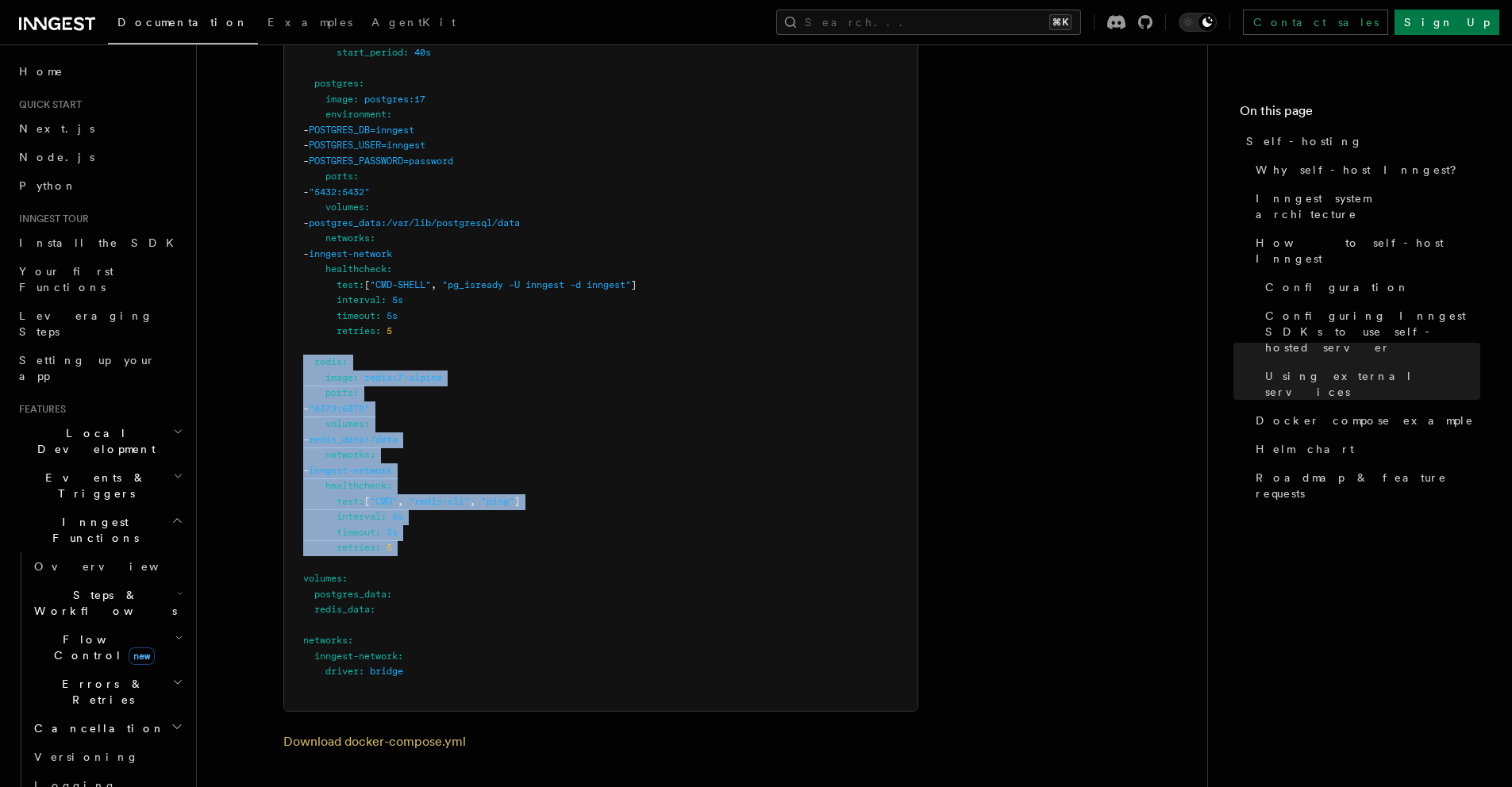
drag, startPoint x: 437, startPoint y: 528, endPoint x: 228, endPoint y: 334, distance: 285.2
copy code "redis : image : redis:7-alpine ports : - "6379:6379" volumes : - redis_data:/da…"
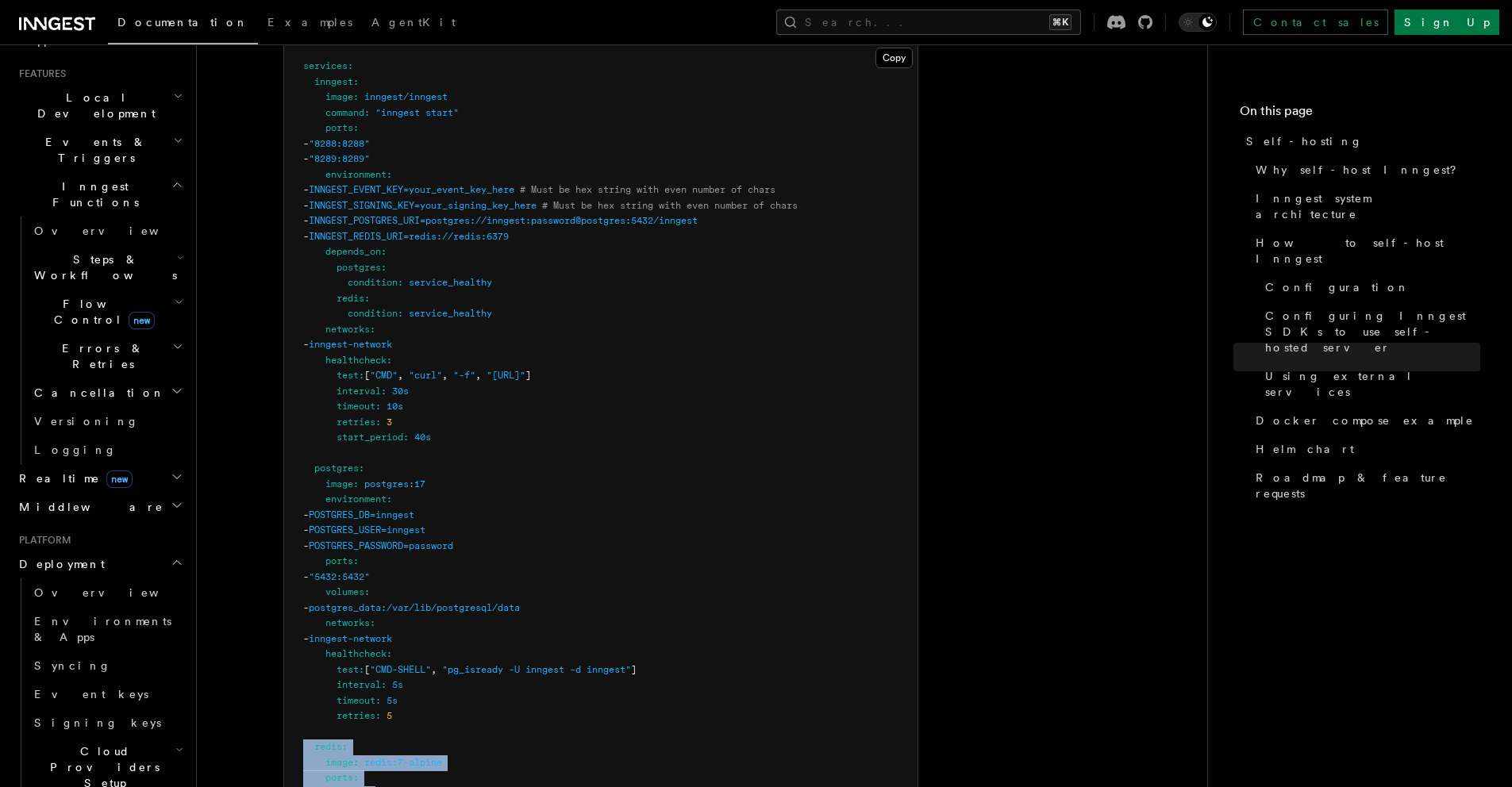
scroll to position [3867, 0]
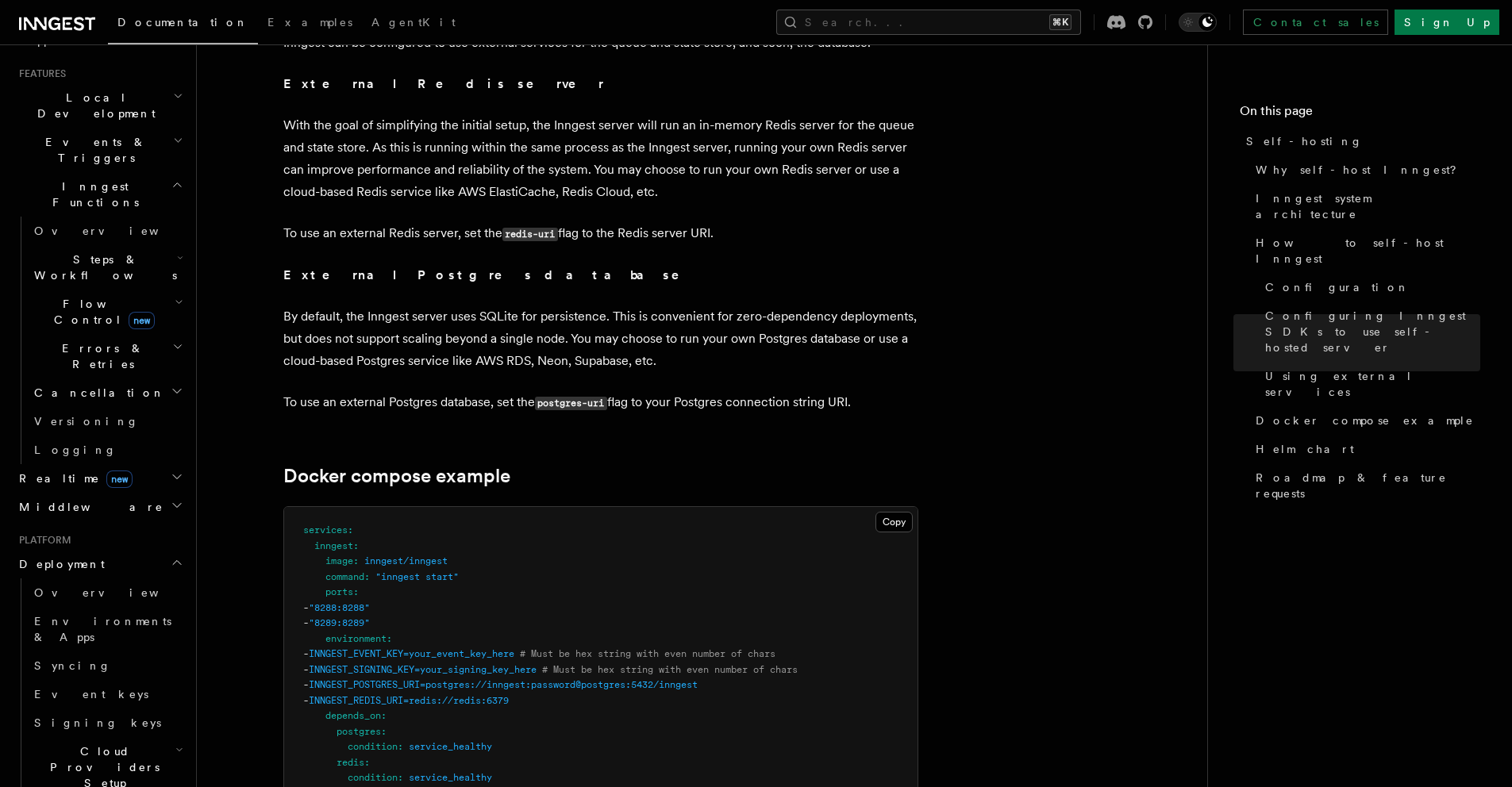
click at [388, 555] on span "inngest/inngest" at bounding box center [406, 561] width 83 height 11
click at [406, 649] on span "INNGEST_EVENT_KEY=your_event_key_here" at bounding box center [412, 654] width 206 height 11
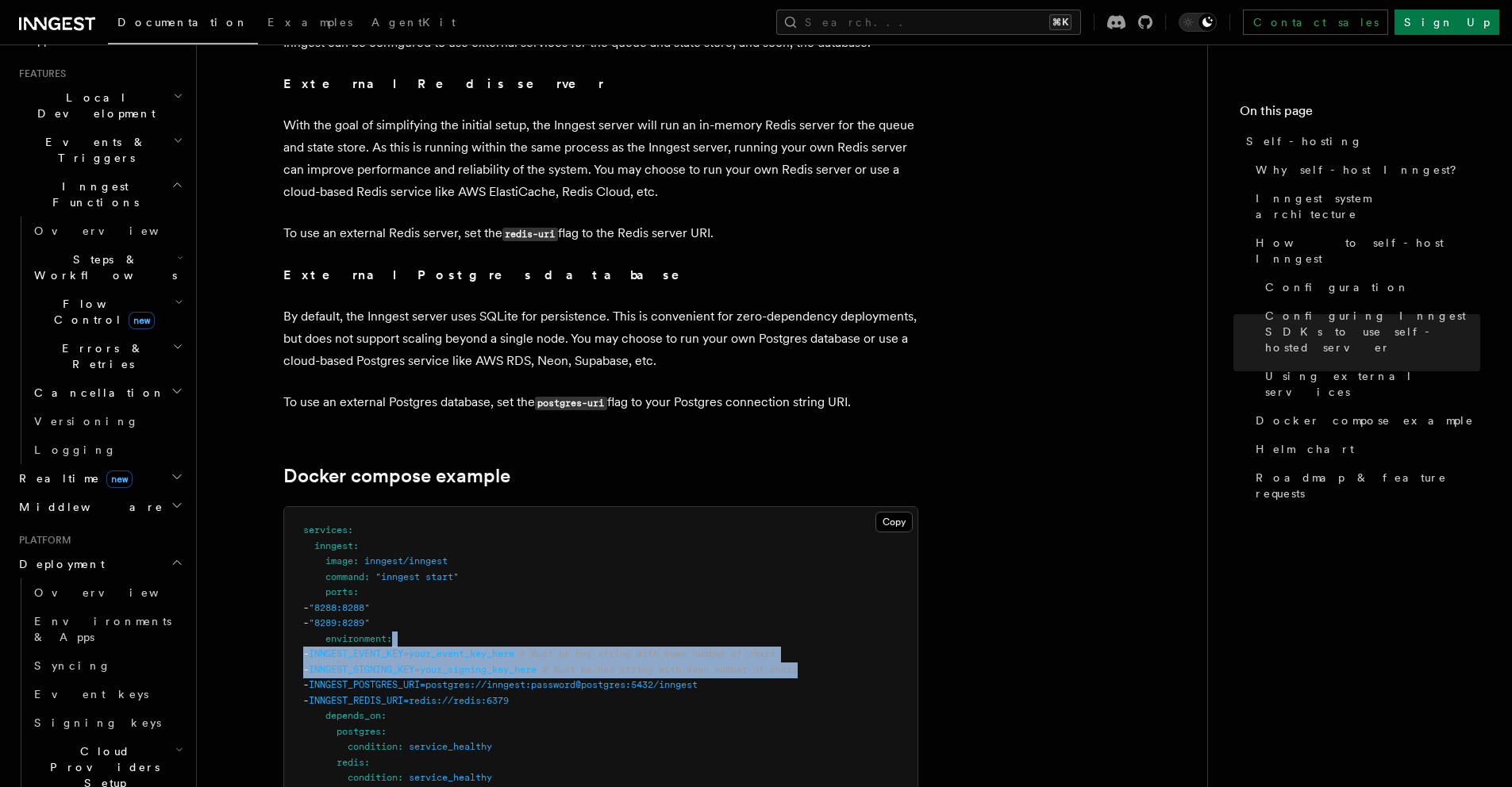
drag, startPoint x: 879, startPoint y: 638, endPoint x: 863, endPoint y: 613, distance: 29.7
copy code "- INNGEST_EVENT_KEY=your_event_key_here # Must be hex string with even number o…"
